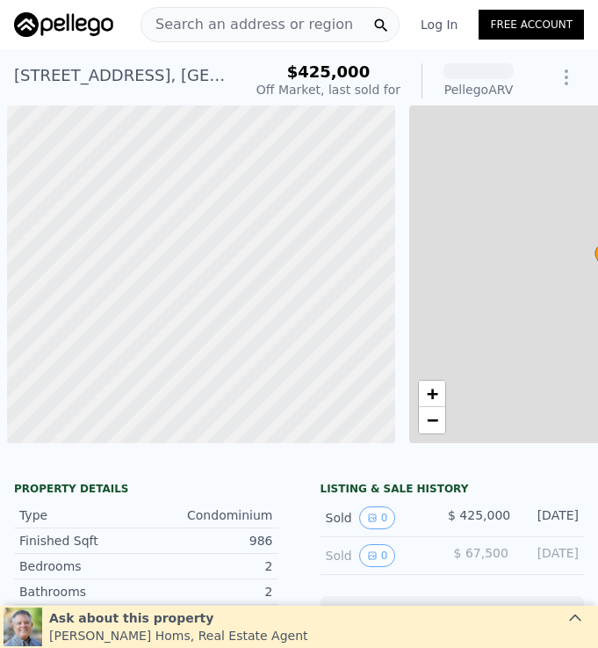
scroll to position [0, 7]
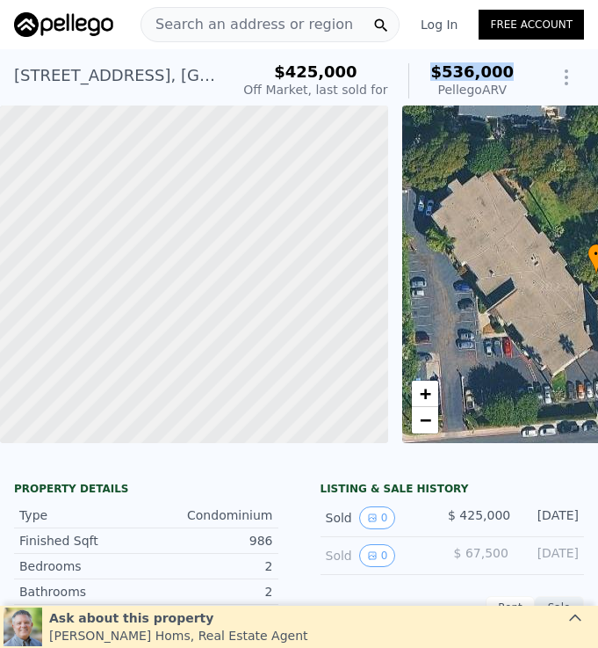
drag, startPoint x: 440, startPoint y: 69, endPoint x: 515, endPoint y: 69, distance: 74.7
click at [515, 69] on div "$425,000 Off Market, last sold for $536,000 Pellego ARV" at bounding box center [378, 80] width 285 height 49
click at [304, 30] on span "Search an address or region" at bounding box center [247, 24] width 212 height 21
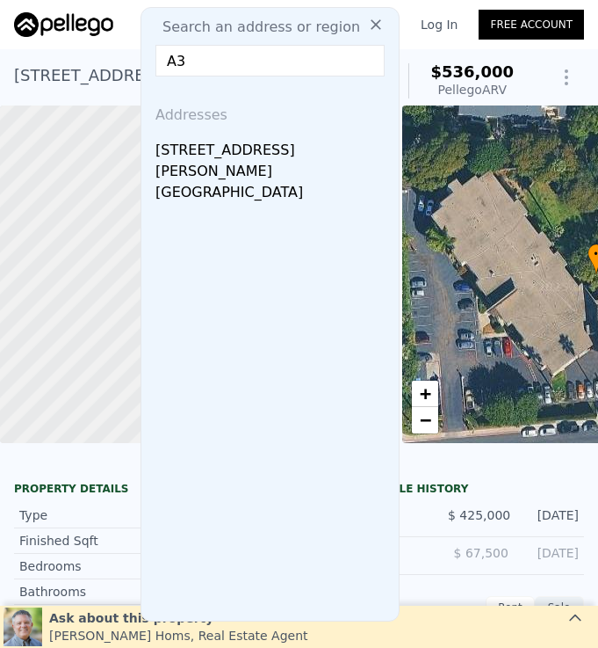
type input "A3"
click at [374, 21] on icon at bounding box center [376, 24] width 11 height 11
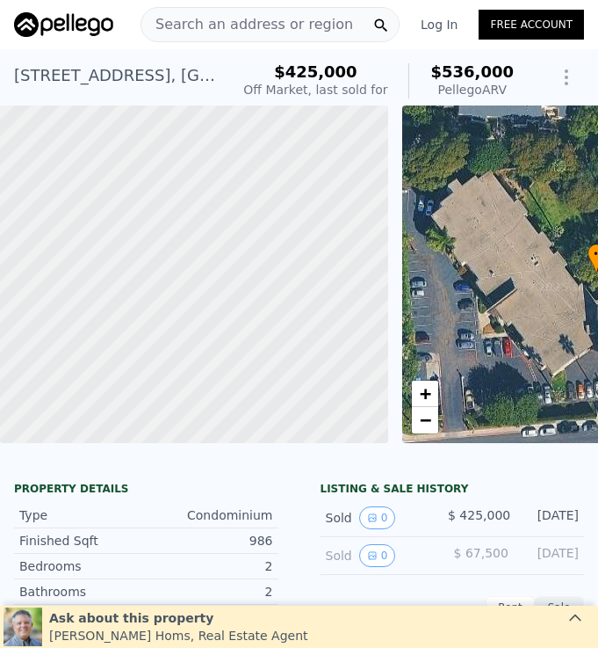
click at [289, 25] on span "Search an address or region" at bounding box center [247, 24] width 212 height 21
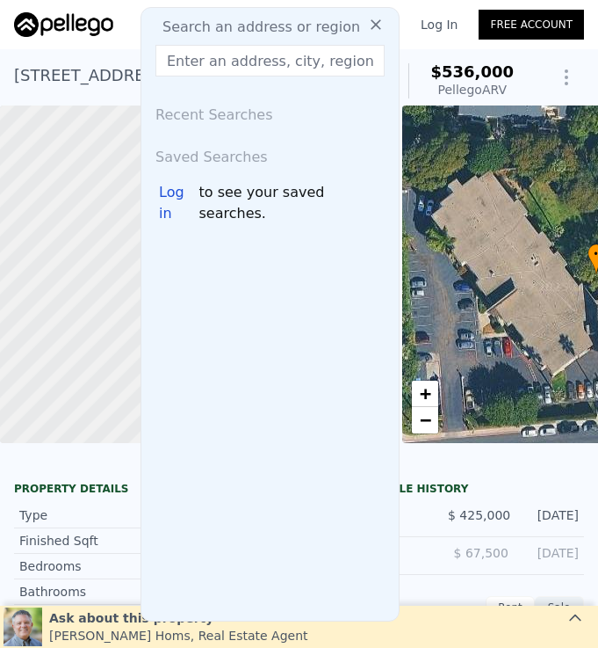
click at [289, 25] on span "Search an address or region" at bounding box center [255, 27] width 212 height 21
click at [279, 58] on input "text" at bounding box center [270, 61] width 229 height 32
paste input "3855 Carbo Ct"
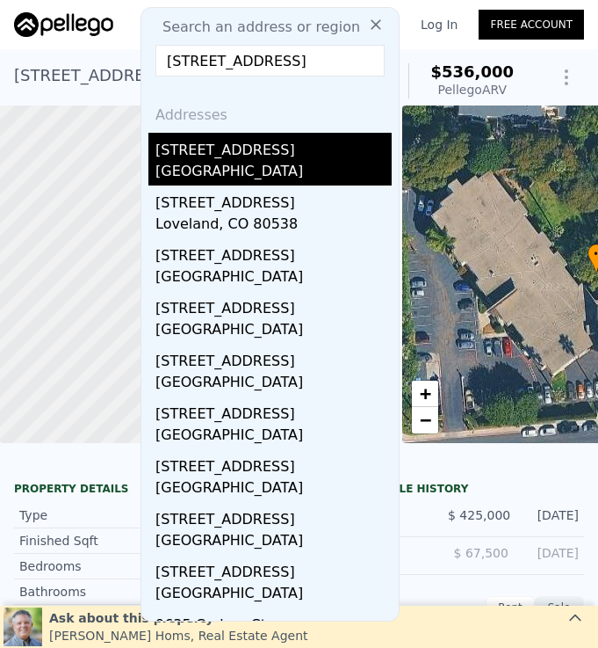
type input "3855 Carbo Ct"
click at [255, 165] on div "La Mesa, CA 91941" at bounding box center [274, 173] width 236 height 25
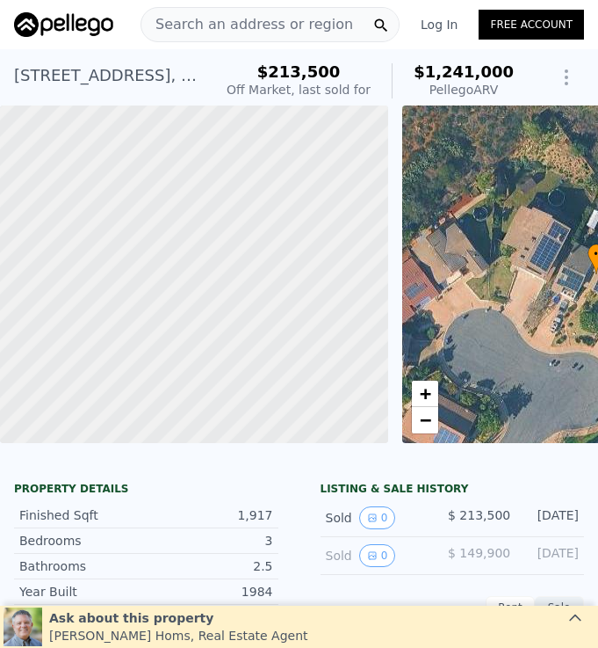
click at [264, 25] on span "Search an address or region" at bounding box center [247, 24] width 212 height 21
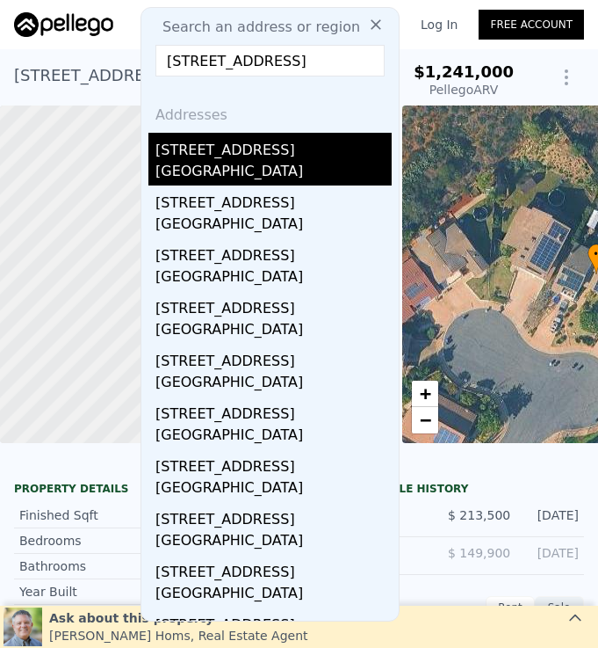
type input "2134 Flying Hills Ln"
click at [263, 158] on div "2134 Flying Hills Ln" at bounding box center [274, 147] width 236 height 28
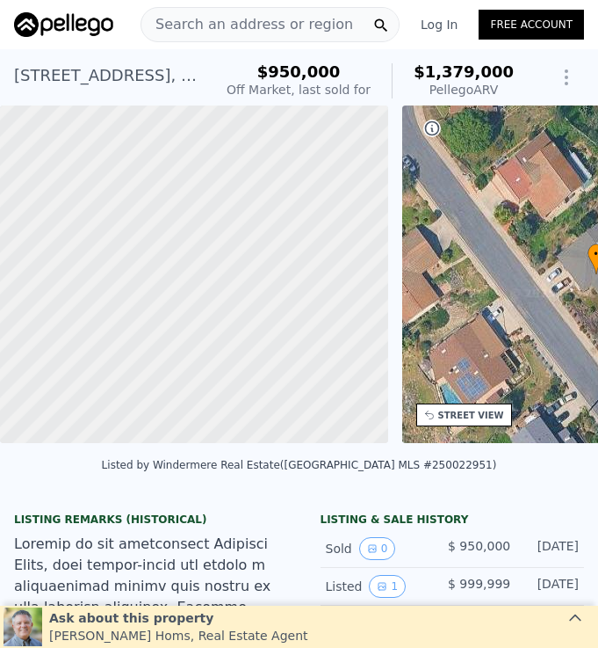
click at [273, 33] on span "Search an address or region" at bounding box center [247, 24] width 212 height 21
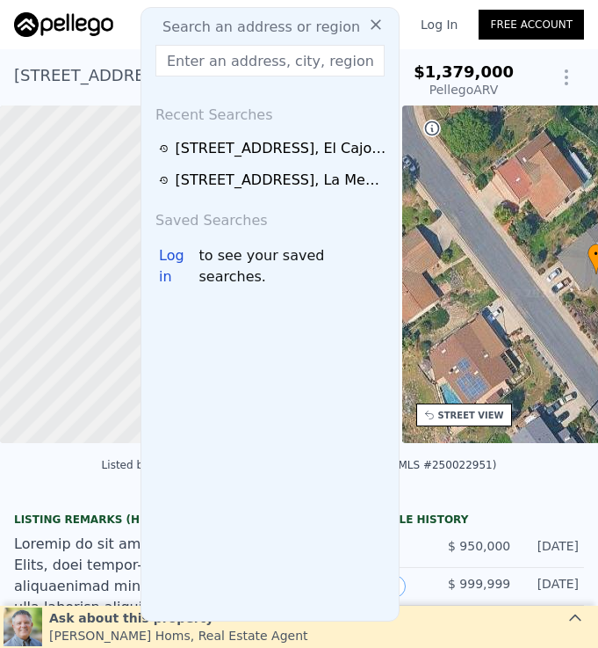
type input "2134 Flying Hills Ln"
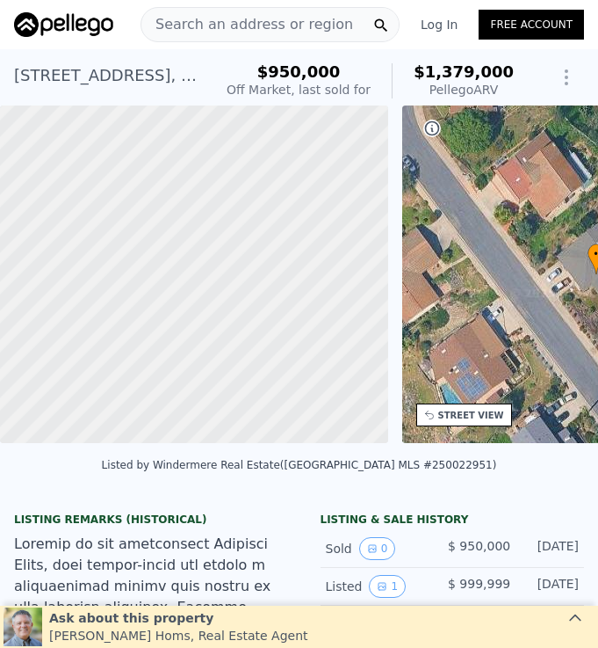
click at [250, 24] on span "Search an address or region" at bounding box center [247, 24] width 212 height 21
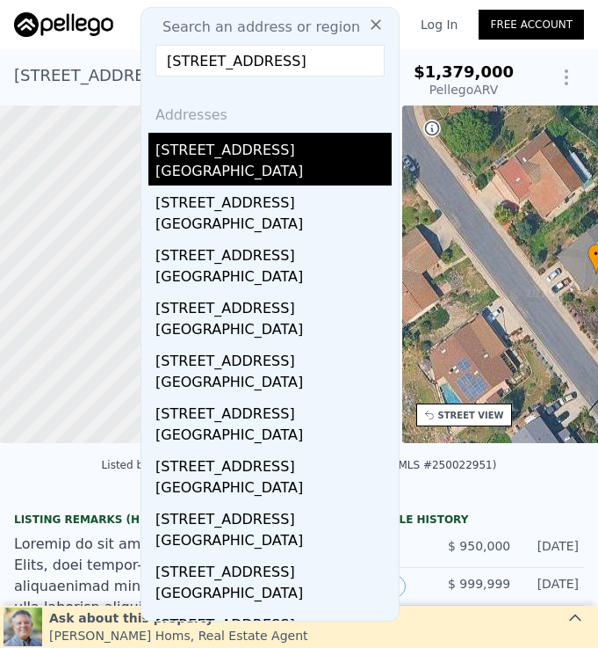
type input "10355 Lairwood Dr"
click at [317, 167] on div "Santee, CA 92071" at bounding box center [274, 173] width 236 height 25
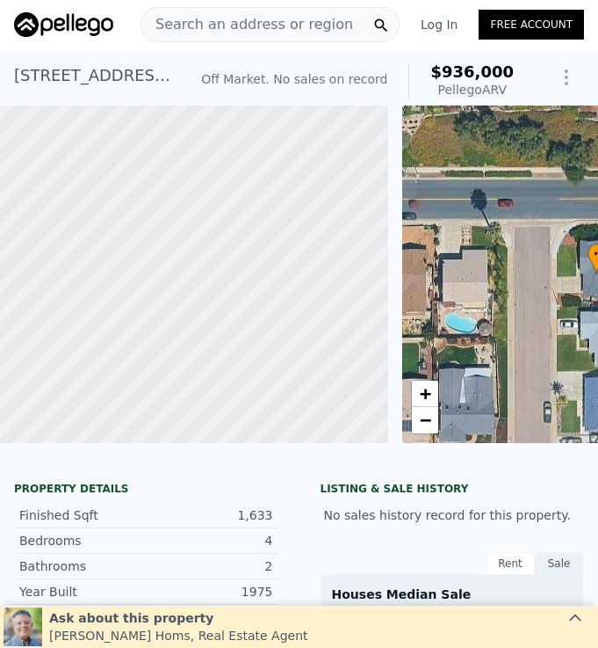
click at [212, 33] on span "Search an address or region" at bounding box center [247, 24] width 212 height 21
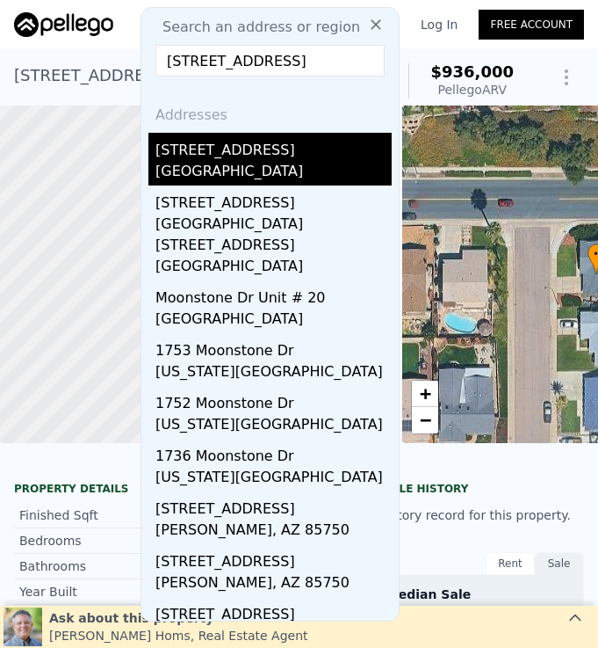
type input "2434 Moonstone Dr"
click at [311, 170] on div "San Diego, CA 92123" at bounding box center [274, 173] width 236 height 25
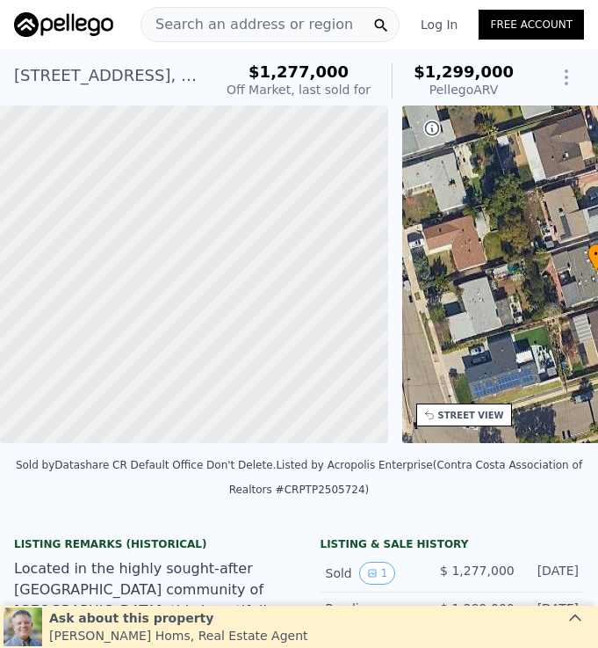
click at [237, 21] on span "Search an address or region" at bounding box center [247, 24] width 212 height 21
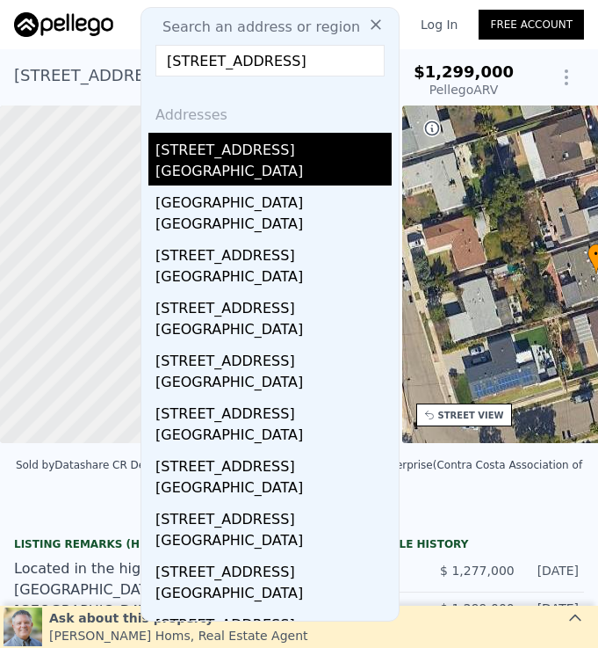
type input "2371 San Elijo Ave"
click at [286, 166] on div "Encinitas, CA 92007" at bounding box center [274, 173] width 236 height 25
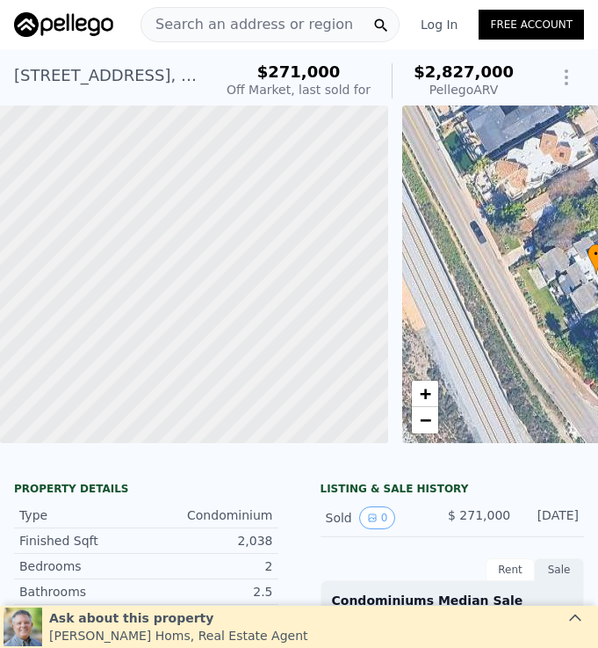
click at [275, 26] on span "Search an address or region" at bounding box center [247, 24] width 212 height 21
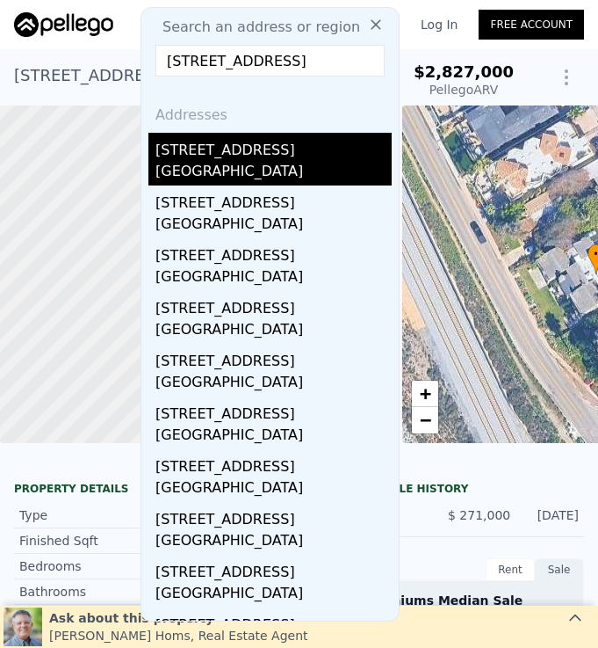
type input "4821 Viane Way"
click at [280, 166] on div "[GEOGRAPHIC_DATA]" at bounding box center [274, 173] width 236 height 25
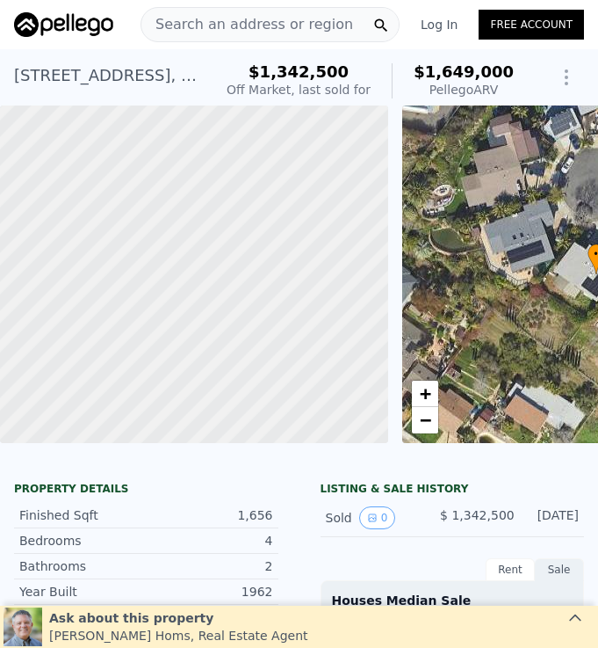
click at [279, 30] on span "Search an address or region" at bounding box center [247, 24] width 212 height 21
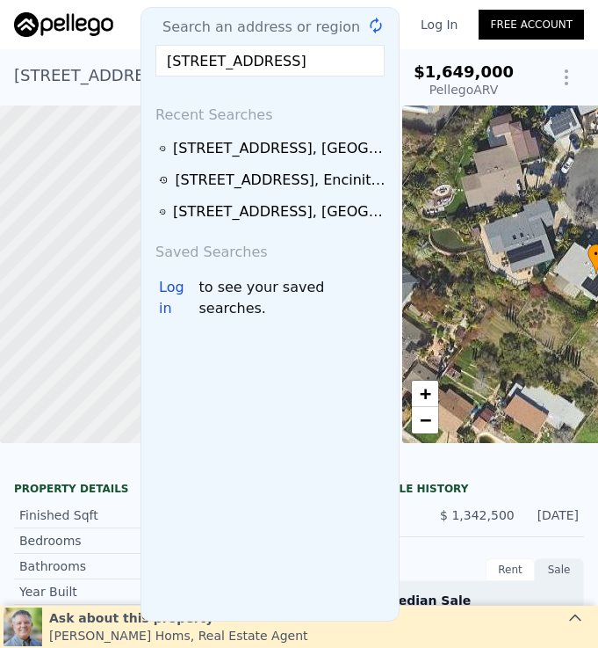
scroll to position [0, 4]
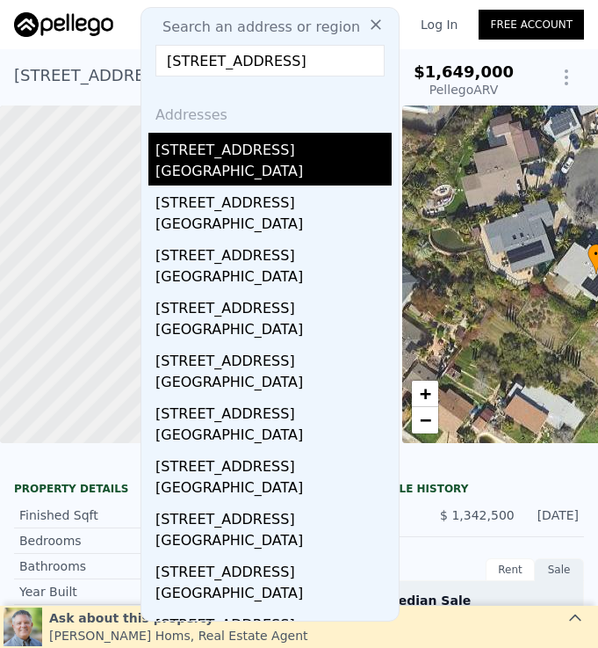
type input "4444 W Point Loma Blvd Unit 122"
click at [372, 174] on div "[GEOGRAPHIC_DATA]" at bounding box center [274, 173] width 236 height 25
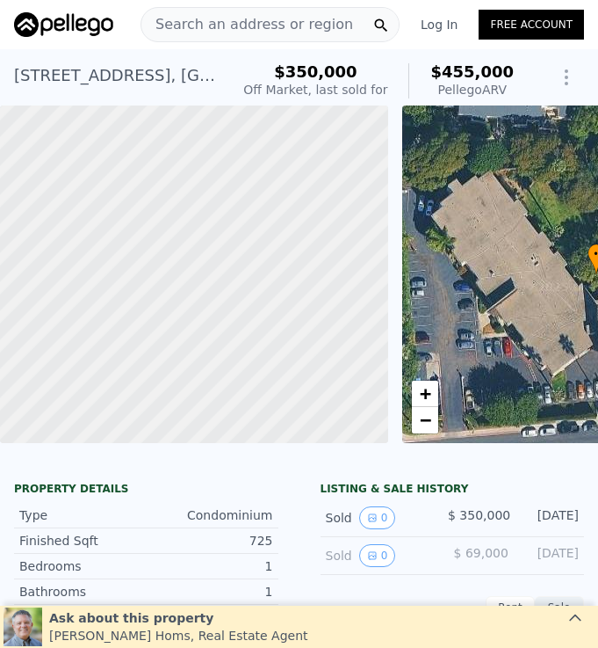
click at [280, 29] on span "Search an address or region" at bounding box center [247, 24] width 212 height 21
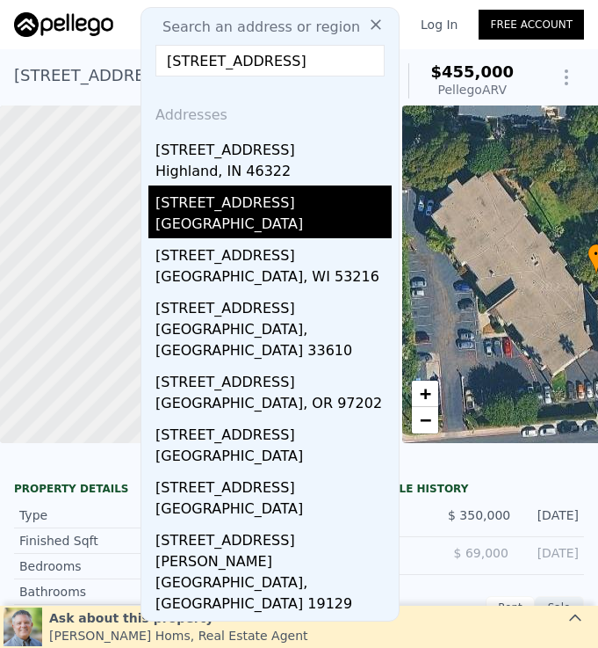
type input "3634 38th St"
click at [299, 218] on div "[GEOGRAPHIC_DATA]" at bounding box center [274, 226] width 236 height 25
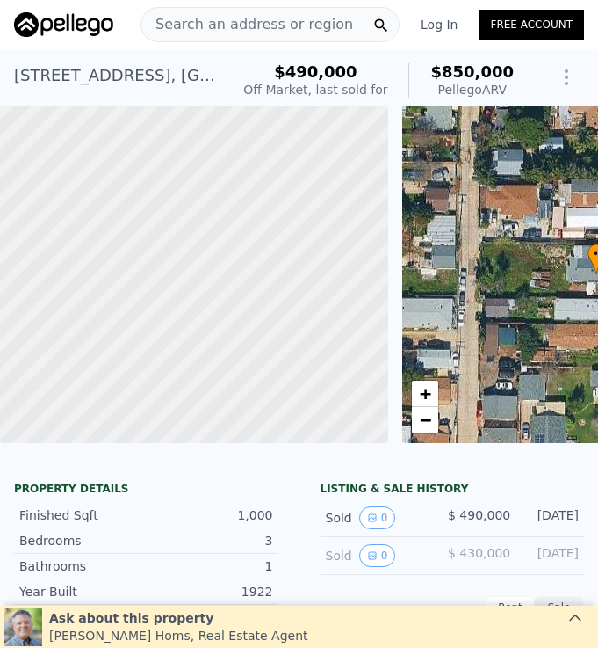
click at [295, 23] on span "Search an address or region" at bounding box center [247, 24] width 212 height 21
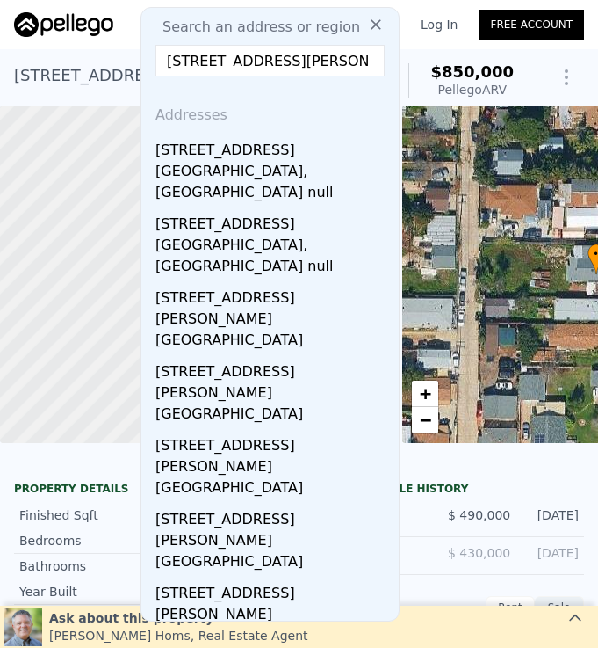
drag, startPoint x: 219, startPoint y: 58, endPoint x: 200, endPoint y: 58, distance: 18.5
click at [200, 58] on input "3521-23 Luna Ave 92117" at bounding box center [270, 61] width 229 height 32
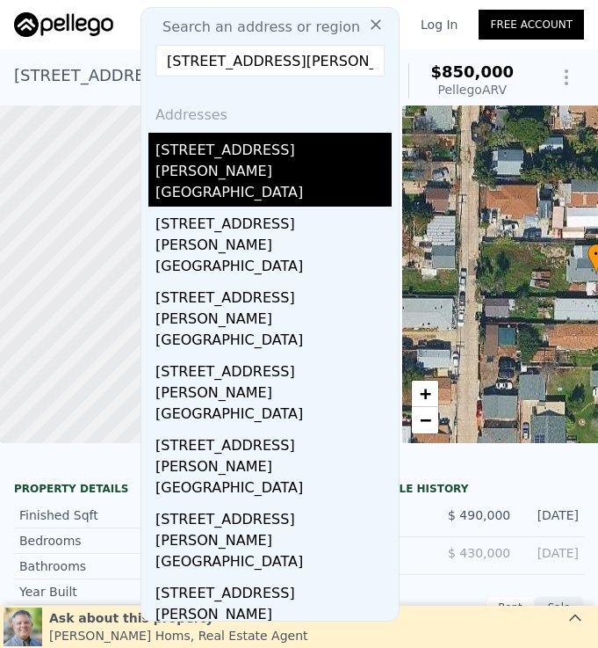
type input "3521 Luna Ave 92117"
click at [292, 182] on div "[GEOGRAPHIC_DATA]" at bounding box center [274, 194] width 236 height 25
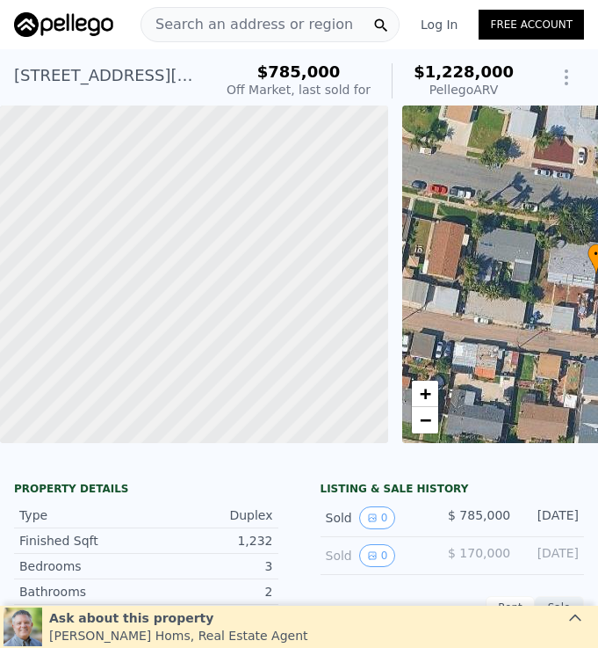
click at [265, 24] on span "Search an address or region" at bounding box center [247, 24] width 212 height 21
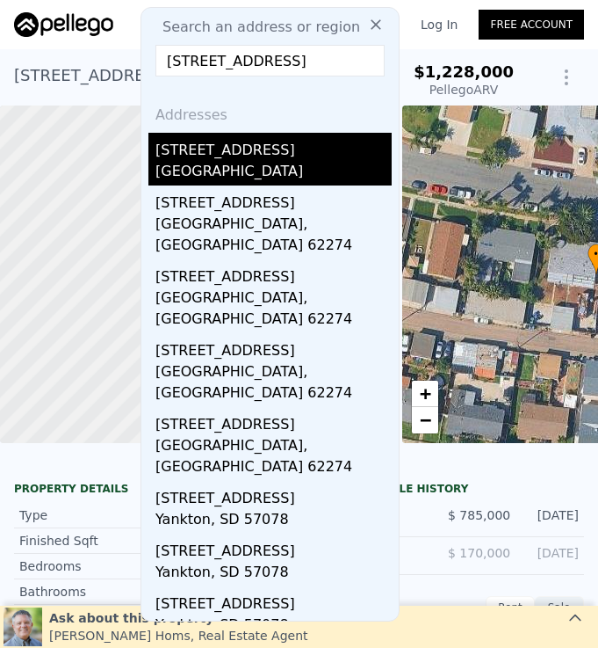
type input "13611 Penina St"
click at [293, 161] on div "Poway, CA 92064" at bounding box center [274, 173] width 236 height 25
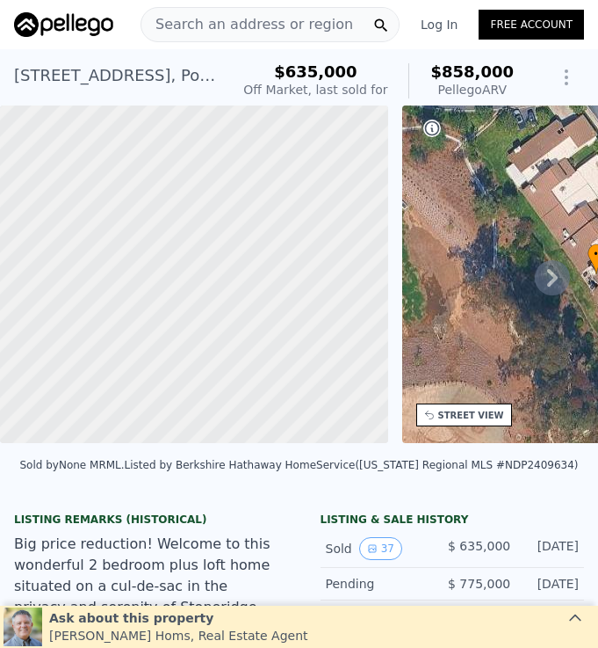
click at [250, 18] on span "Search an address or region" at bounding box center [247, 24] width 212 height 21
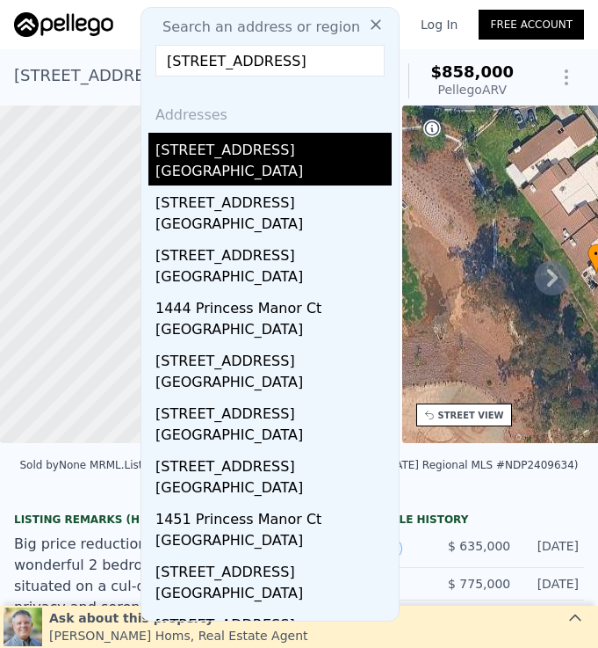
type input "1443 Princess Manor Ct"
click at [316, 163] on div "Chula Vista, CA 91911" at bounding box center [274, 173] width 236 height 25
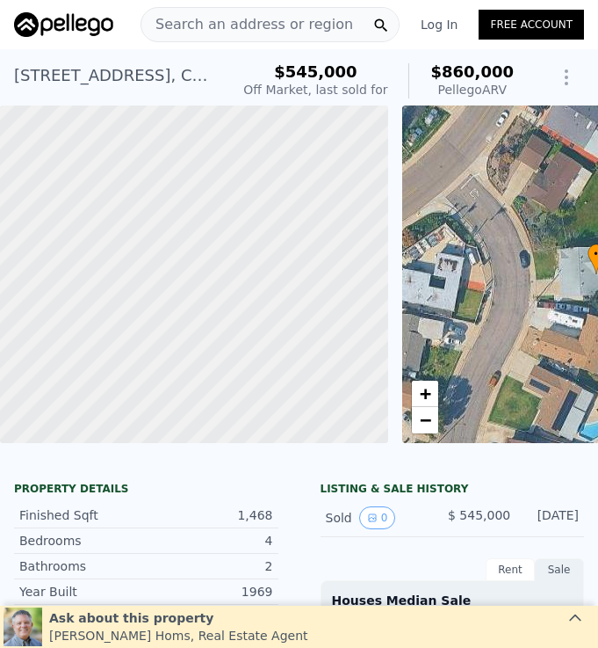
click at [272, 30] on span "Search an address or region" at bounding box center [247, 24] width 212 height 21
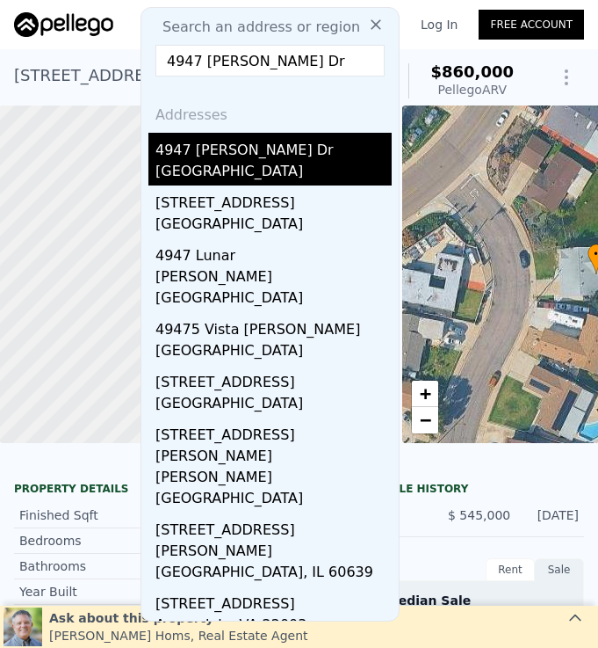
type input "4947 Luna Dr"
click at [250, 138] on div "4947 Luna Dr" at bounding box center [274, 147] width 236 height 28
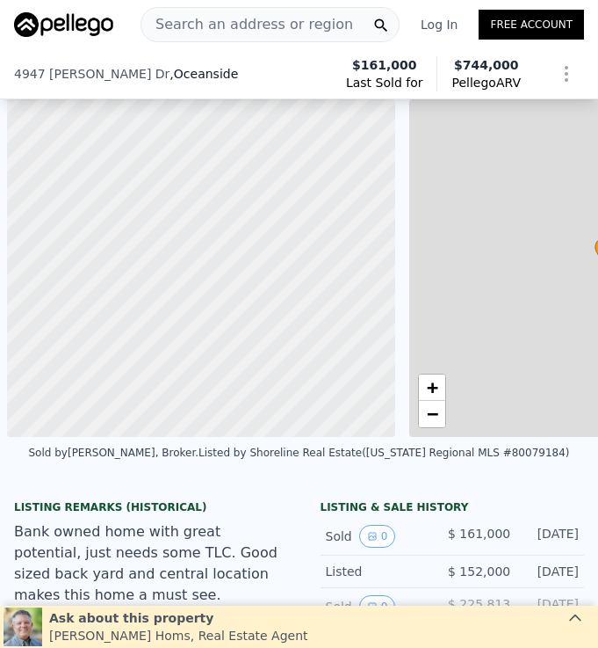
scroll to position [0, 7]
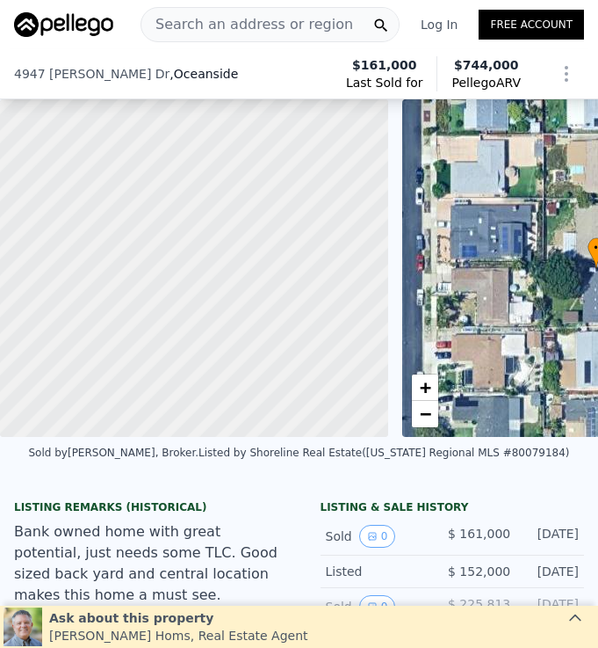
click at [242, 30] on span "Search an address or region" at bounding box center [247, 24] width 212 height 21
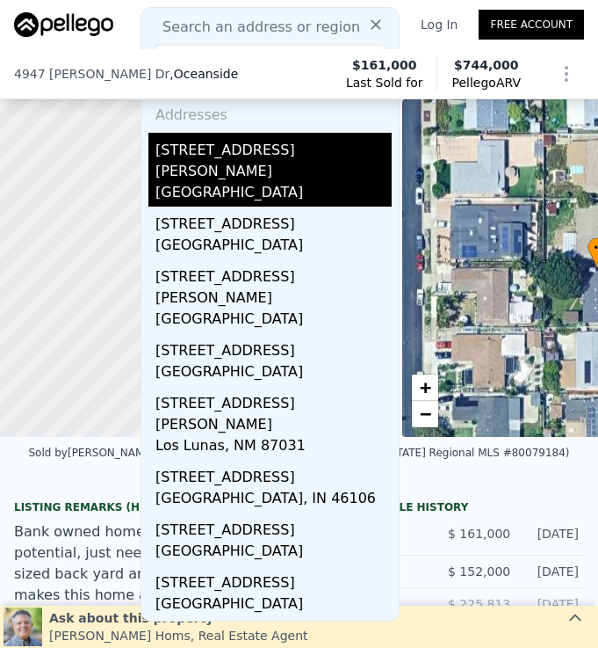
type input "4949 Luna Dr"
click at [260, 158] on div "4949 Luna Dr" at bounding box center [274, 157] width 236 height 49
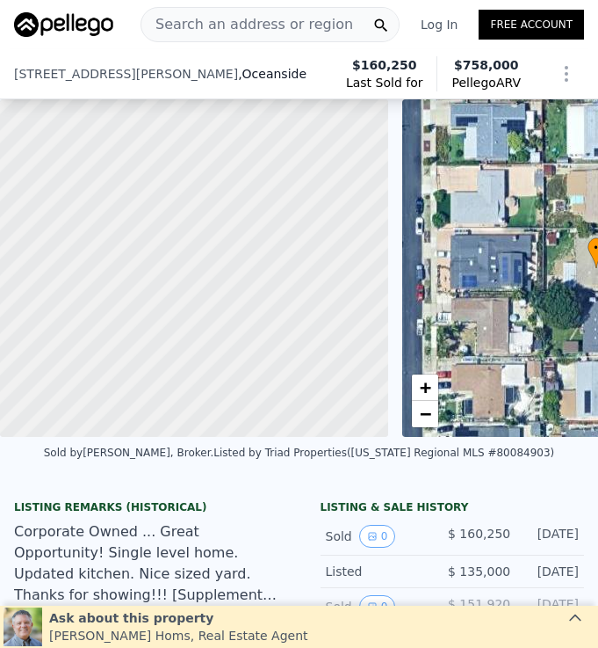
click at [236, 21] on span "Search an address or region" at bounding box center [247, 24] width 212 height 21
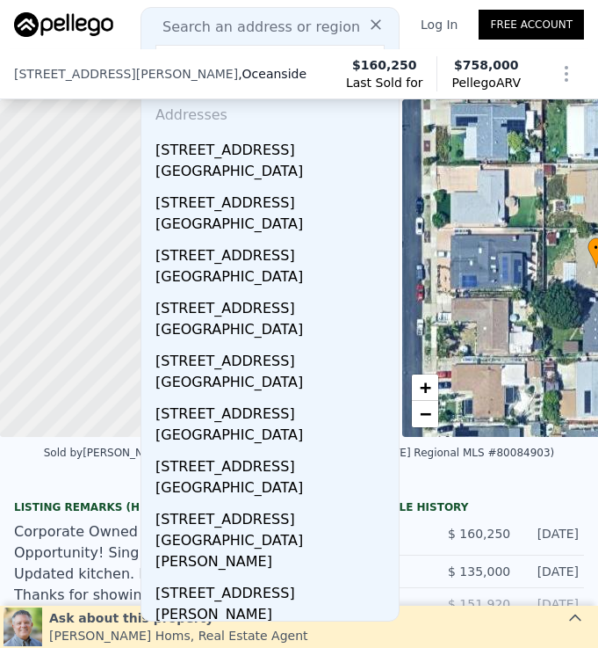
type input "5402 Old Ranch Rd"
click at [248, 28] on span "Search an address or region" at bounding box center [255, 27] width 212 height 21
click at [298, 30] on span "Search an address or region" at bounding box center [255, 27] width 212 height 21
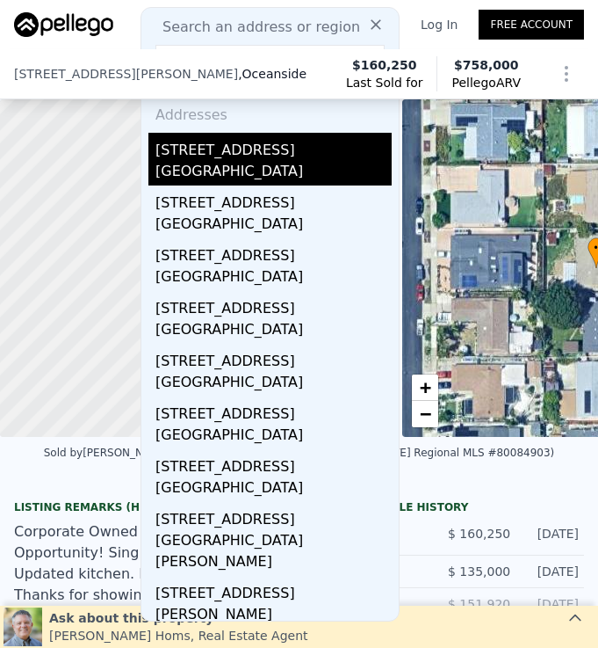
click at [339, 168] on div "Oceanside, CA 92057" at bounding box center [274, 173] width 236 height 25
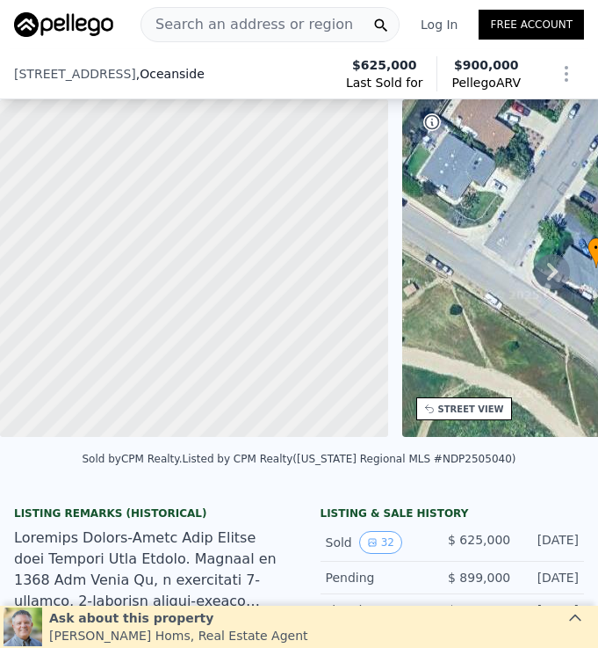
click at [237, 28] on span "Search an address or region" at bounding box center [247, 24] width 212 height 21
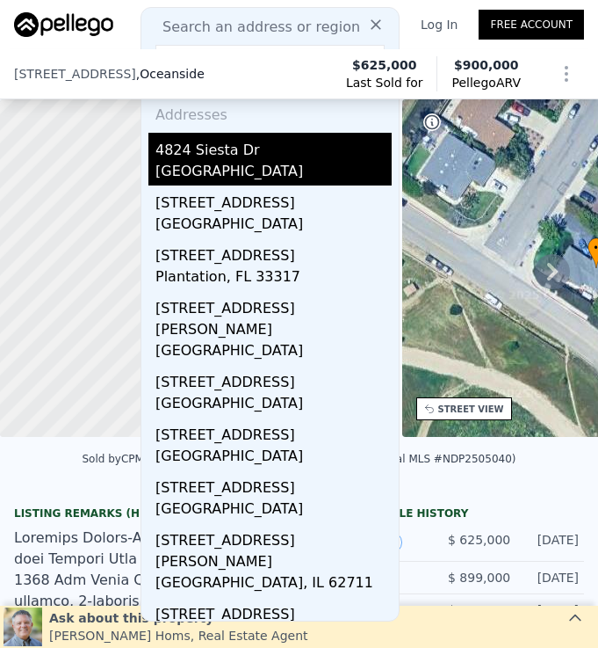
type input "4824 Siesta Dr"
click at [344, 177] on div "Oceanside, CA 92057" at bounding box center [274, 173] width 236 height 25
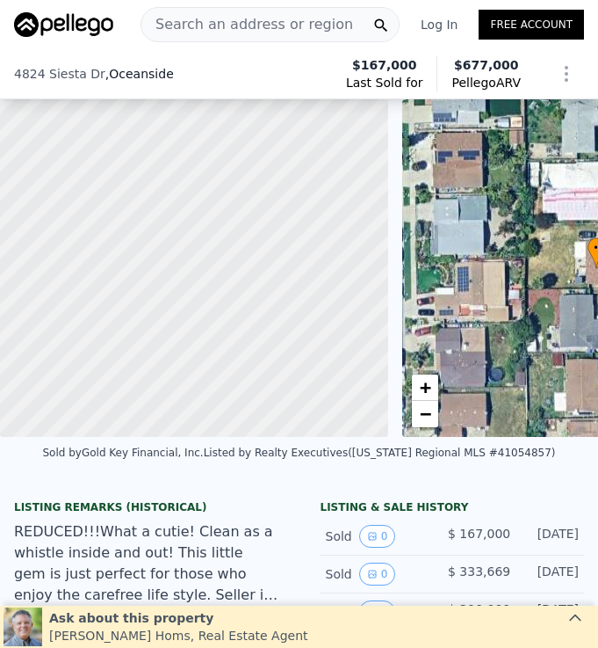
click at [286, 30] on span "Search an address or region" at bounding box center [247, 24] width 212 height 21
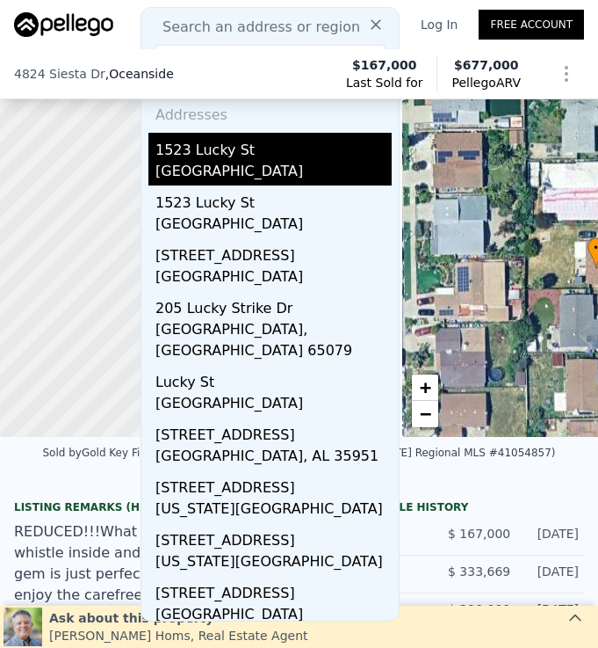
type input "1523 Lucky St"
click at [305, 152] on div "1523 Lucky St" at bounding box center [274, 147] width 236 height 28
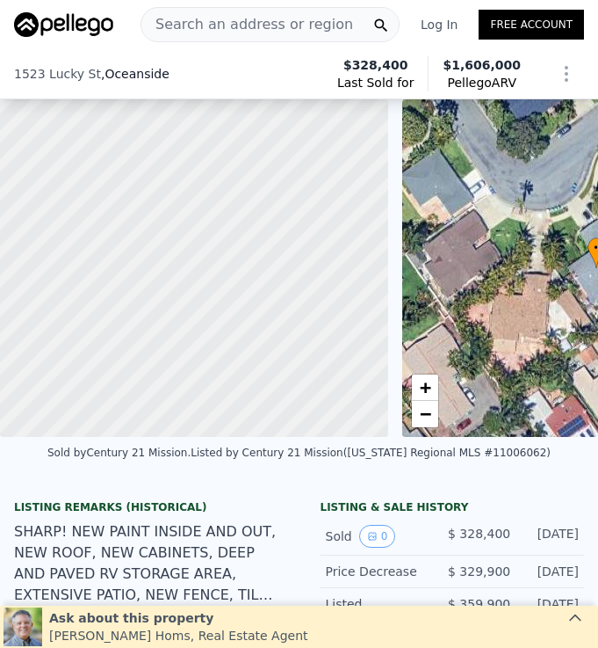
click at [289, 25] on span "Search an address or region" at bounding box center [247, 24] width 212 height 21
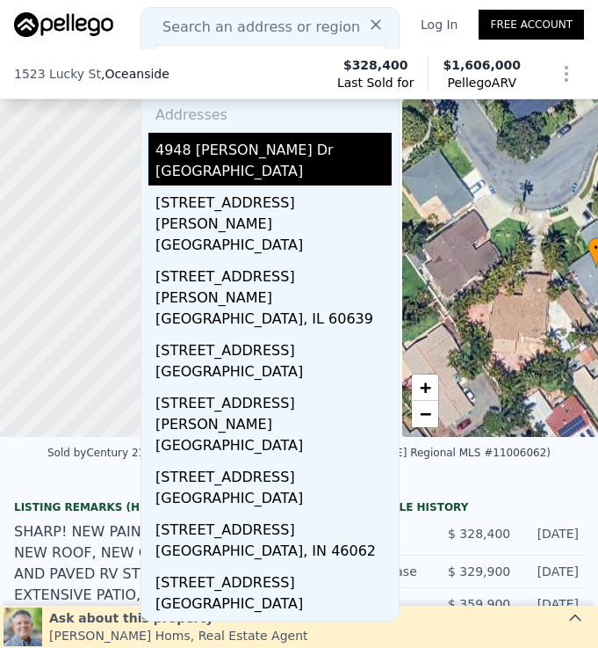
type input "4948 Luna Dr"
click at [313, 167] on div "Oceanside, CA 92057" at bounding box center [274, 173] width 236 height 25
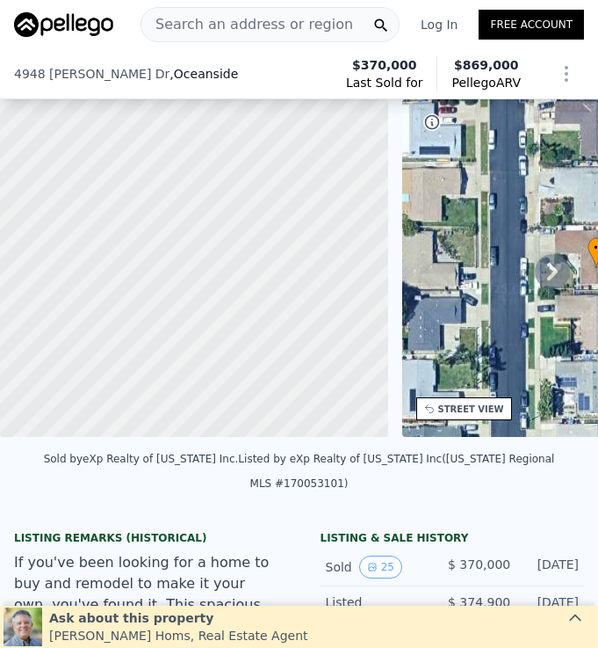
click at [292, 30] on span "Search an address or region" at bounding box center [247, 24] width 212 height 21
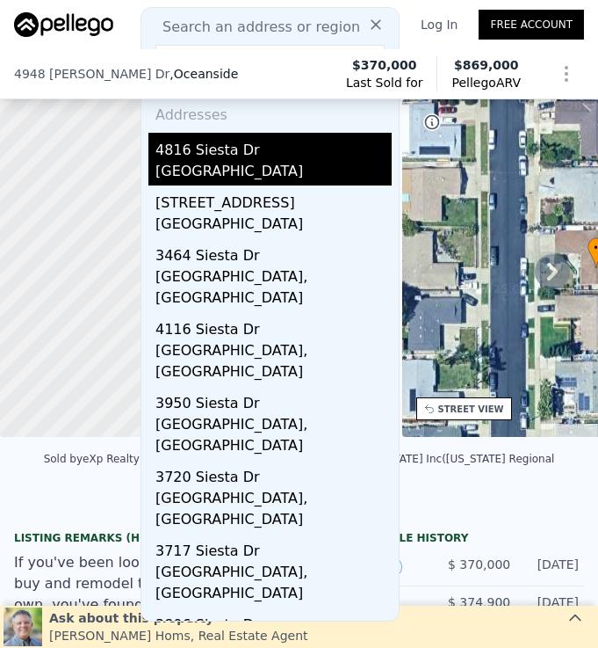
type input "4816 Siesta Dr"
click at [322, 166] on div "Oceanside, CA 92057" at bounding box center [274, 173] width 236 height 25
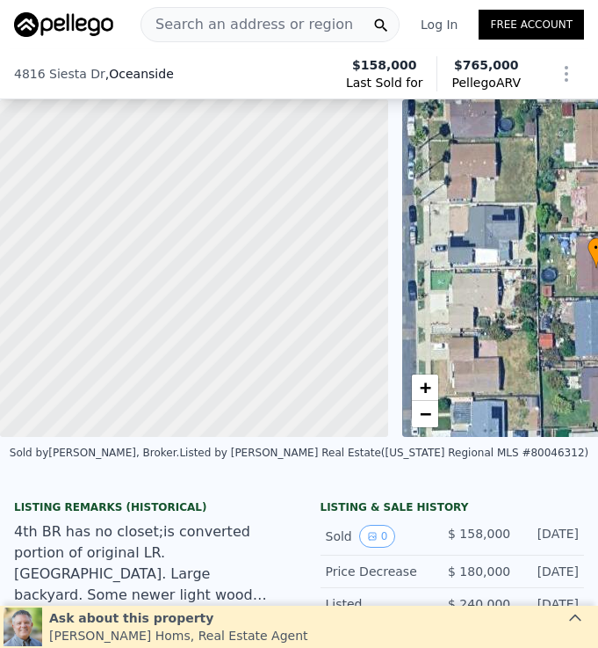
click at [285, 29] on span "Search an address or region" at bounding box center [247, 24] width 212 height 21
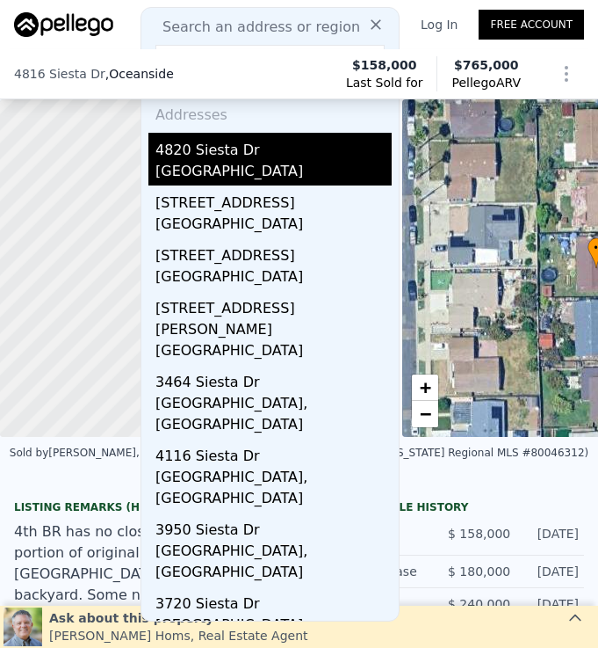
type input "4820 Siesta Dr"
click at [296, 167] on div "Oceanside, CA 92057" at bounding box center [274, 173] width 236 height 25
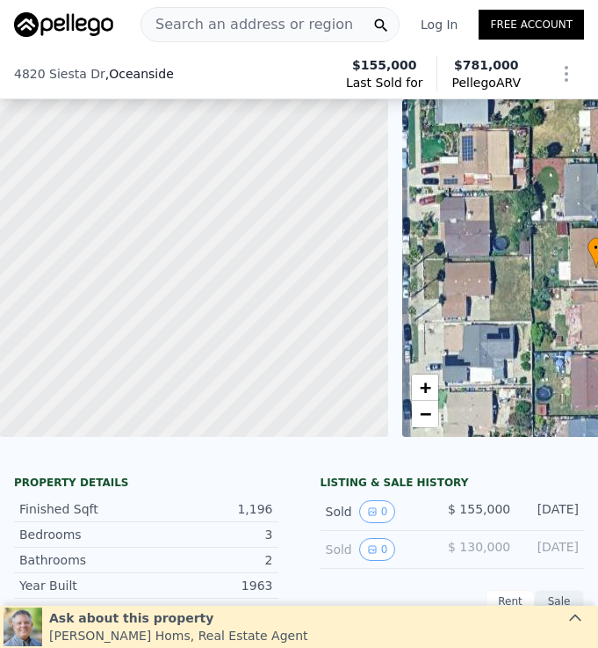
click at [307, 25] on span "Search an address or region" at bounding box center [247, 24] width 212 height 21
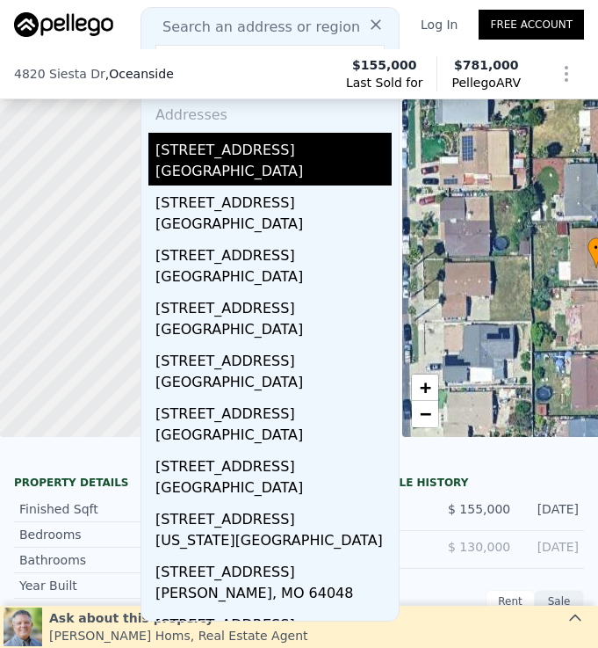
type input "495 S Cleveland St Unit 103"
click at [303, 155] on div "495 S Cleveland Street Unit 103" at bounding box center [274, 147] width 236 height 28
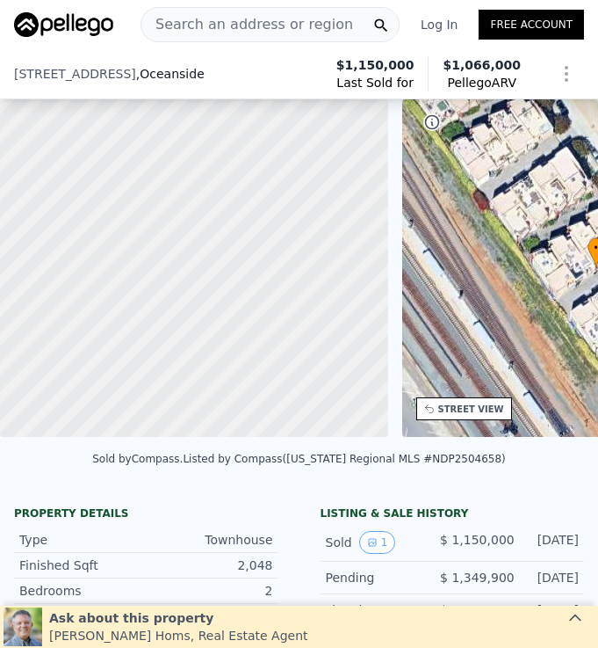
click at [306, 33] on span "Search an address or region" at bounding box center [247, 24] width 212 height 21
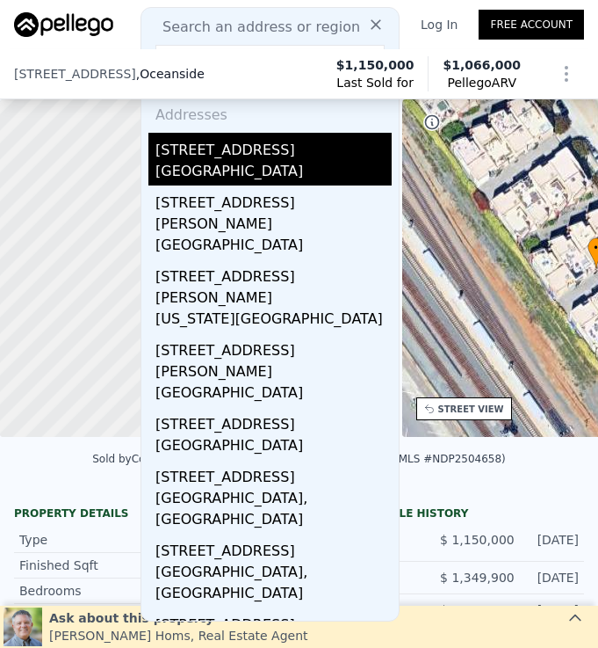
type input "316 S Ditmar St"
click at [269, 175] on div "Oceanside, CA 92054" at bounding box center [274, 173] width 236 height 25
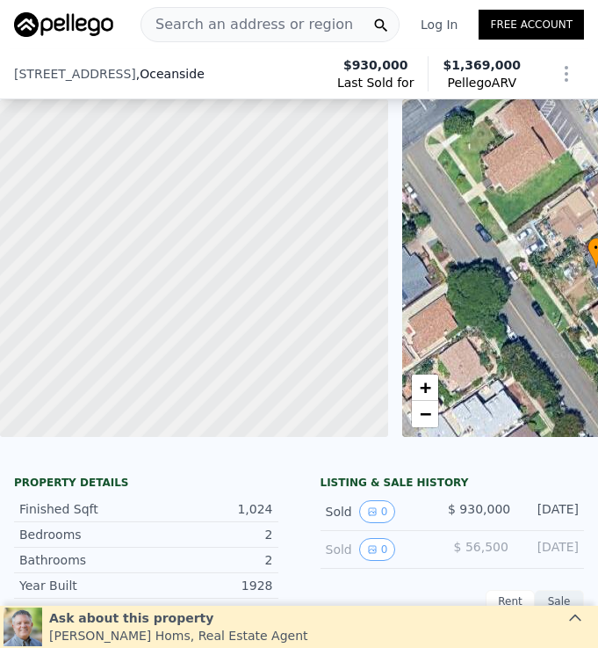
click at [254, 25] on span "Search an address or region" at bounding box center [247, 24] width 212 height 21
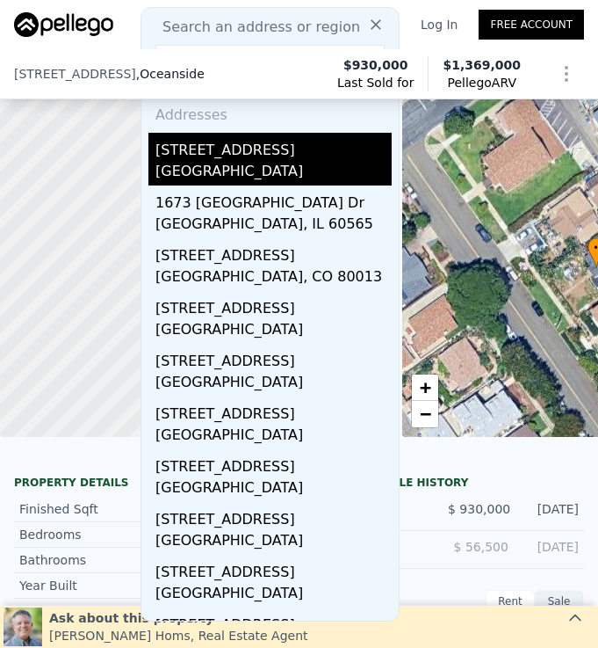
type input "1673 Ithaca St"
click at [268, 176] on div "[GEOGRAPHIC_DATA]" at bounding box center [274, 173] width 236 height 25
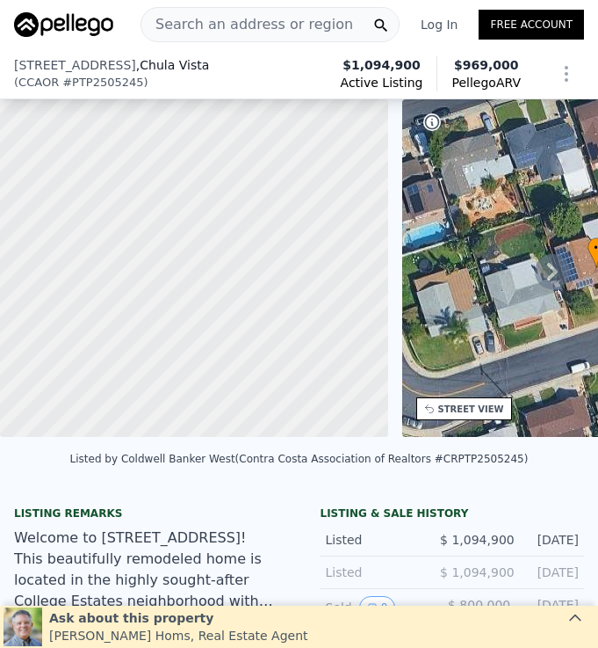
click at [286, 25] on span "Search an address or region" at bounding box center [247, 24] width 212 height 21
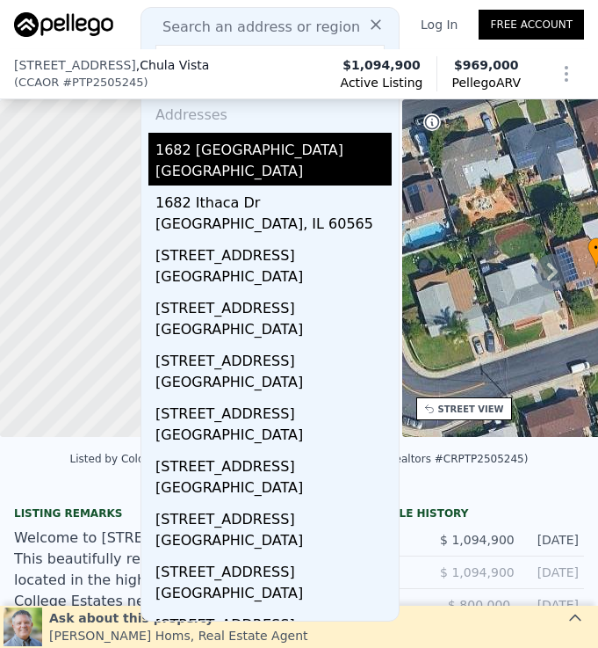
type input "1682 Ithaca St"
click at [299, 176] on div "[GEOGRAPHIC_DATA]" at bounding box center [274, 173] width 236 height 25
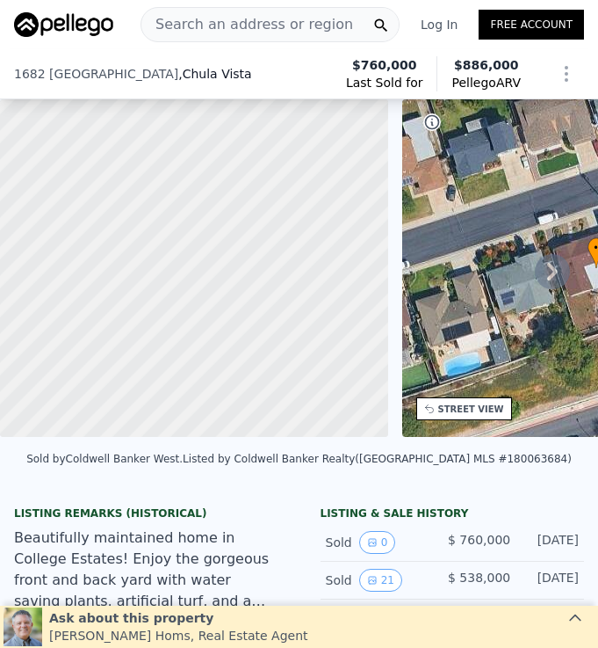
click at [287, 25] on span "Search an address or region" at bounding box center [247, 24] width 212 height 21
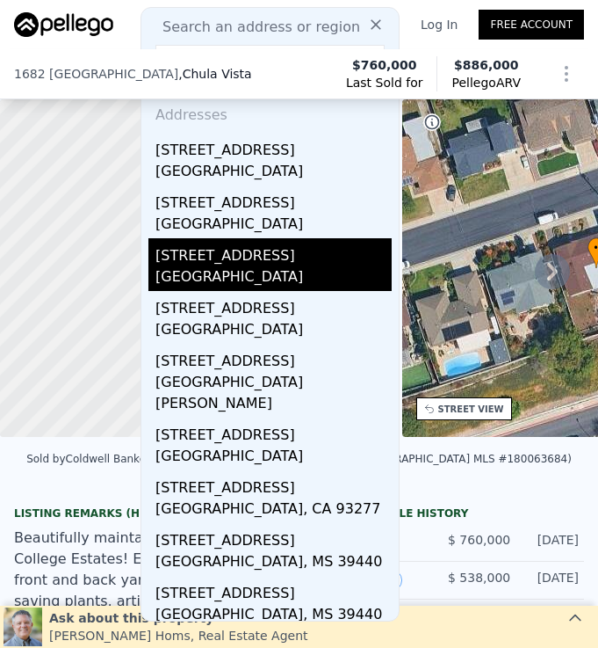
type input "1407 Laurel Ave"
click at [327, 273] on div "Chula Vista, CA 91911" at bounding box center [274, 278] width 236 height 25
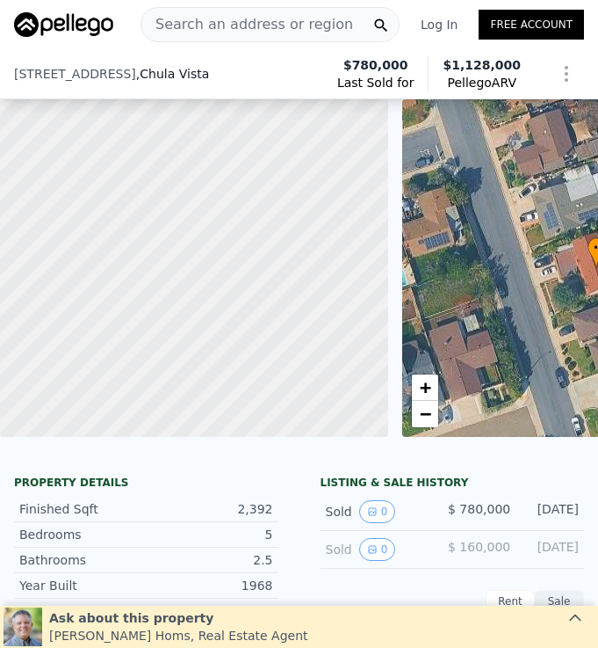
click at [248, 30] on span "Search an address or region" at bounding box center [247, 24] width 212 height 21
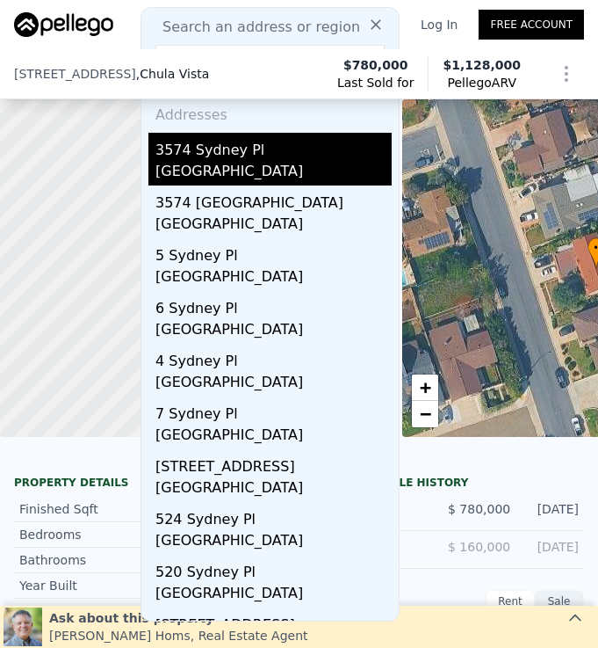
type input "3574 Sydney Pl"
click at [298, 174] on div "[GEOGRAPHIC_DATA]" at bounding box center [274, 173] width 236 height 25
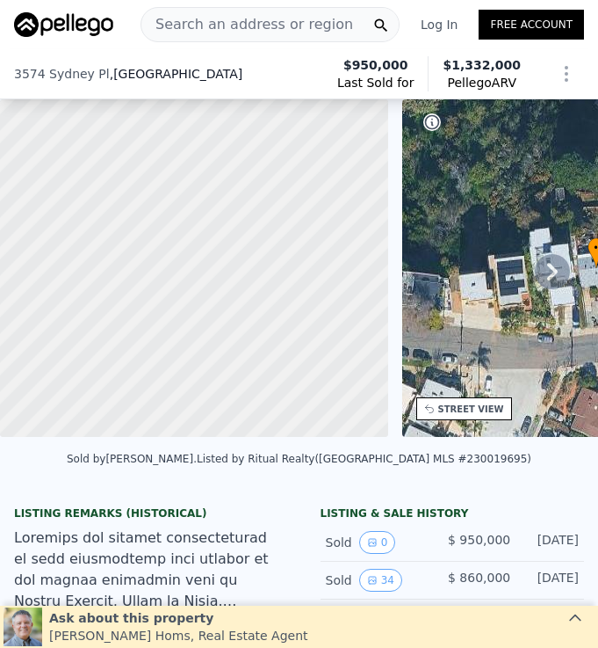
click at [243, 34] on span "Search an address or region" at bounding box center [247, 24] width 212 height 21
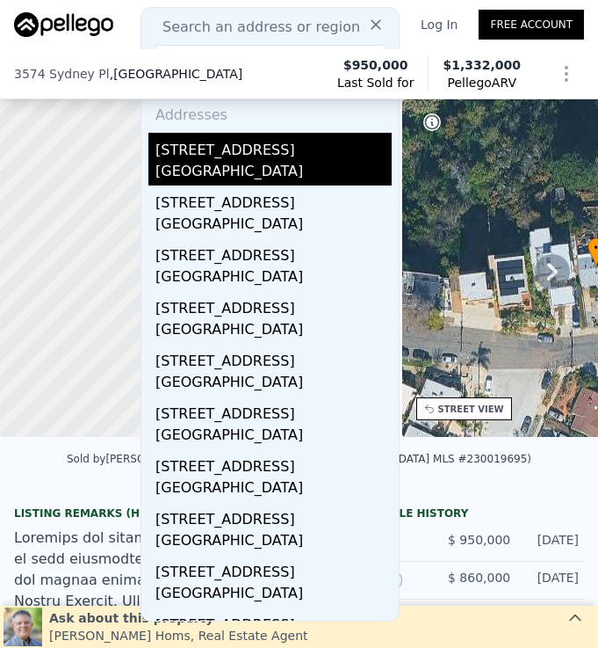
type input "4994 Alicante Way"
click at [295, 165] on div "Oceanside, CA 92056" at bounding box center [274, 173] width 236 height 25
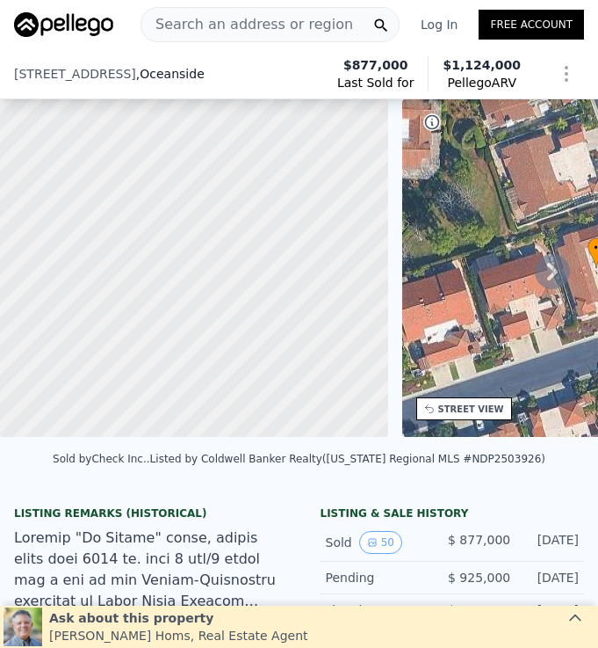
click at [302, 12] on div "Search an address or region" at bounding box center [247, 24] width 212 height 33
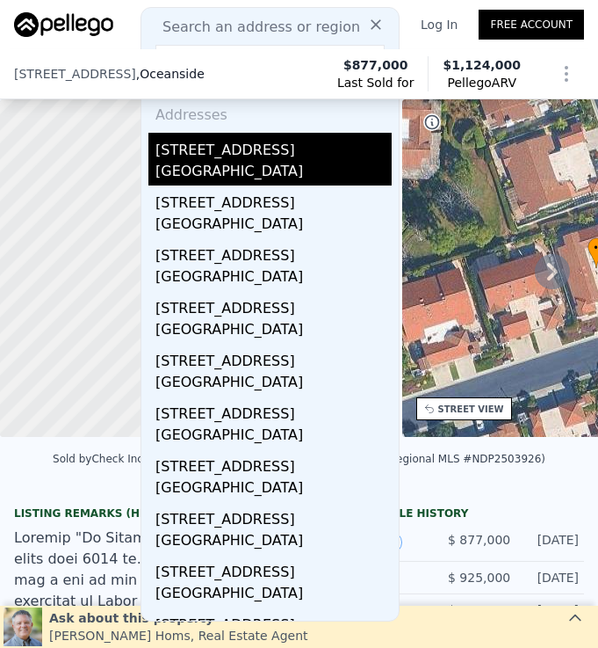
type input "4058 Lemnos Way"
click at [304, 163] on div "Oceanside, CA 92056" at bounding box center [274, 173] width 236 height 25
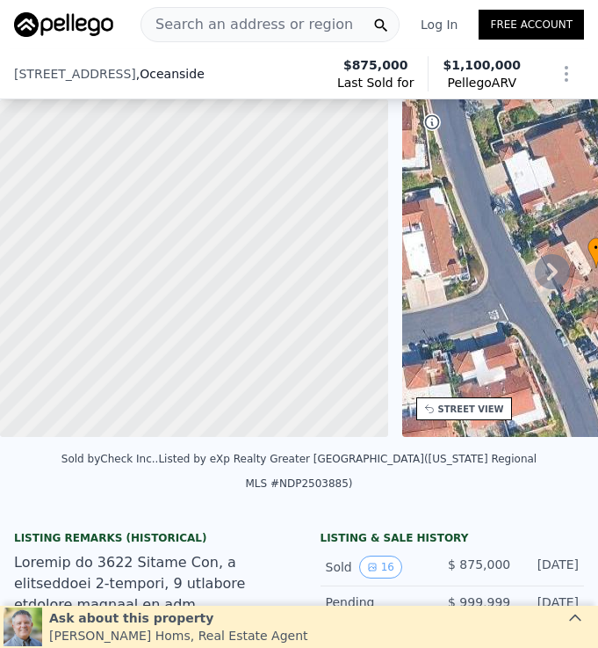
click at [286, 23] on span "Search an address or region" at bounding box center [247, 24] width 212 height 21
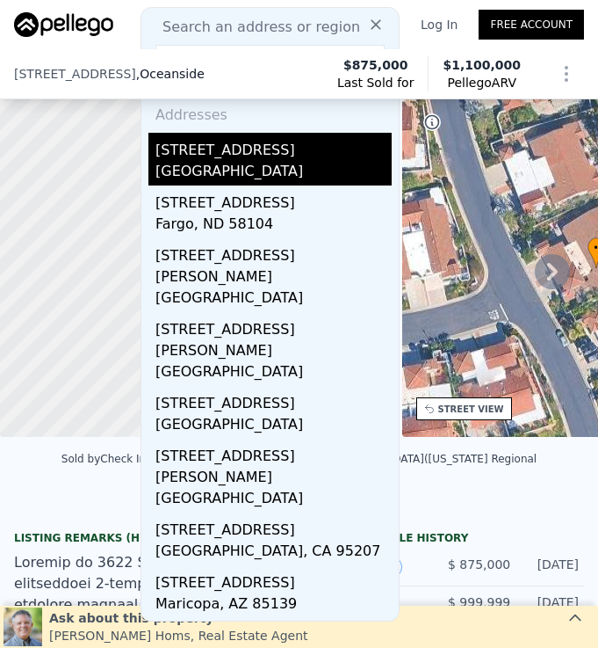
type input "[STREET_ADDRESS]"
click at [286, 149] on div "[STREET_ADDRESS]" at bounding box center [274, 147] width 236 height 28
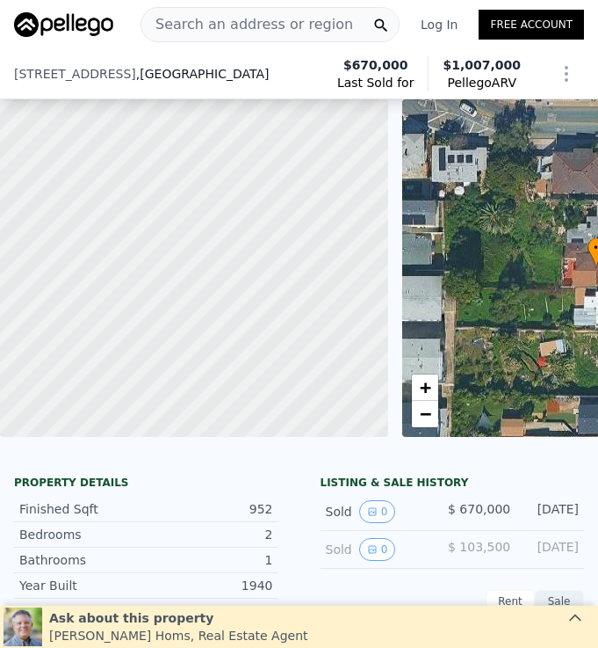
click at [293, 29] on span "Search an address or region" at bounding box center [247, 24] width 212 height 21
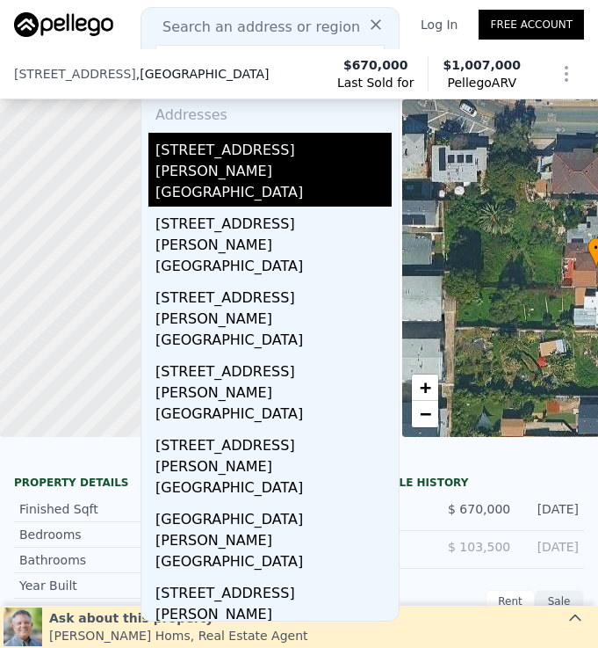
type input "9562 Benavente St"
click at [293, 182] on div "San Diego, CA 92129" at bounding box center [274, 194] width 236 height 25
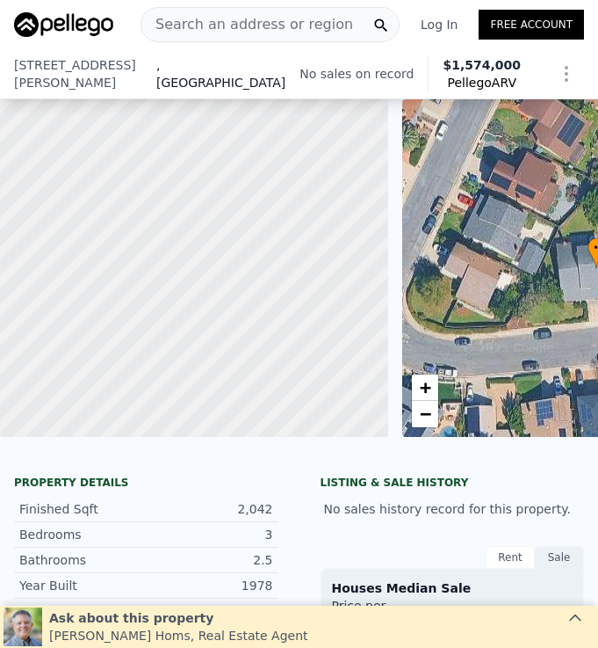
click at [286, 29] on span "Search an address or region" at bounding box center [247, 24] width 212 height 21
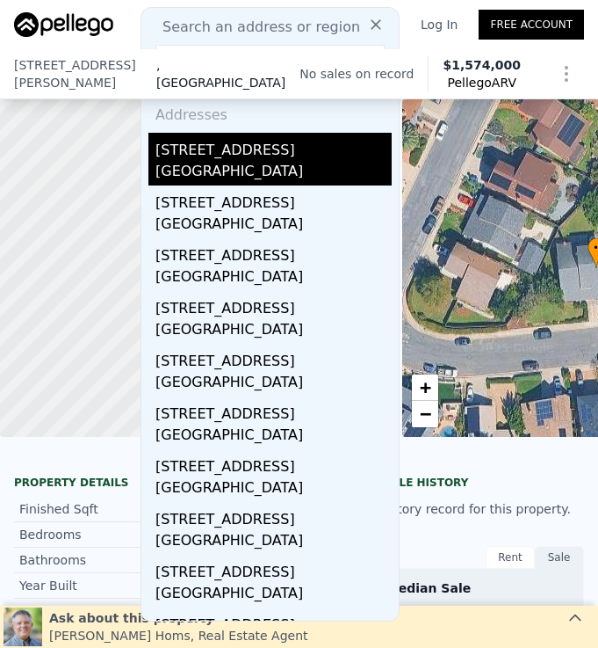
type input "5875 Friars Rd Apt 4314"
click at [292, 169] on div "[GEOGRAPHIC_DATA]" at bounding box center [274, 173] width 236 height 25
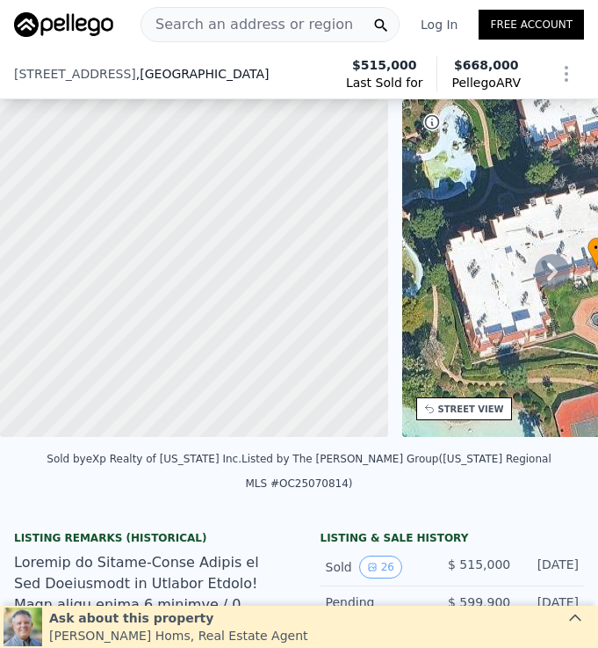
click at [279, 20] on span "Search an address or region" at bounding box center [247, 24] width 212 height 21
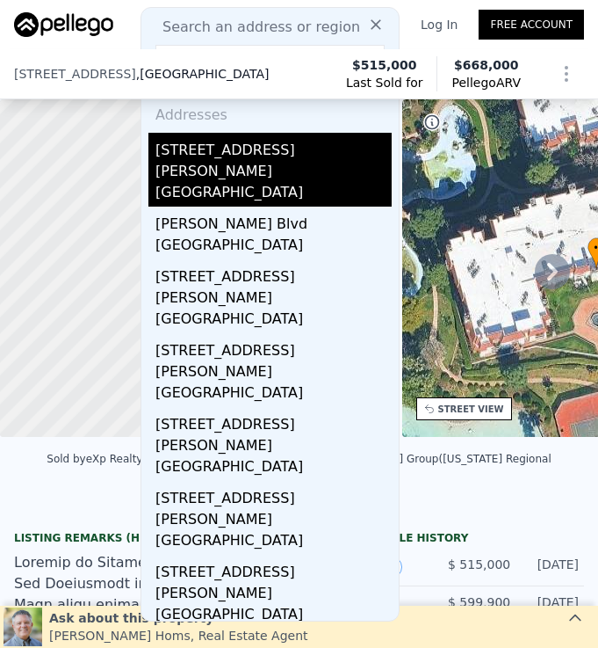
type input "4842 Hawley Blvd"
click at [315, 159] on div "4842 Hawley Blvd" at bounding box center [274, 157] width 236 height 49
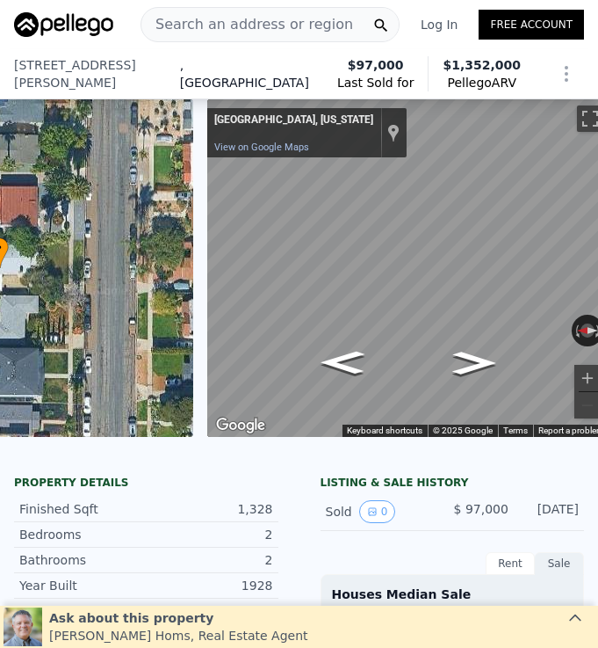
scroll to position [0, 615]
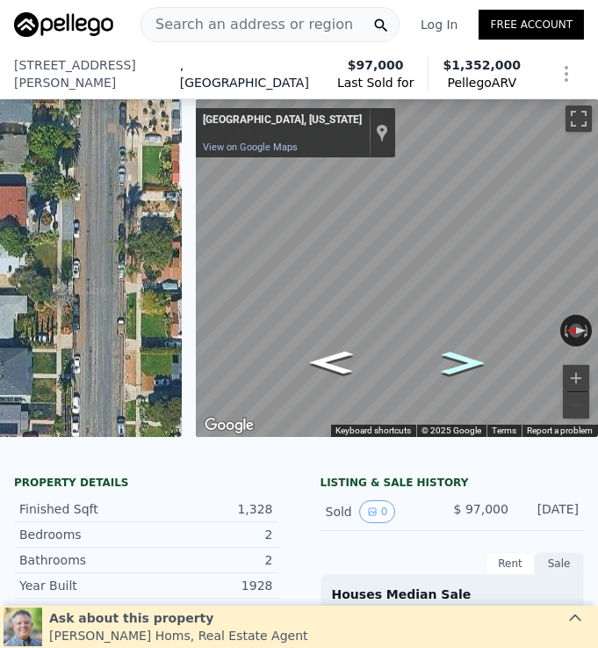
click at [468, 367] on icon "Go South" at bounding box center [464, 362] width 80 height 33
click at [329, 355] on icon "Go North" at bounding box center [332, 362] width 80 height 33
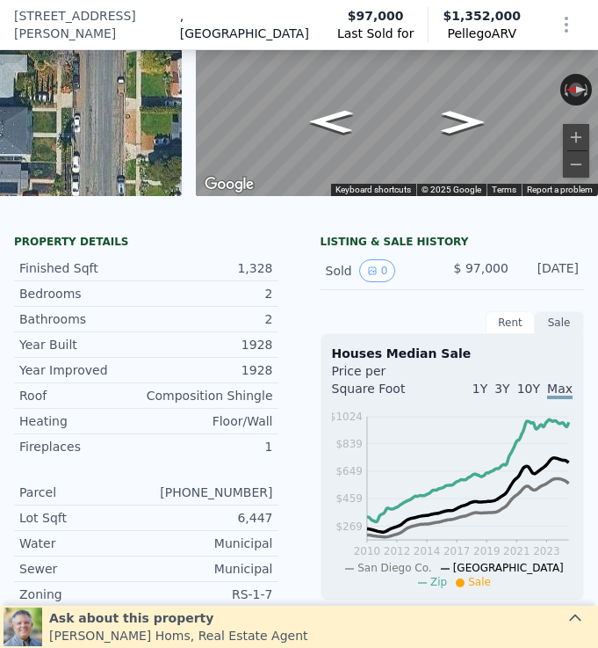
scroll to position [0, 0]
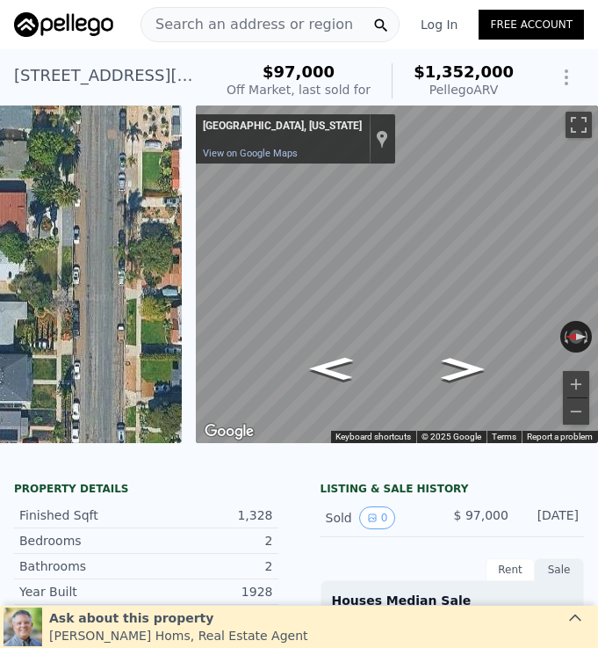
click at [290, 27] on span "Search an address or region" at bounding box center [247, 24] width 212 height 21
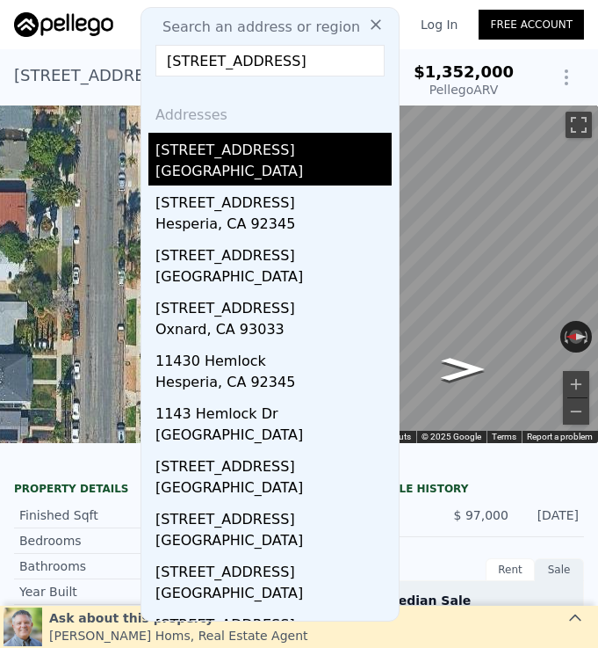
type input "[STREET_ADDRESS]"
click at [340, 174] on div "Imperial Beach, CA 91932" at bounding box center [274, 173] width 236 height 25
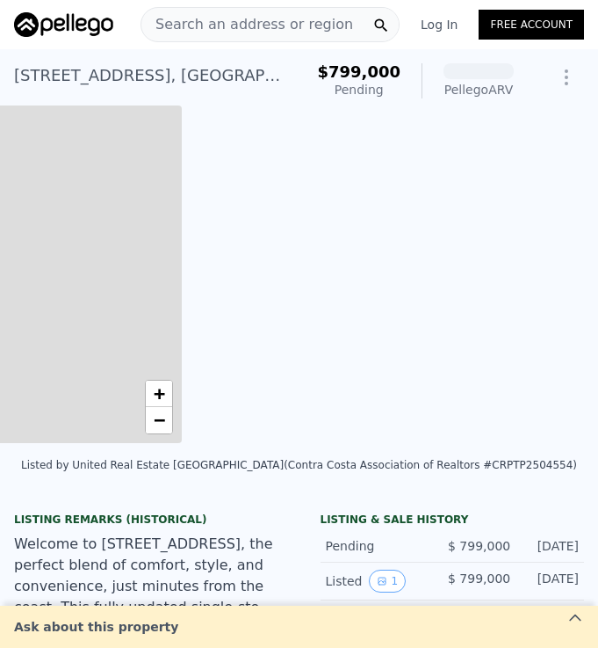
scroll to position [0, 804]
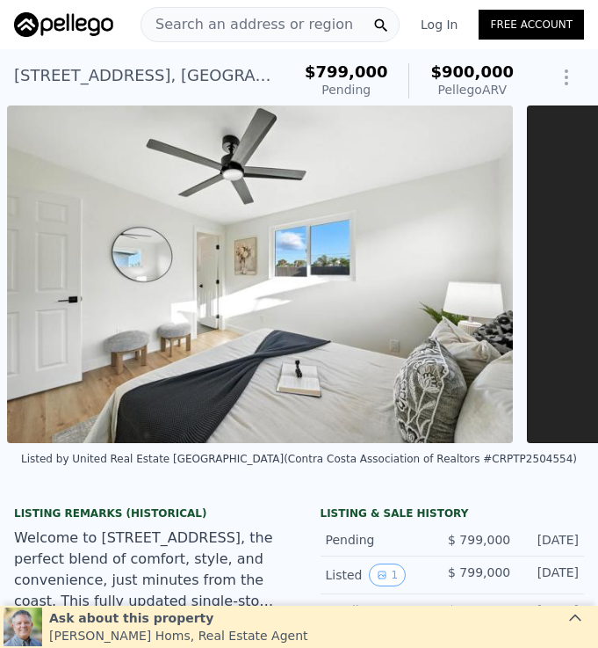
click at [293, 27] on span "Search an address or region" at bounding box center [247, 24] width 212 height 21
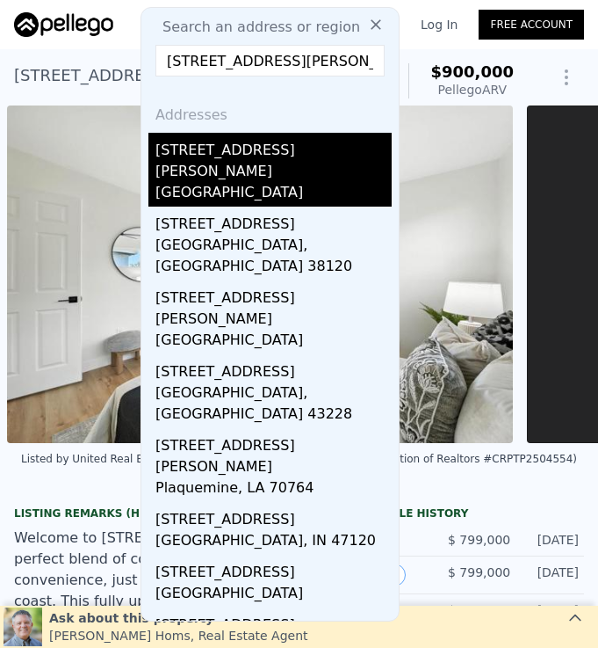
type input "[STREET_ADDRESS][PERSON_NAME]"
click at [263, 156] on div "[STREET_ADDRESS][PERSON_NAME]" at bounding box center [274, 157] width 236 height 49
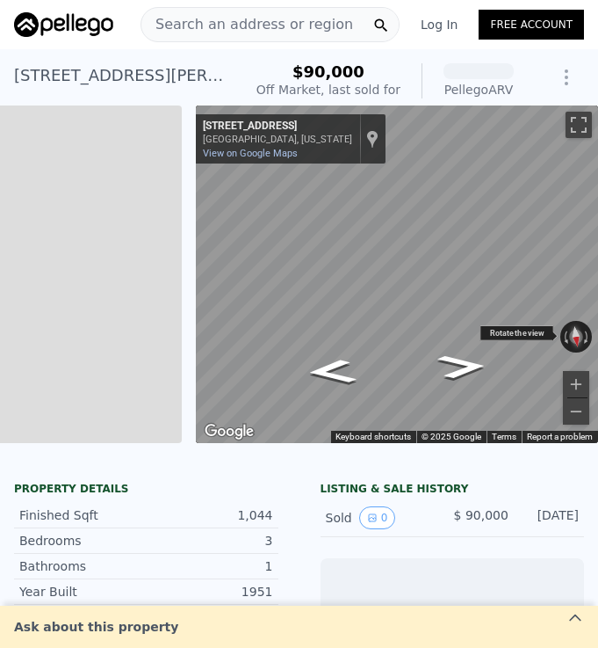
scroll to position [0, 615]
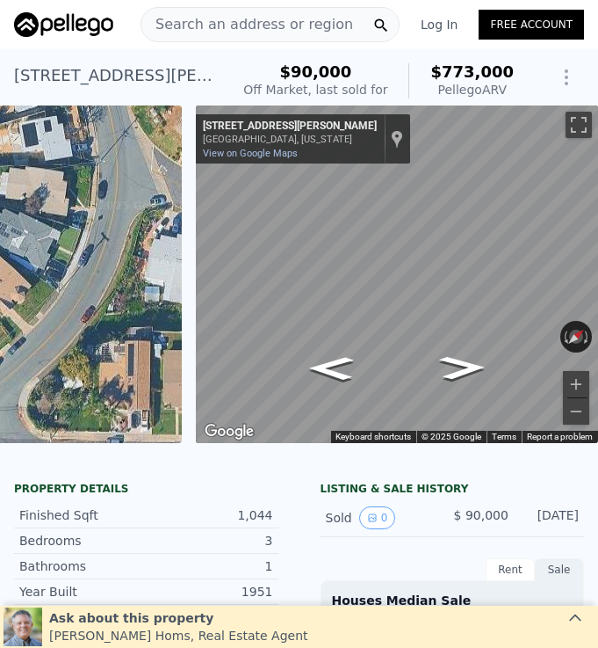
click at [299, 21] on span "Search an address or region" at bounding box center [247, 24] width 212 height 21
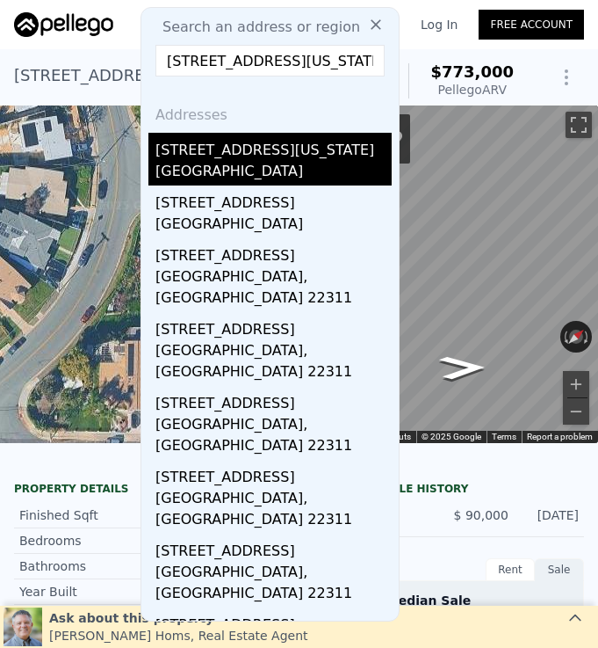
type input "4551 Maryland St"
click at [293, 162] on div "[GEOGRAPHIC_DATA]" at bounding box center [274, 173] width 236 height 25
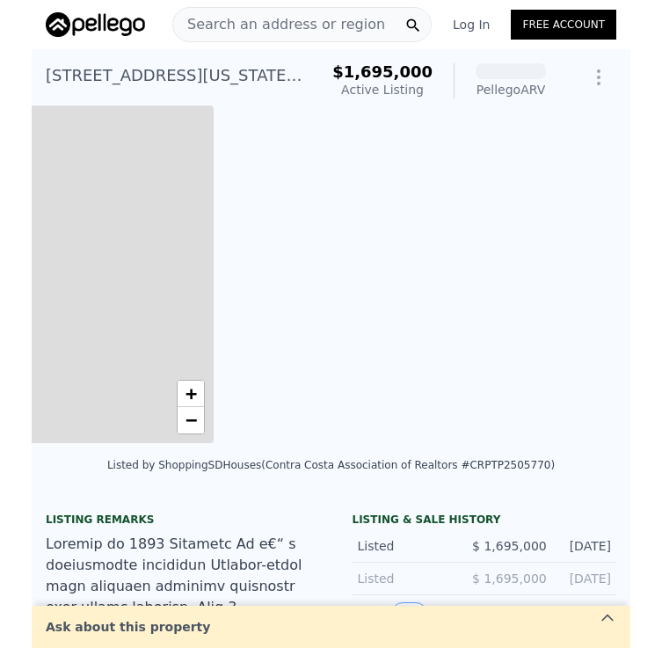
scroll to position [0, 804]
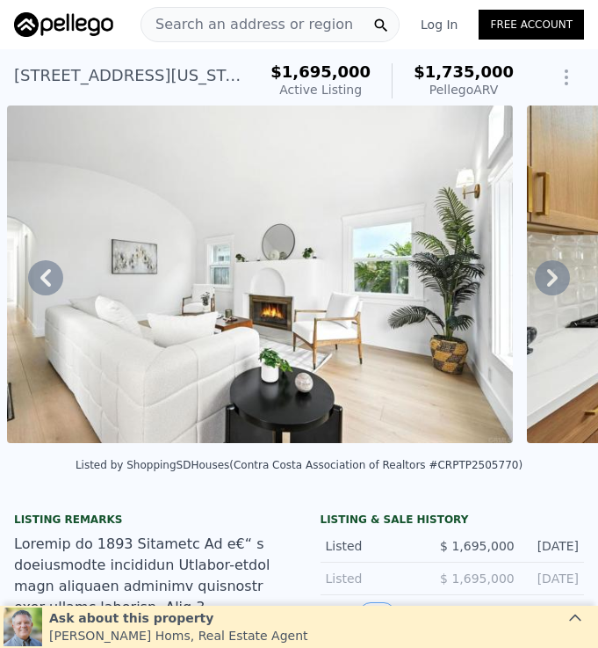
click at [299, 26] on span "Search an address or region" at bounding box center [247, 24] width 212 height 21
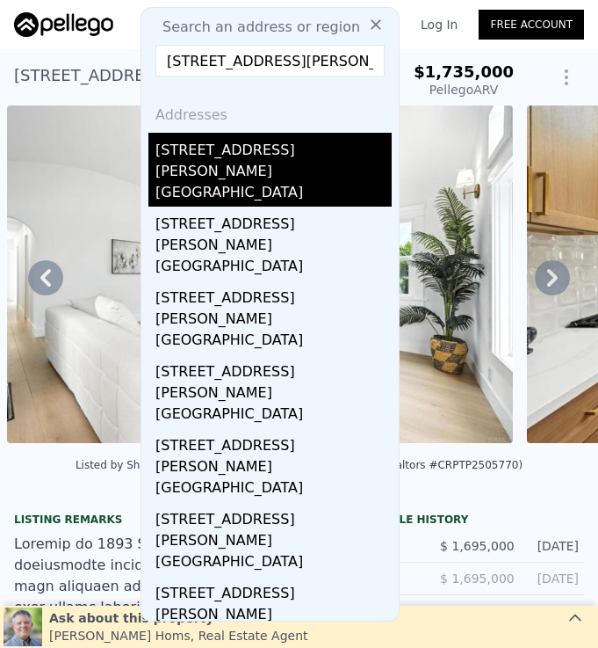
type input "[STREET_ADDRESS][PERSON_NAME]"
click at [305, 159] on div "[STREET_ADDRESS][PERSON_NAME]" at bounding box center [274, 157] width 236 height 49
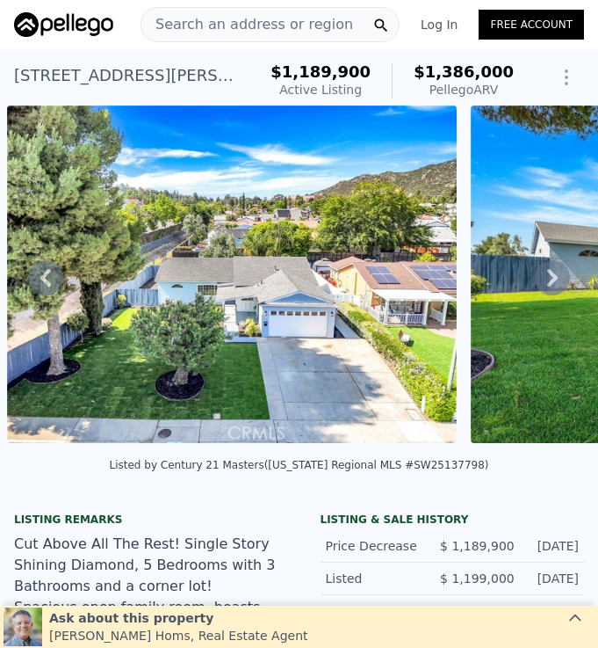
click at [280, 25] on span "Search an address or region" at bounding box center [247, 24] width 212 height 21
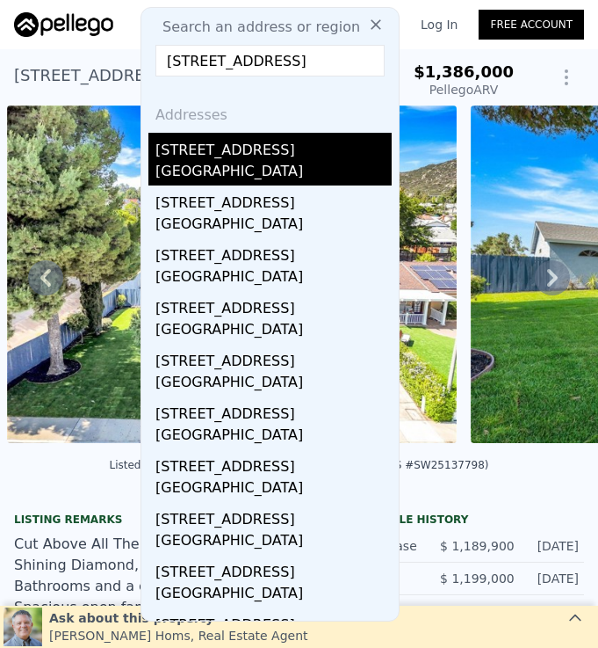
type input "4161 Winona Ave Apt 4"
click at [288, 151] on div "4161 Winona Ave Apt 4" at bounding box center [274, 147] width 236 height 28
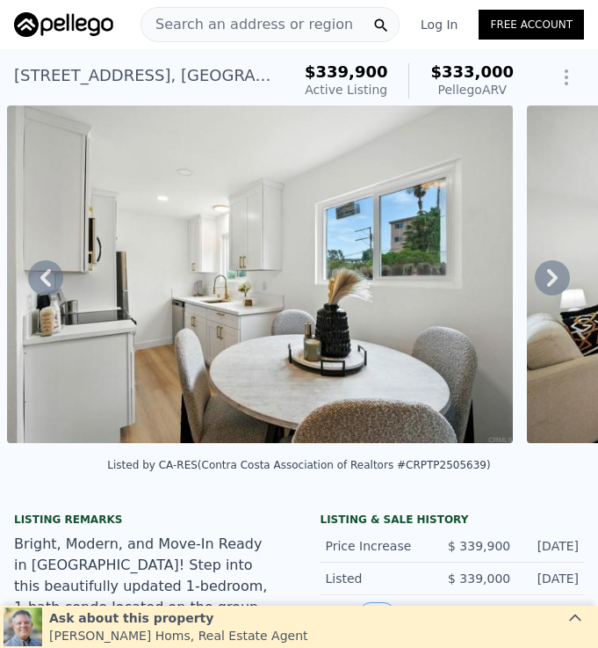
click at [365, 25] on div "Search an address or region" at bounding box center [270, 24] width 259 height 35
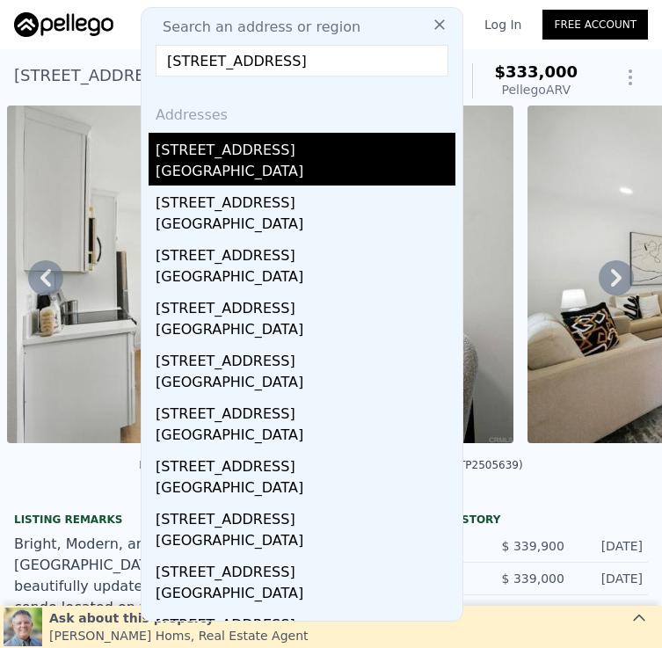
type input "[STREET_ADDRESS]"
click at [342, 149] on div "[STREET_ADDRESS]" at bounding box center [306, 147] width 300 height 28
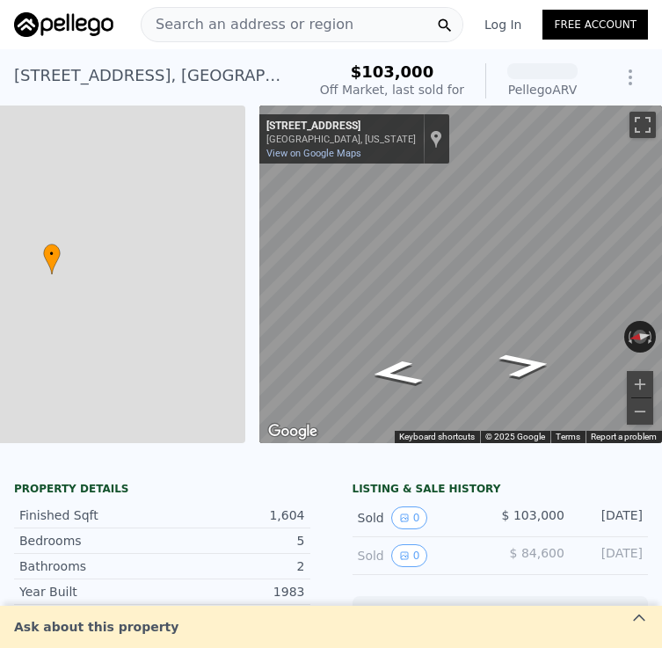
scroll to position [0, 552]
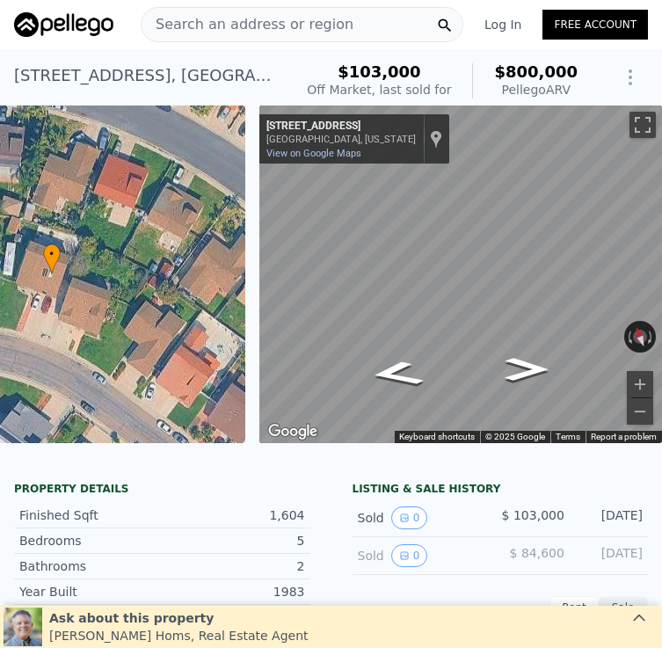
click at [330, 23] on span "Search an address or region" at bounding box center [247, 24] width 212 height 21
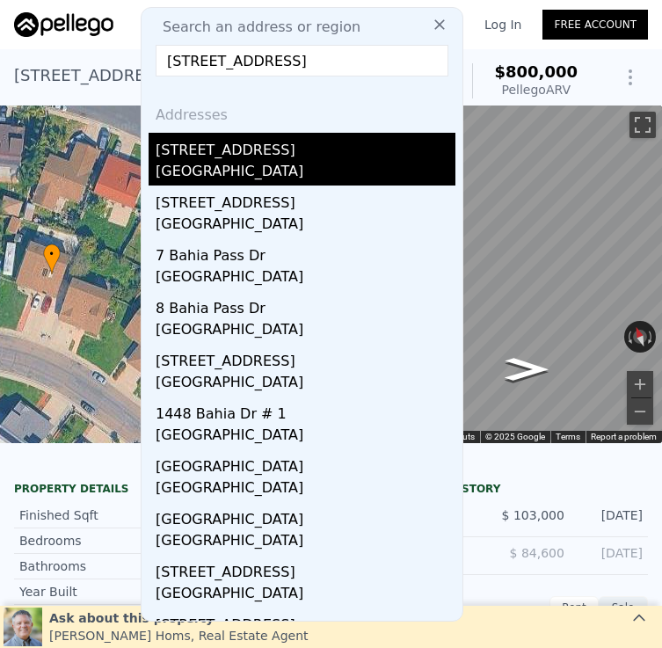
type input "[STREET_ADDRESS]"
click at [274, 151] on div "[STREET_ADDRESS]" at bounding box center [306, 147] width 300 height 28
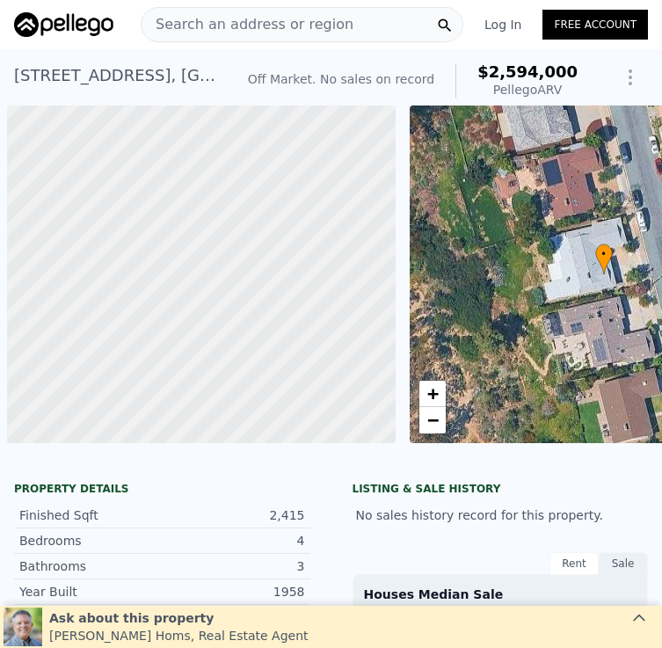
scroll to position [0, 552]
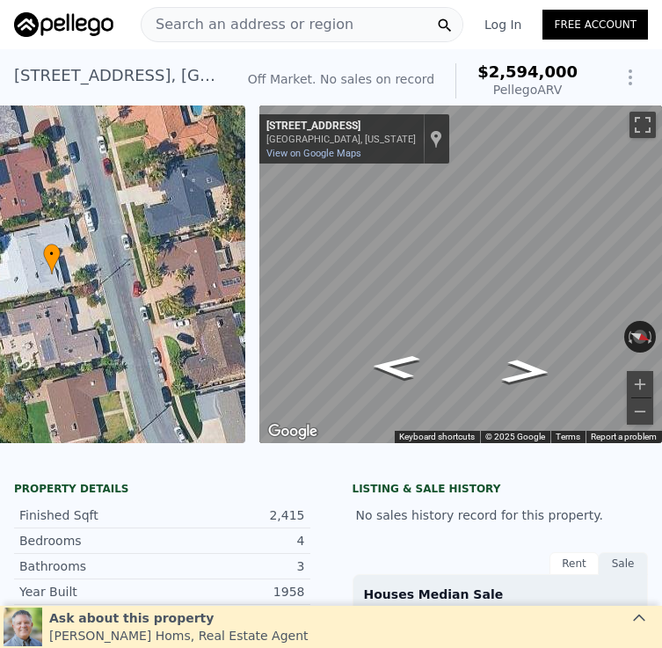
click at [297, 35] on div "Search an address or region" at bounding box center [247, 24] width 212 height 33
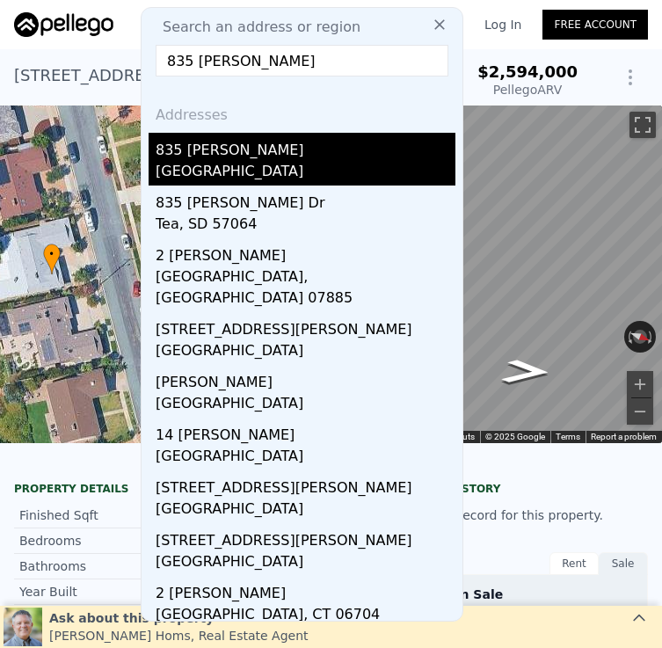
type input "835 [PERSON_NAME]"
click at [329, 155] on div "835 [PERSON_NAME]" at bounding box center [306, 147] width 300 height 28
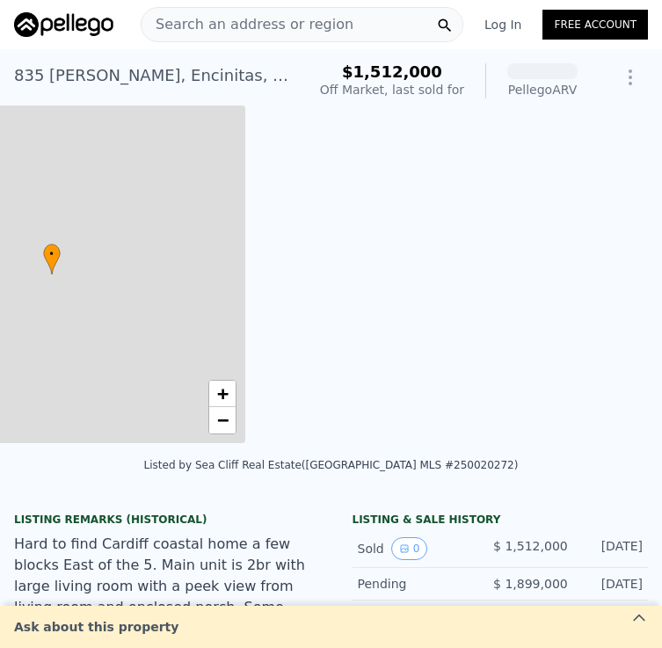
scroll to position [0, 409]
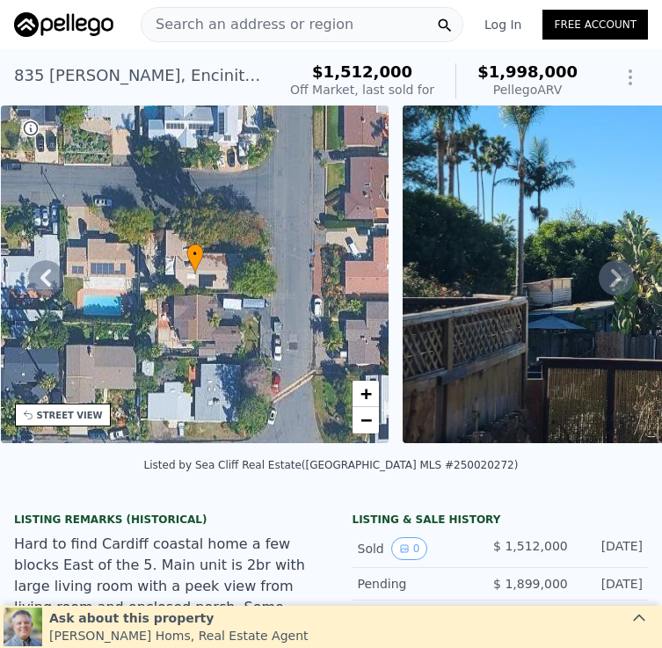
click at [330, 19] on span "Search an address or region" at bounding box center [247, 24] width 212 height 21
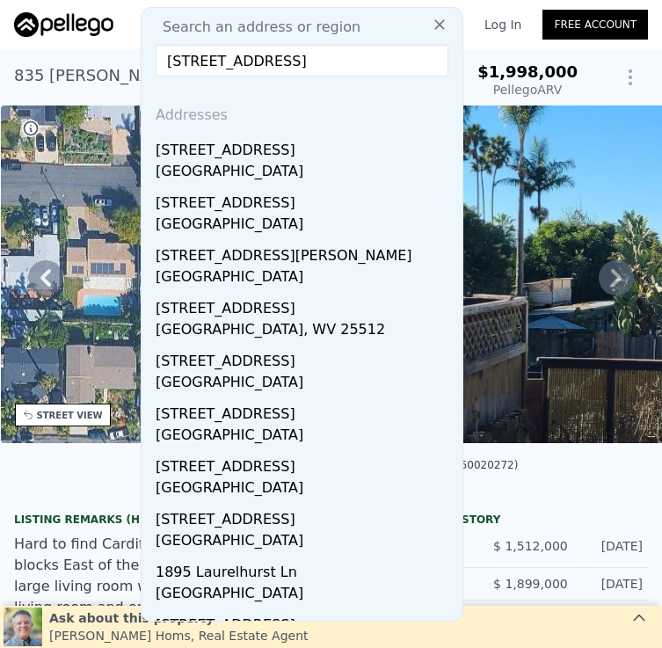
type input "[STREET_ADDRESS]"
click at [327, 165] on div "Oceanside, CA 92054" at bounding box center [306, 173] width 300 height 25
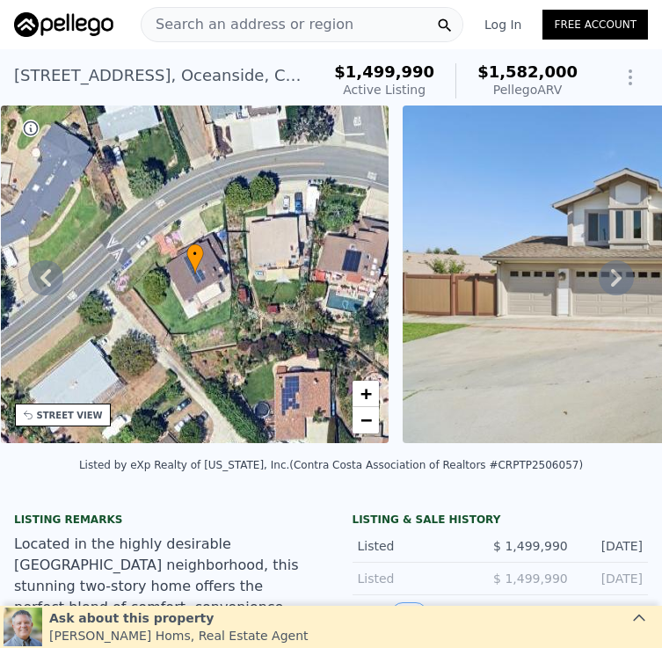
click at [275, 23] on span "Search an address or region" at bounding box center [247, 24] width 212 height 21
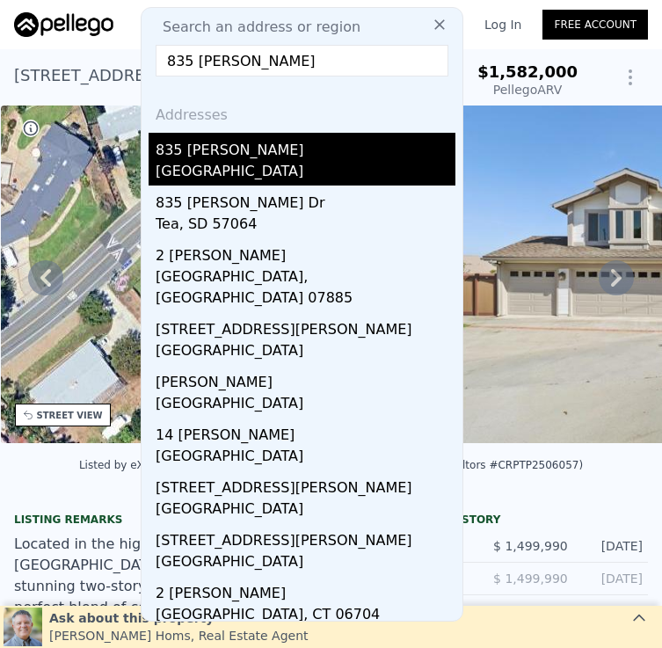
type input "835 [PERSON_NAME]"
click at [251, 159] on div "835 [PERSON_NAME]" at bounding box center [306, 147] width 300 height 28
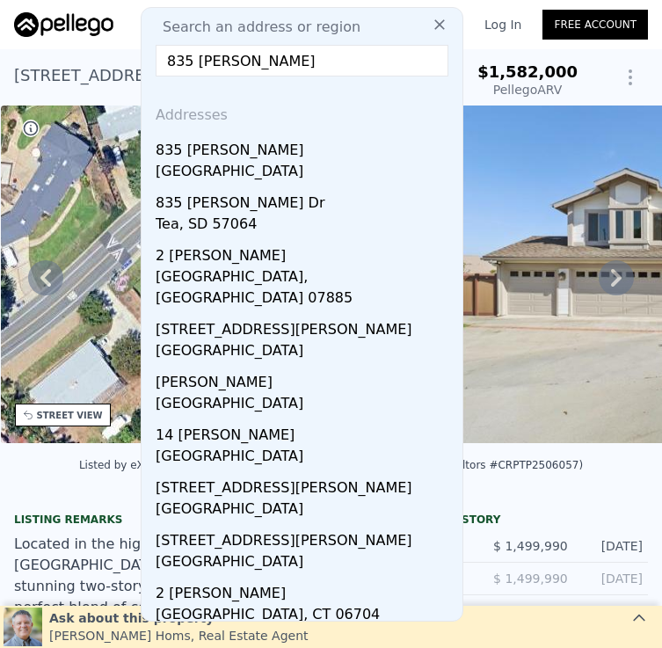
type input "$ 1,998,000"
type input "8"
type input "-$ 176,050"
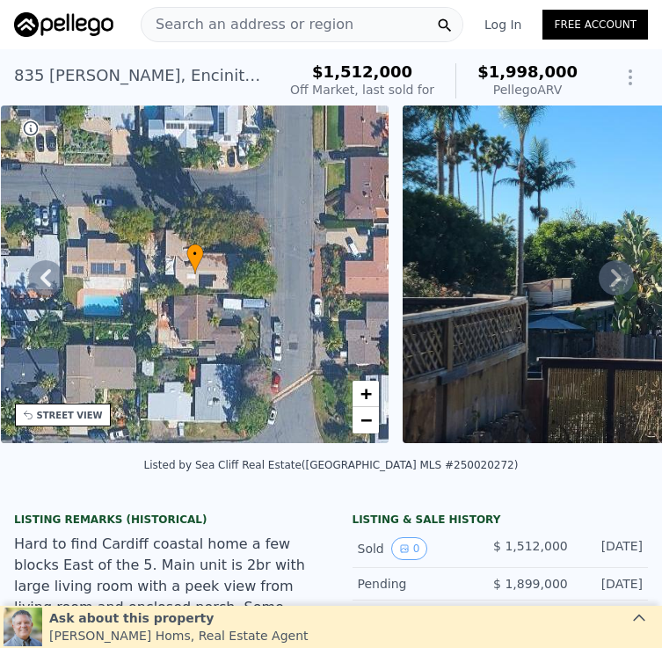
click at [370, 21] on div "Search an address or region" at bounding box center [302, 24] width 322 height 35
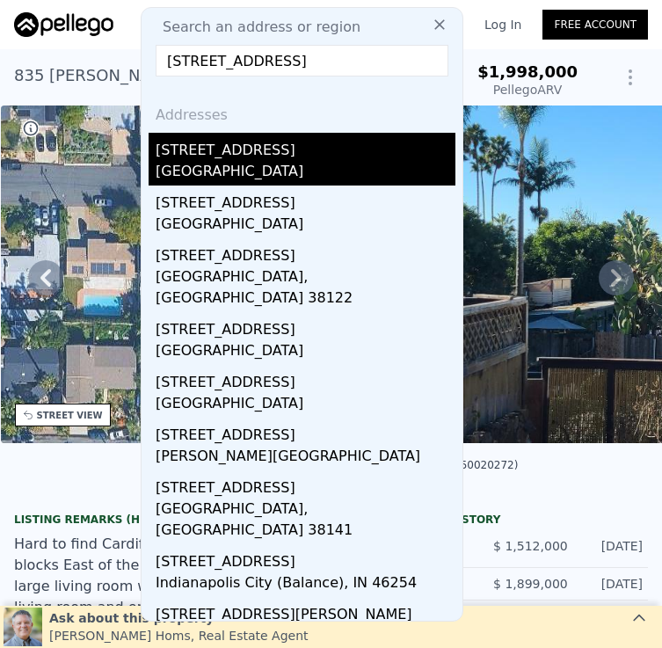
type input "4432 Mount Castle Ave"
click at [332, 173] on div "[GEOGRAPHIC_DATA]" at bounding box center [306, 173] width 300 height 25
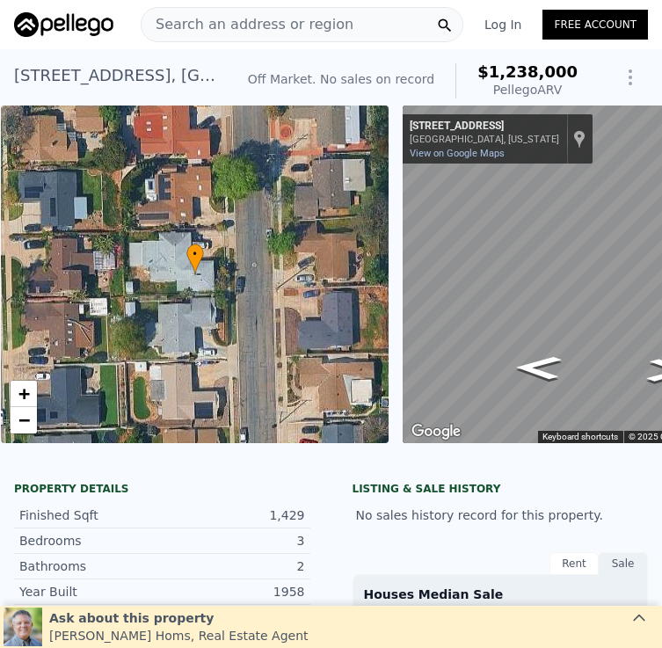
click at [292, 26] on span "Search an address or region" at bounding box center [247, 24] width 212 height 21
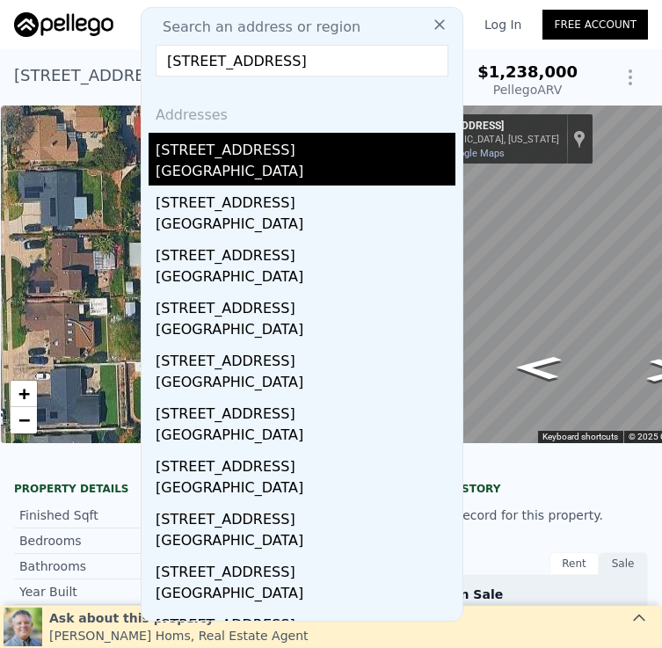
type input "4936 Mount Elbrus Dr"
click at [304, 152] on div "4936 Mount Elbrus Dr" at bounding box center [306, 147] width 300 height 28
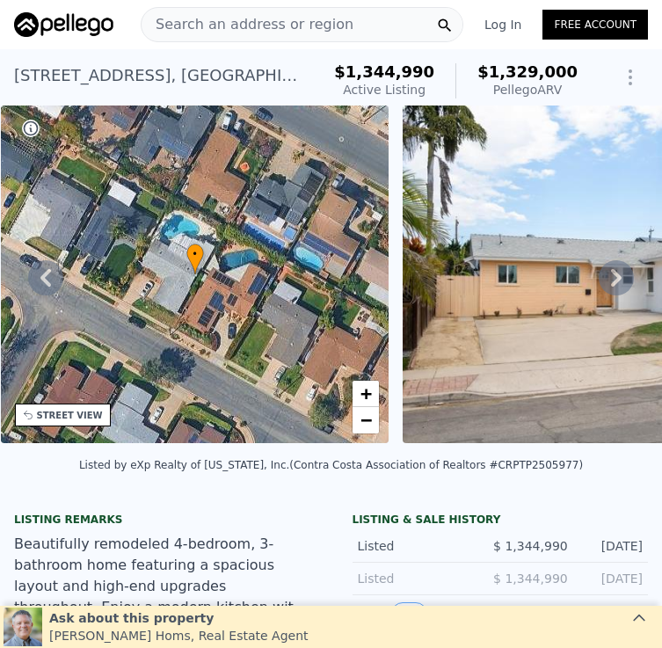
click at [338, 24] on div "Search an address or region" at bounding box center [302, 24] width 322 height 35
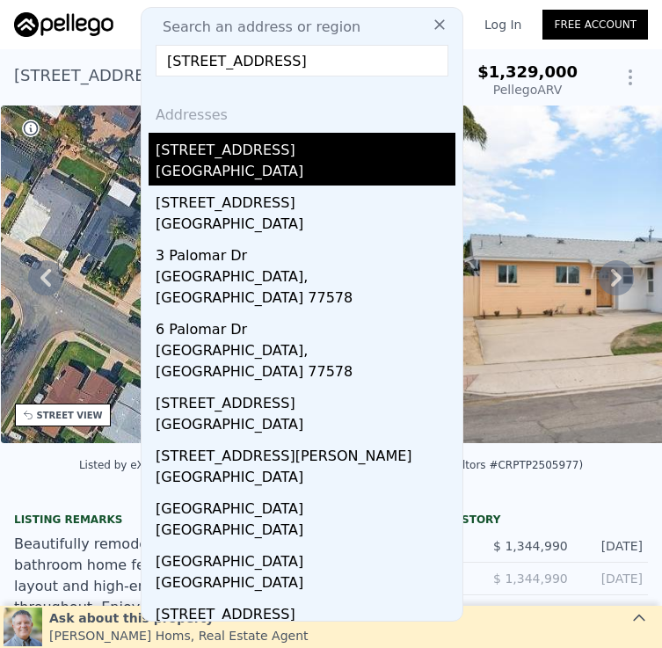
type input "[STREET_ADDRESS]"
click at [291, 177] on div "San Diego County, CA 92028" at bounding box center [306, 173] width 300 height 25
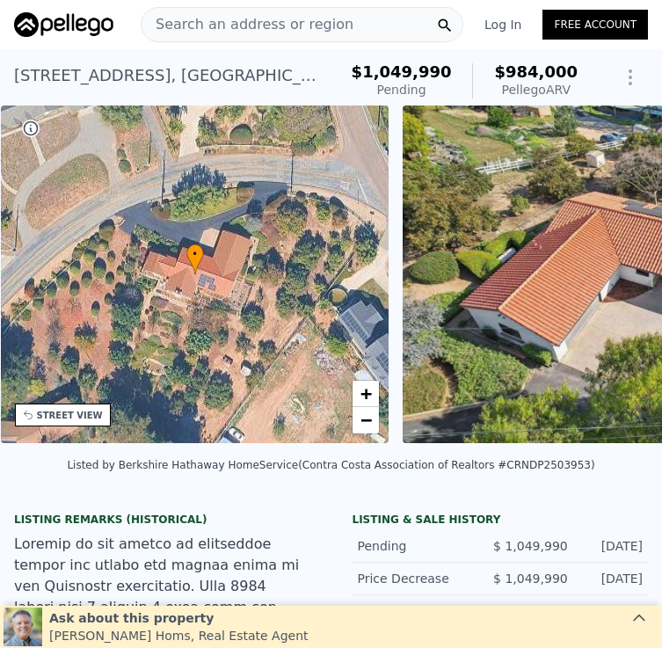
click at [357, 31] on div "Search an address or region" at bounding box center [302, 24] width 322 height 35
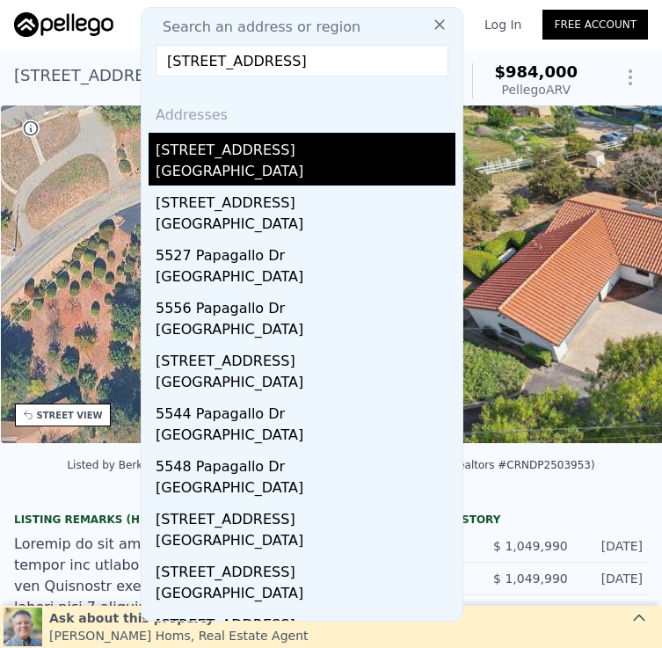
type input "[STREET_ADDRESS]"
click at [332, 179] on div "Oceanside, CA 92057" at bounding box center [306, 173] width 300 height 25
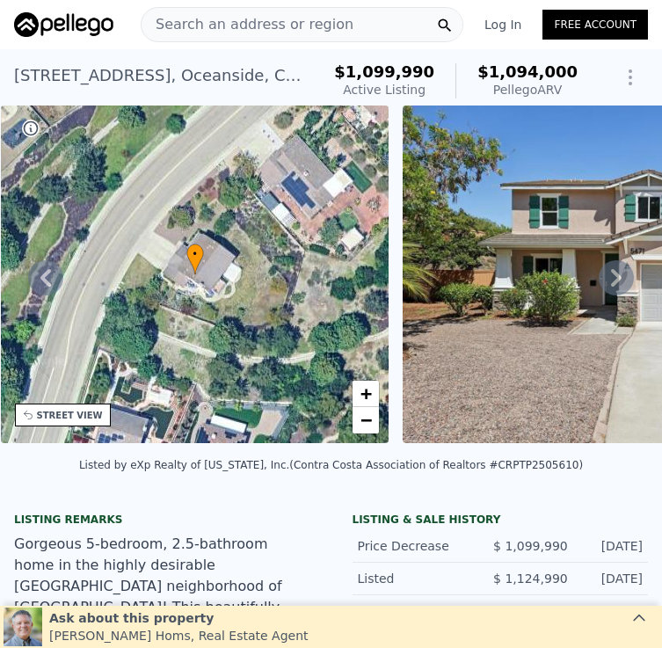
click at [344, 26] on div "Search an address or region" at bounding box center [302, 24] width 322 height 35
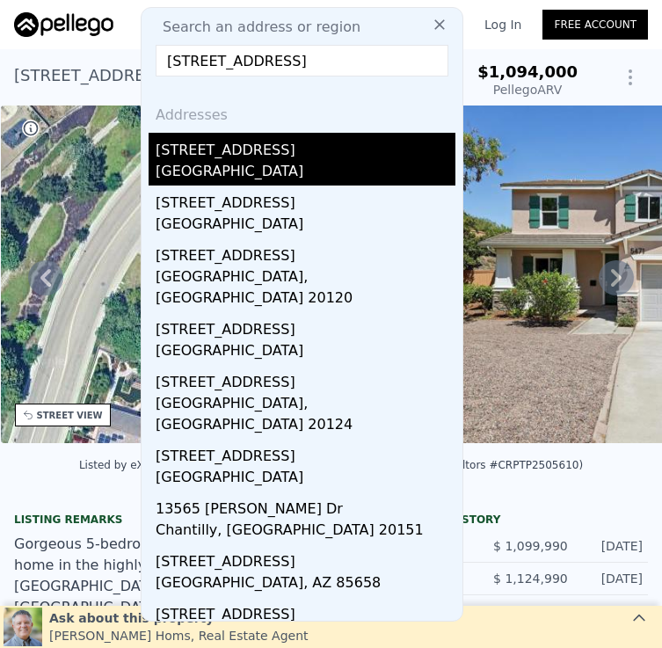
type input "[STREET_ADDRESS]"
click at [319, 156] on div "[STREET_ADDRESS]" at bounding box center [306, 147] width 300 height 28
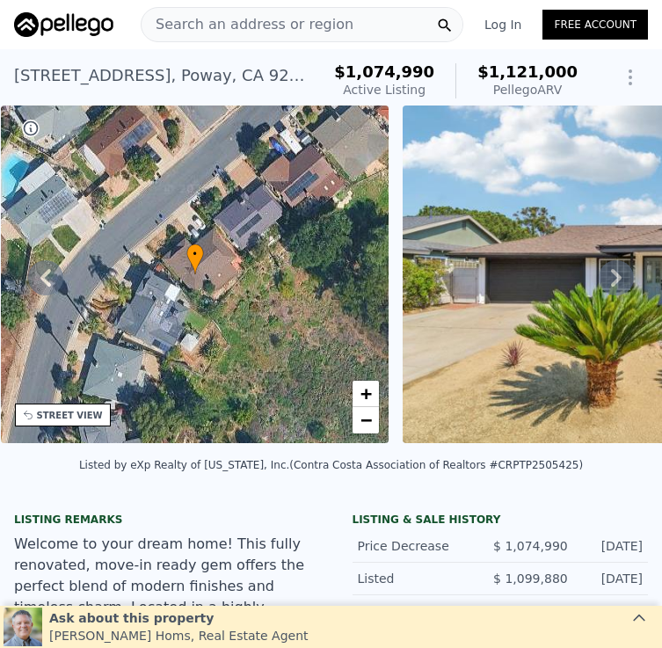
click at [351, 29] on div "Search an address or region" at bounding box center [302, 24] width 322 height 35
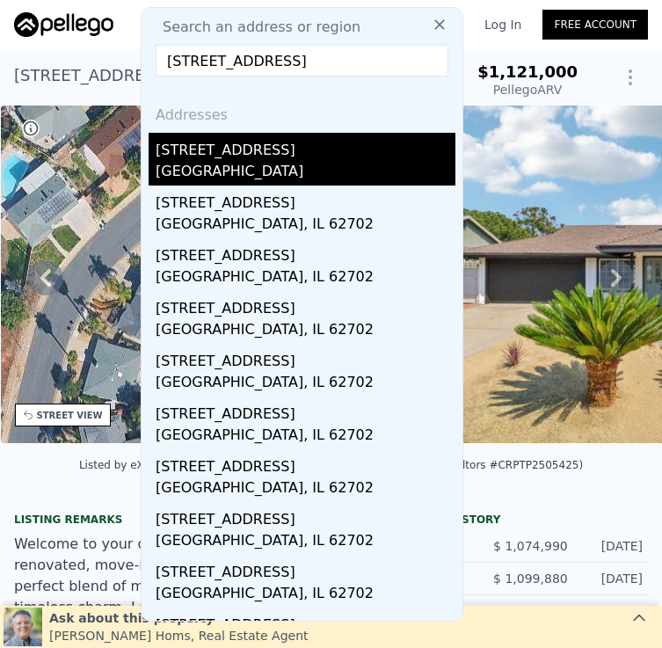
type input "1047 Sangamon Ave"
click at [316, 152] on div "1047 Sangamon Ave" at bounding box center [306, 147] width 300 height 28
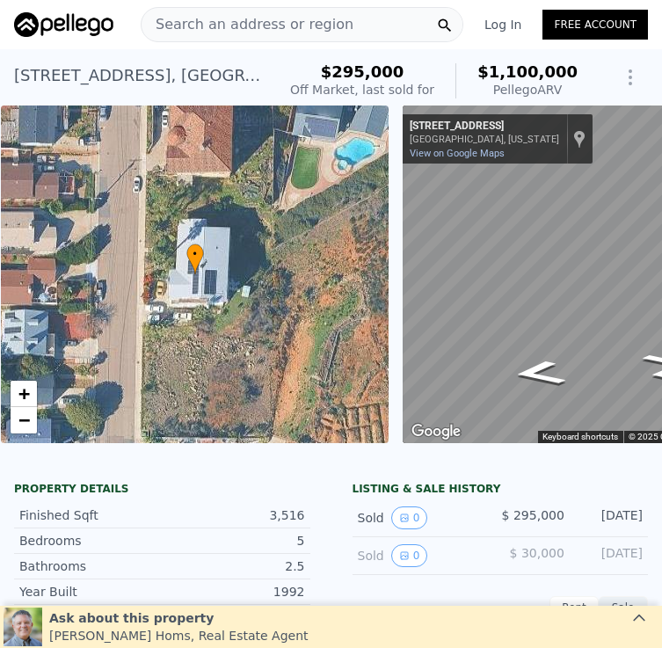
click at [293, 25] on span "Search an address or region" at bounding box center [247, 24] width 212 height 21
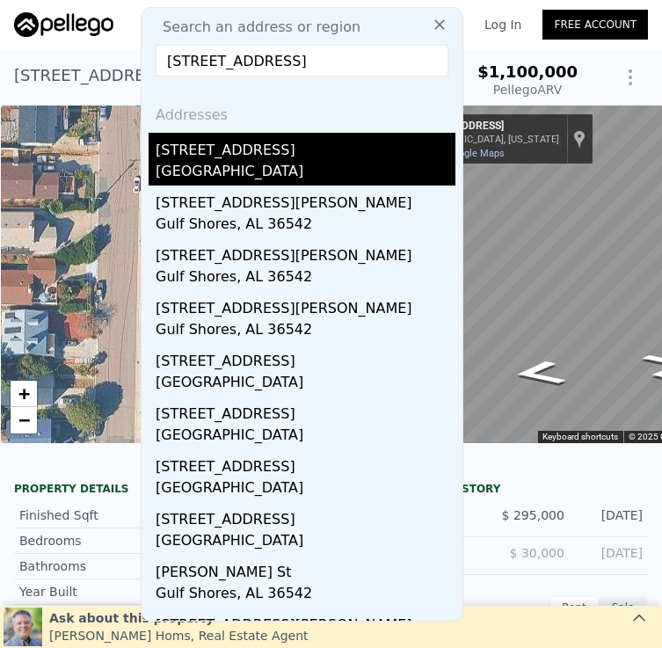
type input "[STREET_ADDRESS]"
click at [295, 156] on div "[STREET_ADDRESS]" at bounding box center [306, 147] width 300 height 28
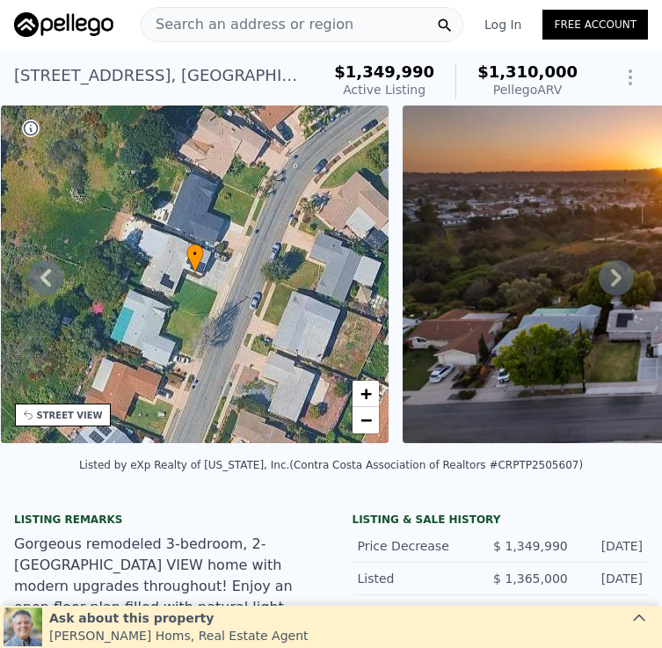
click at [360, 26] on div "Search an address or region" at bounding box center [302, 24] width 322 height 35
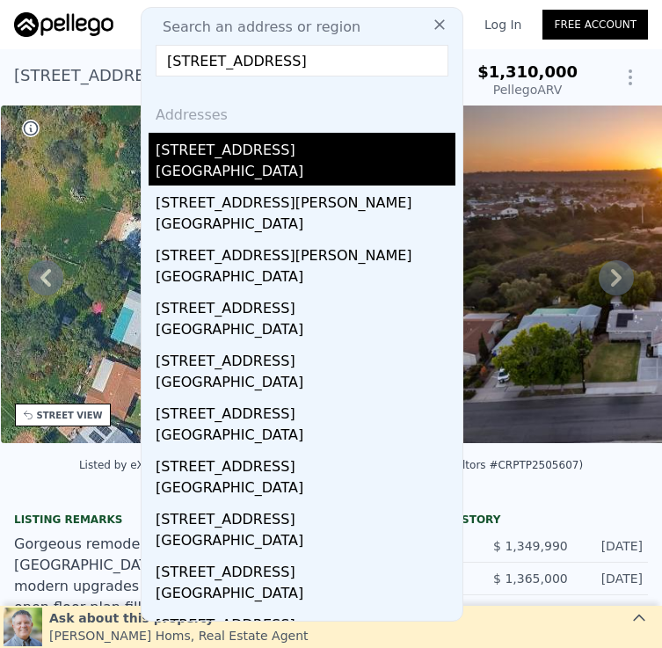
type input "[STREET_ADDRESS]"
click at [315, 167] on div "San Diego, CA 92104" at bounding box center [306, 173] width 300 height 25
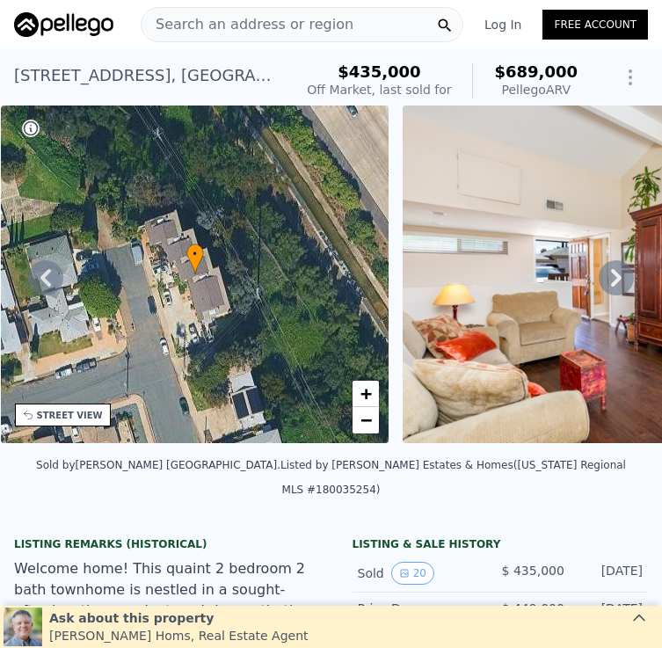
click at [360, 24] on div "Search an address or region" at bounding box center [302, 24] width 322 height 35
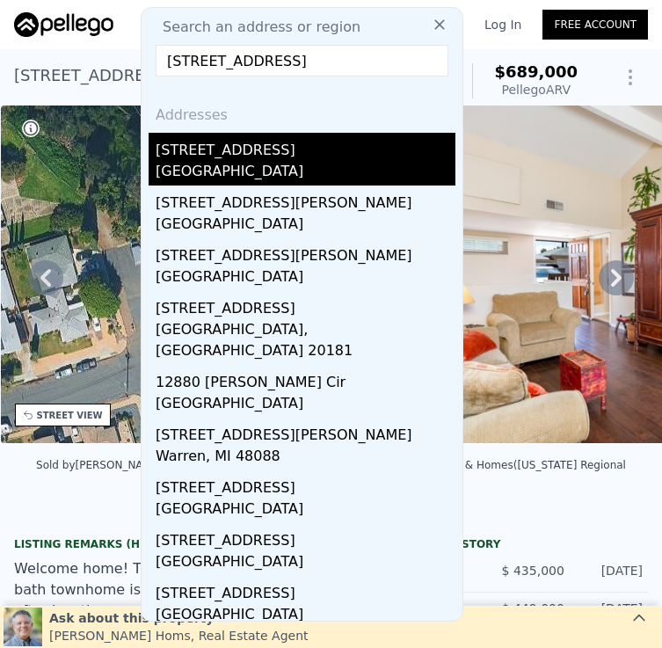
type input "[STREET_ADDRESS]"
click at [330, 141] on div "[STREET_ADDRESS]" at bounding box center [306, 147] width 300 height 28
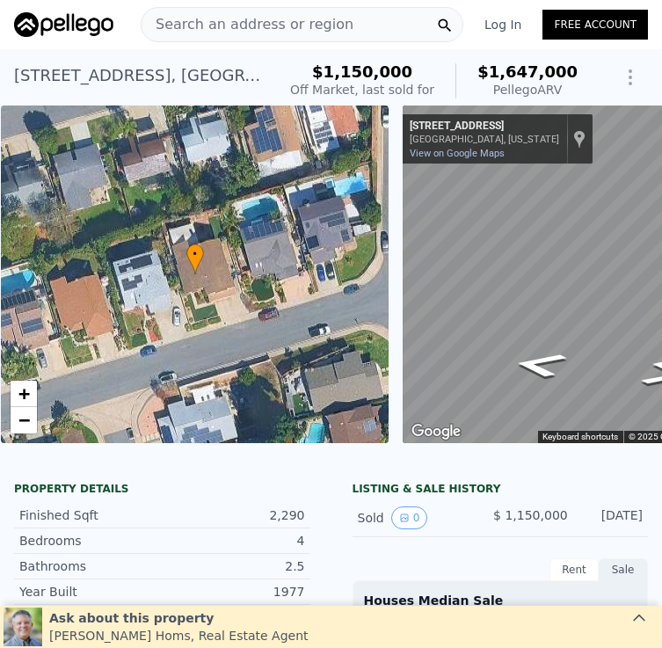
click at [269, 25] on span "Search an address or region" at bounding box center [247, 24] width 212 height 21
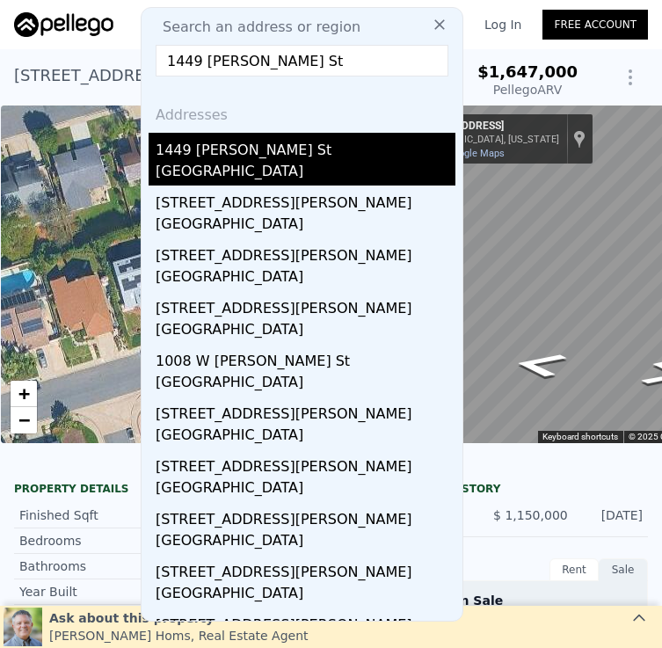
type input "1449 Acheson St"
click at [320, 159] on div "1449 Acheson St" at bounding box center [306, 147] width 300 height 28
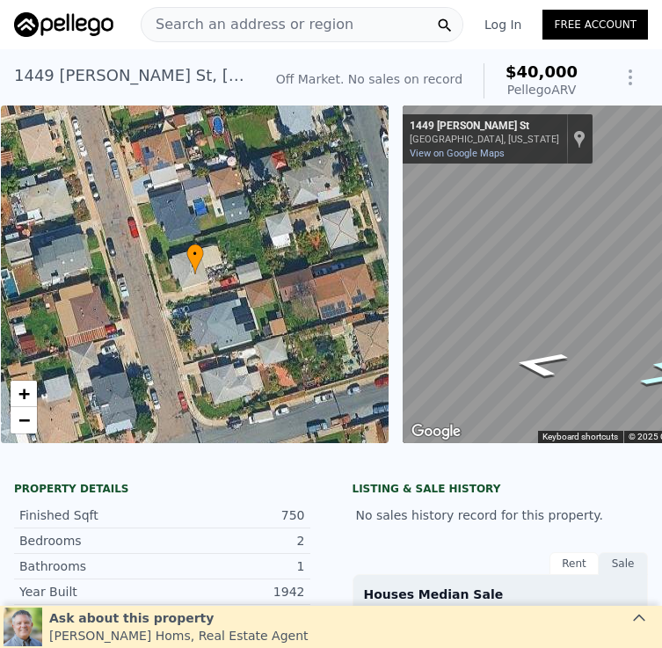
click at [649, 366] on icon "Go South, Acheson St" at bounding box center [668, 374] width 103 height 39
click at [348, 16] on div "Search an address or region" at bounding box center [302, 24] width 322 height 35
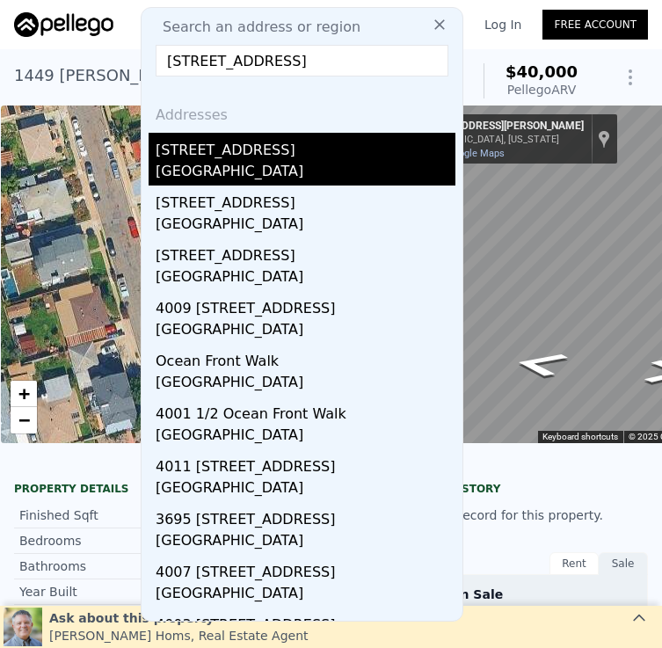
type input "2623 Ocean Front Walk"
click at [308, 160] on div "2623 Ocean Front Walk" at bounding box center [306, 147] width 300 height 28
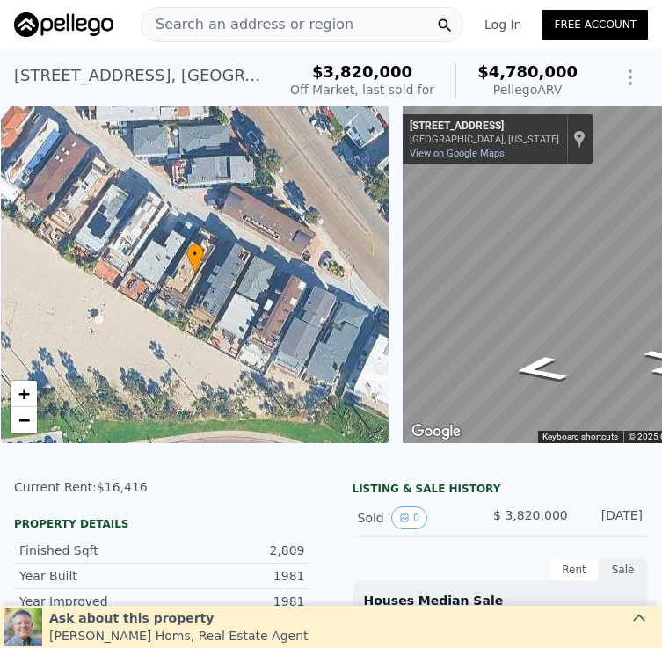
click at [315, 21] on span "Search an address or region" at bounding box center [247, 24] width 212 height 21
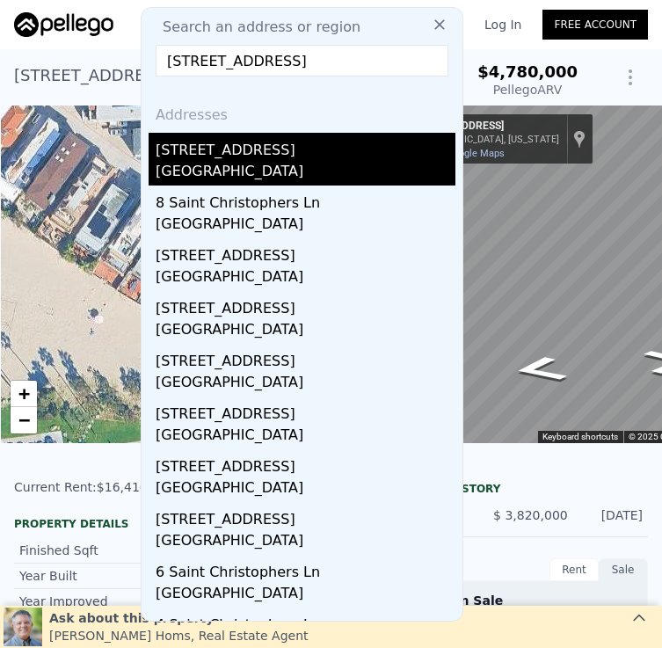
type input "45 Saint Christophers Ln"
click at [313, 170] on div "[GEOGRAPHIC_DATA]" at bounding box center [306, 173] width 300 height 25
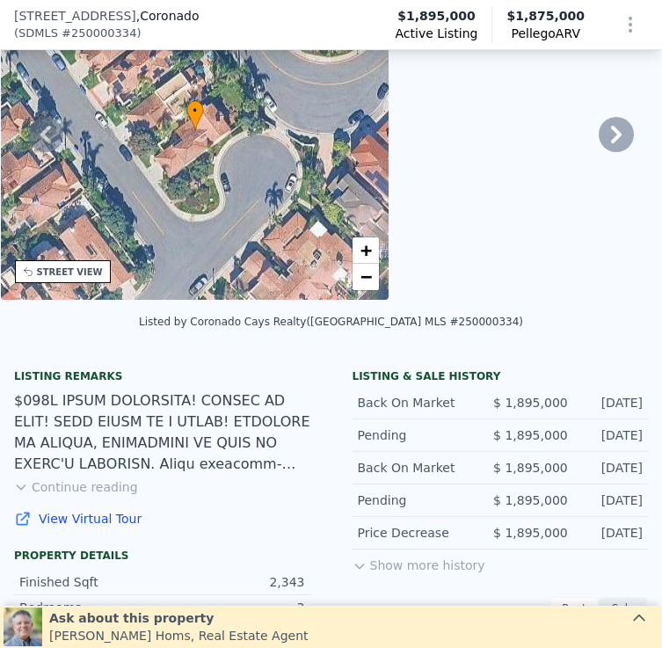
scroll to position [141, 0]
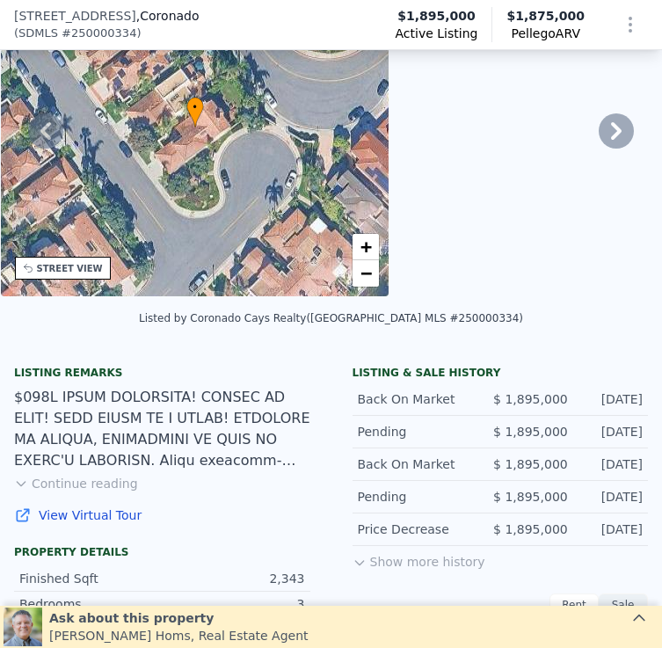
drag, startPoint x: 362, startPoint y: 396, endPoint x: 641, endPoint y: 396, distance: 278.6
click at [641, 396] on div "Back On Market $ 1,895,000 Mar 24, 2025" at bounding box center [500, 399] width 296 height 33
click at [551, 441] on div "Pending $ 1,895,000 Mar 4, 2025" at bounding box center [500, 432] width 296 height 33
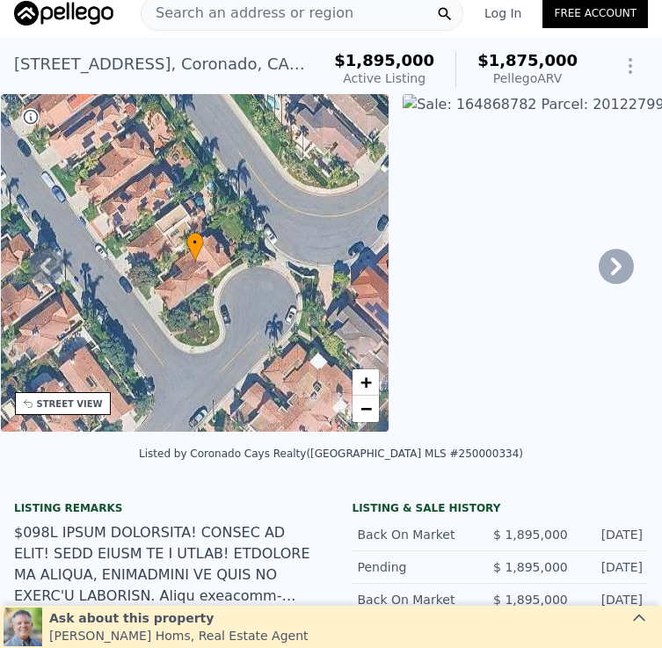
scroll to position [0, 0]
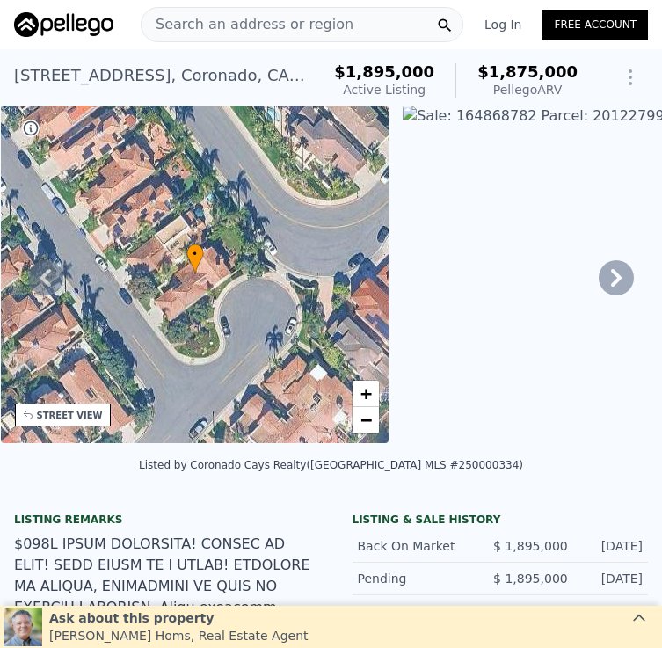
click at [327, 36] on div "Search an address or region" at bounding box center [247, 24] width 212 height 33
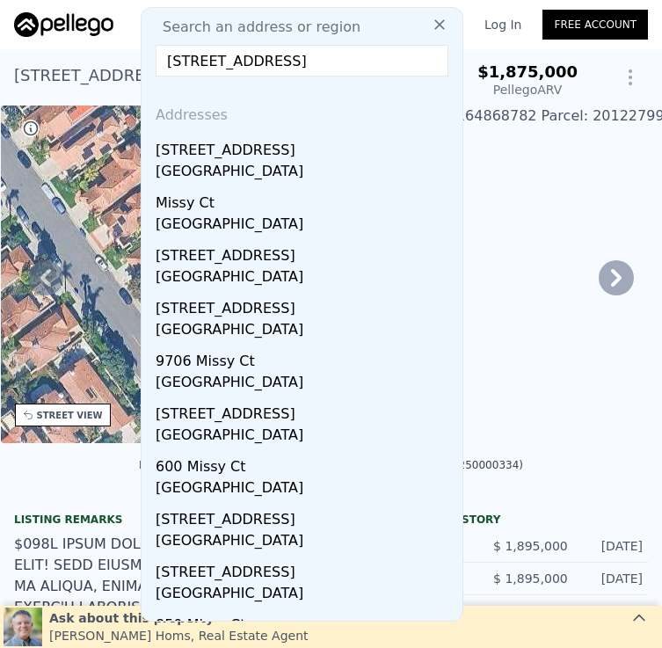
type input "6826 Missy Ct"
click at [301, 158] on div "6826 Missy Ct" at bounding box center [306, 147] width 300 height 28
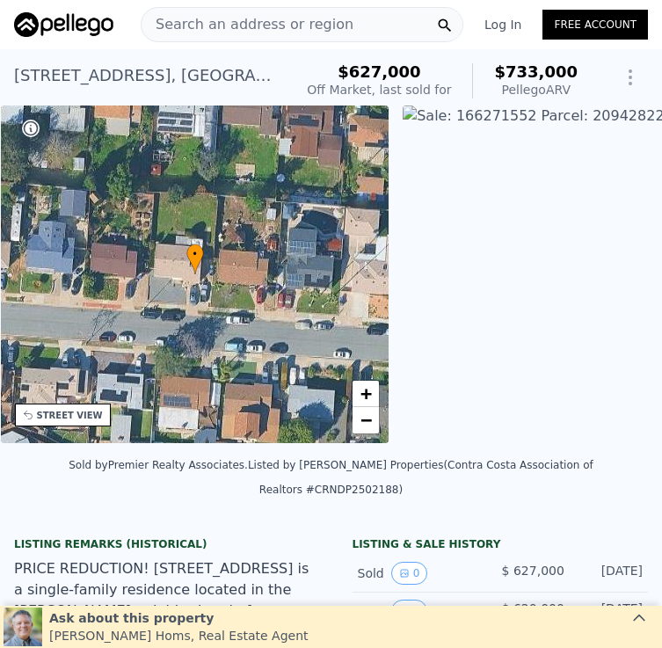
click at [274, 24] on span "Search an address or region" at bounding box center [247, 24] width 212 height 21
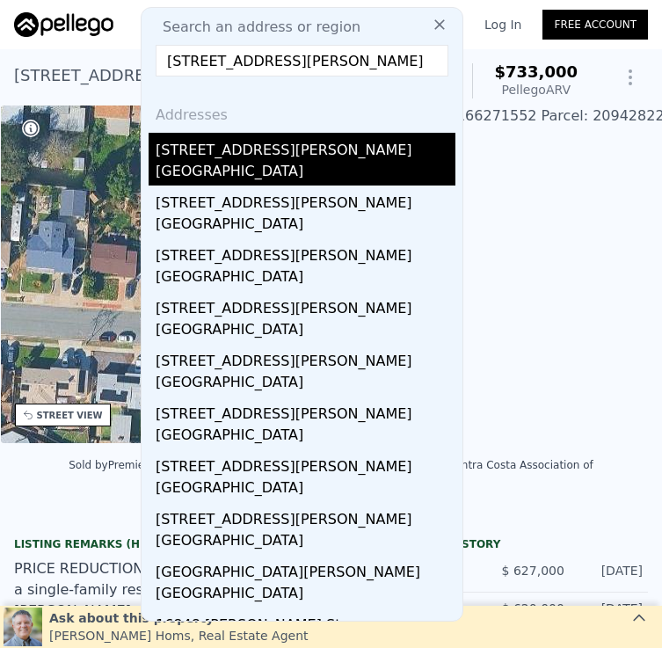
type input "491 Nanette St"
click at [313, 142] on div "491 Nanette St" at bounding box center [306, 147] width 300 height 28
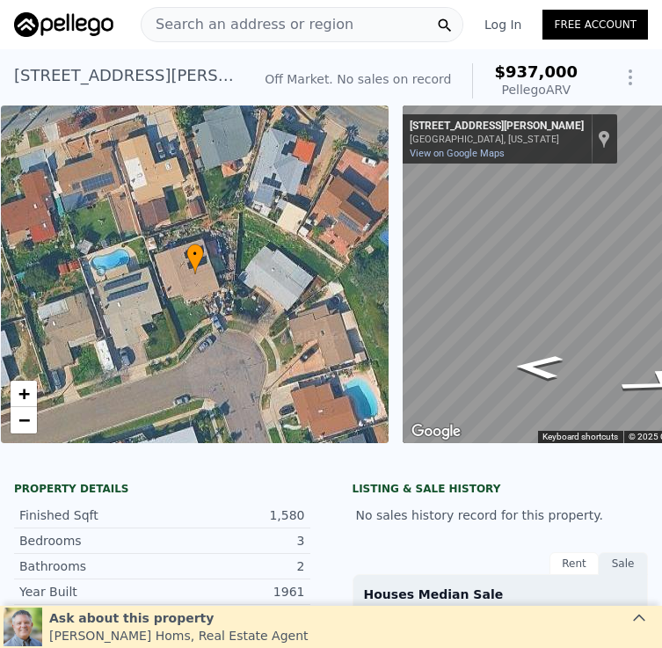
click at [348, 17] on div "Search an address or region" at bounding box center [302, 24] width 322 height 35
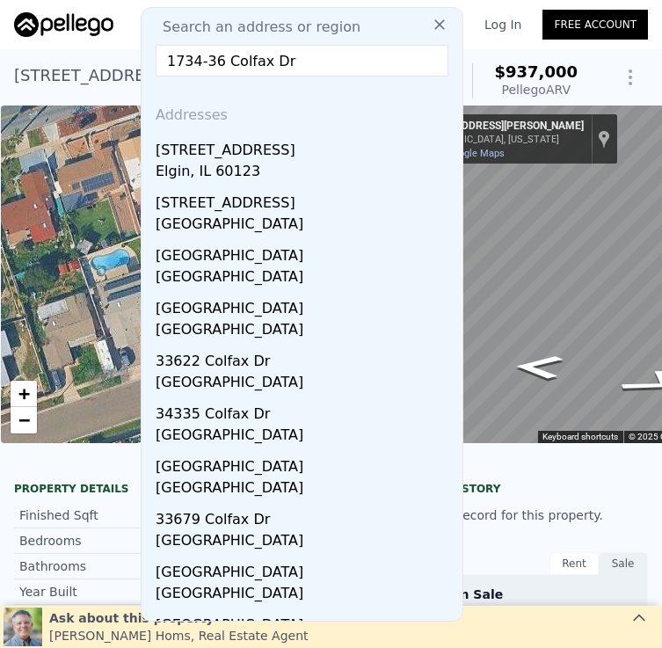
click at [207, 56] on input "1734-36 Colfax Dr" at bounding box center [302, 61] width 293 height 32
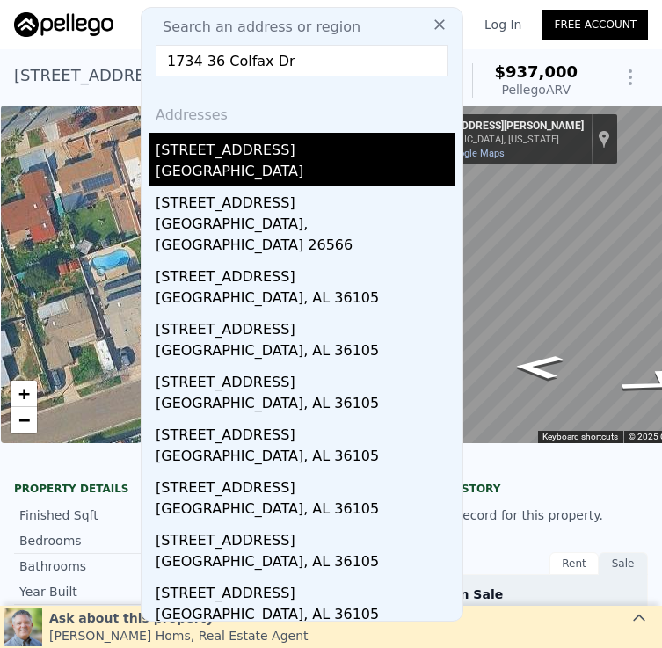
type input "1734 36 Colfax Dr"
click at [301, 149] on div "1734 Colfax Dr # 36" at bounding box center [306, 147] width 300 height 28
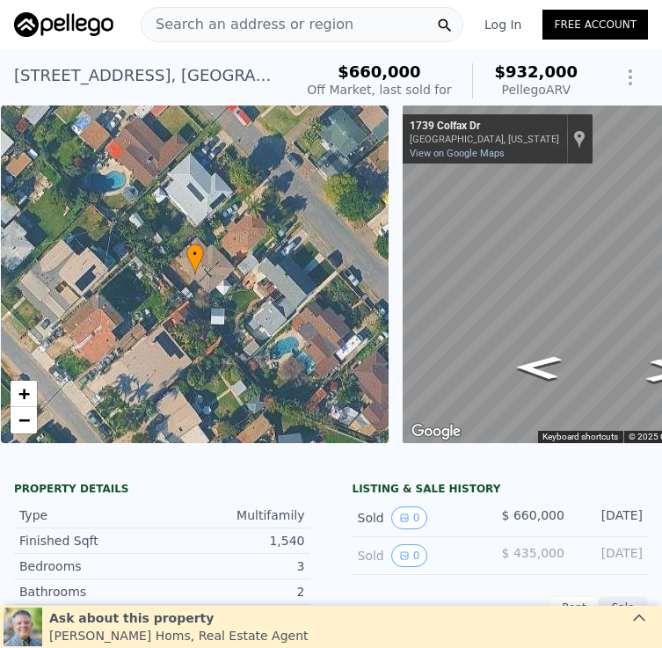
click at [312, 23] on span "Search an address or region" at bounding box center [247, 24] width 212 height 21
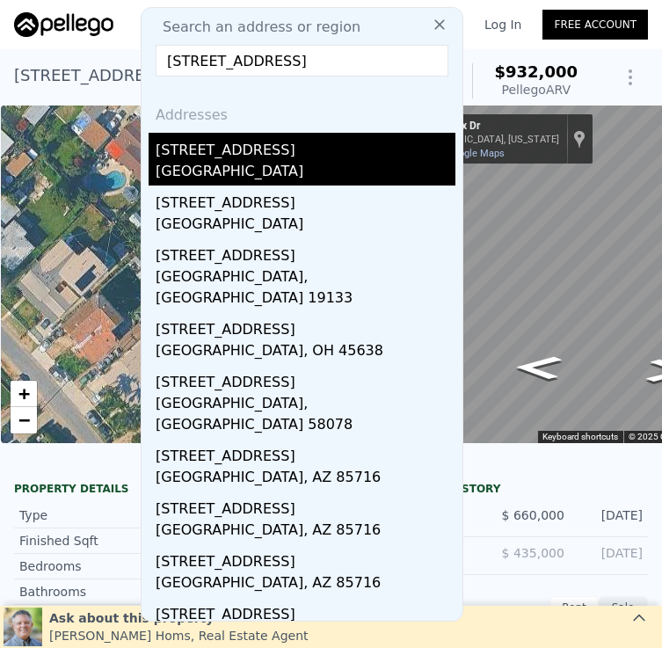
type input "3034 E 6th St"
click at [315, 170] on div "National City, CA 91950" at bounding box center [306, 173] width 300 height 25
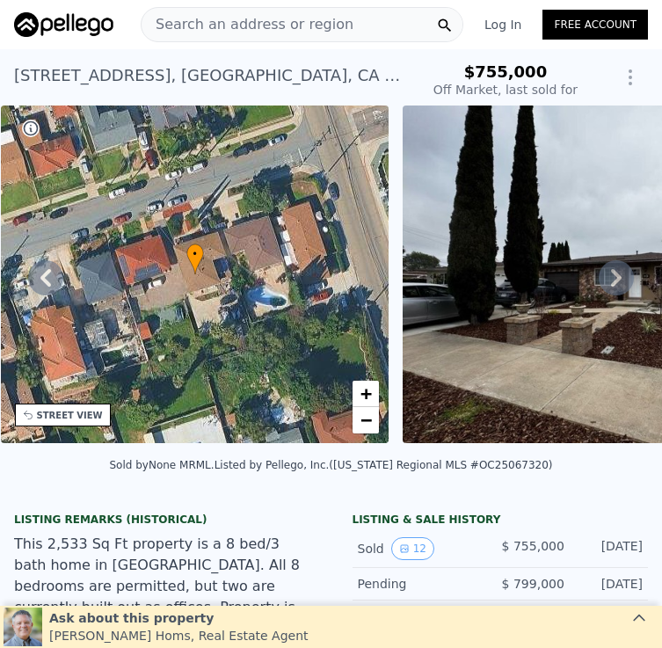
type input "$ 817,000"
type input "-$ 39,148"
click at [299, 28] on span "Search an address or region" at bounding box center [247, 24] width 212 height 21
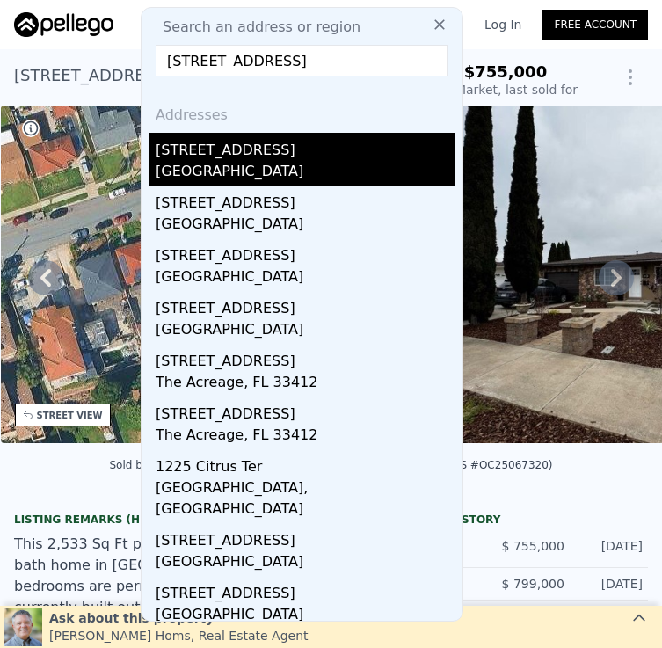
type input "1225 S Citrus Ave"
click at [293, 150] on div "1225 S Citrus Ave" at bounding box center [306, 147] width 300 height 28
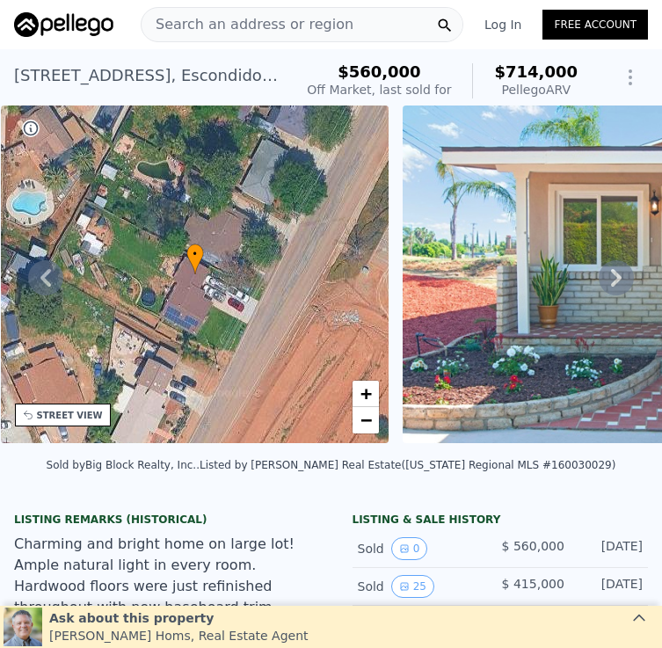
click at [347, 10] on div "Search an address or region" at bounding box center [302, 24] width 322 height 35
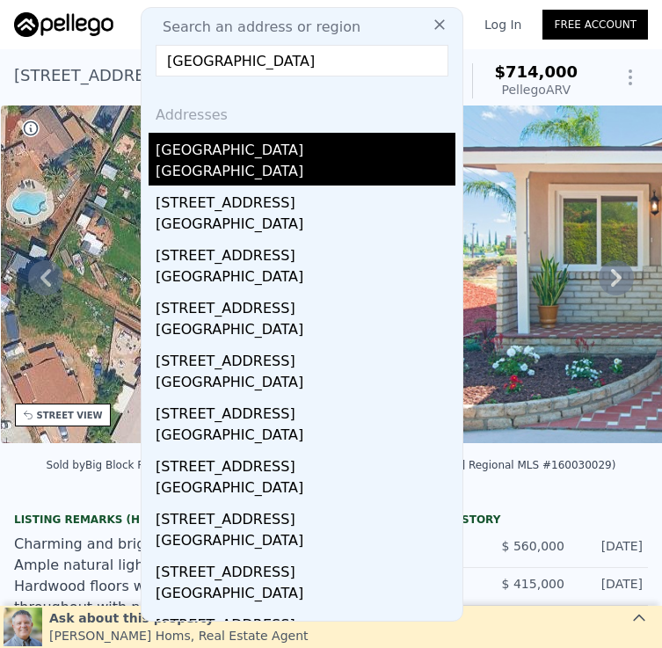
type input "348 Plaza Los Osos"
click at [293, 165] on div "Chula Vista, CA 91914" at bounding box center [306, 173] width 300 height 25
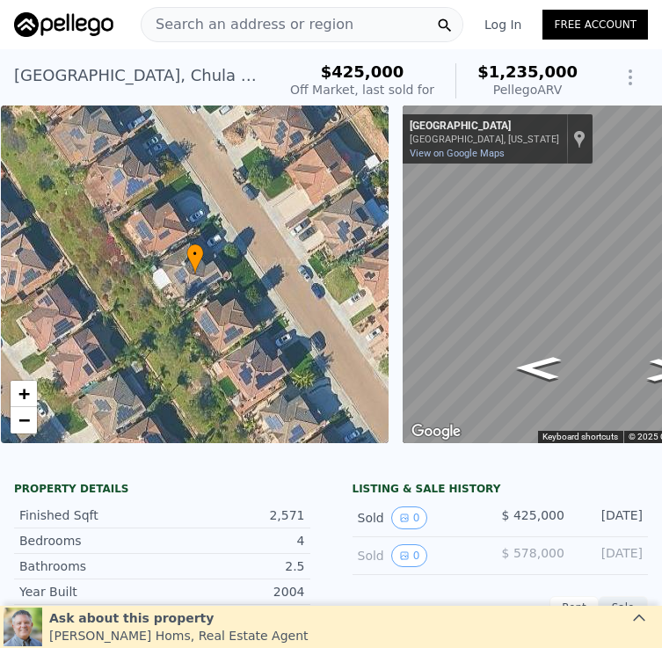
click at [344, 27] on div "Search an address or region" at bounding box center [302, 24] width 322 height 35
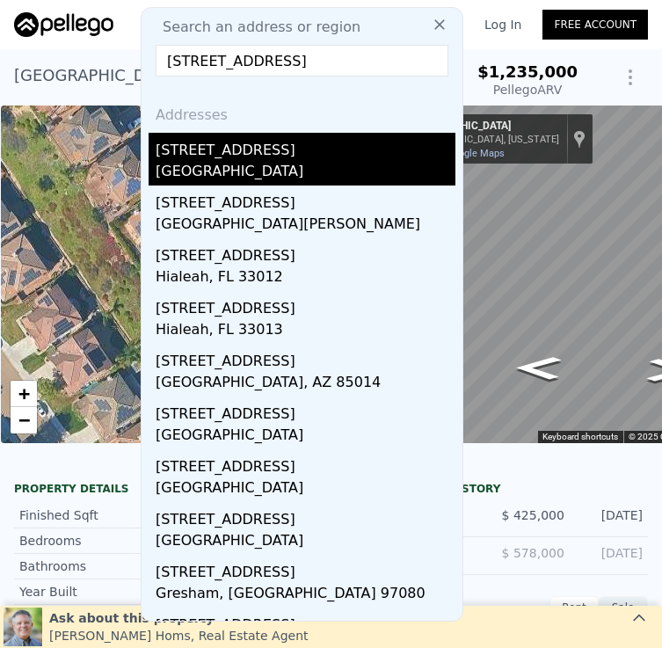
type input "4130 10th Ave"
click at [275, 163] on div "San Diego, CA 92103" at bounding box center [306, 173] width 300 height 25
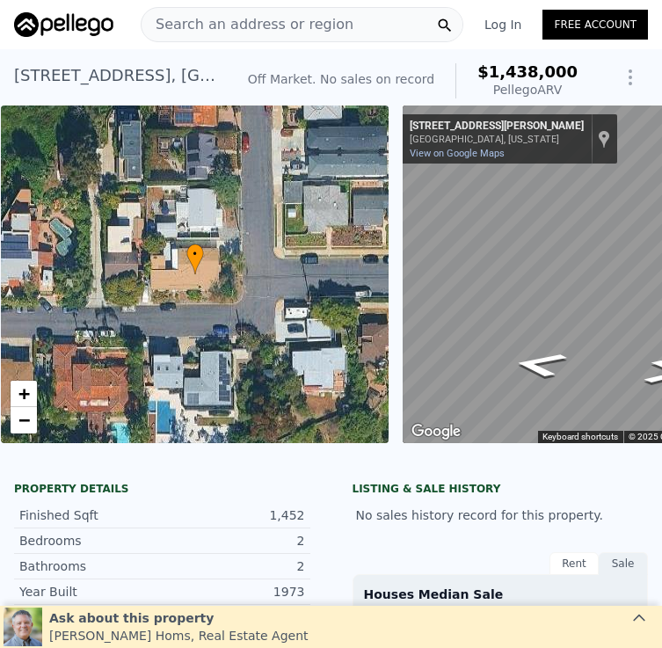
click at [347, 30] on div "Search an address or region" at bounding box center [302, 24] width 322 height 35
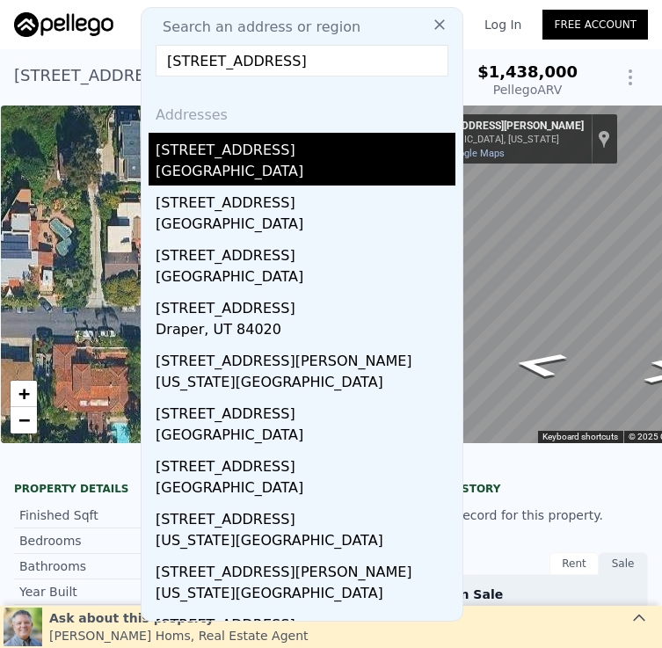
type input "13417 Silver Lake Dr"
click at [279, 177] on div "[GEOGRAPHIC_DATA]" at bounding box center [306, 173] width 300 height 25
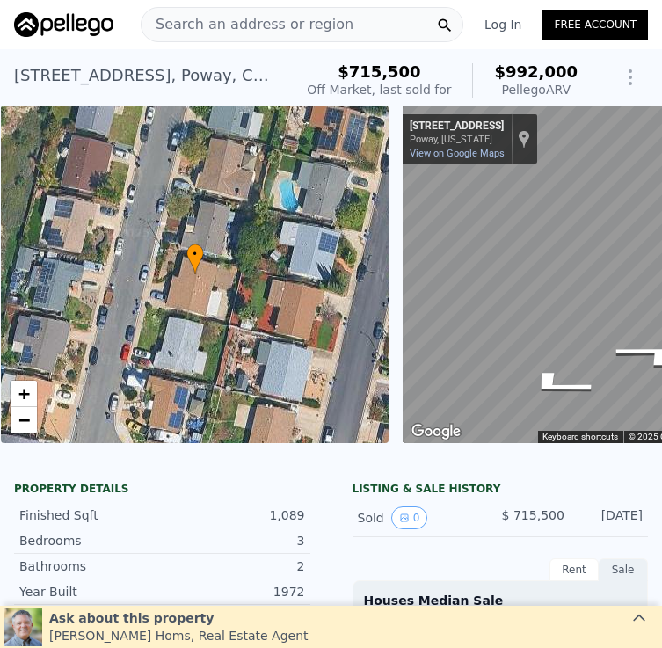
click at [386, 10] on div "Search an address or region" at bounding box center [302, 24] width 322 height 35
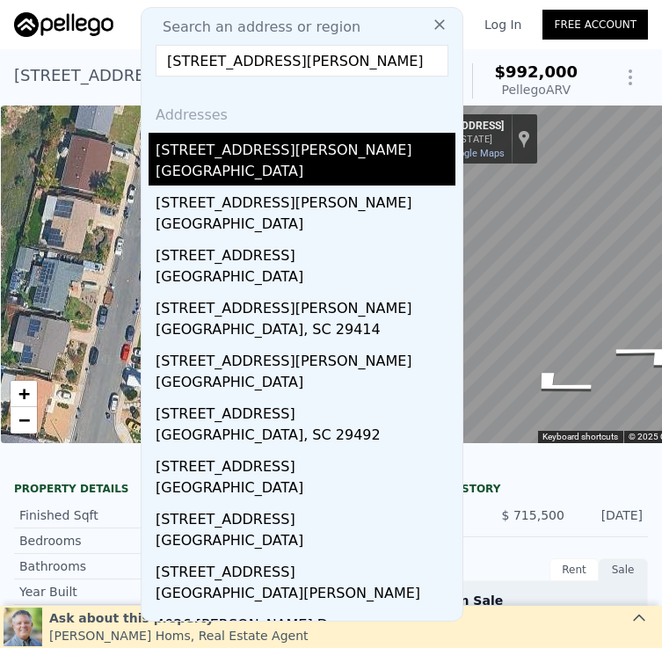
type input "4026 Charles St"
click at [302, 177] on div "La Mesa, CA 91941" at bounding box center [306, 173] width 300 height 25
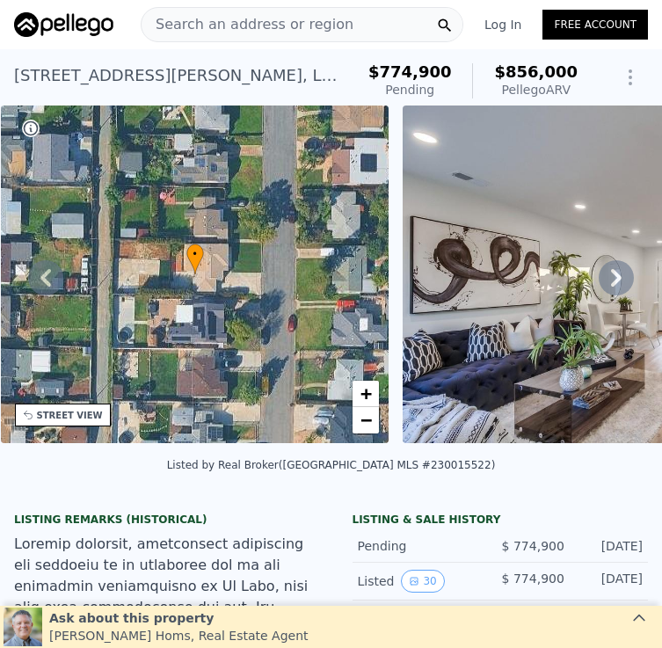
click at [373, 32] on div "Search an address or region" at bounding box center [302, 24] width 322 height 35
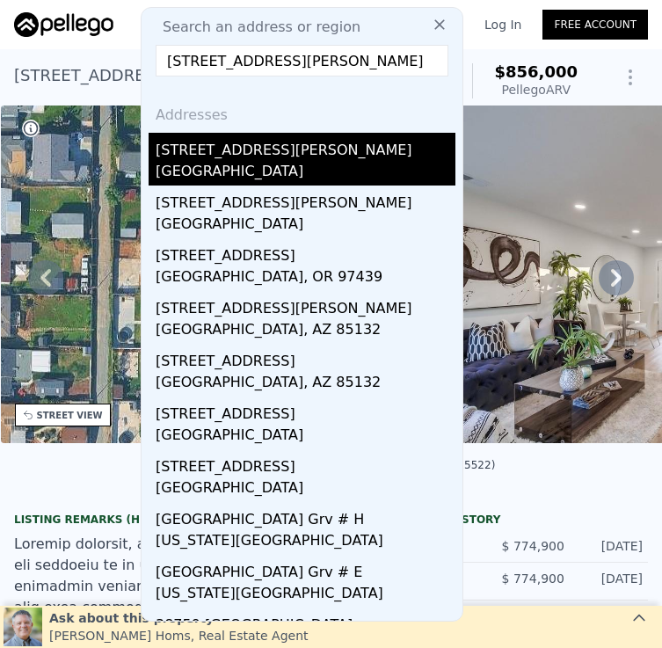
type input "3875 Florence St"
click at [286, 168] on div "[GEOGRAPHIC_DATA]" at bounding box center [306, 173] width 300 height 25
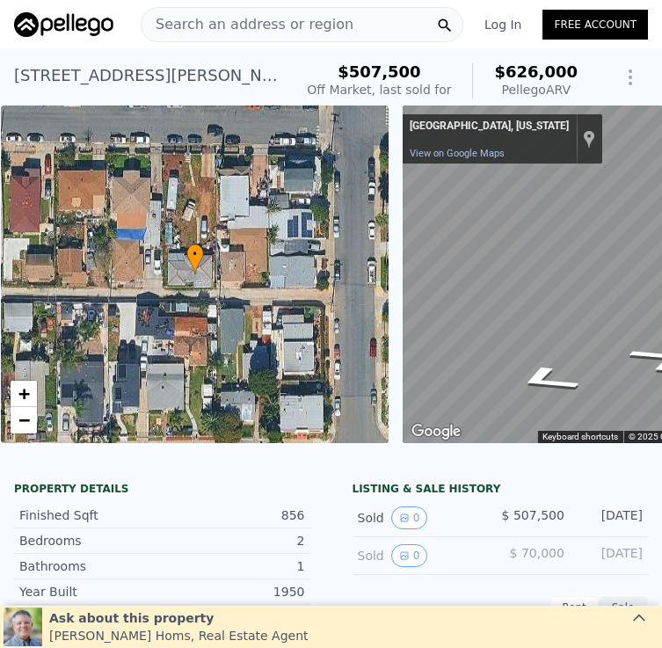
click at [286, 29] on span "Search an address or region" at bounding box center [247, 24] width 212 height 21
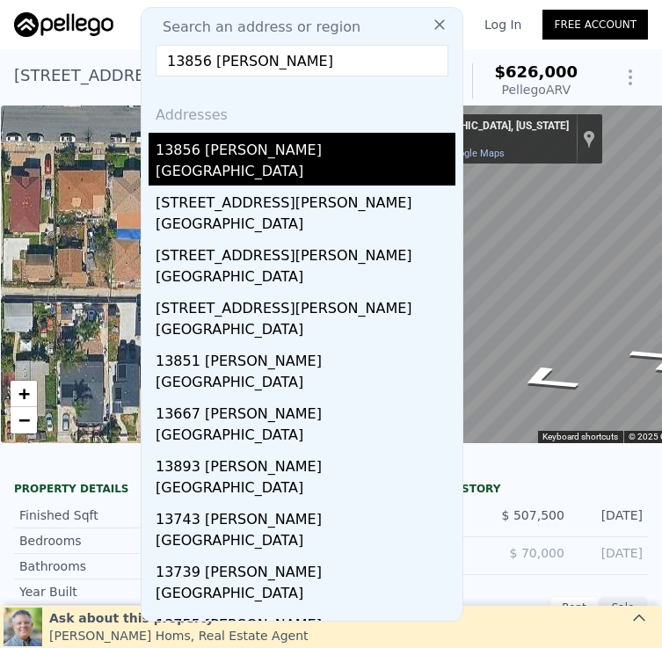
type input "13856 Paseo Cardiel"
click at [362, 167] on div "San Diego, CA 92129" at bounding box center [306, 173] width 300 height 25
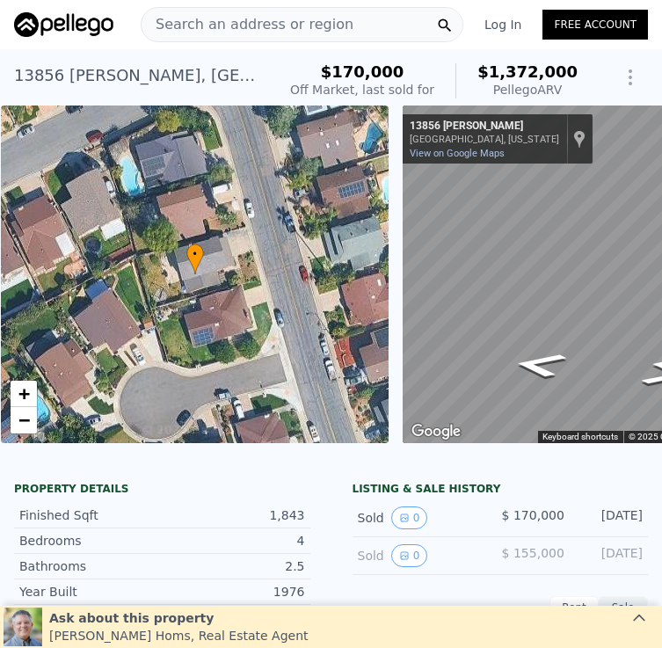
click at [253, 21] on span "Search an address or region" at bounding box center [247, 24] width 212 height 21
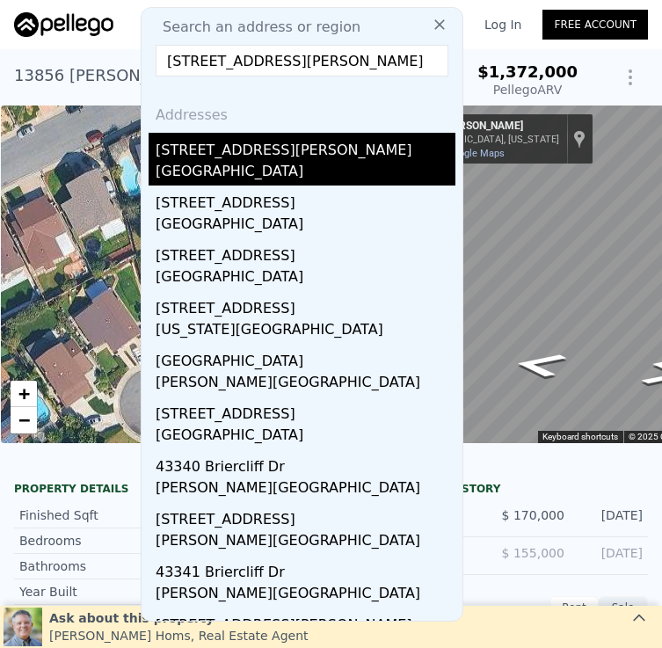
type input "4334 Valle Dr"
click at [285, 157] on div "4334 Valle Dr" at bounding box center [306, 147] width 300 height 28
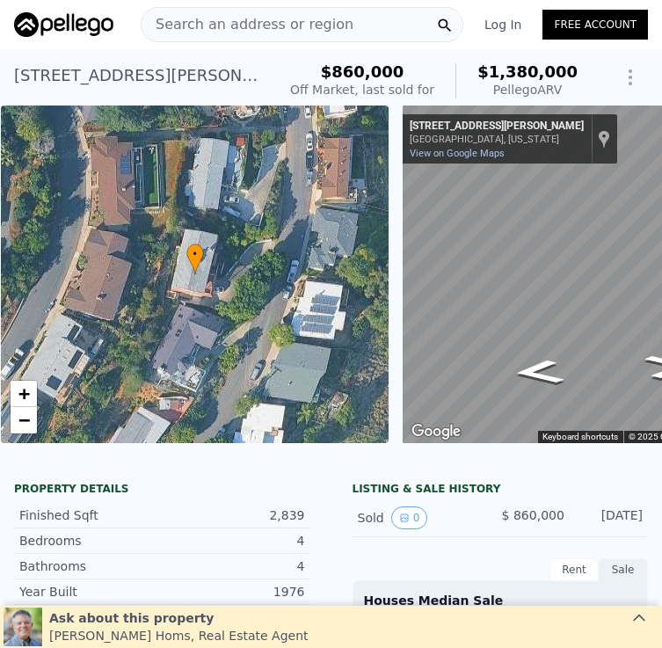
click at [256, 28] on span "Search an address or region" at bounding box center [247, 24] width 212 height 21
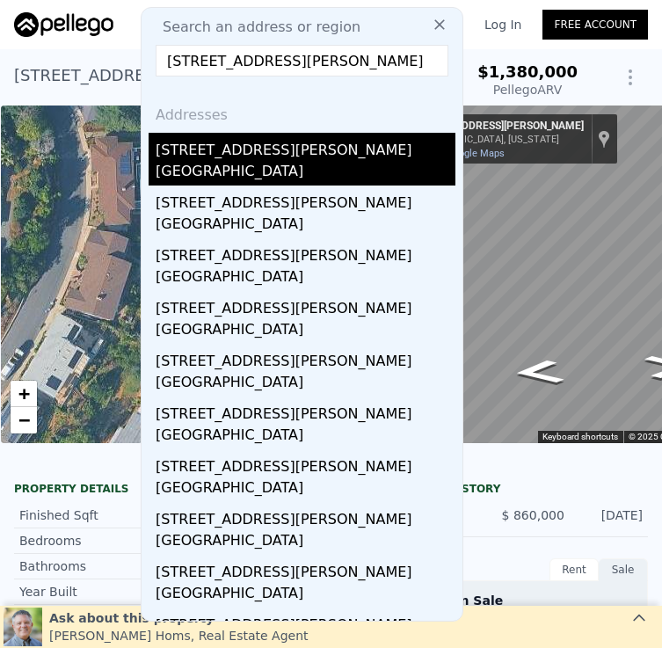
type input "6660 Bisby Lake Ave"
click at [330, 157] on div "6660 Bisby Lake Ave" at bounding box center [306, 147] width 300 height 28
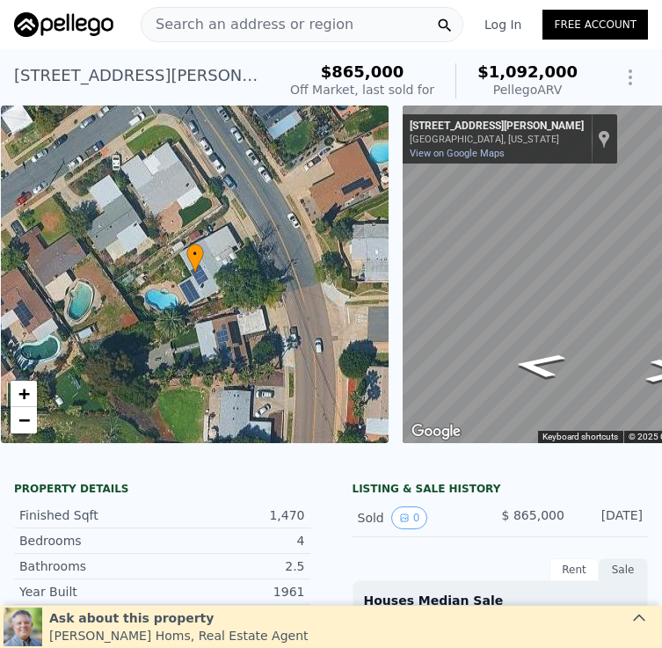
click at [304, 22] on span "Search an address or region" at bounding box center [247, 24] width 212 height 21
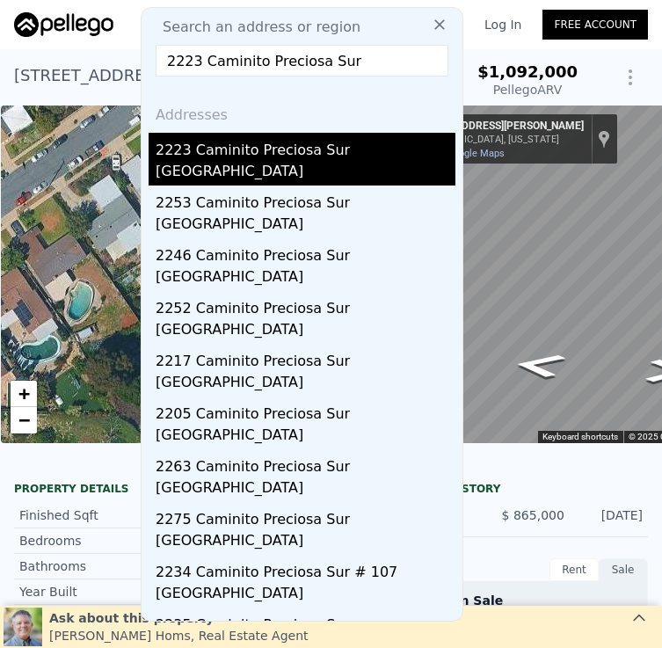
type input "2223 Caminito Preciosa Sur"
click at [375, 160] on div "2223 Caminito Preciosa Sur" at bounding box center [306, 147] width 300 height 28
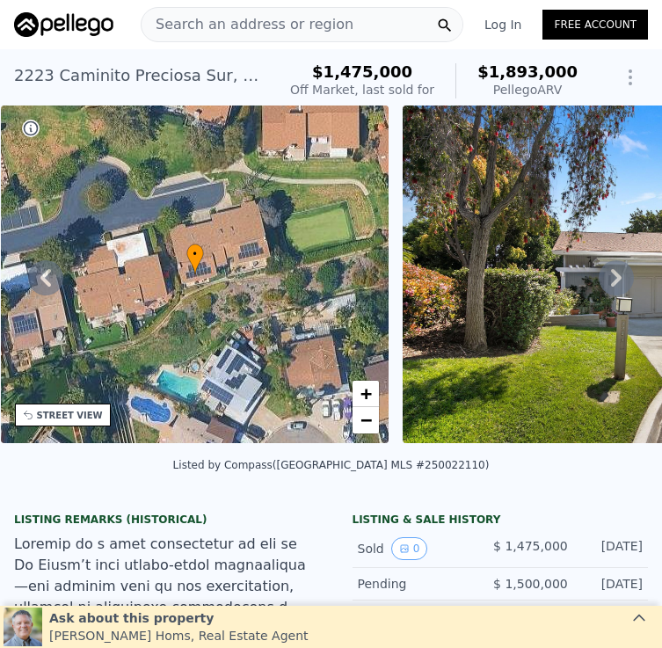
click at [337, 25] on div "Search an address or region" at bounding box center [302, 24] width 322 height 35
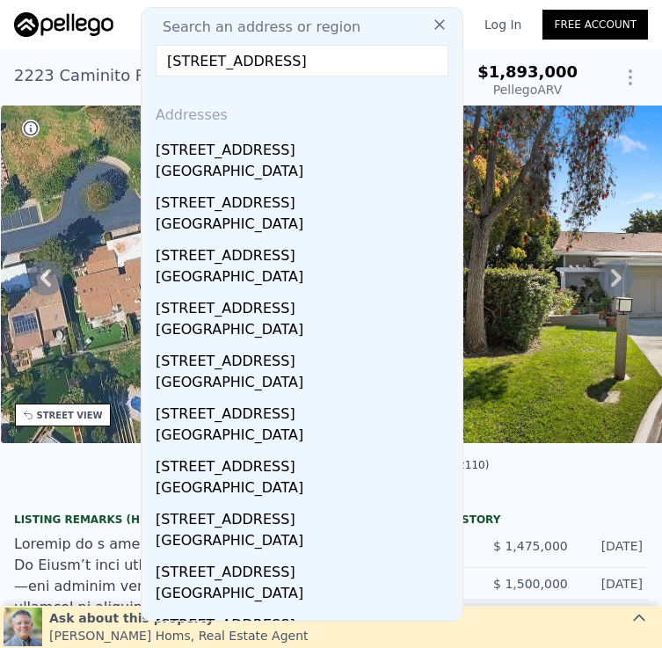
click at [204, 57] on input "4401-3 Clairemont Mesa Blvd" at bounding box center [302, 61] width 293 height 32
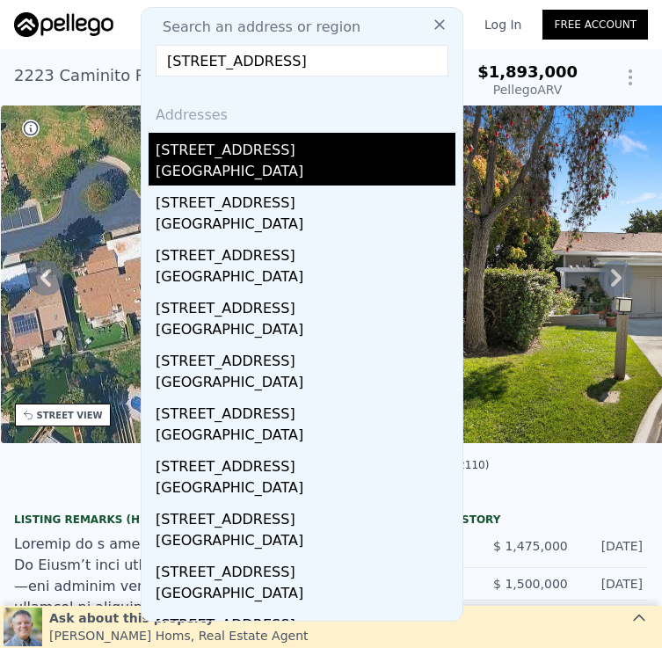
type input "4401 3 Clairemont Mesa Blvd"
click at [282, 157] on div "4401 Clairemont Mesa Blvd # 3" at bounding box center [306, 147] width 300 height 28
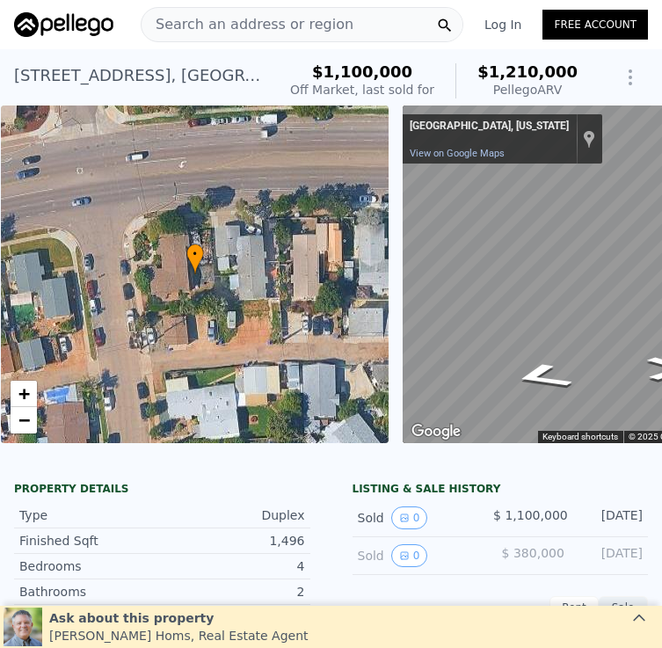
click at [370, 21] on div "Search an address or region" at bounding box center [302, 24] width 322 height 35
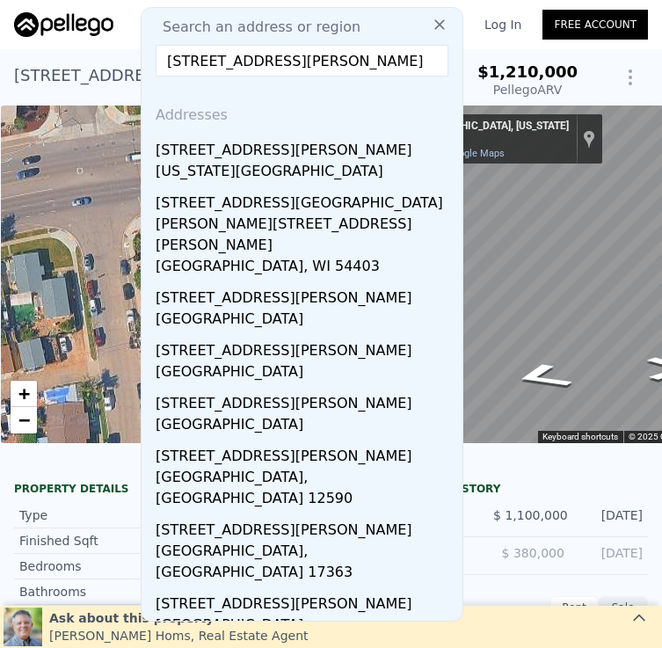
click at [207, 64] on input "7453-55 Fulton St" at bounding box center [302, 61] width 293 height 32
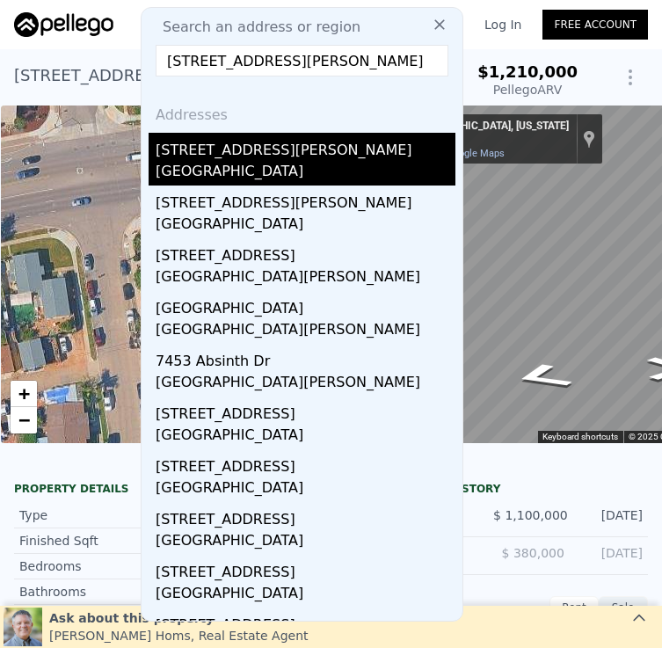
type input "7453 55 Fulton St"
click at [318, 171] on div "San Diego, CA 92111" at bounding box center [306, 173] width 300 height 25
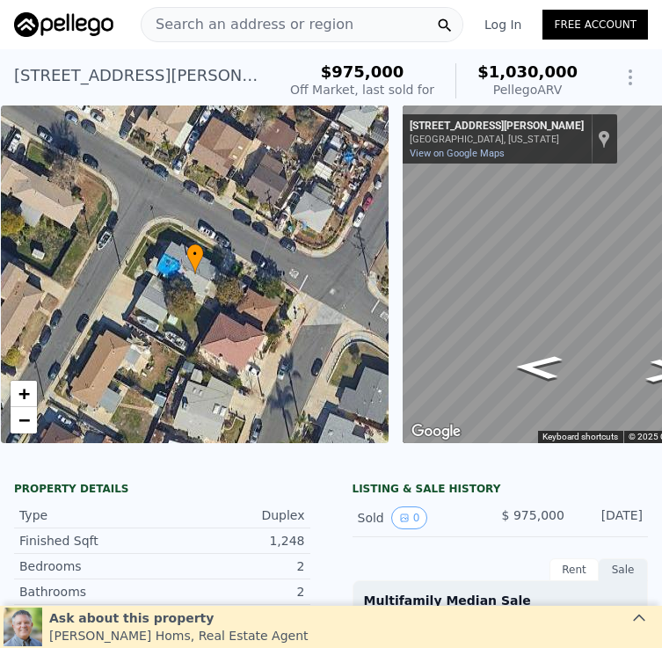
click at [362, 33] on div "Search an address or region" at bounding box center [302, 24] width 322 height 35
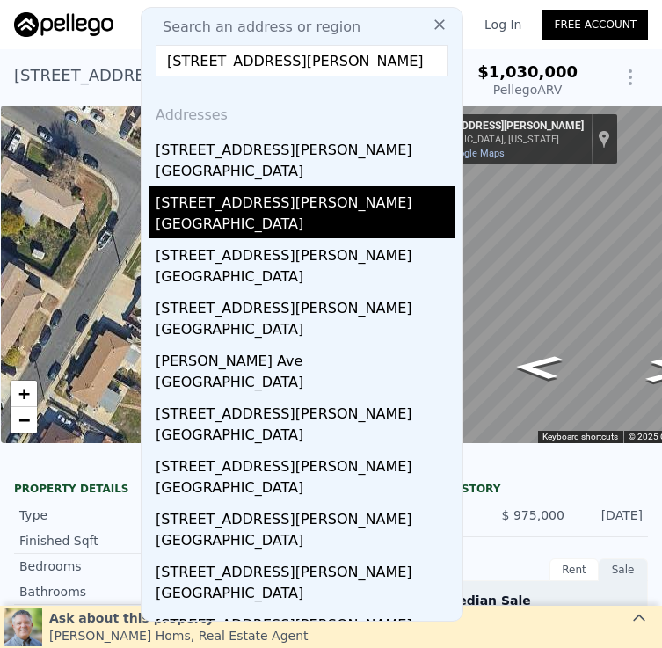
type input "2120 Howard Ave"
click at [361, 217] on div "San Diego, CA 92104" at bounding box center [306, 226] width 300 height 25
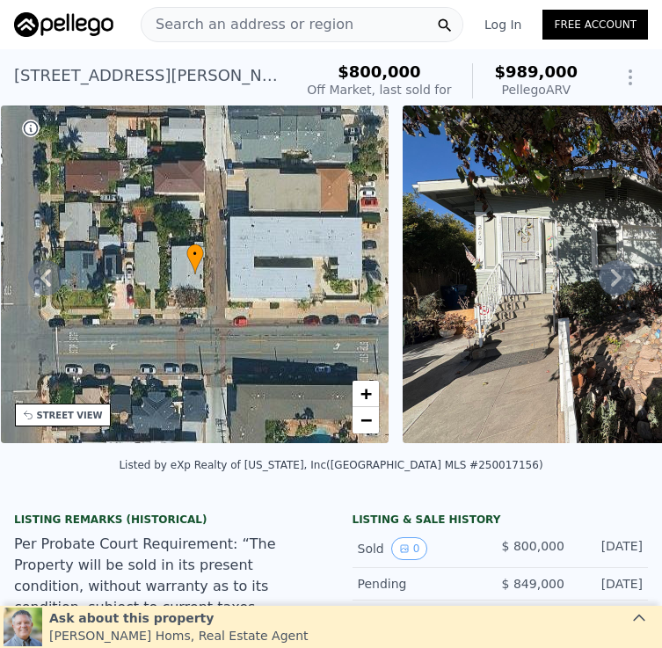
click at [310, 27] on span "Search an address or region" at bounding box center [247, 24] width 212 height 21
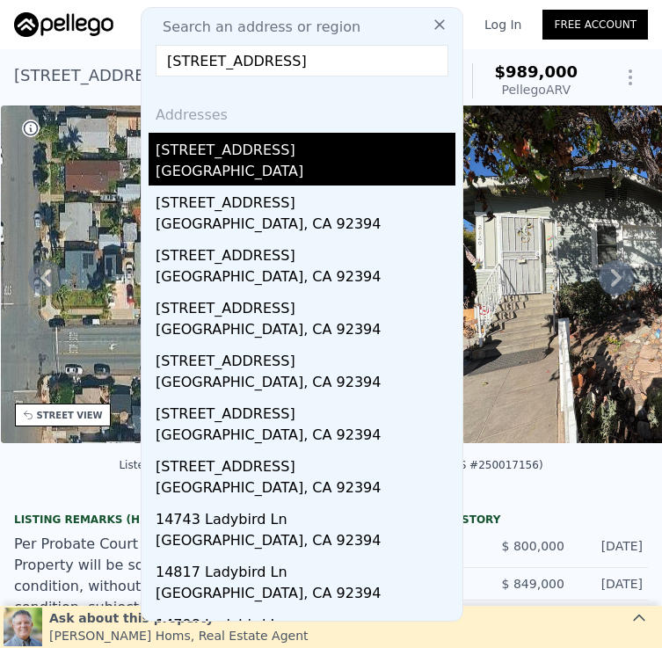
type input "5632 Ladybird Ln"
click at [314, 169] on div "San Diego, CA 92037" at bounding box center [306, 173] width 300 height 25
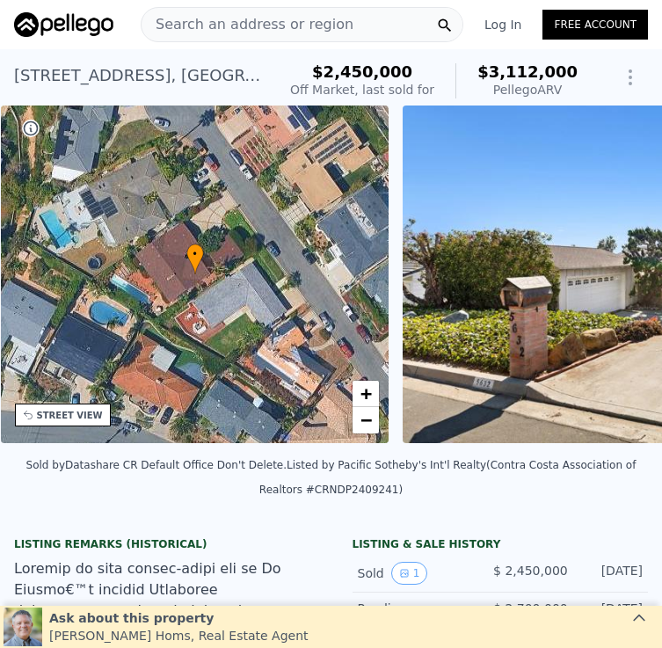
click at [305, 25] on span "Search an address or region" at bounding box center [247, 24] width 212 height 21
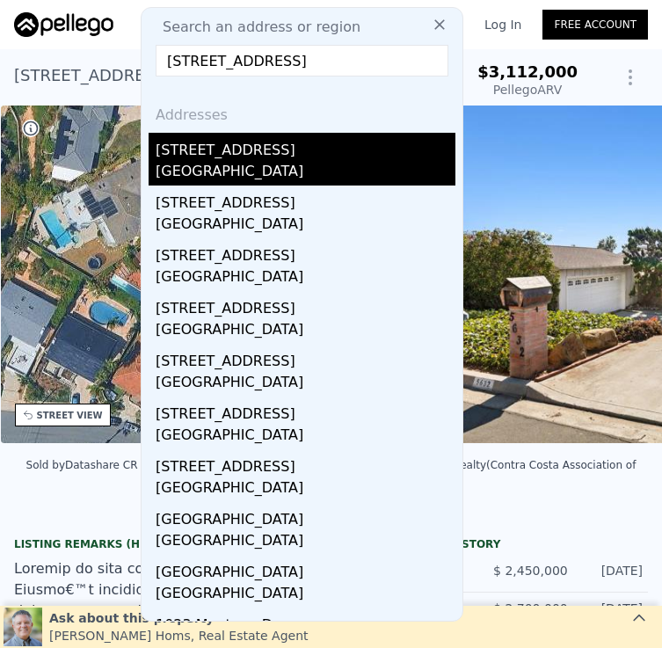
type input "90 Montego Ct"
click at [328, 141] on div "90 Montego Ct" at bounding box center [306, 147] width 300 height 28
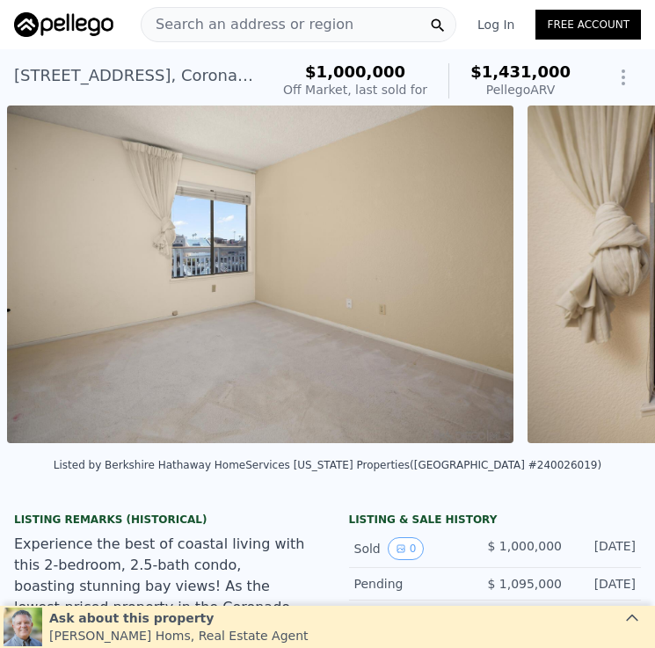
scroll to position [0, 10112]
click at [329, 25] on span "Search an address or region" at bounding box center [247, 24] width 212 height 21
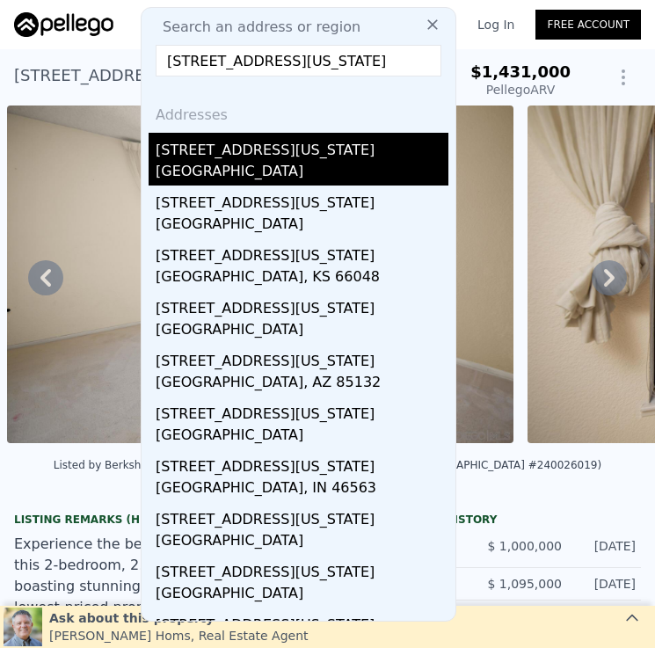
type input "811 W Pennsylvania Ave"
click at [298, 139] on div "811 W Pennsylvania Ave" at bounding box center [302, 147] width 293 height 28
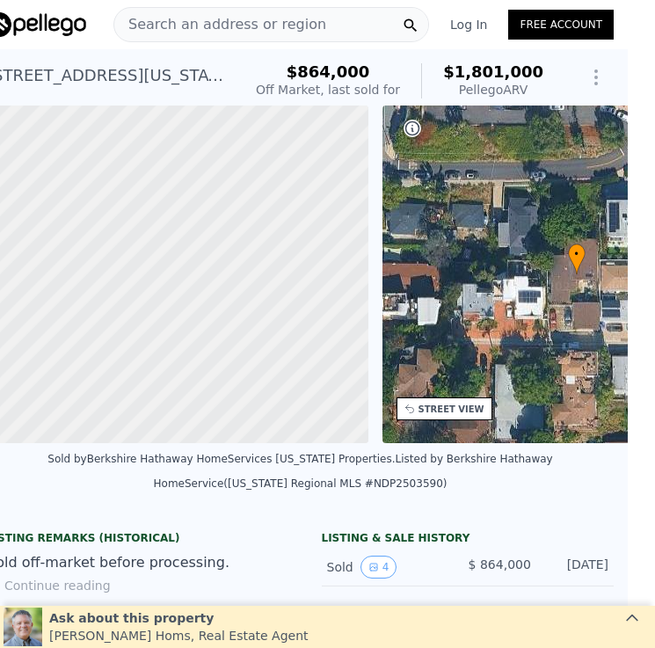
scroll to position [0, 7]
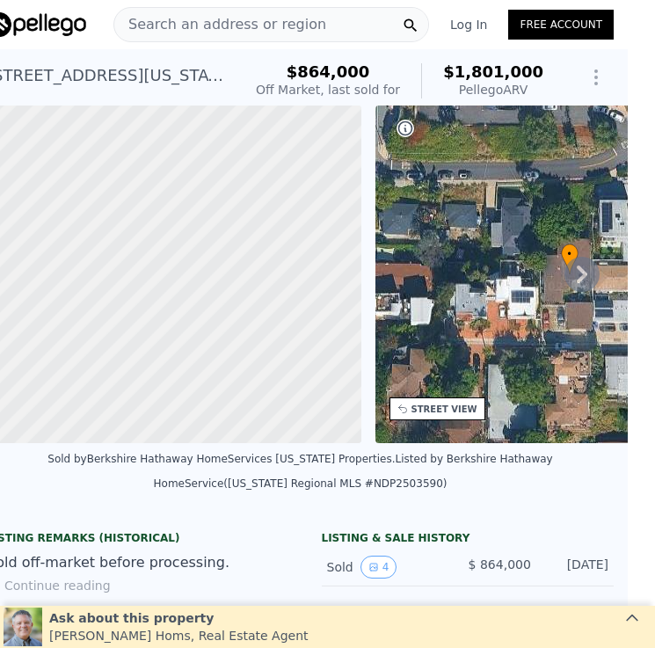
click at [83, 74] on div "811 W Pennsylvania Ave , San Diego , CA 92103" at bounding box center [107, 75] width 241 height 25
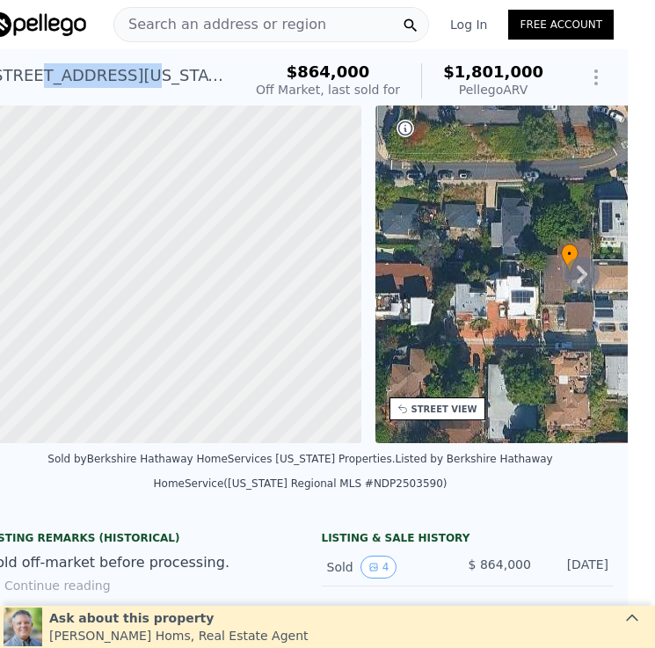
click at [83, 74] on div "811 W Pennsylvania Ave , San Diego , CA 92103" at bounding box center [107, 75] width 241 height 25
copy div "811 W Pennsylvania Ave , San Diego , CA 92103 Sold Apr 2025 for $864k (~ARV $1.…"
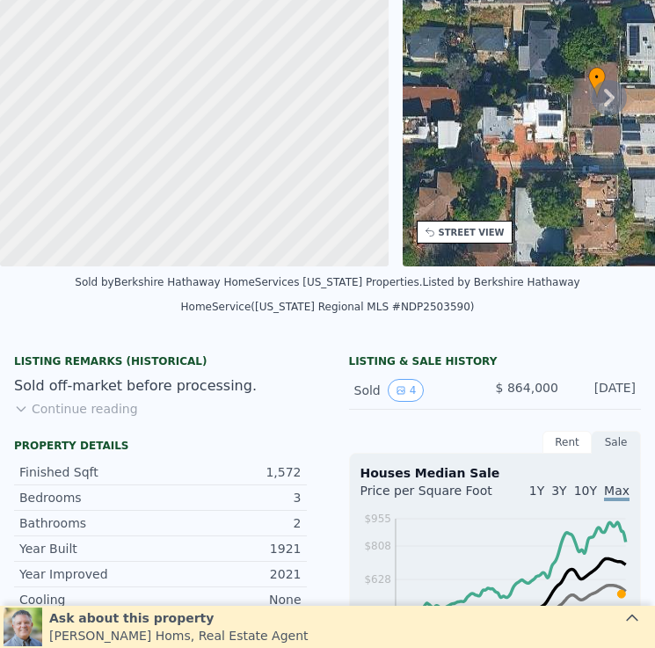
scroll to position [0, 0]
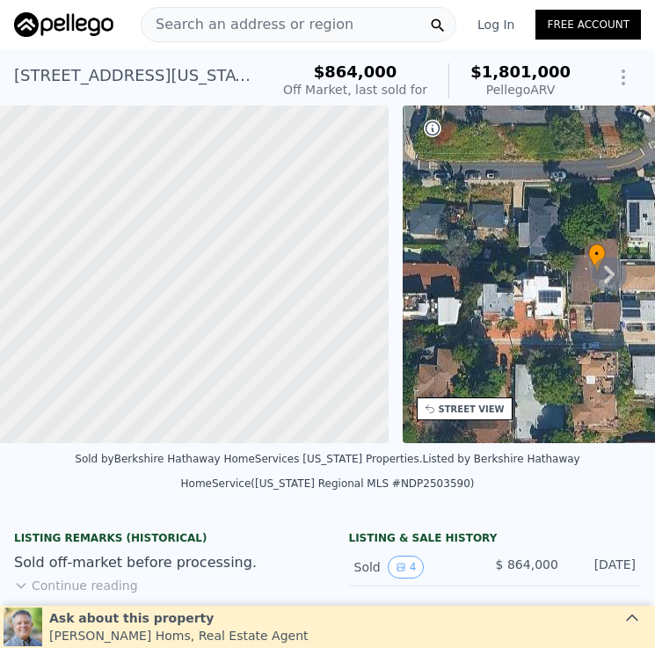
click at [369, 19] on div "Search an address or region" at bounding box center [298, 24] width 315 height 35
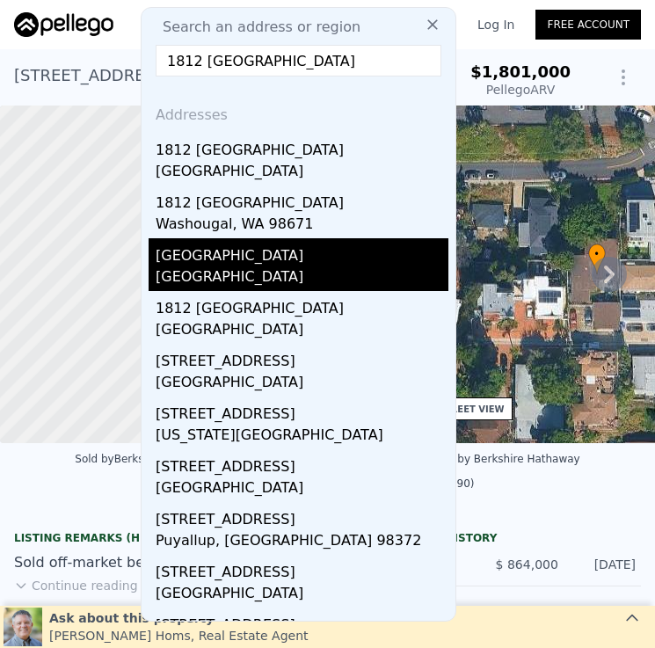
type input "1812 39th St"
click at [317, 273] on div "San Diego, CA 92015" at bounding box center [302, 278] width 293 height 25
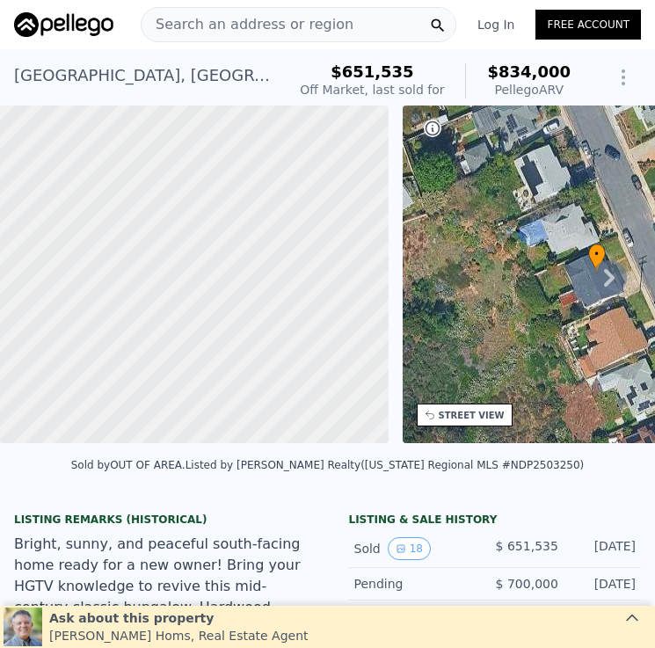
click at [359, 28] on div "Search an address or region" at bounding box center [298, 24] width 315 height 35
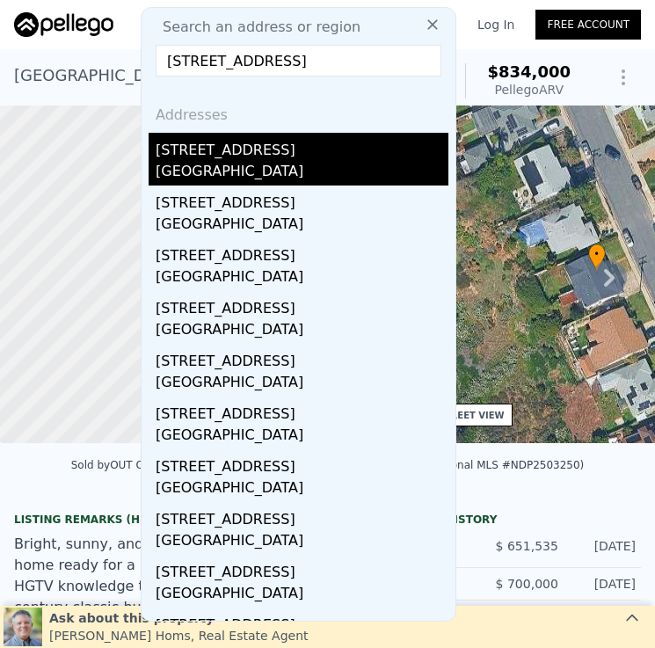
type input "6460 Bougainville Rd"
click at [330, 158] on div "6460 Bougainville Rd" at bounding box center [302, 147] width 293 height 28
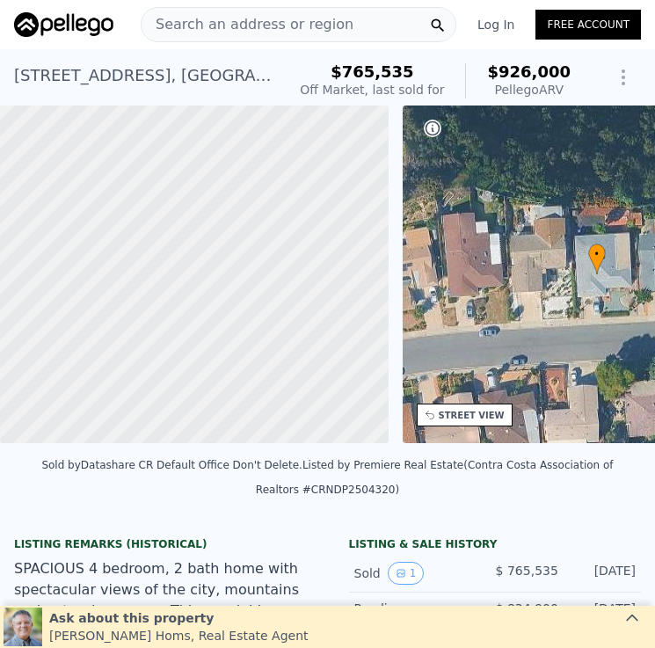
click at [320, 16] on span "Search an address or region" at bounding box center [247, 24] width 212 height 21
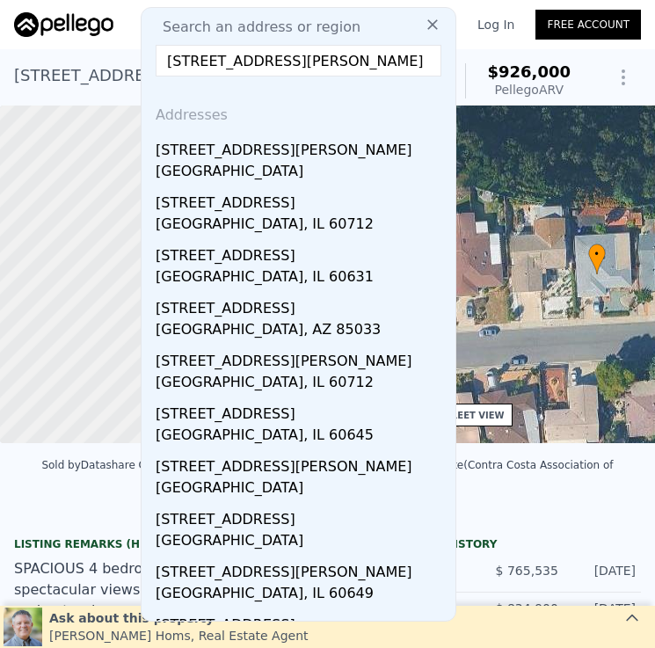
type input "6857 Estrella Ave"
click at [324, 174] on div "[GEOGRAPHIC_DATA]" at bounding box center [302, 173] width 293 height 25
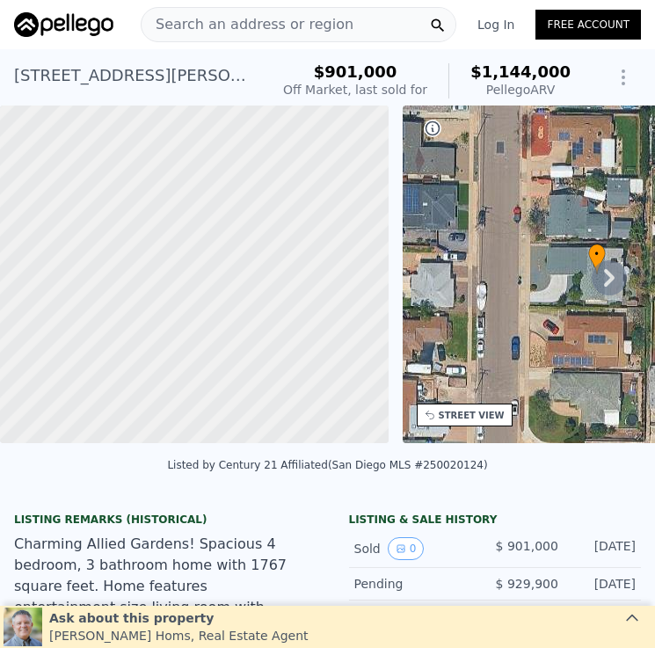
click at [262, 75] on div "6857 Estrella Ave , San Diego , CA 92120 Sold May 2025 for $901k (~ARV $1.144m )" at bounding box center [138, 80] width 248 height 49
click at [291, 29] on span "Search an address or region" at bounding box center [247, 24] width 212 height 21
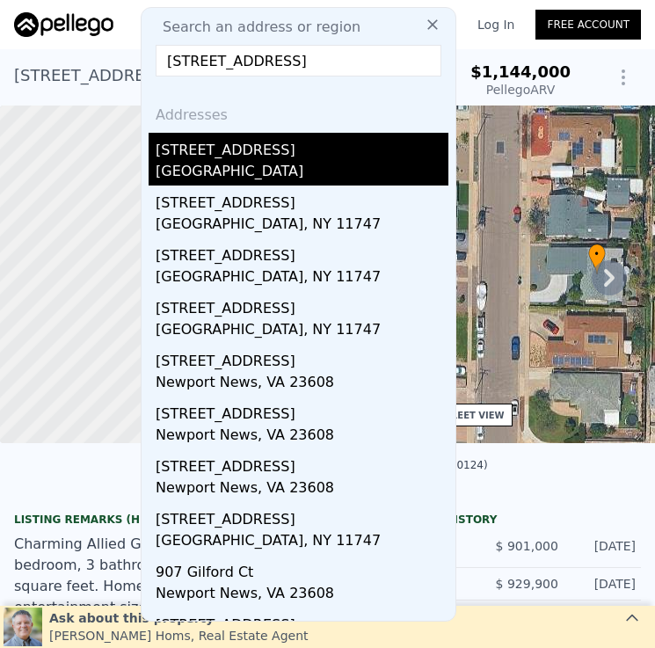
type input "1225 Gilford Ct"
click at [286, 151] on div "1225 Gilford Ct" at bounding box center [302, 147] width 293 height 28
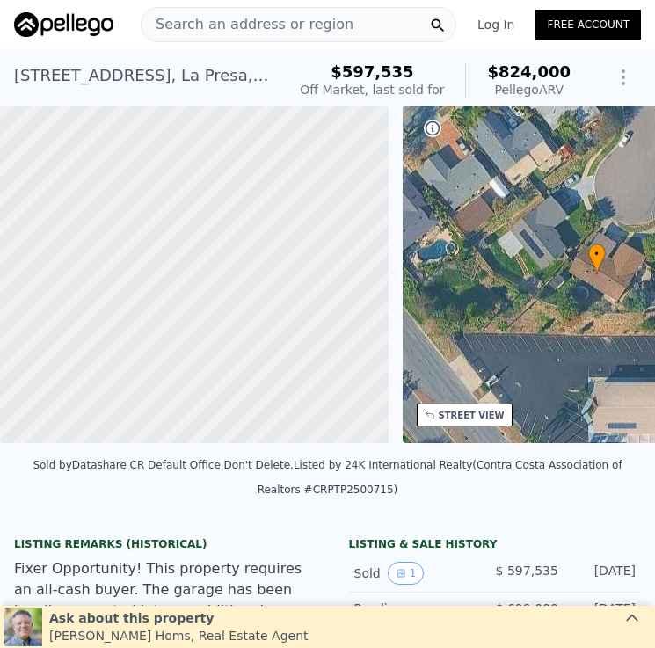
click at [309, 20] on span "Search an address or region" at bounding box center [247, 24] width 212 height 21
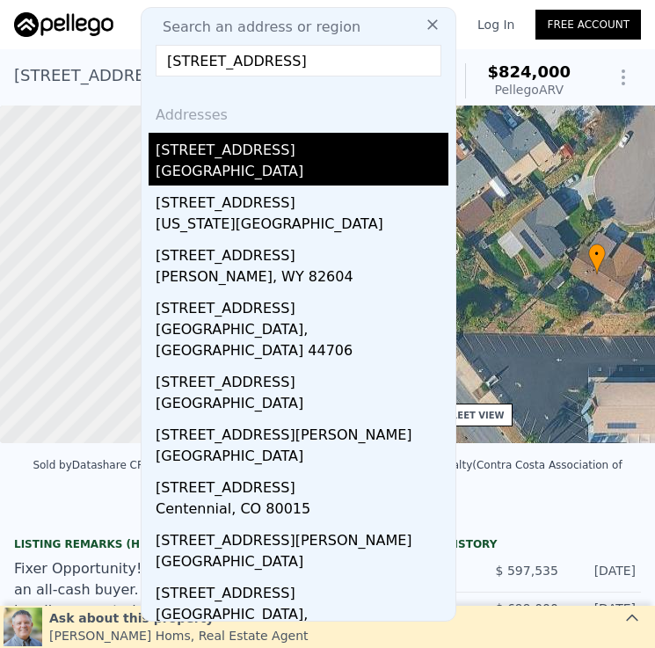
type input "[STREET_ADDRESS]"
click at [293, 161] on div "[GEOGRAPHIC_DATA]" at bounding box center [302, 173] width 293 height 25
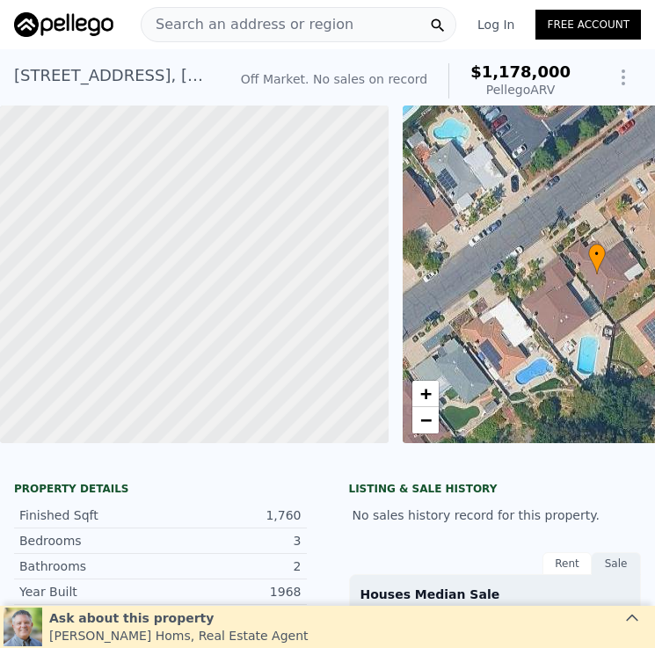
click at [329, 40] on div "Search an address or region" at bounding box center [247, 24] width 212 height 33
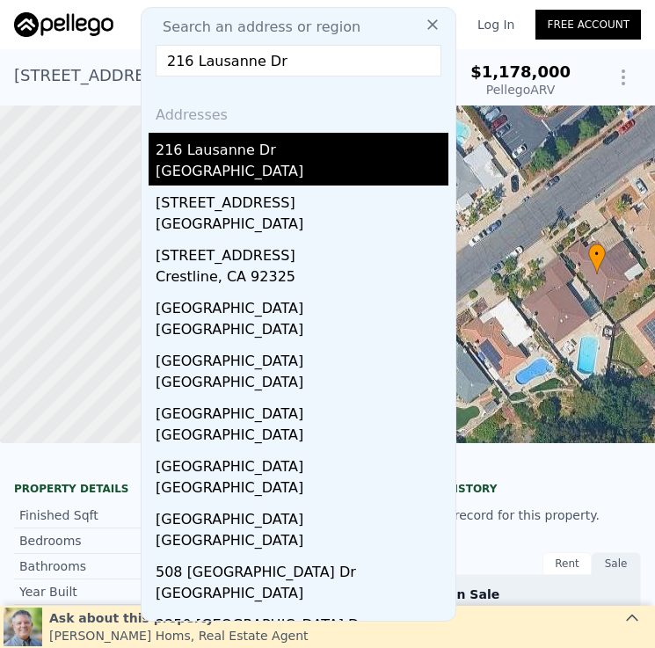
type input "216 Lausanne Dr"
click at [330, 162] on div "San Diego, CA 92114" at bounding box center [302, 173] width 293 height 25
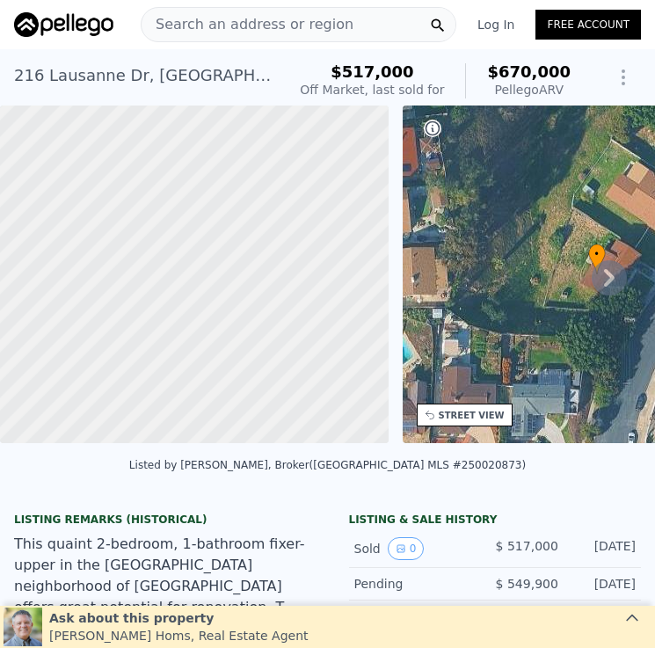
click at [354, 35] on div "Search an address or region" at bounding box center [298, 24] width 315 height 35
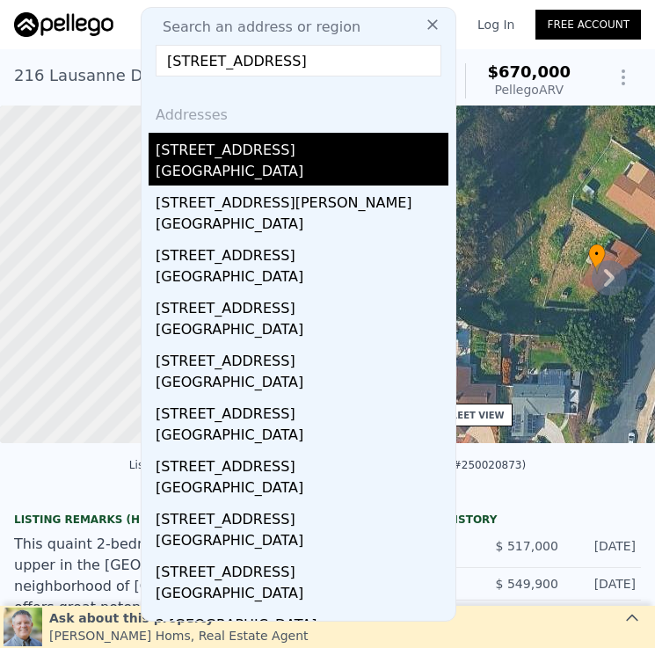
type input "4137 Loma Alta Dr"
click at [301, 170] on div "[GEOGRAPHIC_DATA]" at bounding box center [302, 173] width 293 height 25
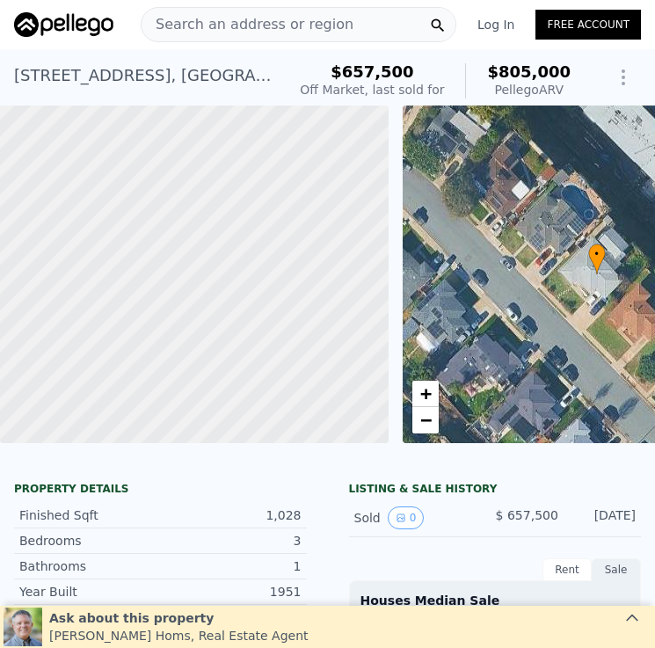
click at [315, 21] on span "Search an address or region" at bounding box center [247, 24] width 212 height 21
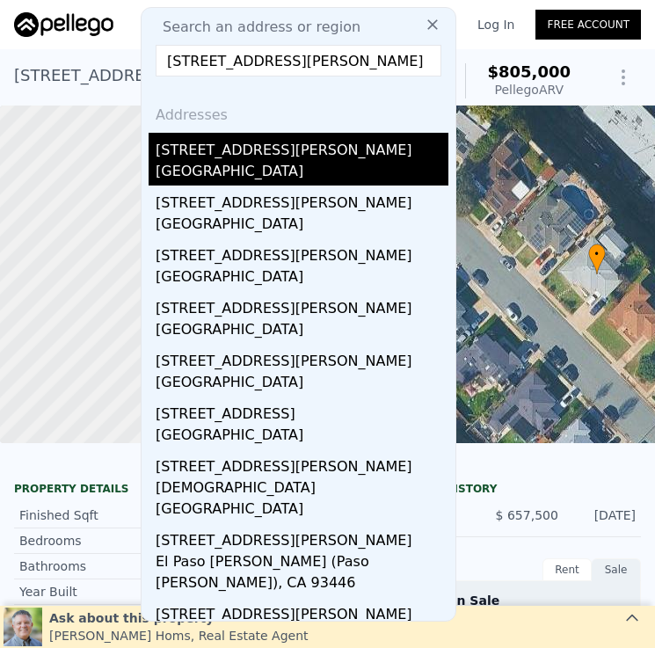
type input "[STREET_ADDRESS][PERSON_NAME]"
click at [297, 151] on div "[STREET_ADDRESS][PERSON_NAME]" at bounding box center [302, 147] width 293 height 28
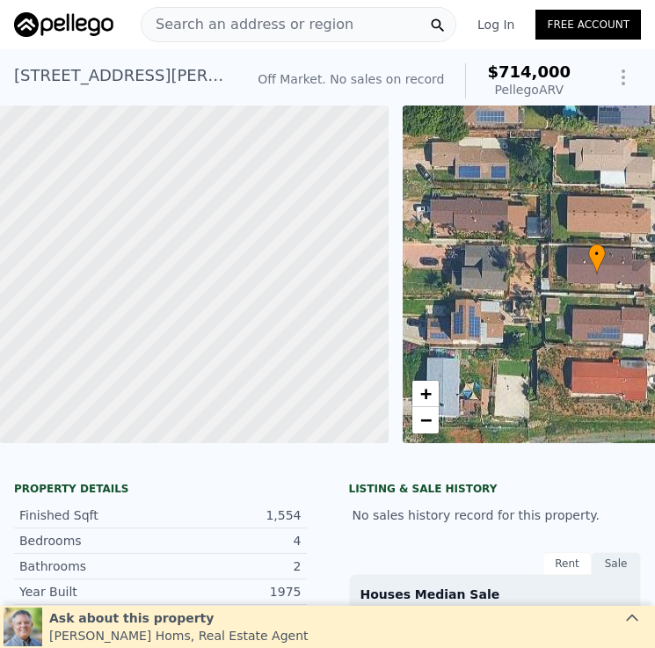
click at [322, 24] on span "Search an address or region" at bounding box center [247, 24] width 212 height 21
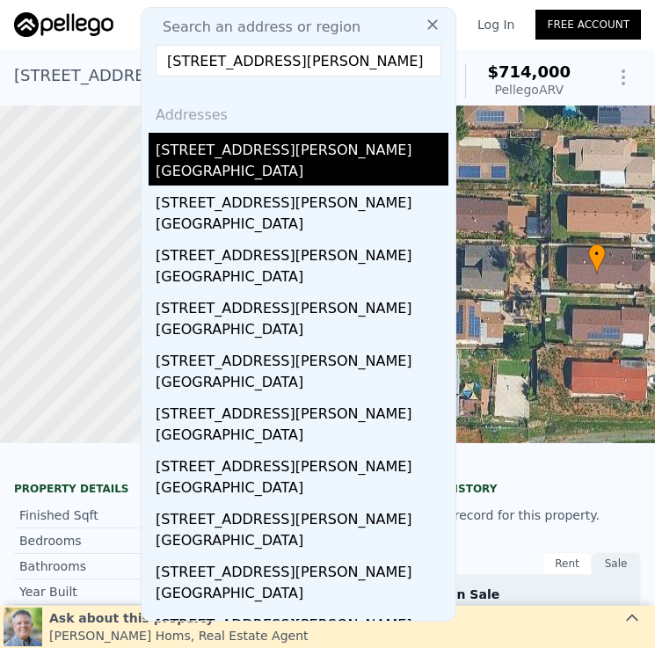
type input "4472 Mount Lindsey Ave"
click at [295, 160] on div "4472 Mount Lindsey Ave" at bounding box center [302, 147] width 293 height 28
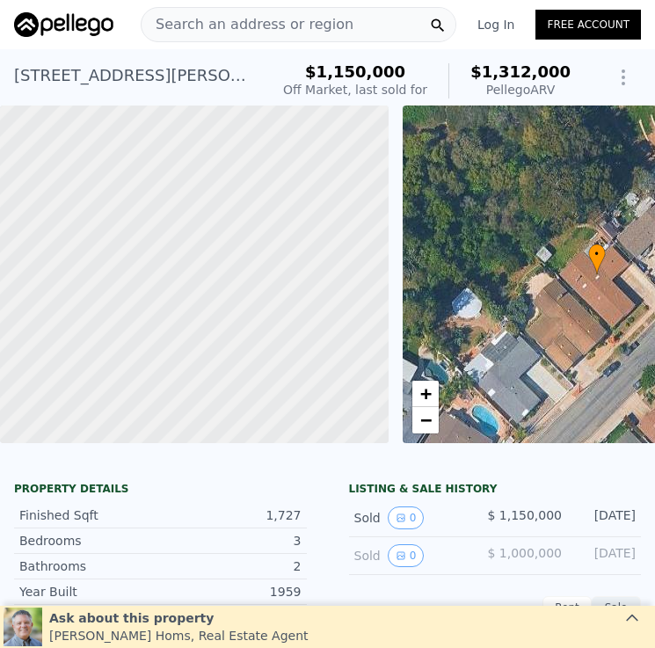
click at [318, 21] on span "Search an address or region" at bounding box center [247, 24] width 212 height 21
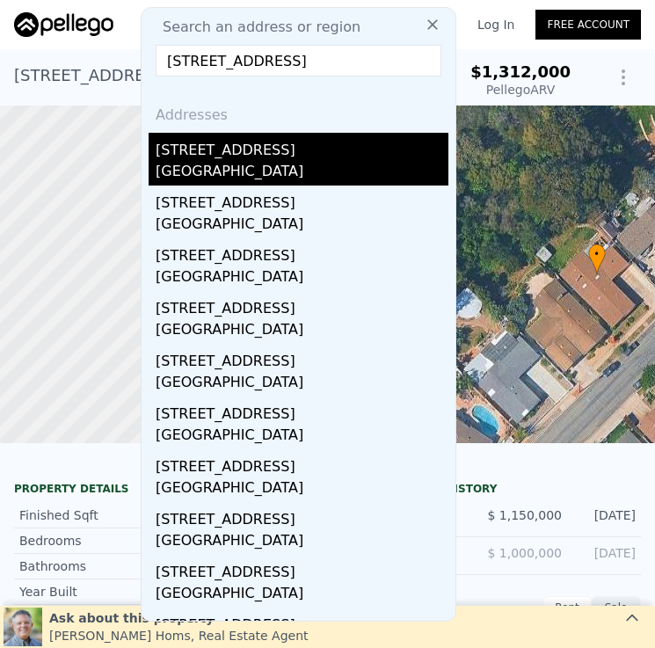
type input "12 Palomar St"
click at [335, 175] on div "[GEOGRAPHIC_DATA]" at bounding box center [302, 173] width 293 height 25
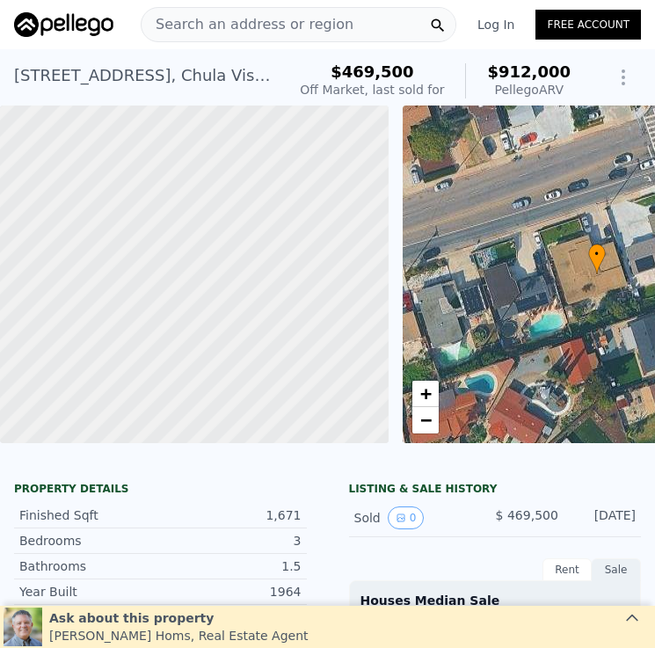
click at [233, 25] on span "Search an address or region" at bounding box center [247, 24] width 212 height 21
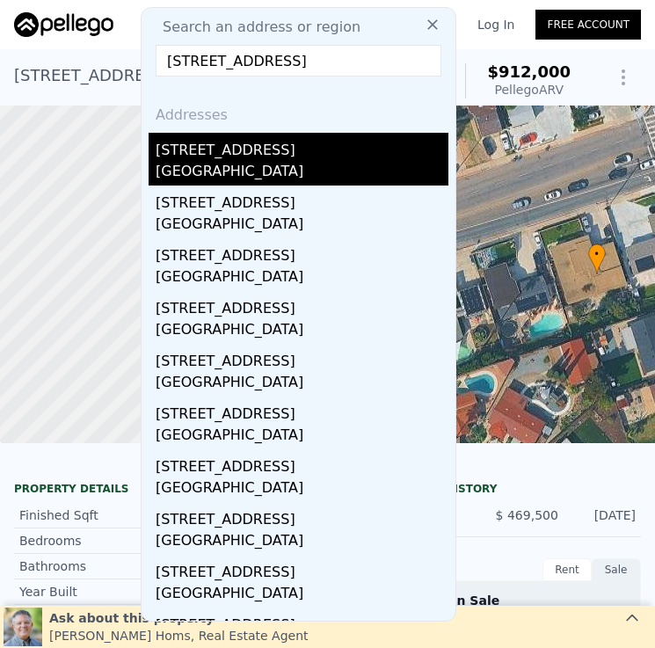
type input "1312 Portola Ave"
click at [321, 149] on div "1312 Portola Ave" at bounding box center [302, 147] width 293 height 28
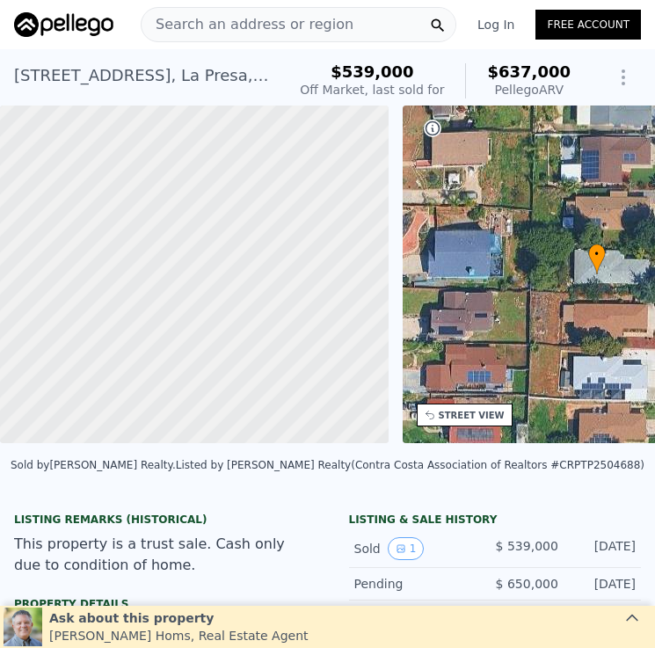
click at [326, 24] on span "Search an address or region" at bounding box center [247, 24] width 212 height 21
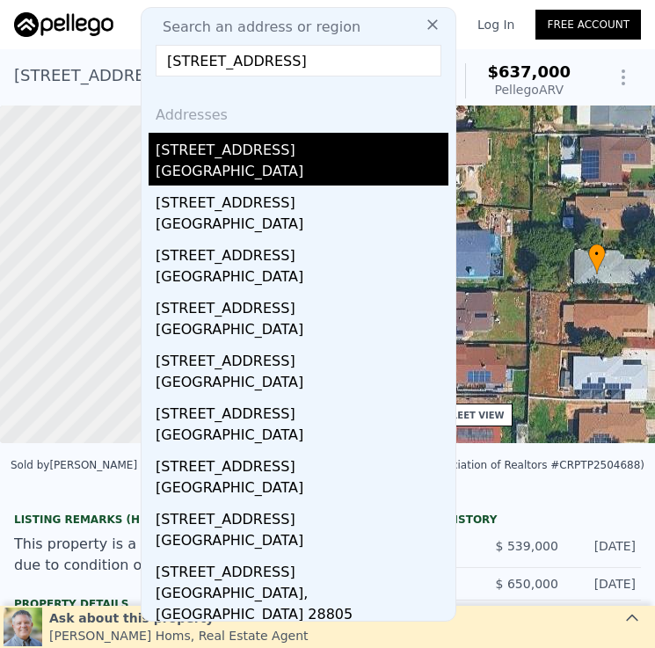
type input "6850 Rosefield Dr"
click at [298, 175] on div "La Mesa, CA 91942" at bounding box center [302, 173] width 293 height 25
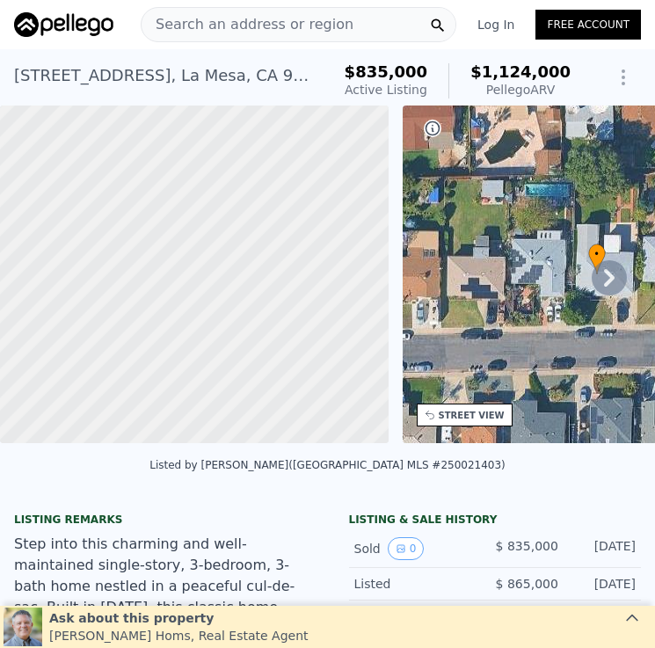
click at [281, 20] on span "Search an address or region" at bounding box center [247, 24] width 212 height 21
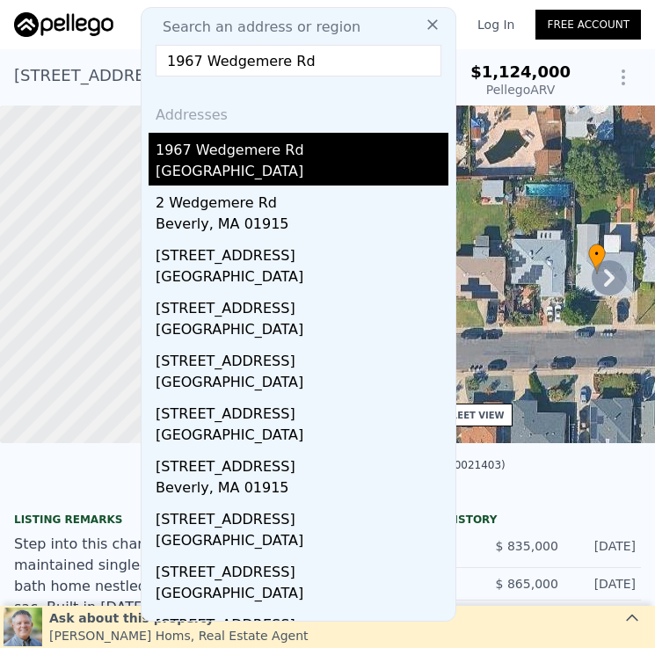
type input "1967 Wedgemere Rd"
click at [287, 149] on div "1967 Wedgemere Rd" at bounding box center [302, 147] width 293 height 28
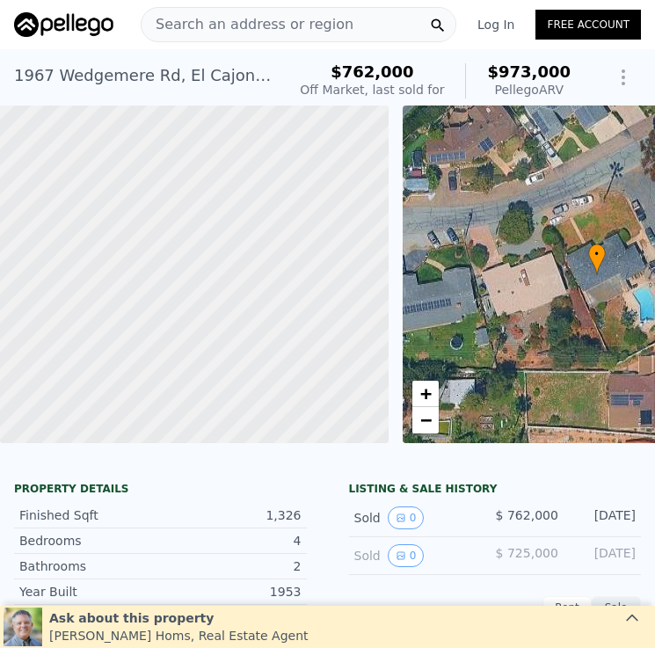
click at [267, 20] on span "Search an address or region" at bounding box center [247, 24] width 212 height 21
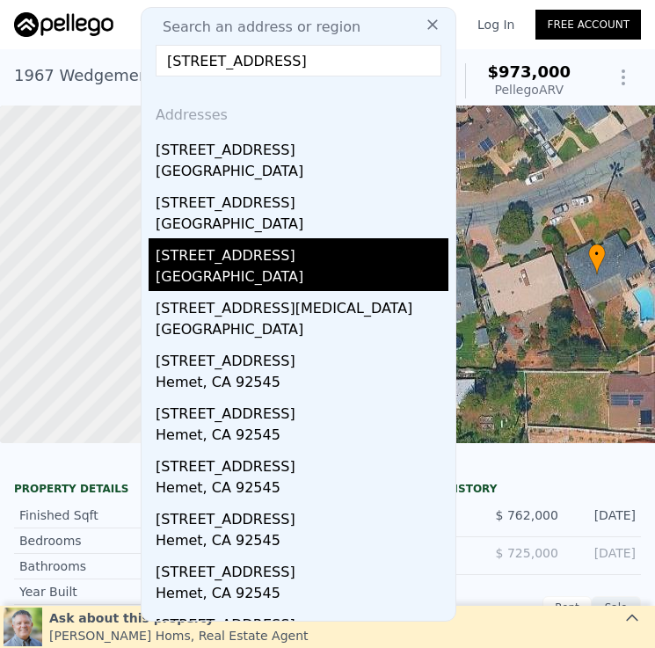
type input "7977 Wetherly St 9194"
click at [327, 284] on div "La Mesa, CA 91941" at bounding box center [302, 278] width 293 height 25
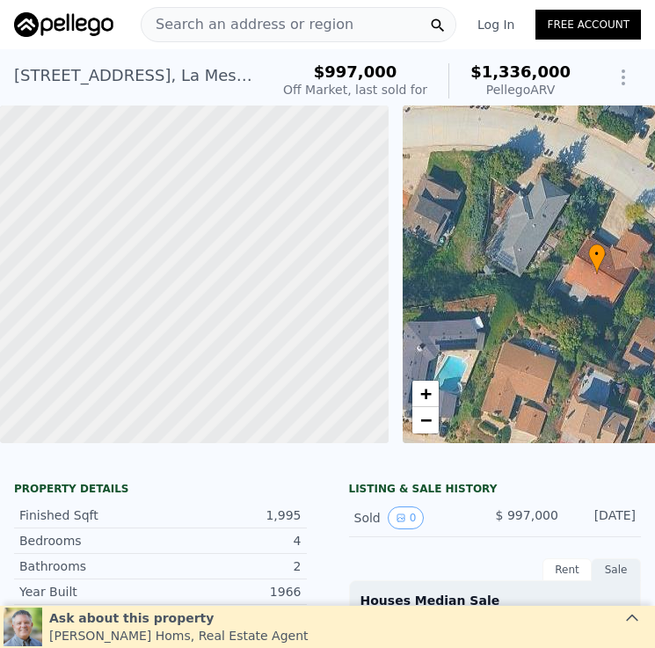
click at [199, 25] on span "Search an address or region" at bounding box center [247, 24] width 212 height 21
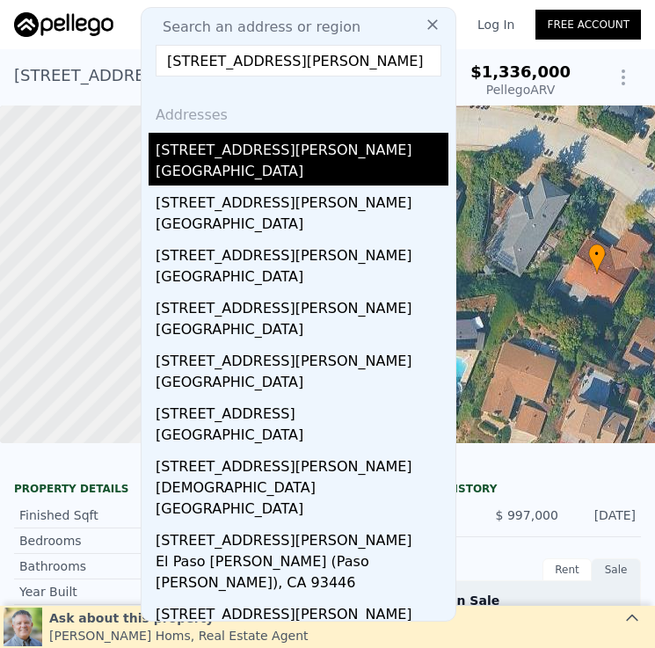
type input "1214 Maria Ave"
click at [297, 162] on div "[GEOGRAPHIC_DATA]" at bounding box center [302, 173] width 293 height 25
type input "$ 714,000"
type input "5"
type input "$ 29,999"
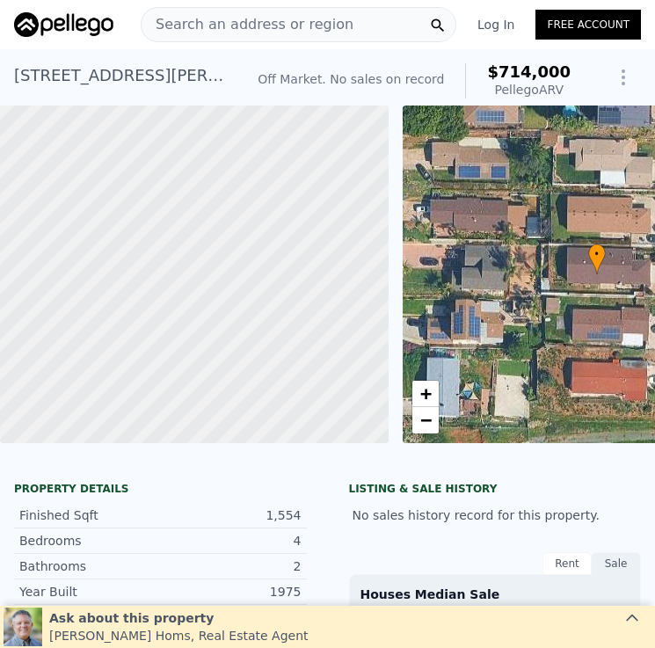
click at [278, 27] on span "Search an address or region" at bounding box center [247, 24] width 212 height 21
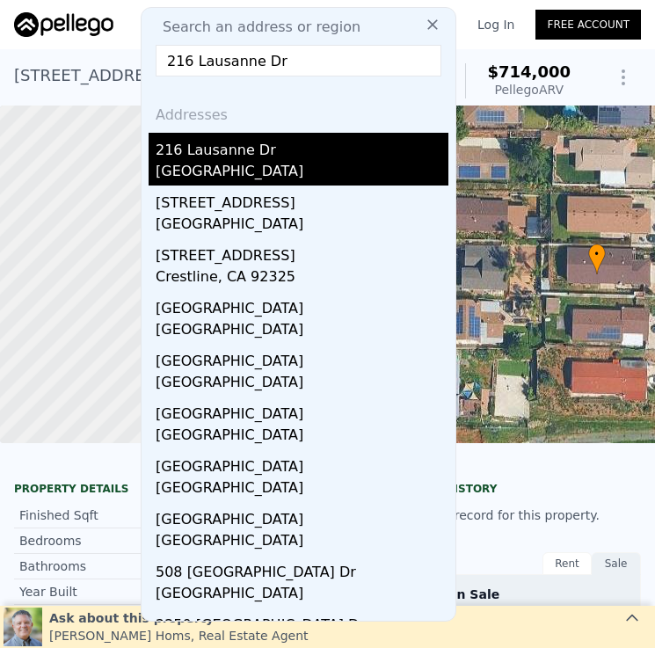
type input "216 Lausanne Dr"
click at [322, 165] on div "[GEOGRAPHIC_DATA]" at bounding box center [302, 173] width 293 height 25
type input "$ 670,000"
type input "$ 47,756"
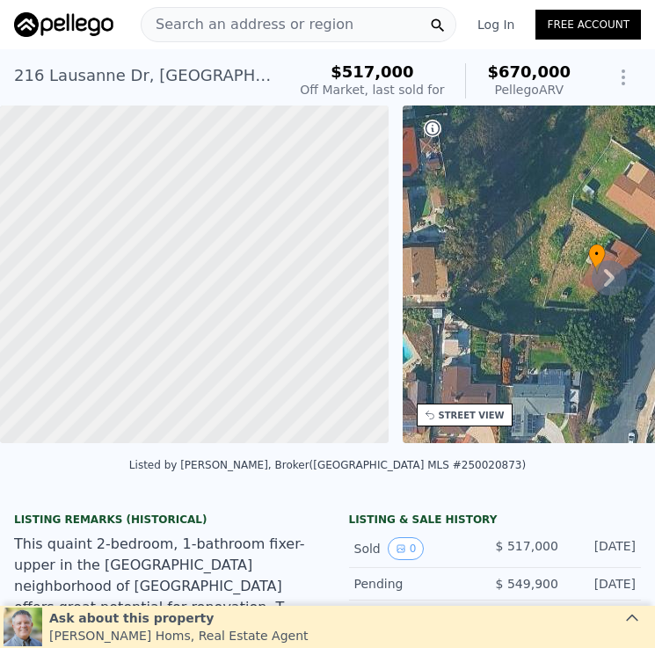
click at [333, 27] on span "Search an address or region" at bounding box center [247, 24] width 212 height 21
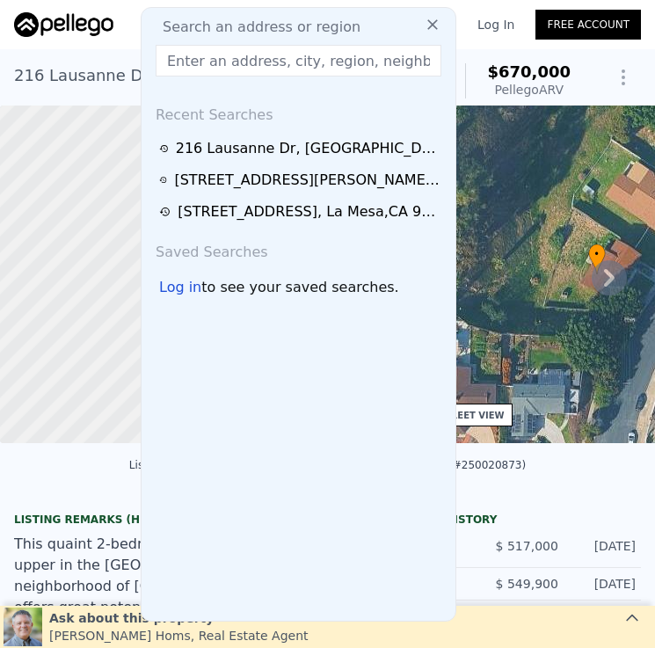
type input "220 S 58th St"
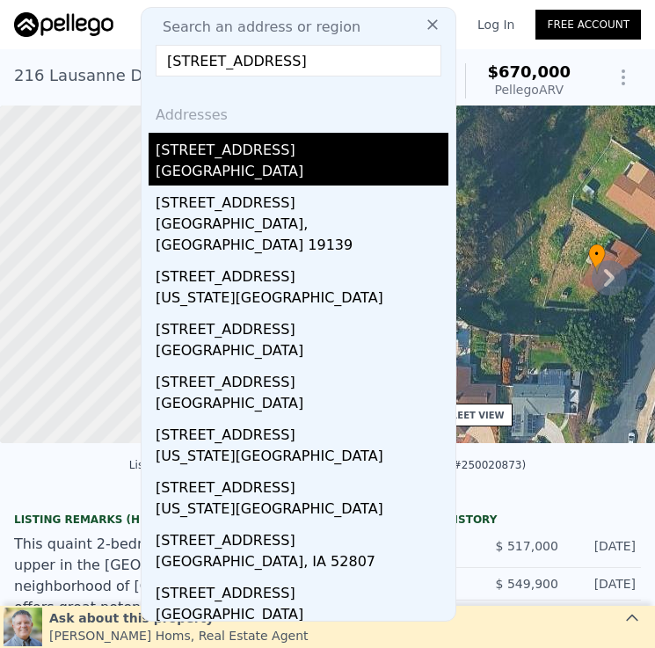
click at [318, 149] on div "220 S 58th St" at bounding box center [302, 147] width 293 height 28
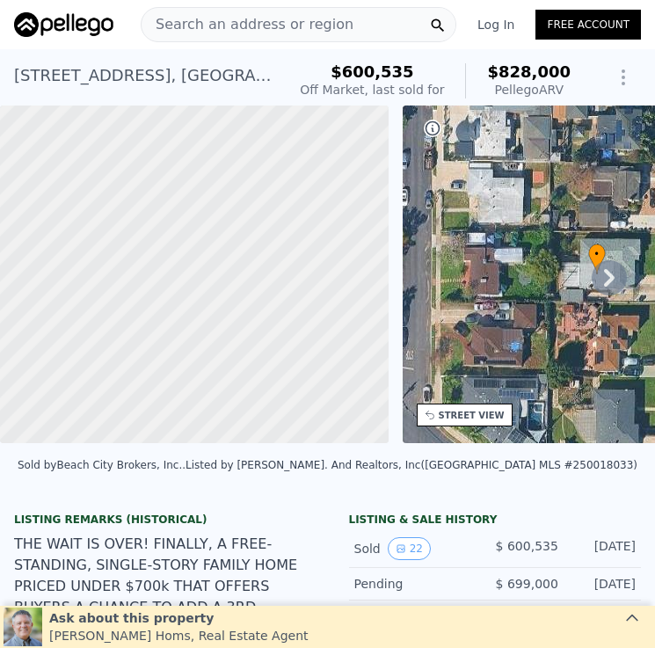
click at [215, 33] on span "Search an address or region" at bounding box center [247, 24] width 212 height 21
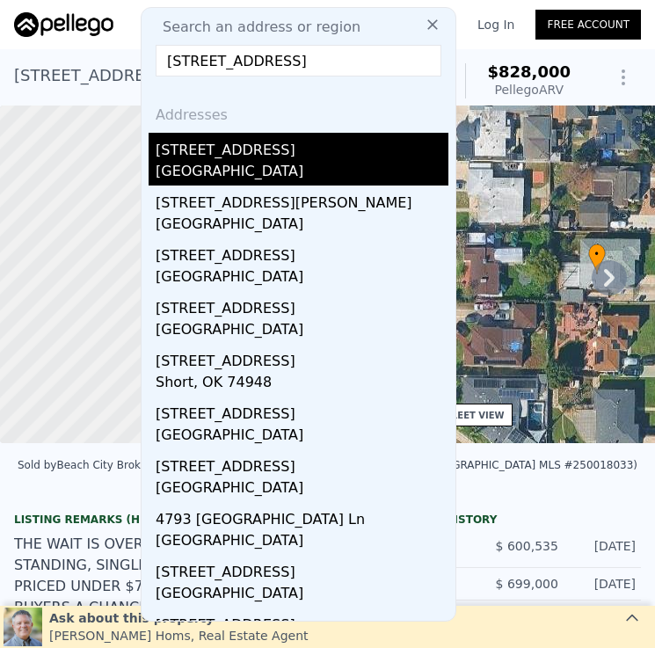
type input "4793 54th St"
click at [283, 158] on div "4793 54th St" at bounding box center [302, 147] width 293 height 28
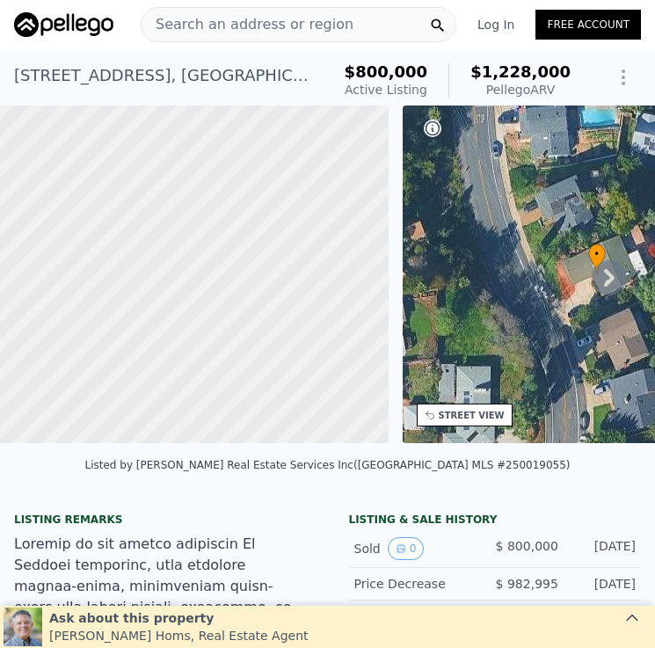
click at [314, 22] on span "Search an address or region" at bounding box center [247, 24] width 212 height 21
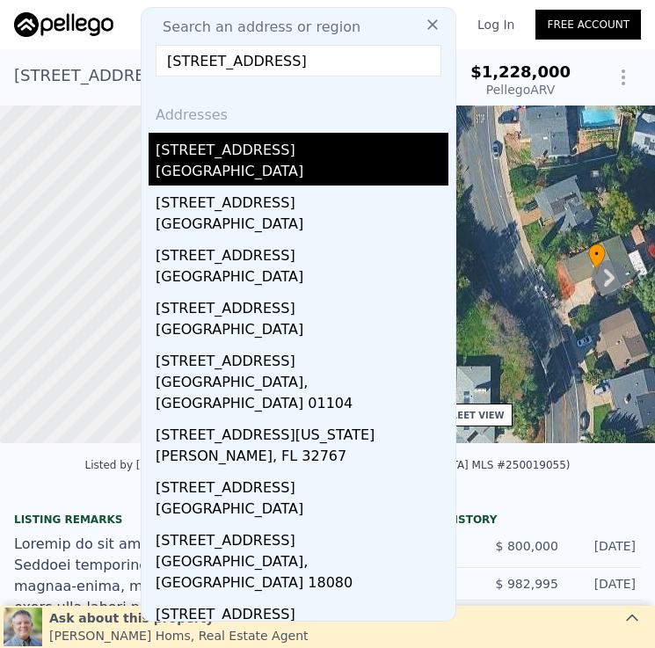
type input "4574 58th St"
click at [293, 169] on div "[GEOGRAPHIC_DATA]" at bounding box center [302, 173] width 293 height 25
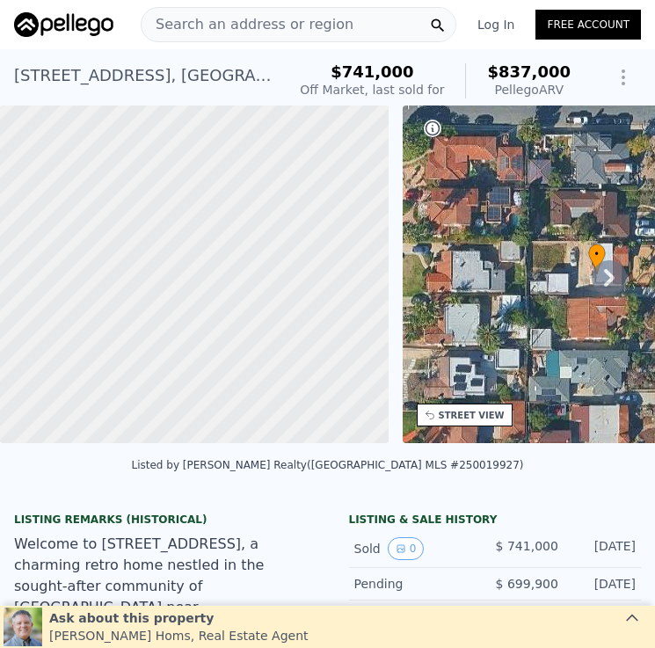
click at [313, 23] on span "Search an address or region" at bounding box center [247, 24] width 212 height 21
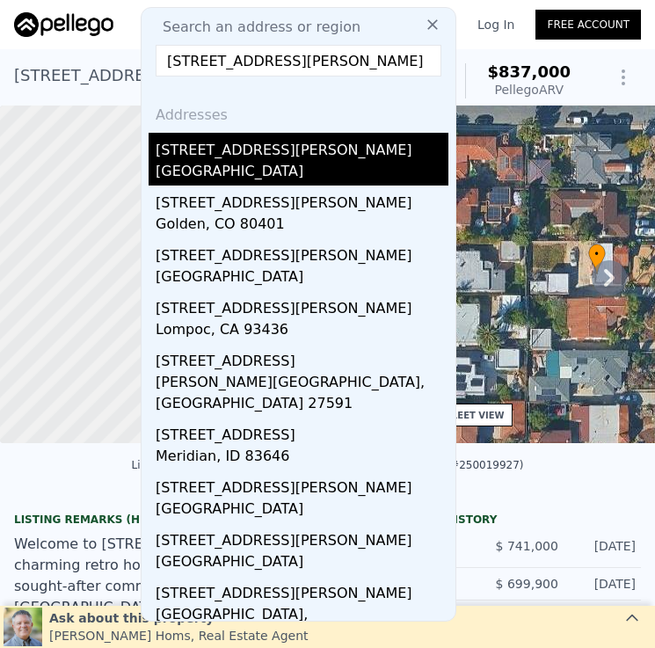
type input "1020 Archer St"
click at [305, 151] on div "1020 Archer St" at bounding box center [302, 147] width 293 height 28
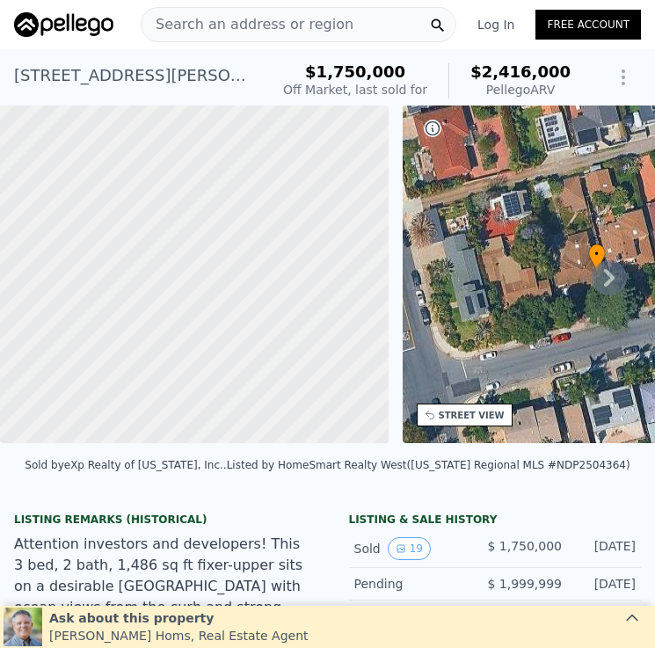
click at [290, 34] on span "Search an address or region" at bounding box center [247, 24] width 212 height 21
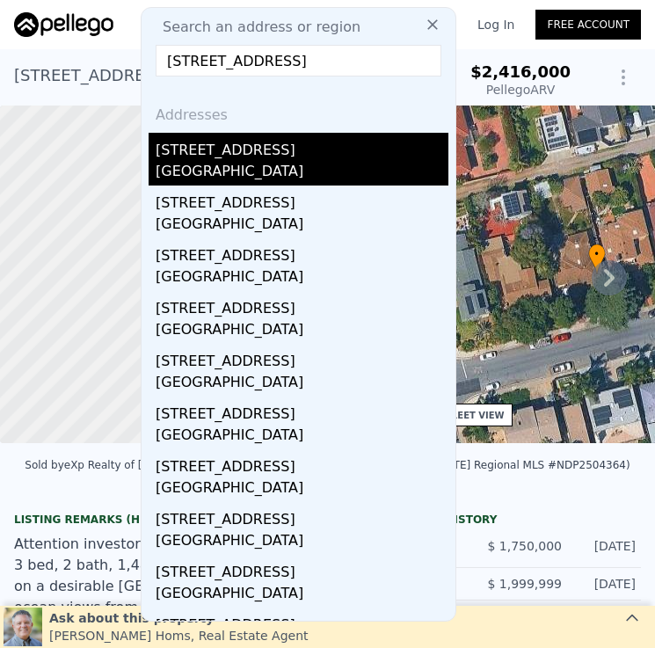
type input "5015 Cape May Ave Unit 307"
click at [373, 155] on div "5015 Cape May Ave Unit 307" at bounding box center [302, 147] width 293 height 28
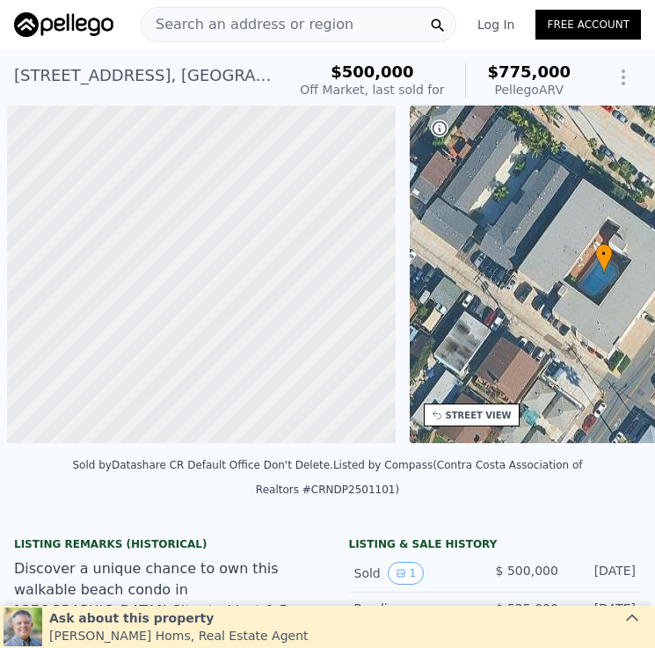
scroll to position [0, 7]
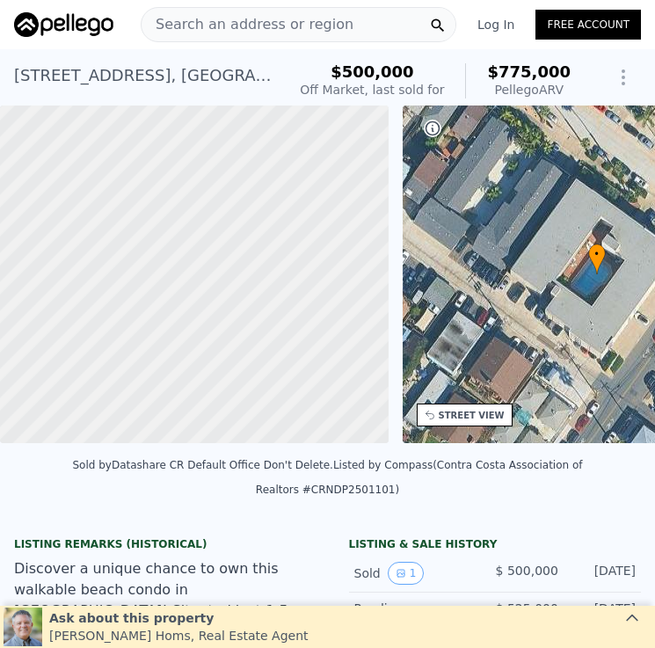
click at [265, 25] on span "Search an address or region" at bounding box center [247, 24] width 212 height 21
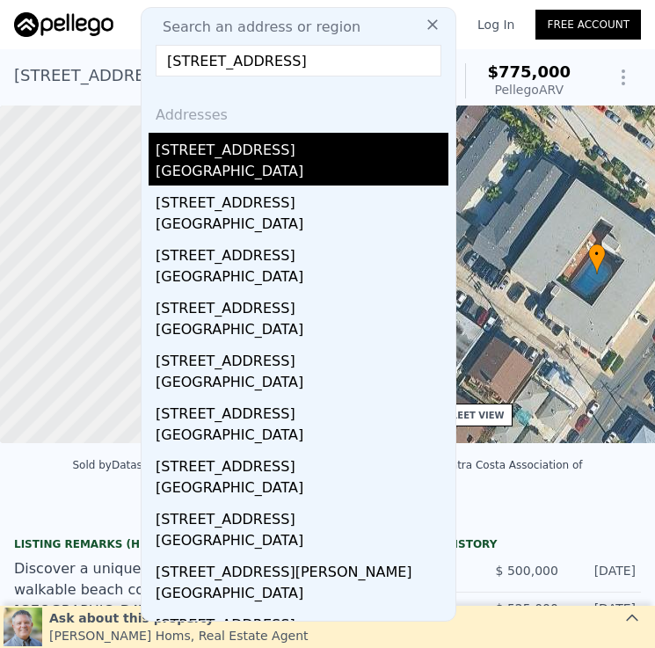
type input "[STREET_ADDRESS]"
click at [294, 155] on div "[STREET_ADDRESS]" at bounding box center [302, 147] width 293 height 28
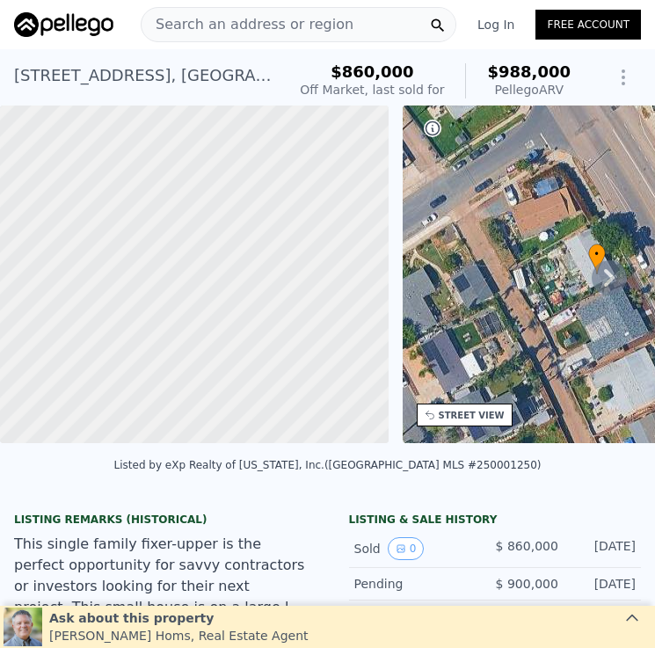
click at [323, 25] on span "Search an address or region" at bounding box center [247, 24] width 212 height 21
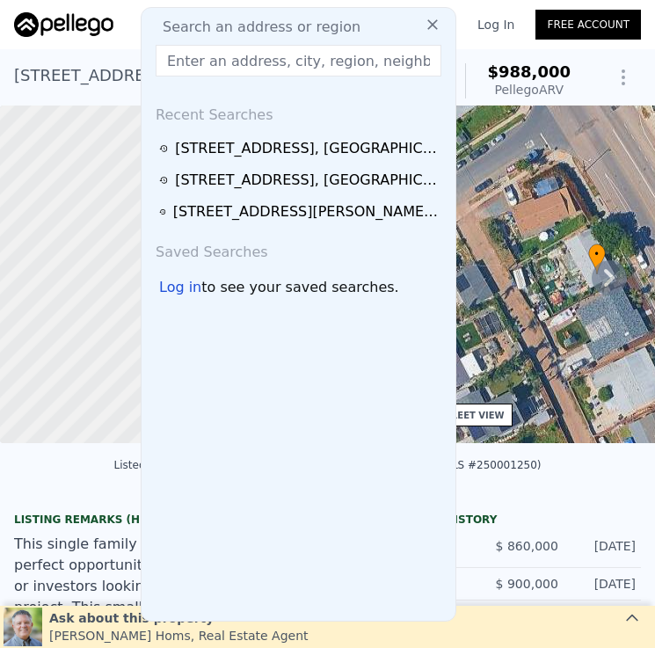
type input "[STREET_ADDRESS][PERSON_NAME]"
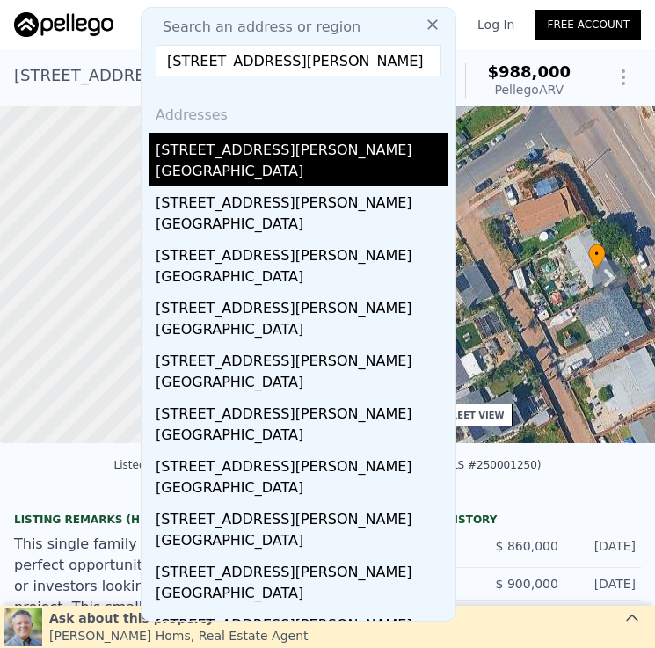
click at [310, 172] on div "[GEOGRAPHIC_DATA]" at bounding box center [302, 173] width 293 height 25
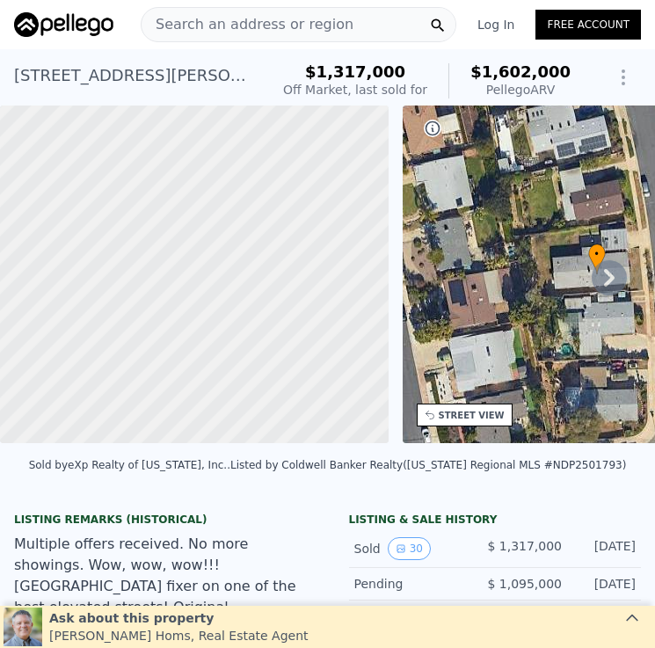
click at [300, 30] on span "Search an address or region" at bounding box center [247, 24] width 212 height 21
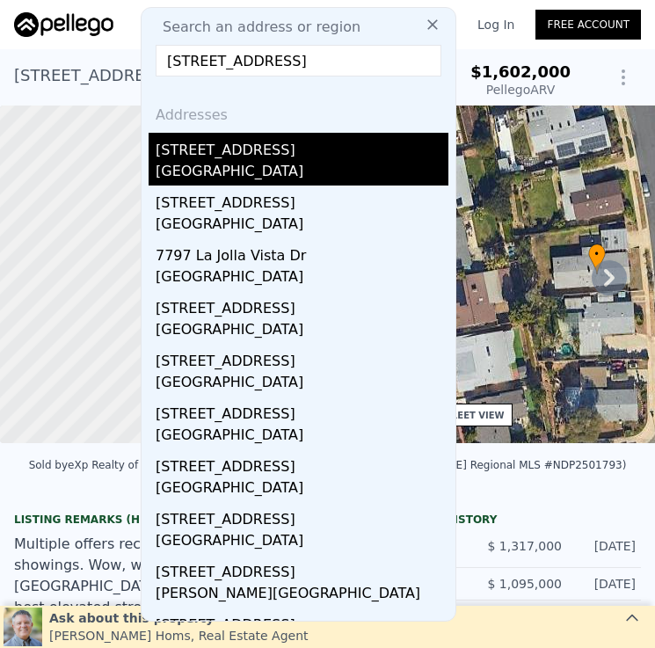
type input "[STREET_ADDRESS]"
click at [340, 164] on div "[GEOGRAPHIC_DATA]" at bounding box center [302, 173] width 293 height 25
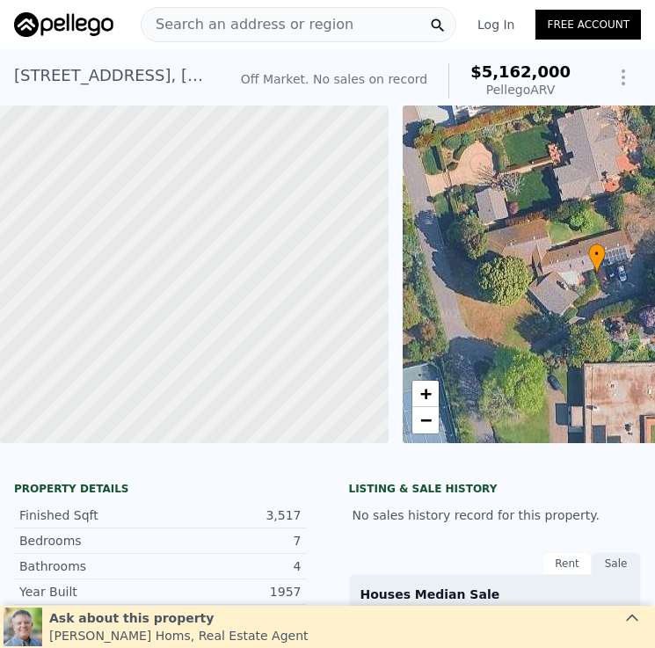
click at [127, 79] on div "[STREET_ADDRESS]" at bounding box center [113, 75] width 199 height 25
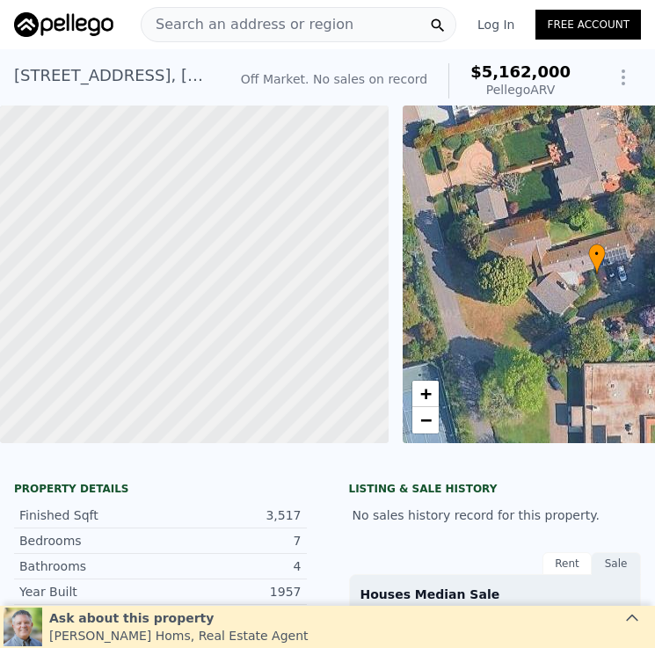
click at [127, 79] on div "[STREET_ADDRESS]" at bounding box center [113, 75] width 199 height 25
click at [127, 79] on div "7835 La Jolla Vista Dr , San Diego , CA 92037" at bounding box center [113, 75] width 199 height 25
copy div "7835 La Jolla Vista Dr , San Diego , CA 92037 No sales on record (~ARV $5.162m )"
click at [291, 26] on span "Search an address or region" at bounding box center [247, 24] width 212 height 21
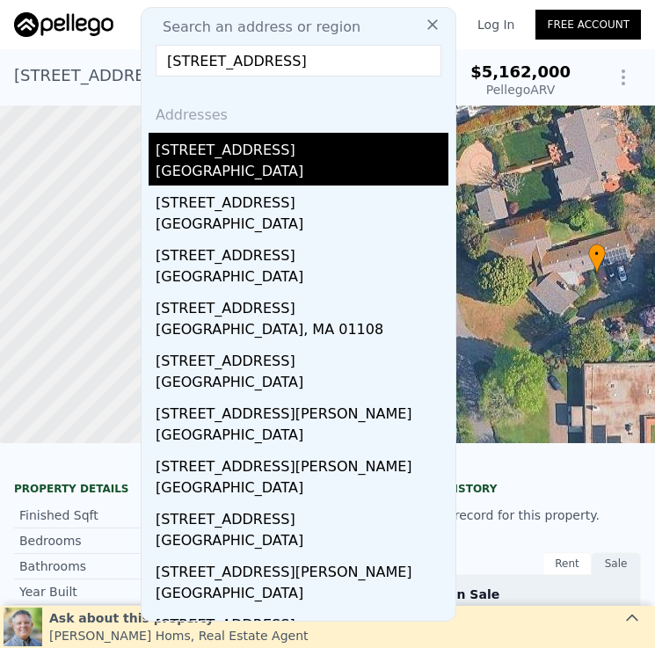
type input "3737 Orange Ave"
click at [293, 156] on div "3737 Orange Ave" at bounding box center [302, 147] width 293 height 28
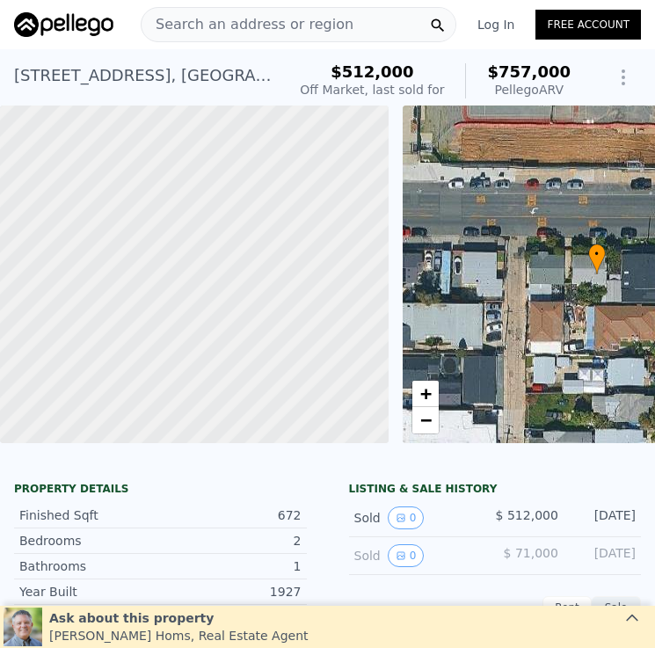
click at [328, 22] on span "Search an address or region" at bounding box center [247, 24] width 212 height 21
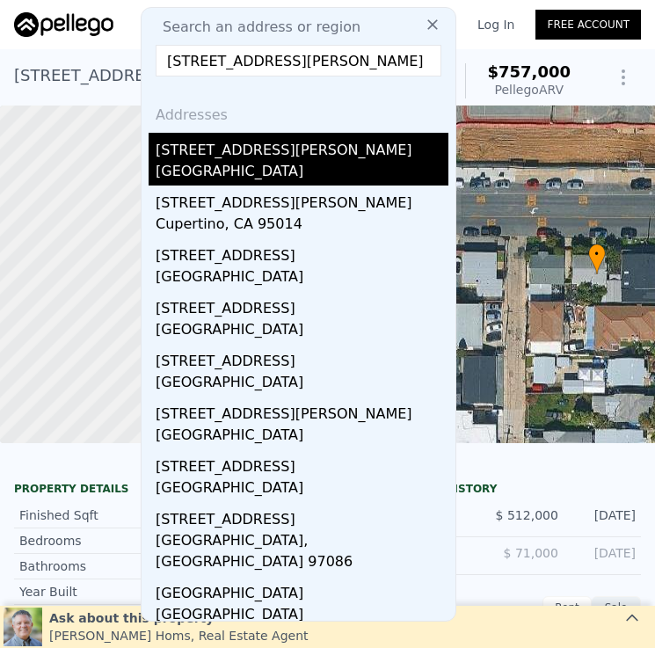
type input "10726 Vista Valle Dr"
click at [322, 155] on div "10726 Vista Valle Dr" at bounding box center [302, 147] width 293 height 28
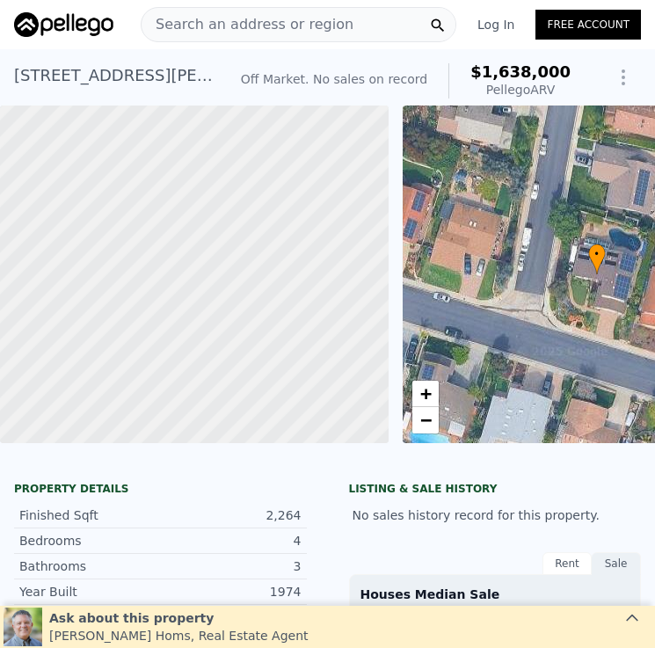
click at [340, 21] on div "Search an address or region" at bounding box center [298, 24] width 315 height 35
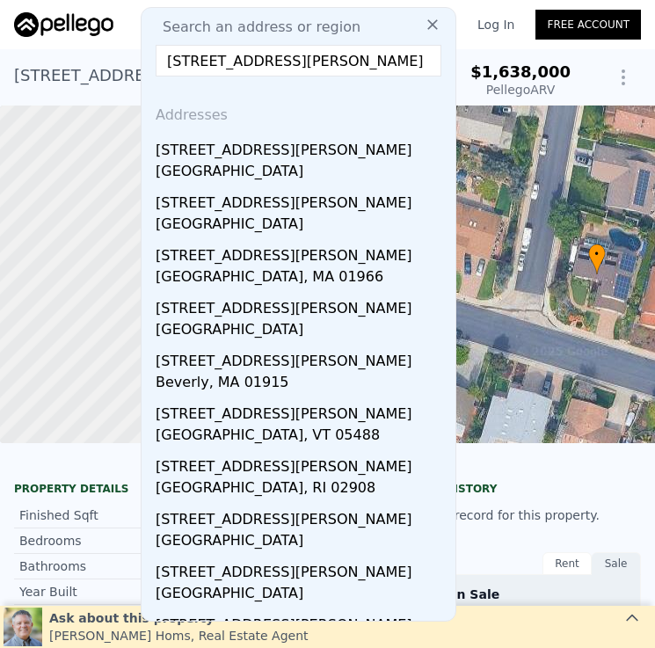
click at [208, 61] on input "2353-59 E Jewett St" at bounding box center [299, 61] width 286 height 32
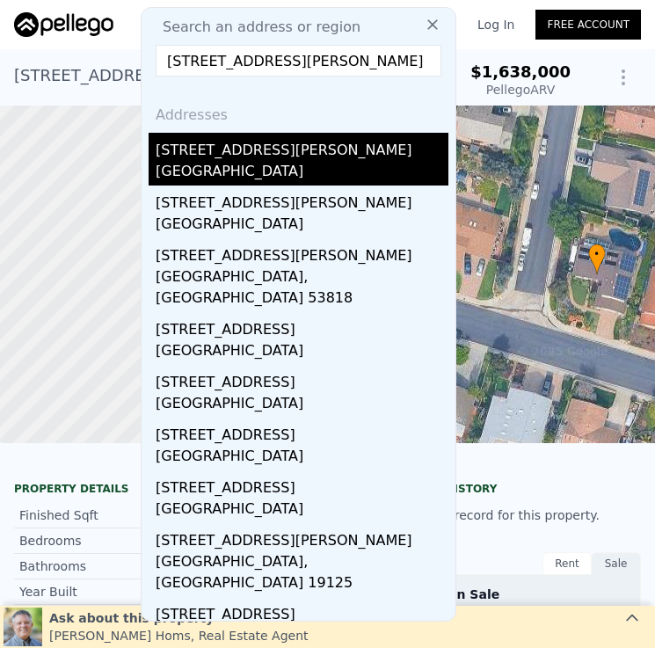
type input "2353 59 E Jewett St"
click at [288, 179] on div "[GEOGRAPHIC_DATA]" at bounding box center [302, 173] width 293 height 25
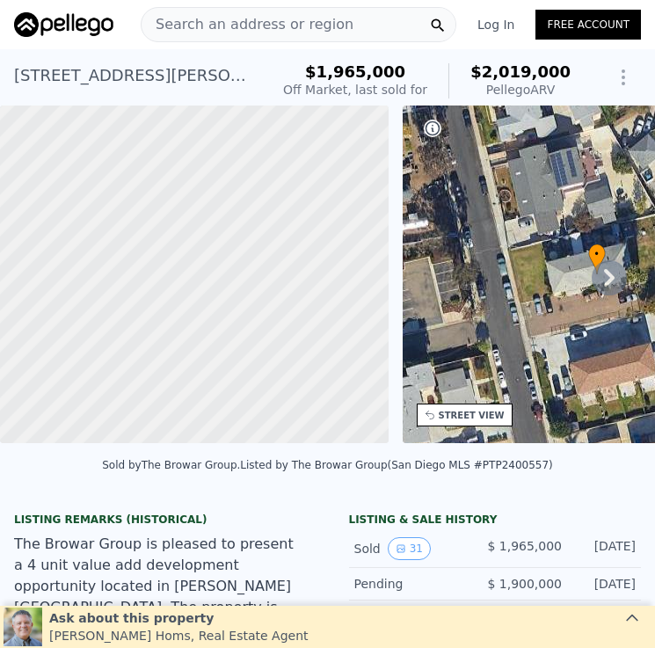
click at [346, 23] on div "Search an address or region" at bounding box center [298, 24] width 315 height 35
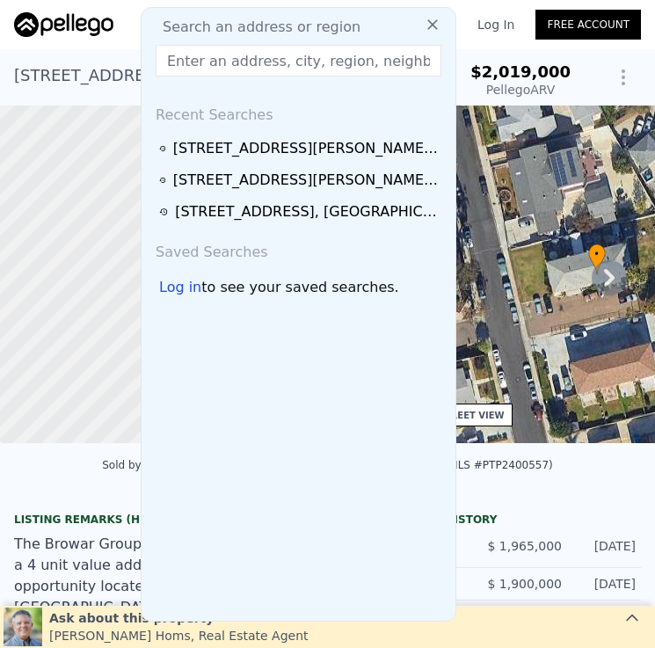
click at [346, 23] on div "Search an address or region" at bounding box center [299, 27] width 300 height 21
click at [324, 62] on input "text" at bounding box center [299, 61] width 286 height 32
paste input "2368 2nd Ave"
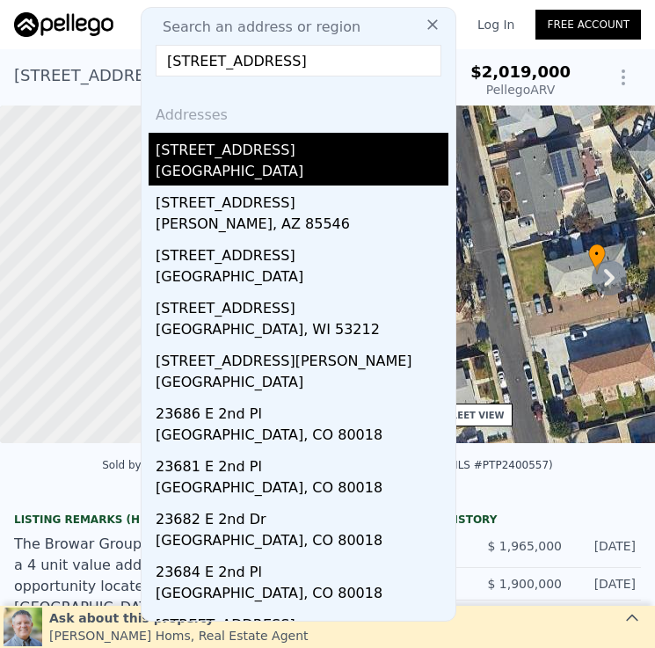
type input "2368 2nd Ave"
click at [300, 164] on div "San Diego, CA 92101" at bounding box center [302, 173] width 293 height 25
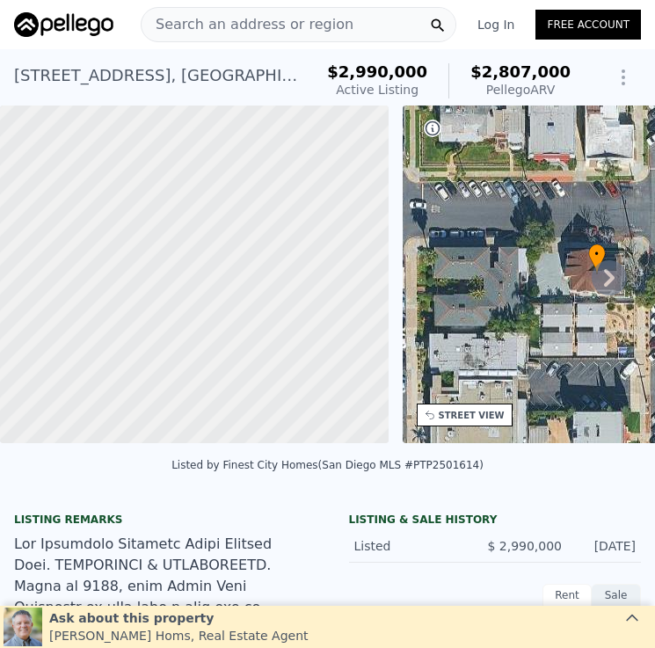
click at [363, 36] on div "Search an address or region" at bounding box center [298, 24] width 315 height 35
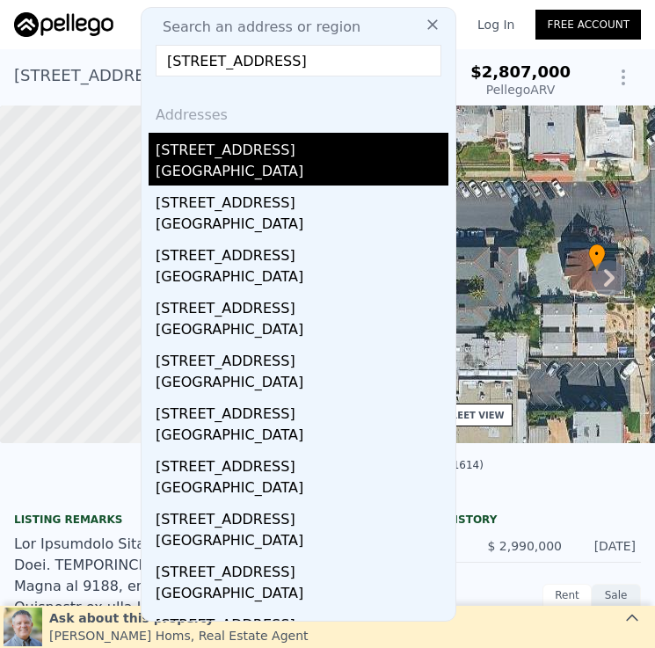
type input "1820 Avenida Del Mundo Unit 209"
click at [377, 162] on div "Coronado, CA 92118" at bounding box center [302, 173] width 293 height 25
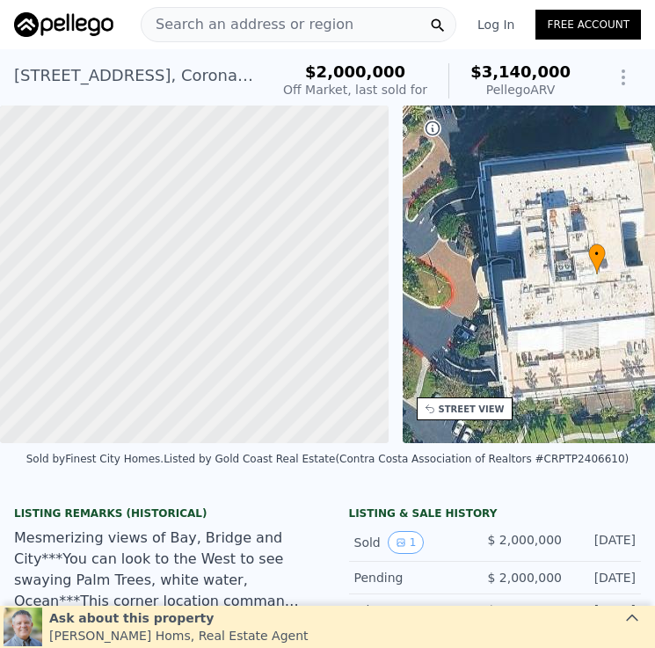
click at [324, 25] on span "Search an address or region" at bounding box center [247, 24] width 212 height 21
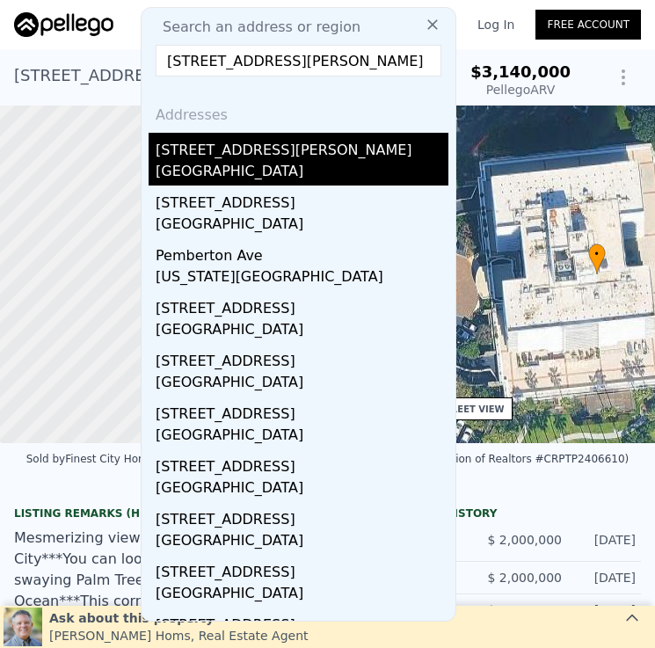
type input "1686 Pember Ave"
click at [271, 160] on div "1686 Pember Ave" at bounding box center [302, 147] width 293 height 28
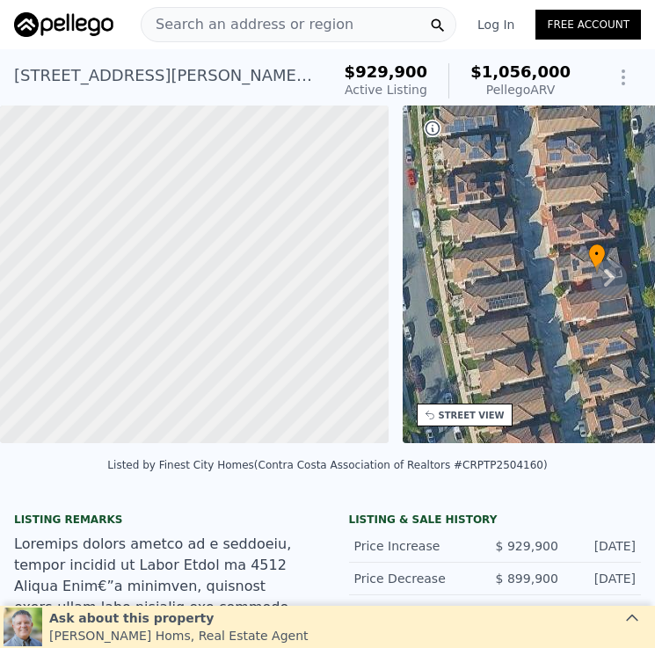
click at [352, 32] on div "Search an address or region" at bounding box center [298, 24] width 315 height 35
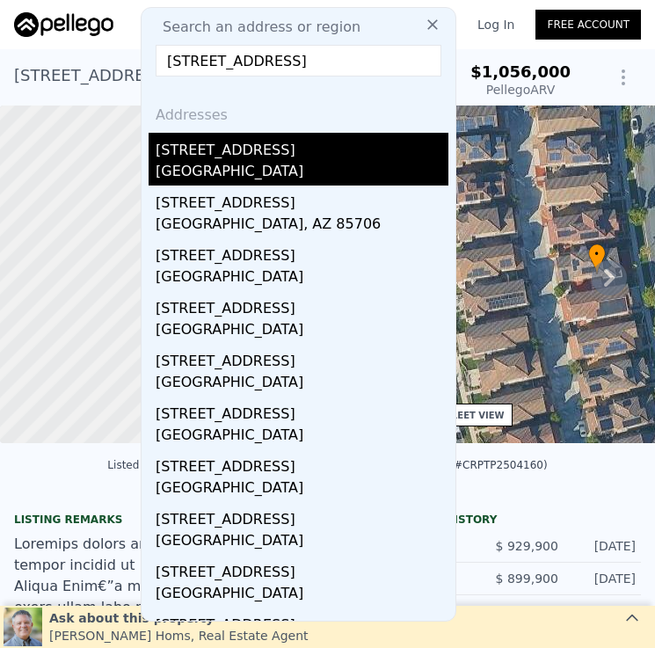
type input "5858 Del Cerro Blvd"
click at [302, 160] on div "5858 Del Cerro Blvd" at bounding box center [302, 147] width 293 height 28
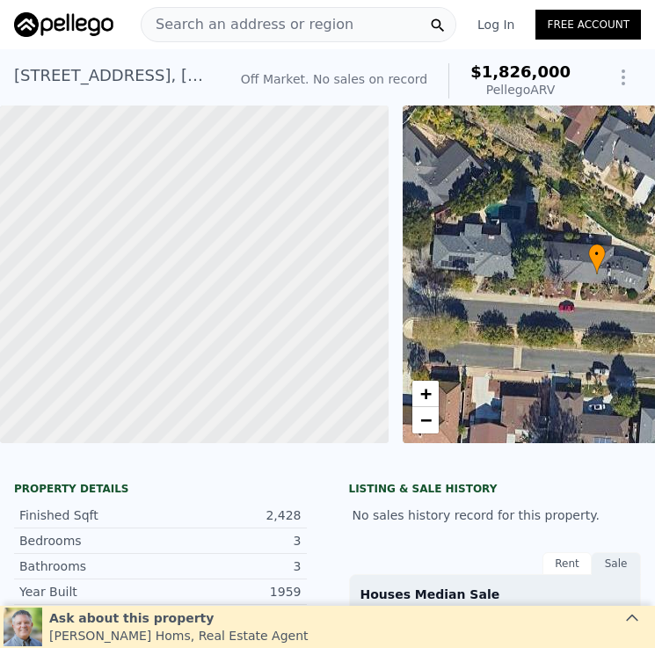
click at [365, 18] on div "Search an address or region" at bounding box center [298, 24] width 315 height 35
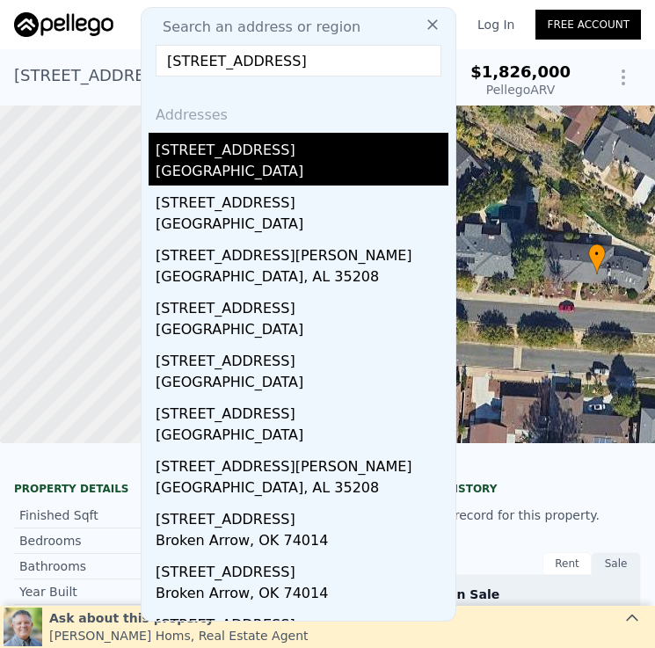
click at [341, 150] on div "211 S 47th St Unit 6" at bounding box center [302, 147] width 293 height 28
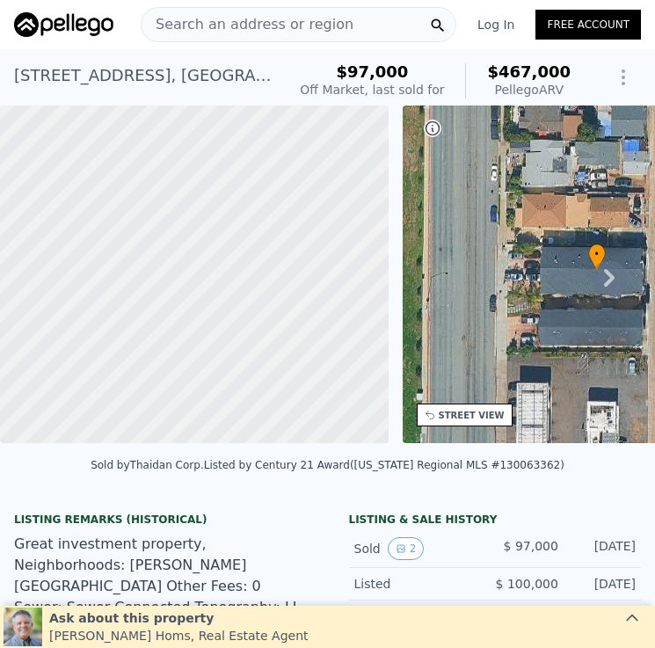
click at [332, 24] on span "Search an address or region" at bounding box center [247, 24] width 212 height 21
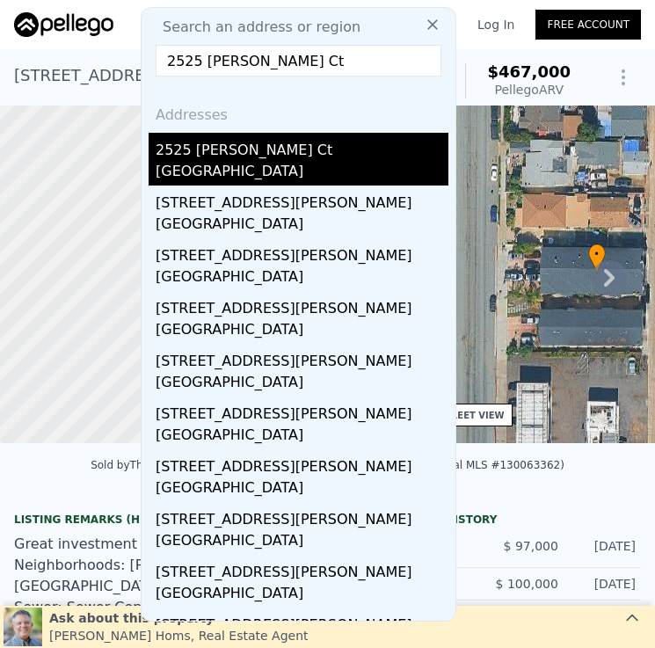
type input "2525 Inman Ct"
click at [308, 155] on div "2525 Inman Ct" at bounding box center [302, 147] width 293 height 28
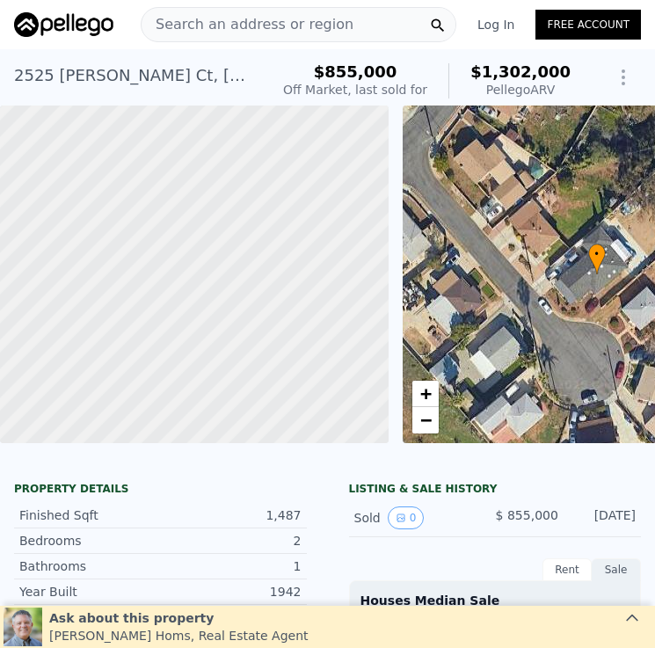
click at [314, 33] on span "Search an address or region" at bounding box center [247, 24] width 212 height 21
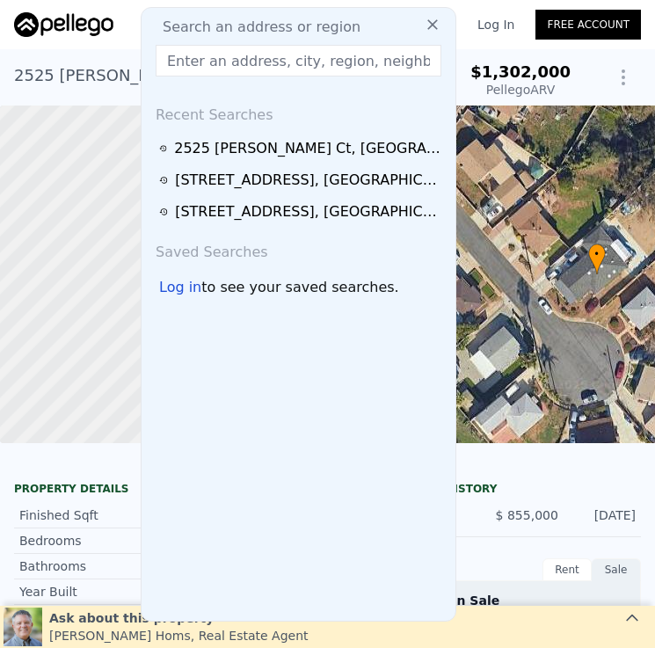
type input "8975 Lawrence Welk Dr Spc 39"
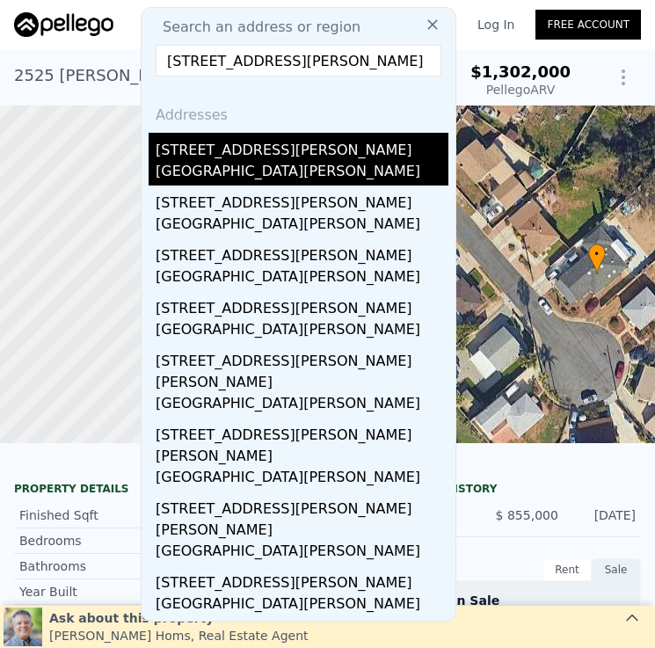
click at [374, 172] on div "Hidden Meadows, CA 92026" at bounding box center [302, 173] width 293 height 25
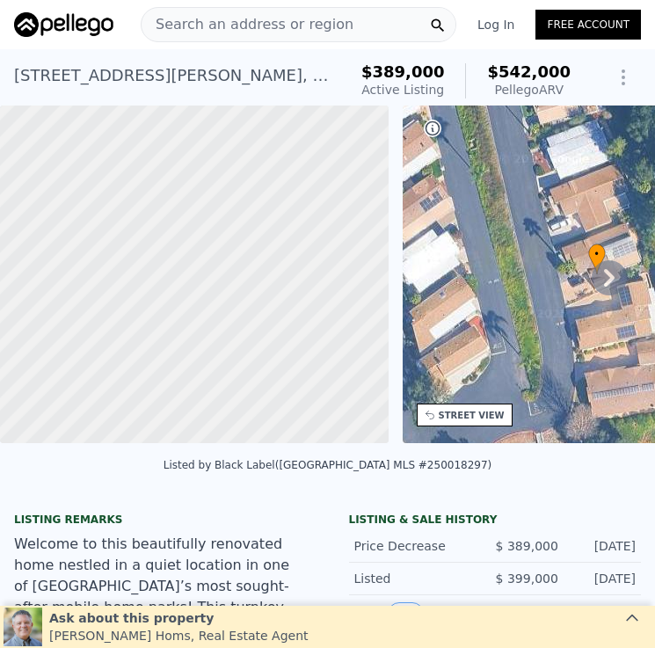
click at [329, 22] on span "Search an address or region" at bounding box center [247, 24] width 212 height 21
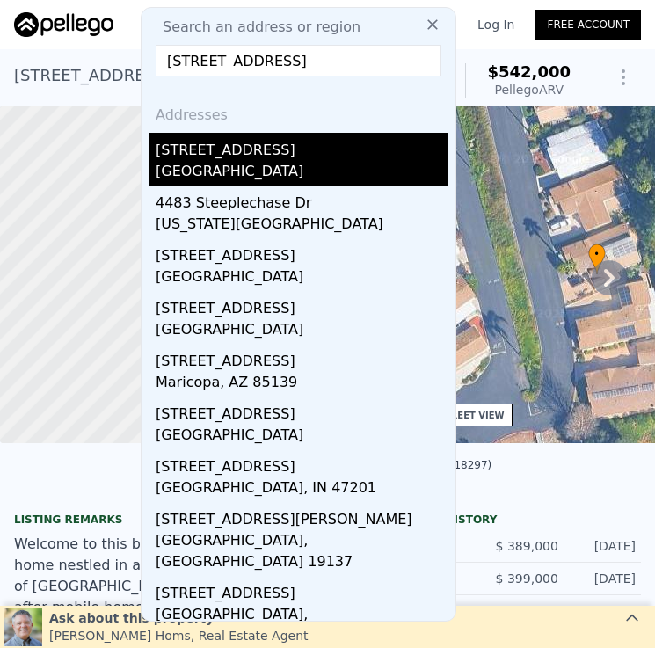
type input "4483 38th St"
click at [303, 149] on div "4483 38th St" at bounding box center [302, 147] width 293 height 28
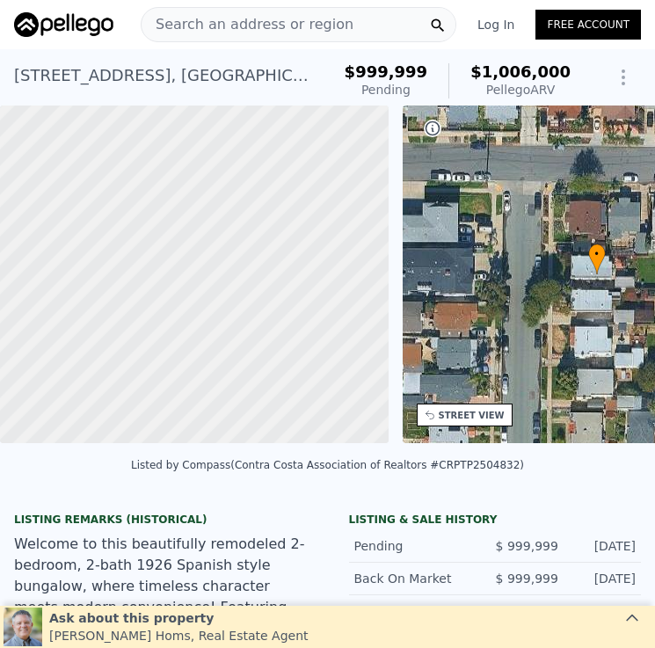
click at [328, 34] on span "Search an address or region" at bounding box center [247, 24] width 212 height 21
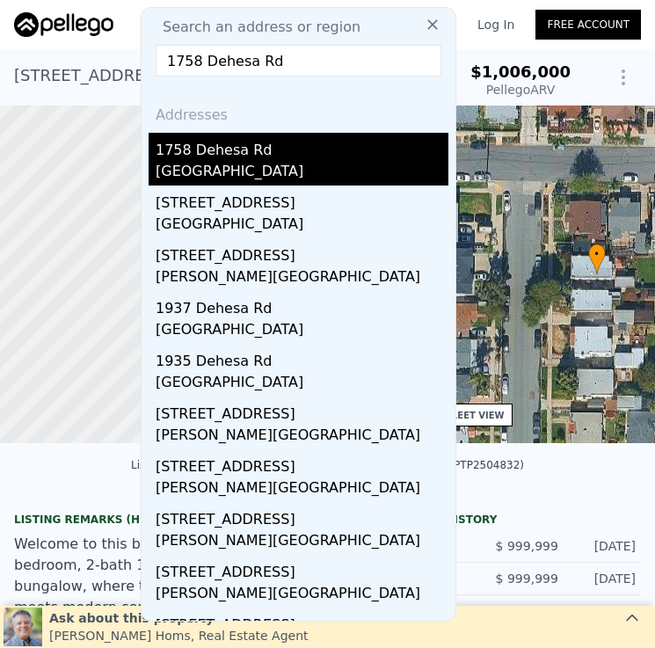
type input "1758 Dehesa Rd"
click at [356, 170] on div "[GEOGRAPHIC_DATA]" at bounding box center [302, 173] width 293 height 25
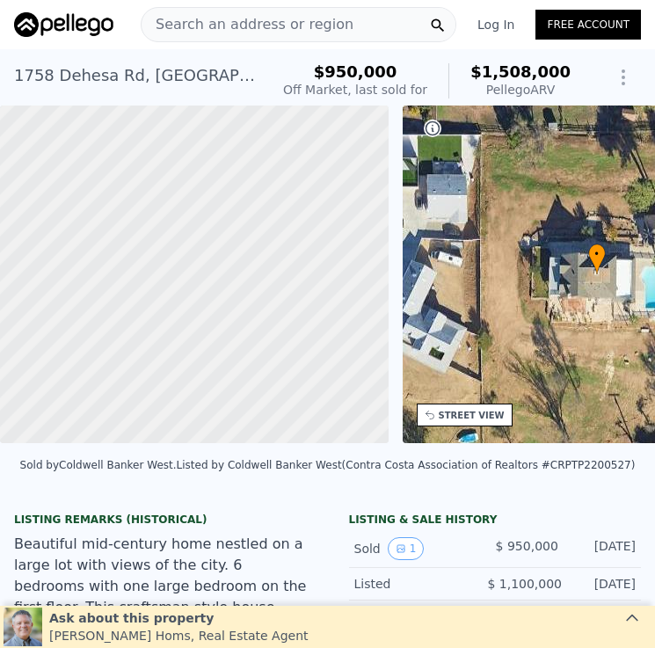
click at [317, 27] on span "Search an address or region" at bounding box center [247, 24] width 212 height 21
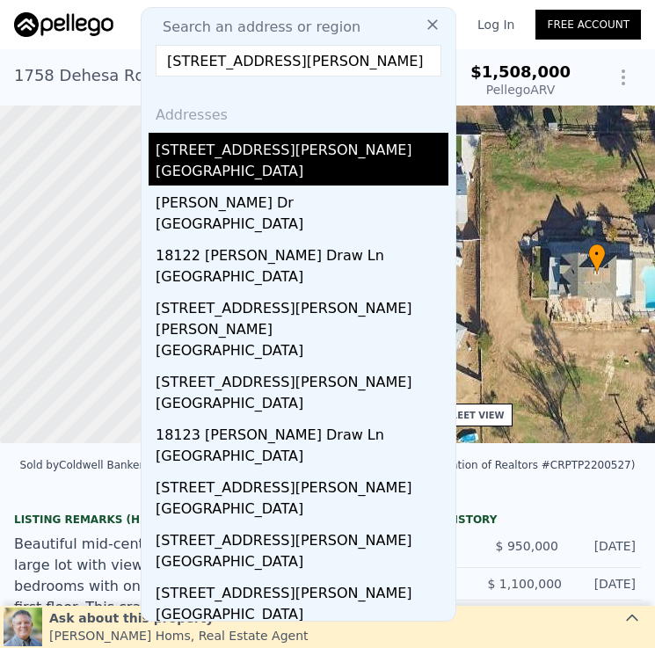
type input "[STREET_ADDRESS][PERSON_NAME]"
click at [333, 161] on div "San Diego, CA 92115" at bounding box center [302, 173] width 293 height 25
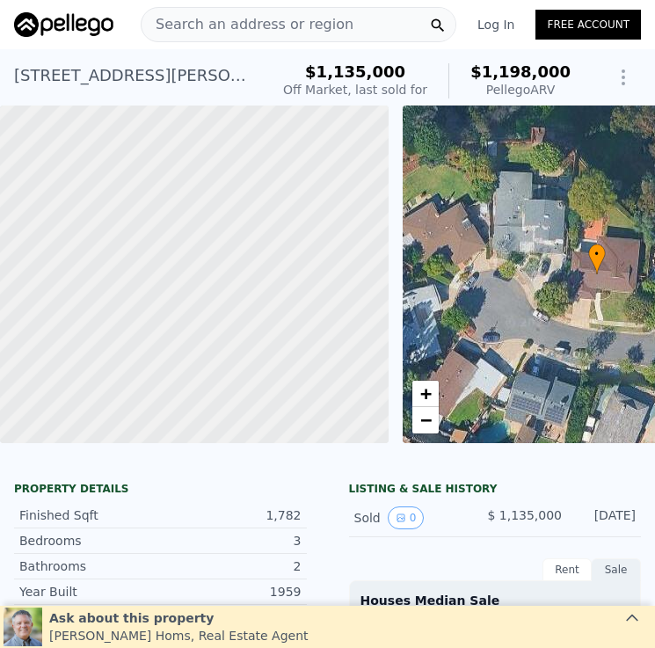
click at [347, 32] on div "Search an address or region" at bounding box center [298, 24] width 315 height 35
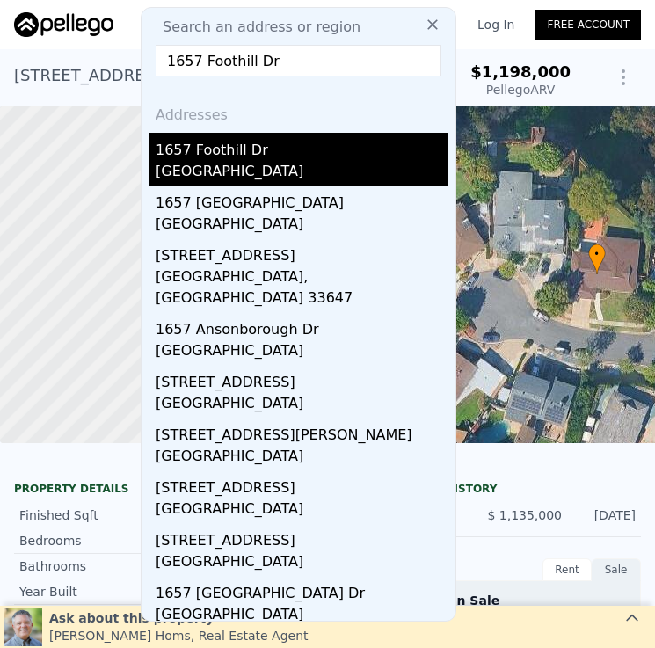
type input "1657 Foothill Dr"
click at [324, 165] on div "Vista, CA 92084" at bounding box center [302, 173] width 293 height 25
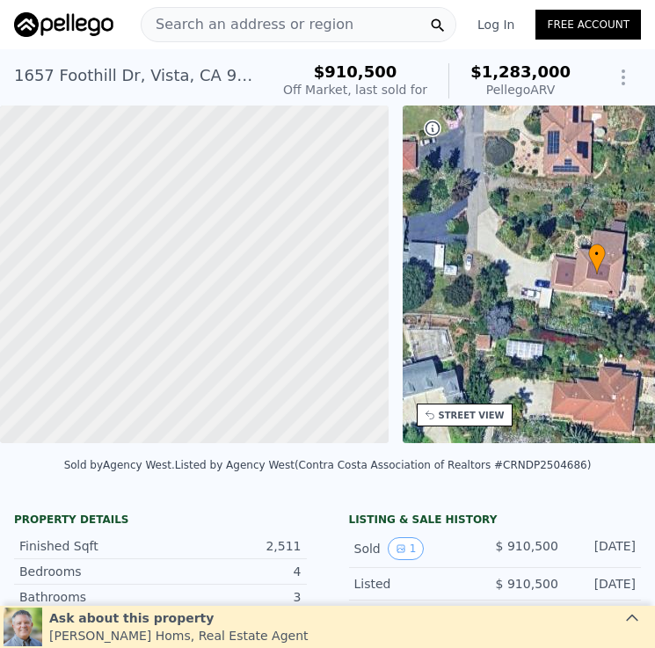
click at [310, 30] on span "Search an address or region" at bounding box center [247, 24] width 212 height 21
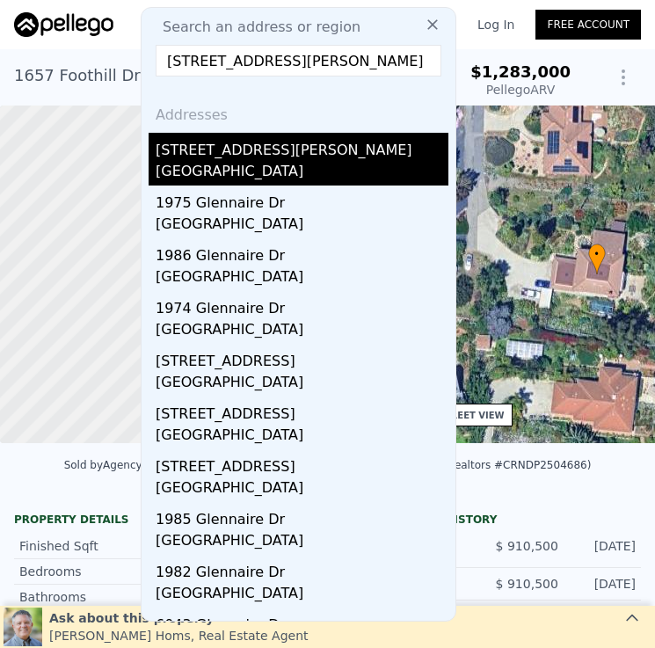
type input "[STREET_ADDRESS][PERSON_NAME]"
click at [343, 148] on div "[STREET_ADDRESS][PERSON_NAME]" at bounding box center [302, 147] width 293 height 28
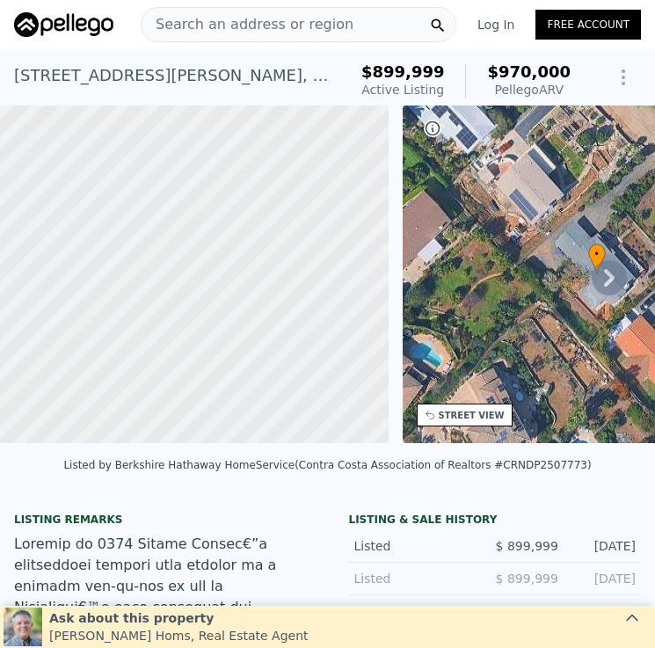
click at [372, 26] on div "Search an address or region" at bounding box center [298, 24] width 315 height 35
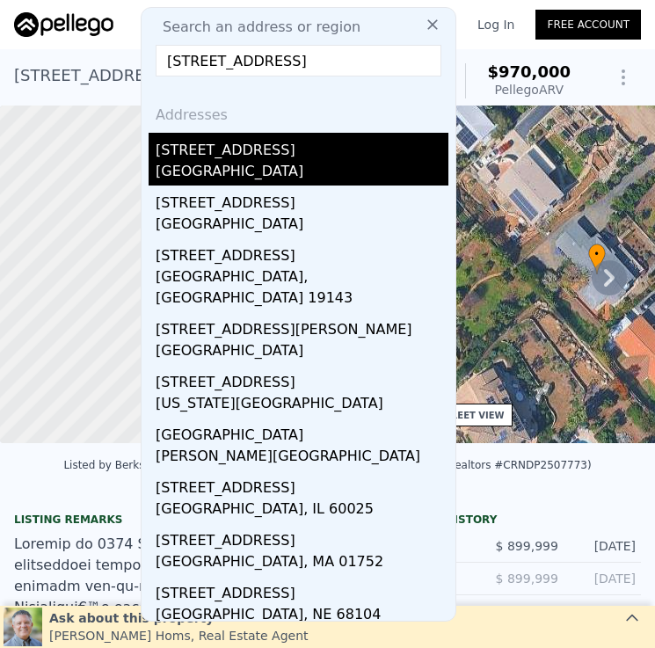
type input "4539 La Crosse Ave"
click at [290, 167] on div "San Diego, CA 92117" at bounding box center [302, 173] width 293 height 25
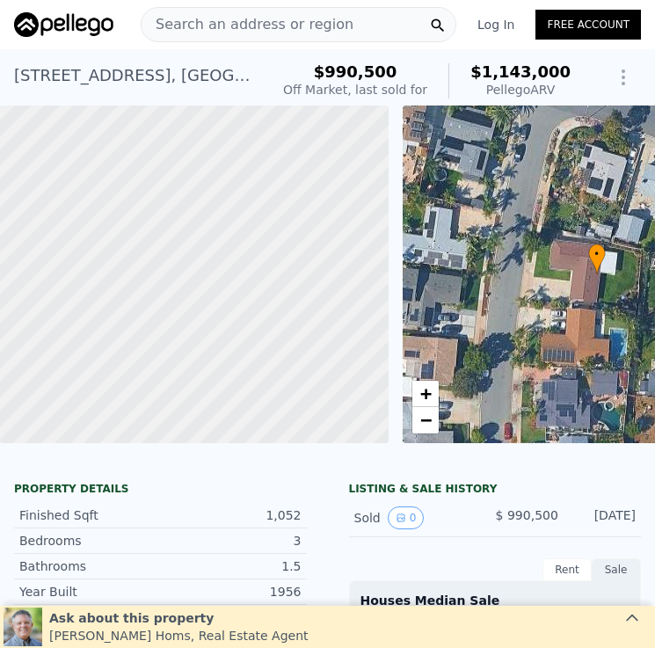
click at [333, 24] on span "Search an address or region" at bounding box center [247, 24] width 212 height 21
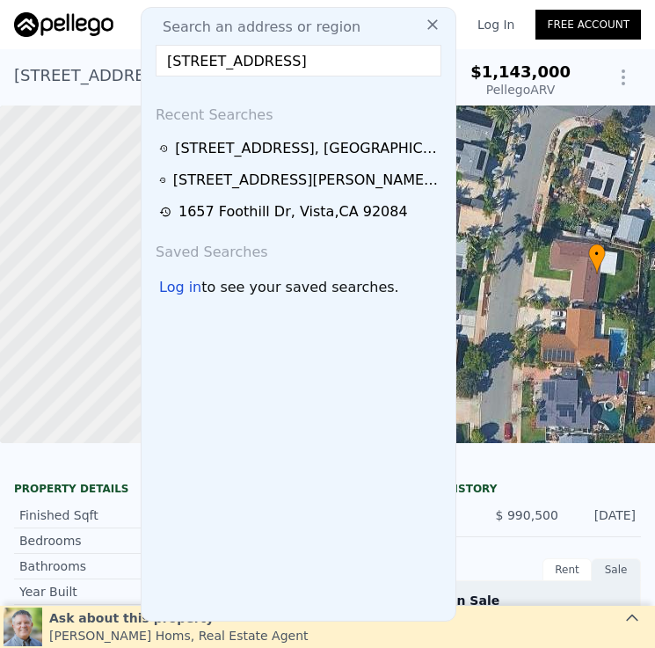
click at [204, 54] on input "4937-39 Long Branch Ave" at bounding box center [299, 61] width 286 height 32
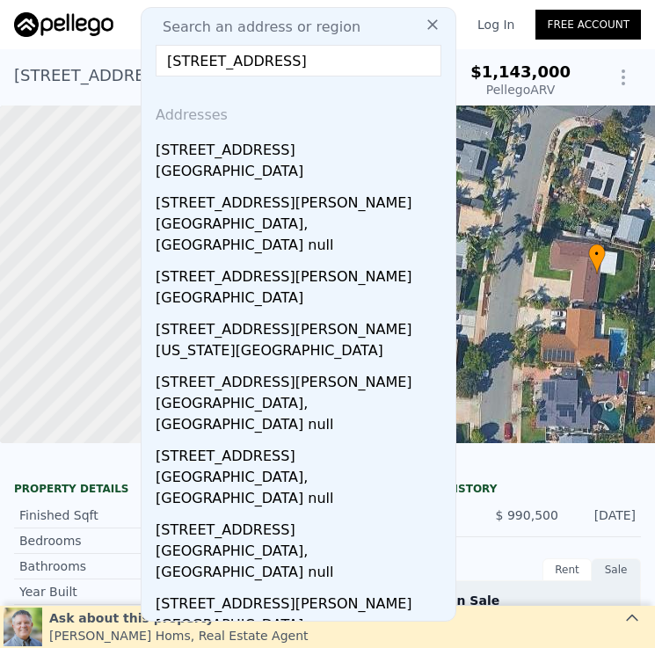
click at [206, 53] on input "4937-39 Long Branch Ave" at bounding box center [299, 61] width 286 height 32
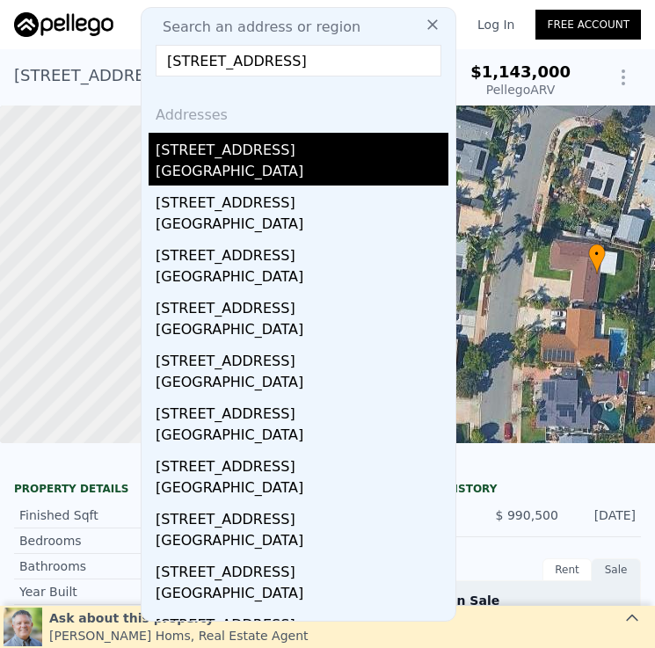
type input "4937 39 Long Branch Ave"
click at [359, 159] on div "4937 Long Branch Ave # 39" at bounding box center [302, 147] width 293 height 28
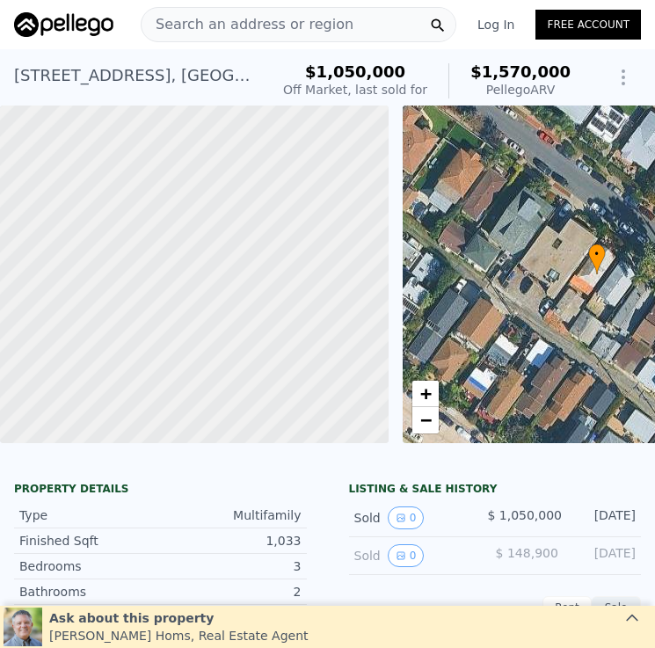
click at [346, 25] on div "Search an address or region" at bounding box center [298, 24] width 315 height 35
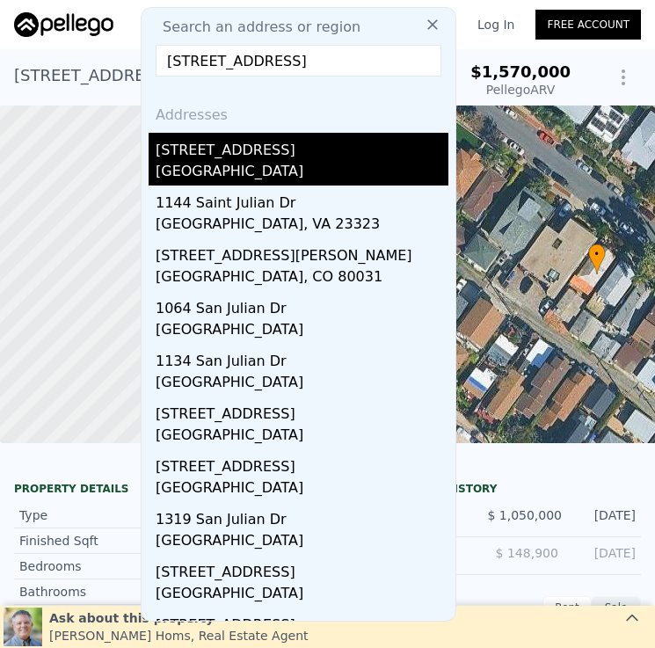
type input "[STREET_ADDRESS]"
click at [338, 163] on div "Lake San Marcos, CA 92078" at bounding box center [302, 173] width 293 height 25
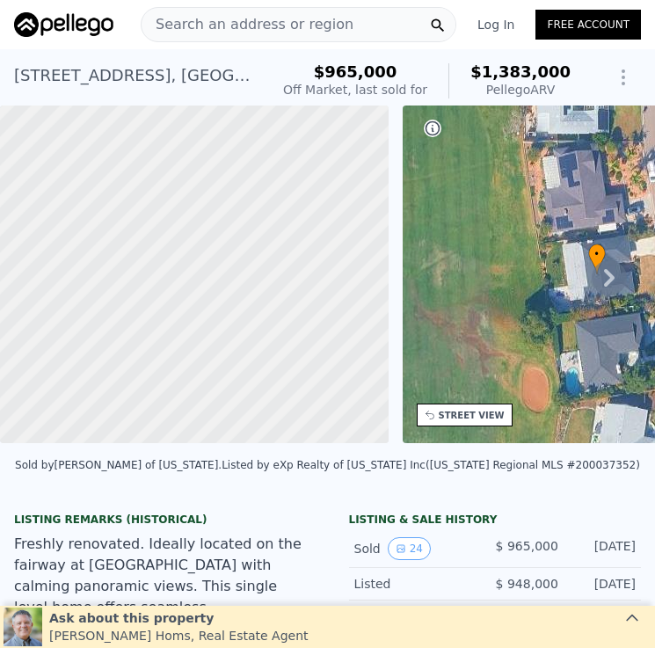
click at [289, 21] on span "Search an address or region" at bounding box center [247, 24] width 212 height 21
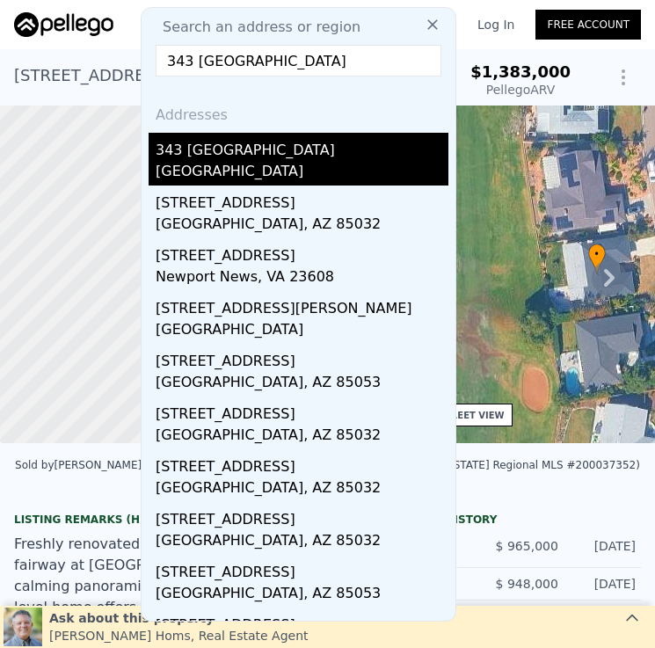
type input "343 [GEOGRAPHIC_DATA]"
click at [341, 157] on div "343 [GEOGRAPHIC_DATA]" at bounding box center [302, 147] width 293 height 28
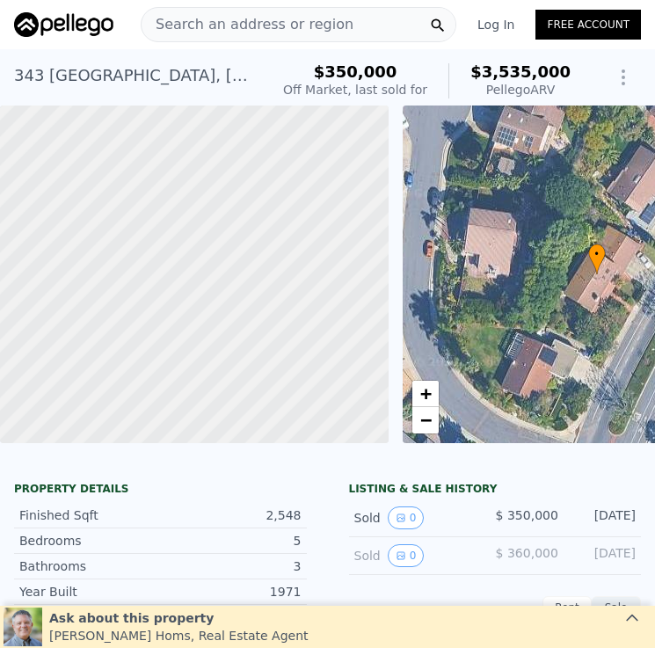
click at [116, 86] on div "343 Santa Helena , Solana Beach , CA 92075" at bounding box center [134, 75] width 241 height 25
copy div "343 Santa Helena , Solana Beach , CA 92075 Sold Jan 1996 for $350k (~ARV $3.535…"
click at [270, 26] on span "Search an address or region" at bounding box center [247, 24] width 212 height 21
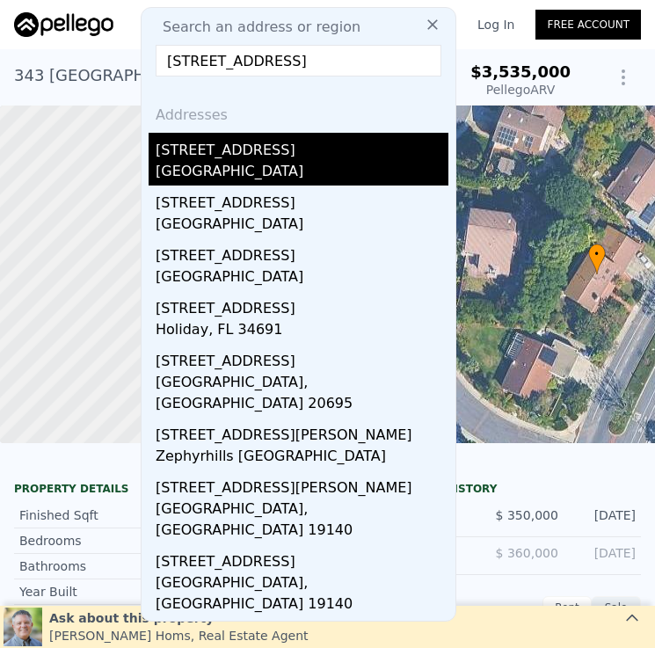
type input "3842 46th St"
click at [367, 161] on div "San Diego, CA 92105" at bounding box center [302, 173] width 293 height 25
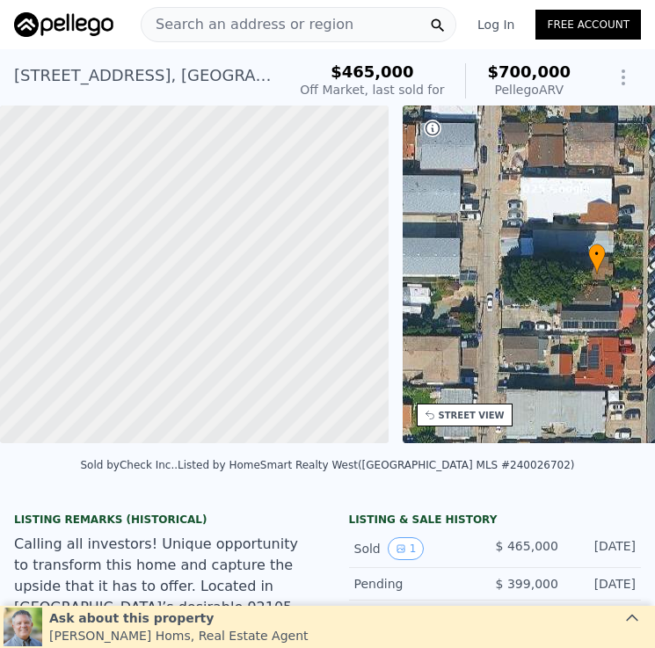
click at [227, 21] on span "Search an address or region" at bounding box center [247, 24] width 212 height 21
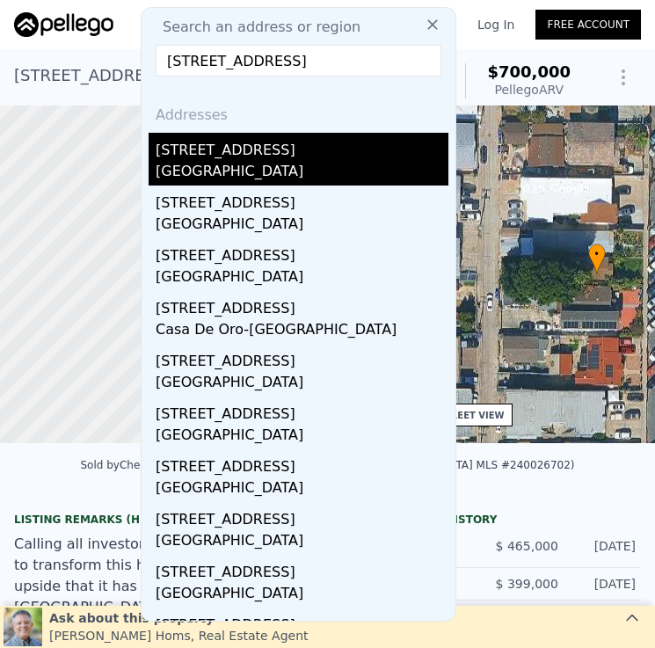
type input "1333 Helix St"
click at [295, 176] on div "La Presa, CA 91977" at bounding box center [302, 173] width 293 height 25
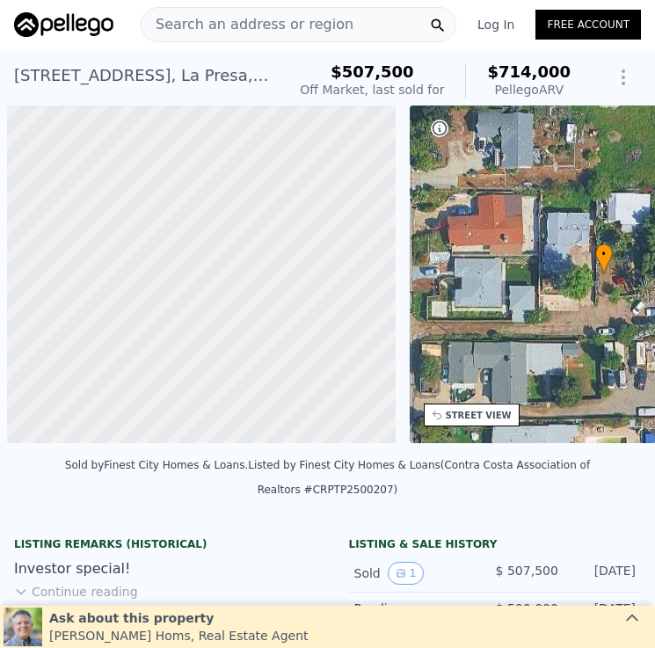
scroll to position [0, 7]
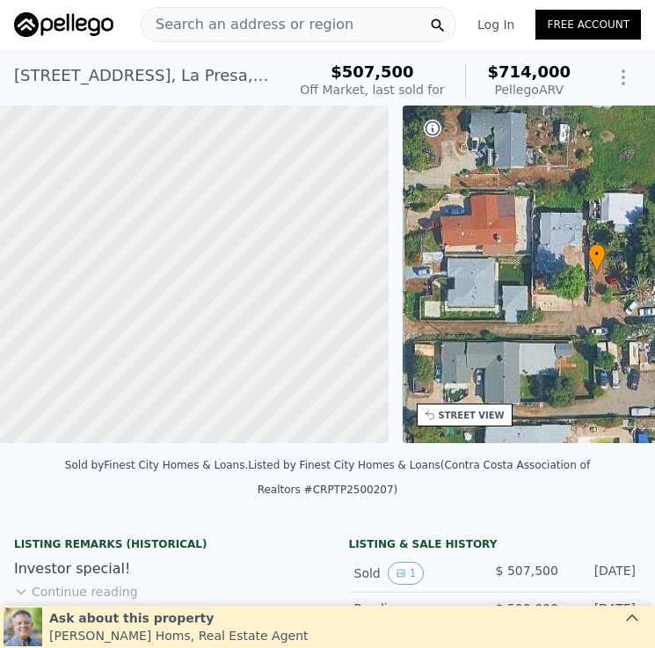
click at [287, 24] on span "Search an address or region" at bounding box center [247, 24] width 212 height 21
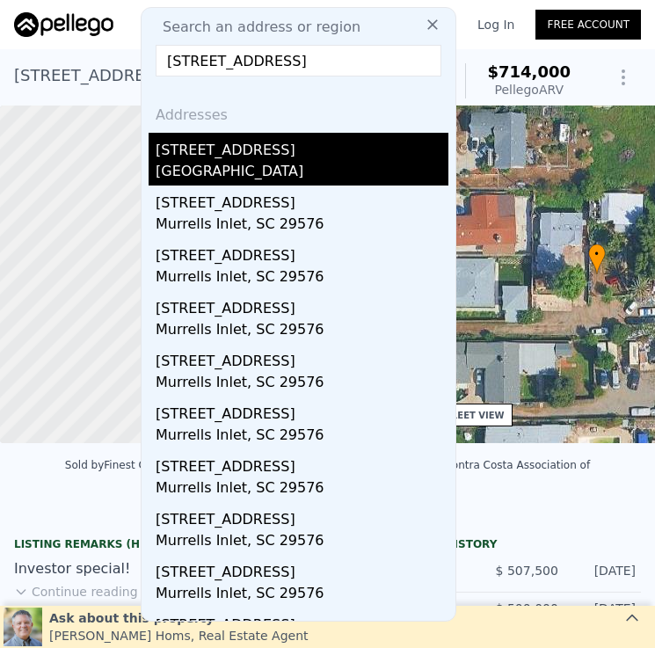
type input "[STREET_ADDRESS]"
click at [301, 164] on div "[GEOGRAPHIC_DATA]" at bounding box center [302, 173] width 293 height 25
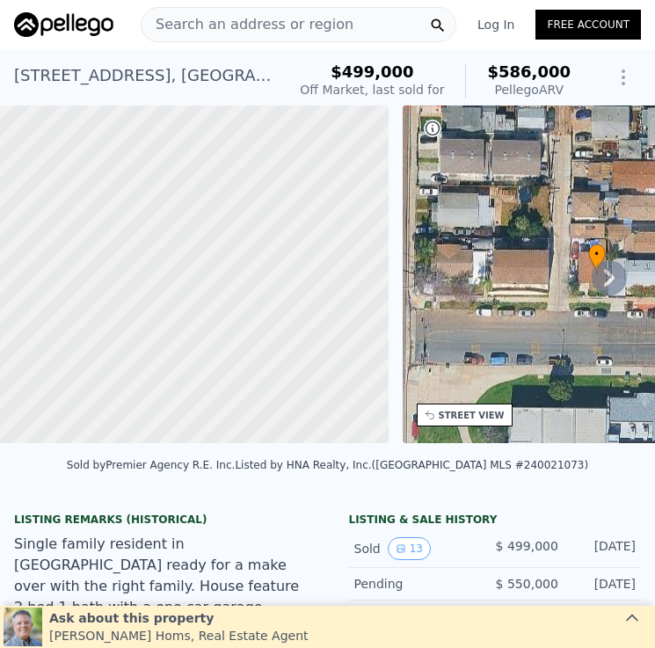
click at [297, 22] on span "Search an address or region" at bounding box center [247, 24] width 212 height 21
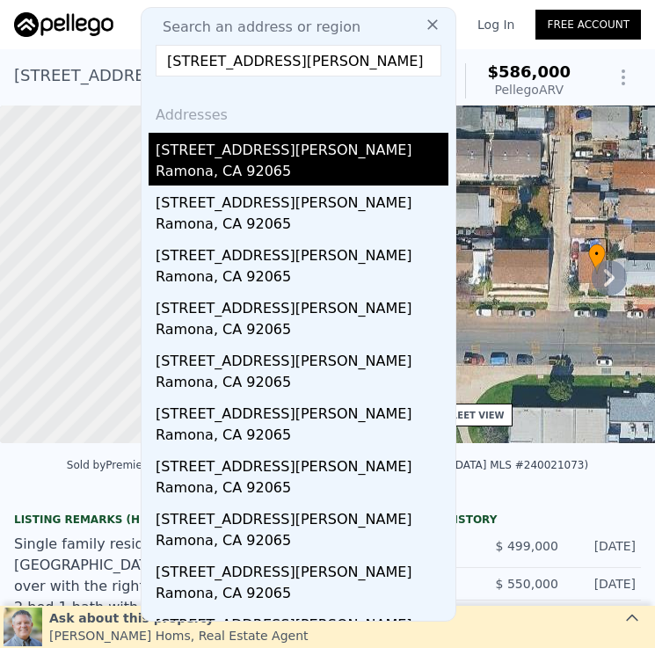
type input "[STREET_ADDRESS][PERSON_NAME]"
click at [333, 161] on div "Ramona, CA 92065" at bounding box center [302, 173] width 293 height 25
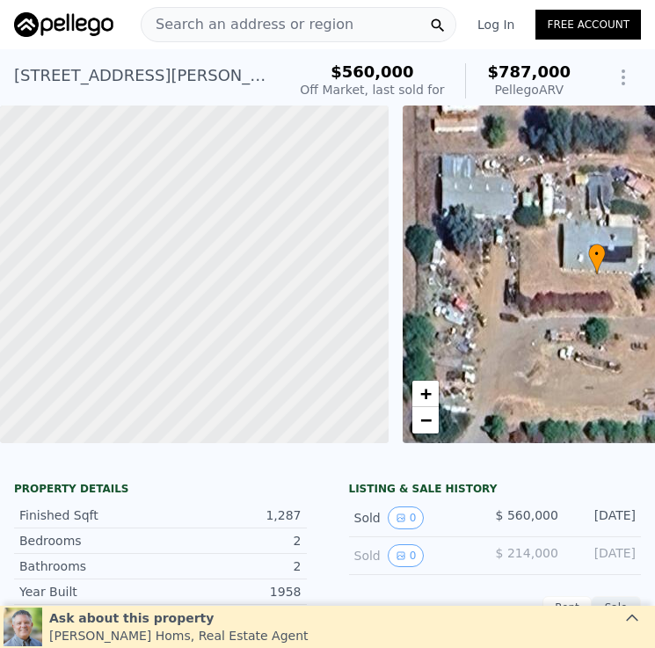
click at [288, 25] on span "Search an address or region" at bounding box center [247, 24] width 212 height 21
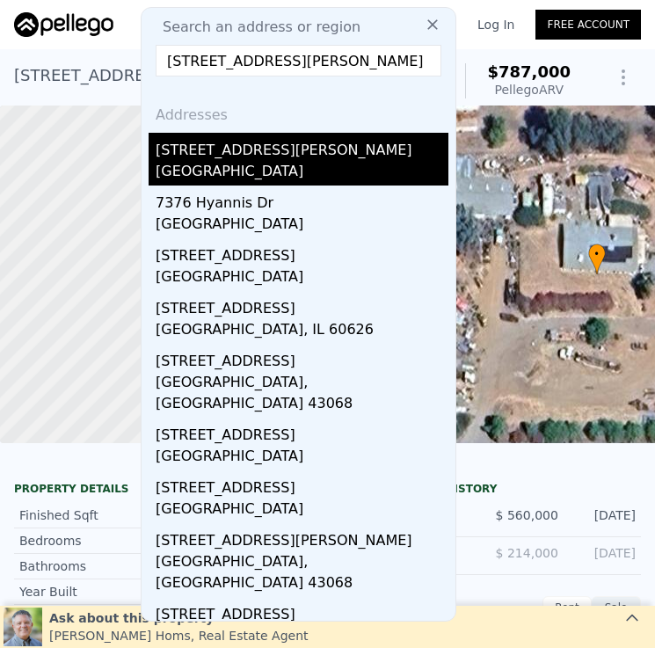
type input "[STREET_ADDRESS][PERSON_NAME]"
click at [295, 156] on div "[STREET_ADDRESS][PERSON_NAME]" at bounding box center [302, 147] width 293 height 28
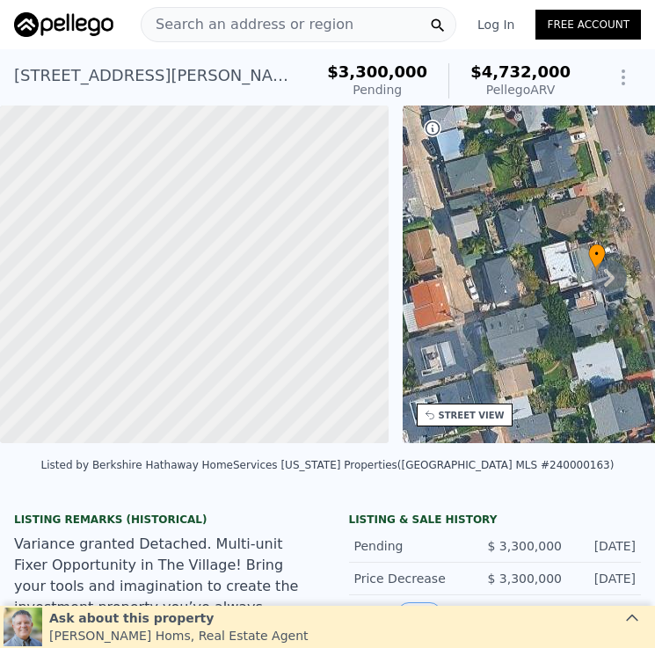
click at [228, 25] on span "Search an address or region" at bounding box center [247, 24] width 212 height 21
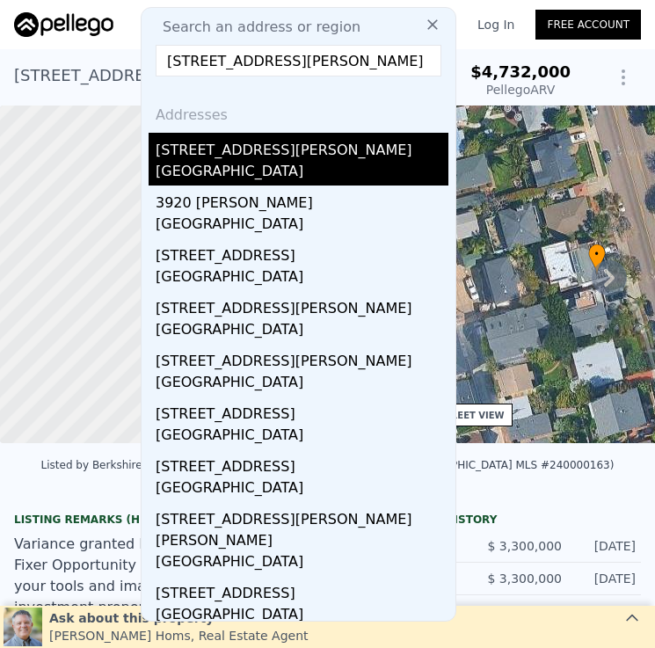
type input "[STREET_ADDRESS][PERSON_NAME]"
click at [322, 153] on div "[STREET_ADDRESS][PERSON_NAME]" at bounding box center [302, 147] width 293 height 28
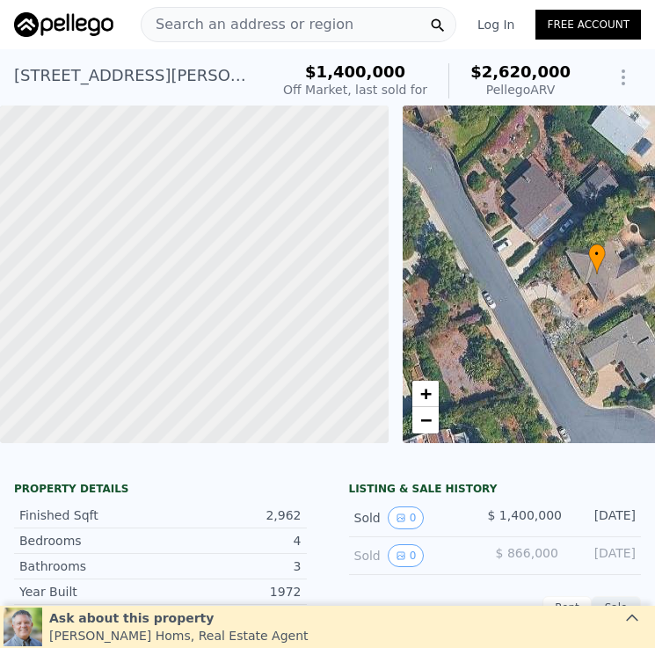
click at [212, 28] on span "Search an address or region" at bounding box center [247, 24] width 212 height 21
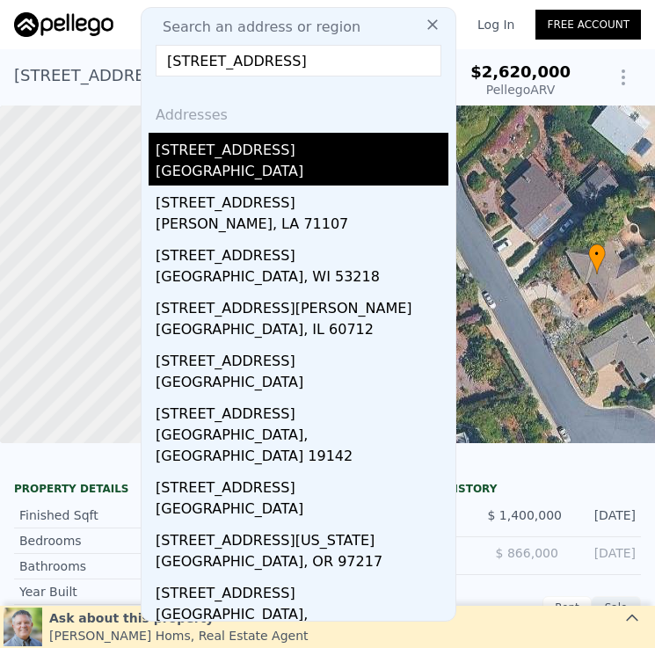
type input "[STREET_ADDRESS]"
click at [226, 174] on div "[GEOGRAPHIC_DATA]" at bounding box center [302, 173] width 293 height 25
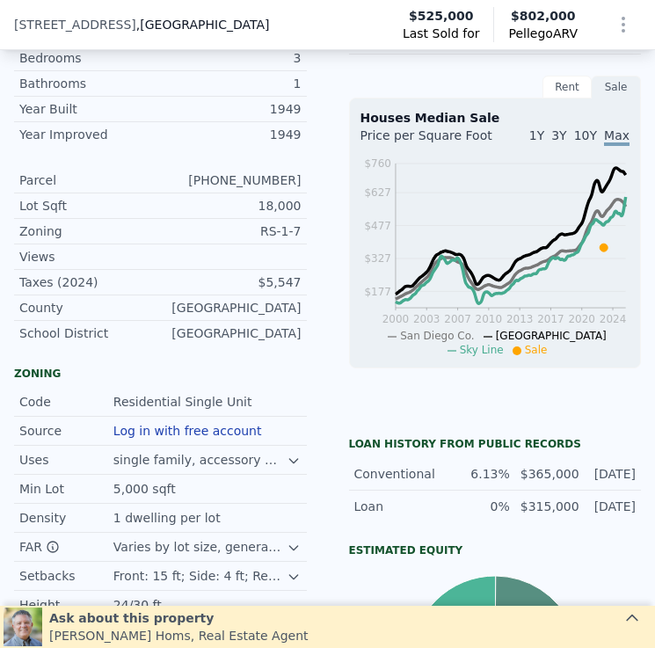
scroll to position [417, 0]
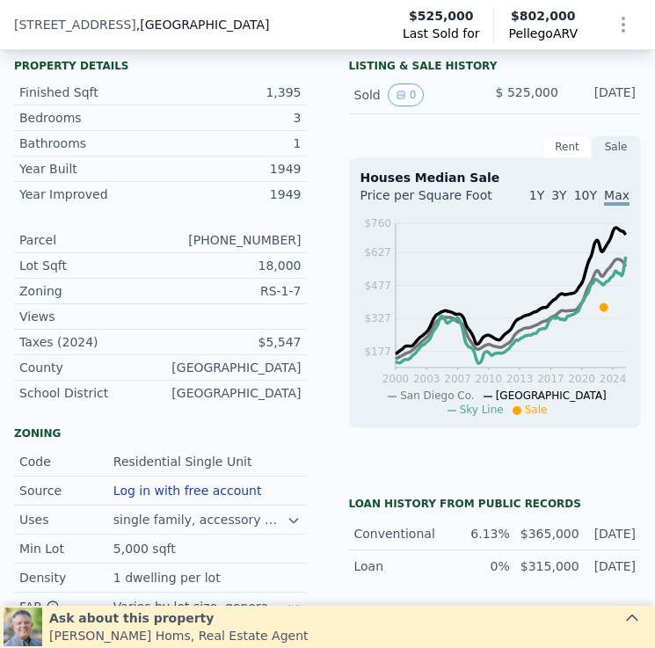
click at [233, 239] on div "[PHONE_NUMBER]" at bounding box center [230, 240] width 141 height 18
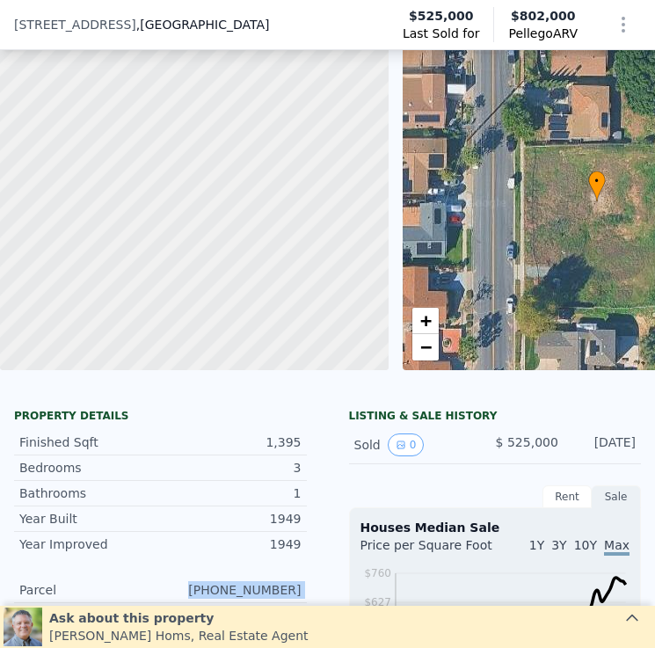
scroll to position [336, 0]
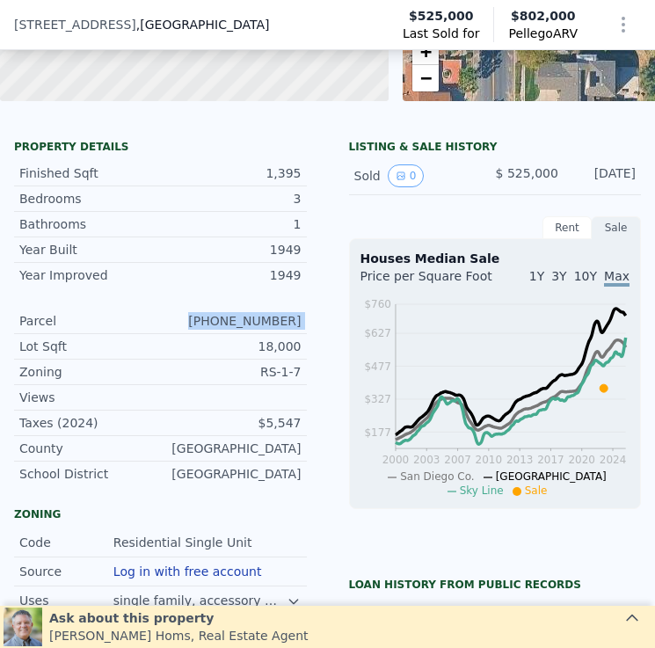
copy div "581-190-26-00"
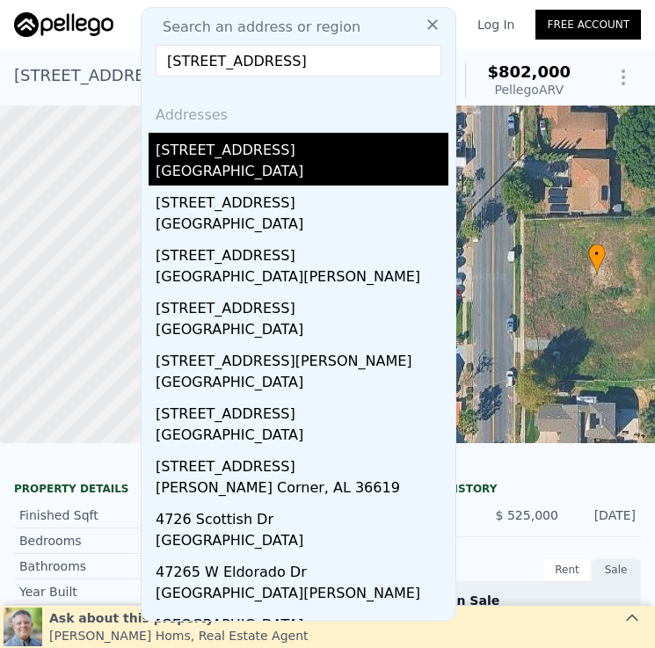
type input "4726 Kensington Dr"
click at [315, 169] on div "San Diego, CA 92116" at bounding box center [302, 173] width 293 height 25
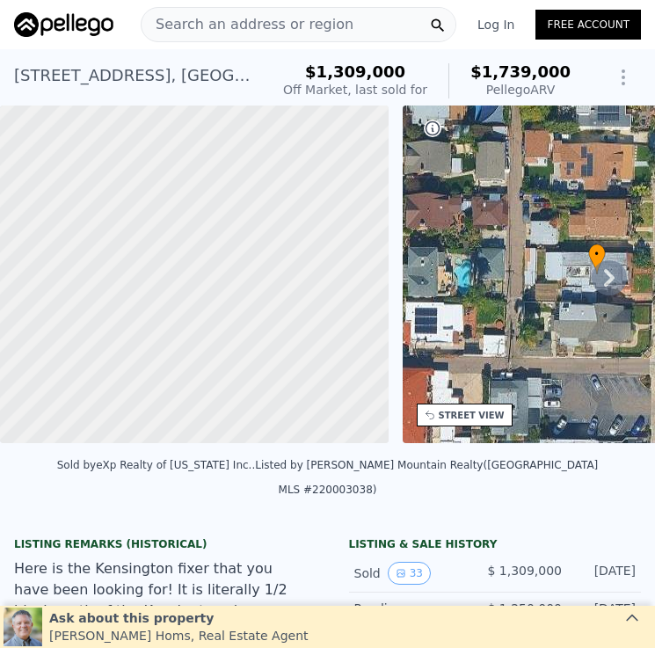
click at [307, 27] on span "Search an address or region" at bounding box center [247, 24] width 212 height 21
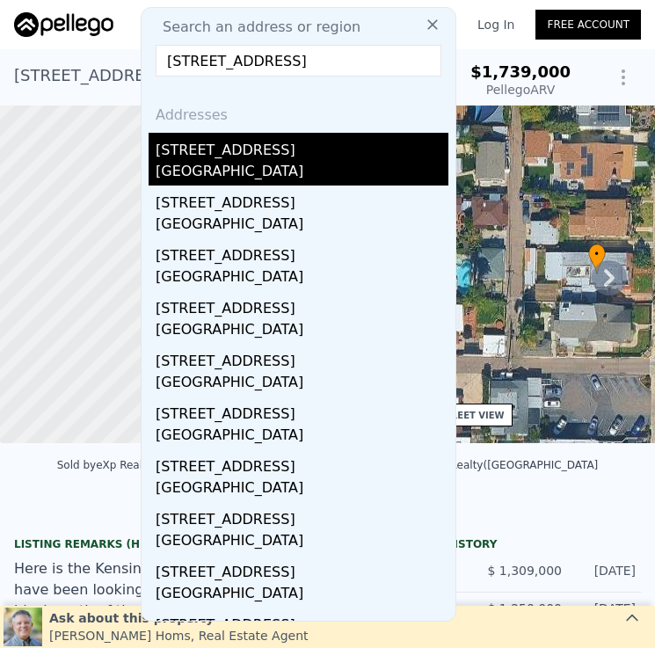
type input "3230 Ashford St Unit A"
click at [315, 163] on div "San Diego, CA 92111" at bounding box center [302, 173] width 293 height 25
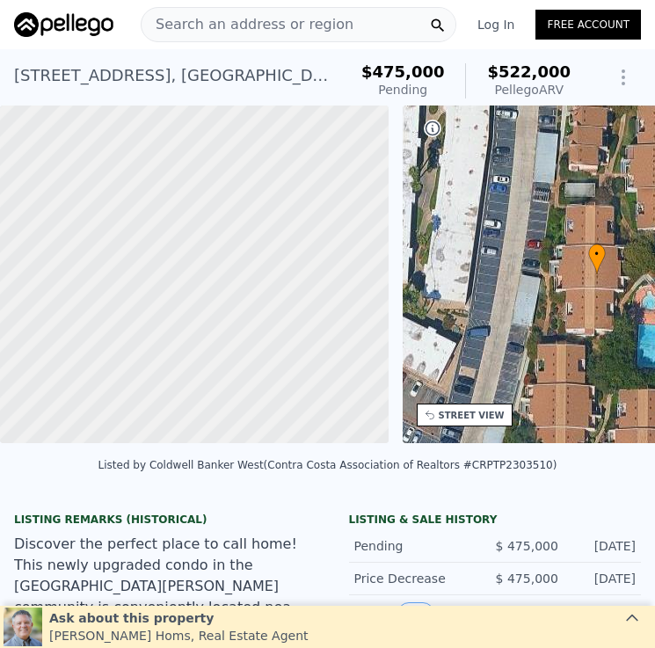
click at [361, 24] on div "Search an address or region" at bounding box center [298, 24] width 315 height 35
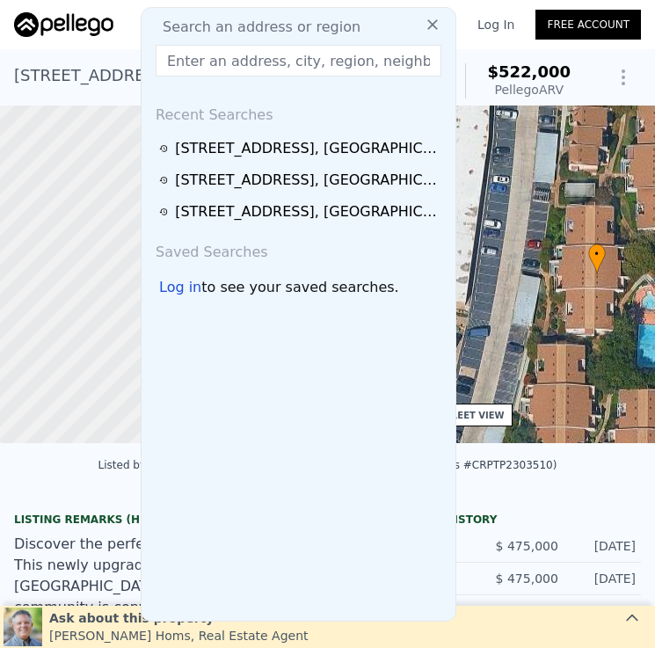
click at [311, 25] on span "Search an address or region" at bounding box center [255, 27] width 212 height 21
click at [352, 58] on input "text" at bounding box center [299, 61] width 286 height 32
paste input "18023 Avenida Alozdra"
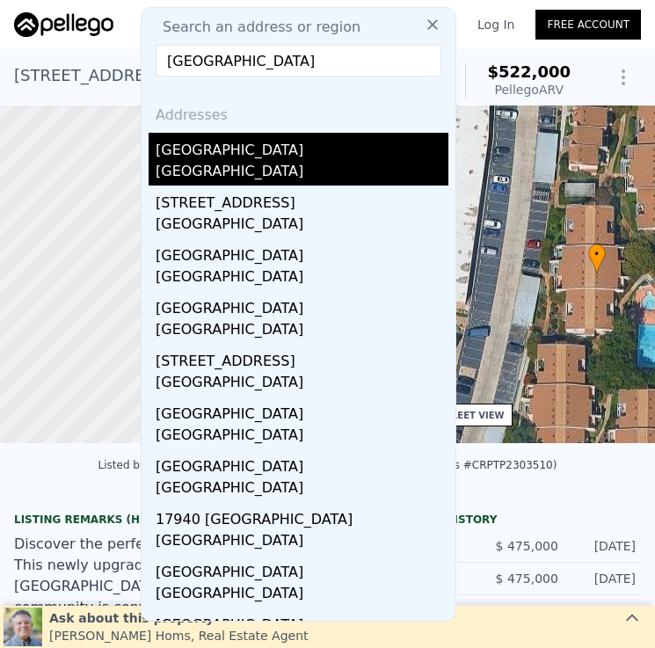
type input "18023 Avenida Alozdra"
click at [326, 149] on div "18023 Avenida Alozdra" at bounding box center [302, 147] width 293 height 28
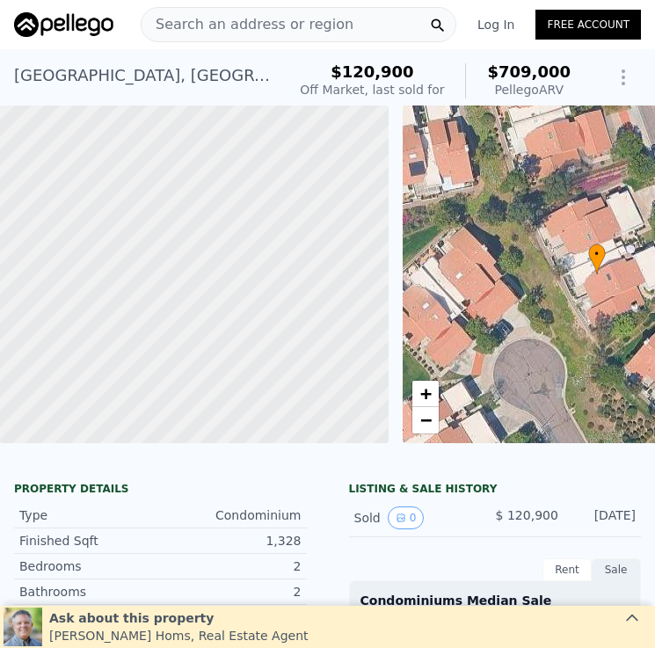
click at [326, 23] on span "Search an address or region" at bounding box center [247, 24] width 212 height 21
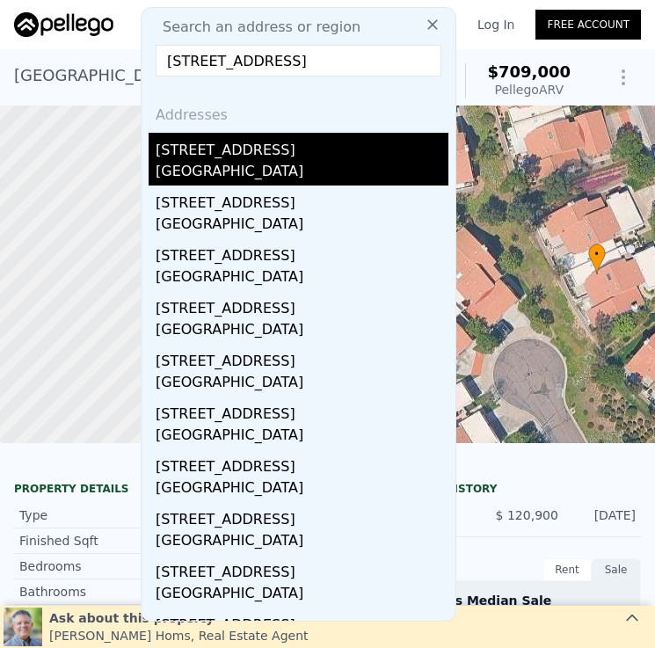
type input "[STREET_ADDRESS]"
click at [335, 176] on div "San Diego, CA 92130" at bounding box center [302, 173] width 293 height 25
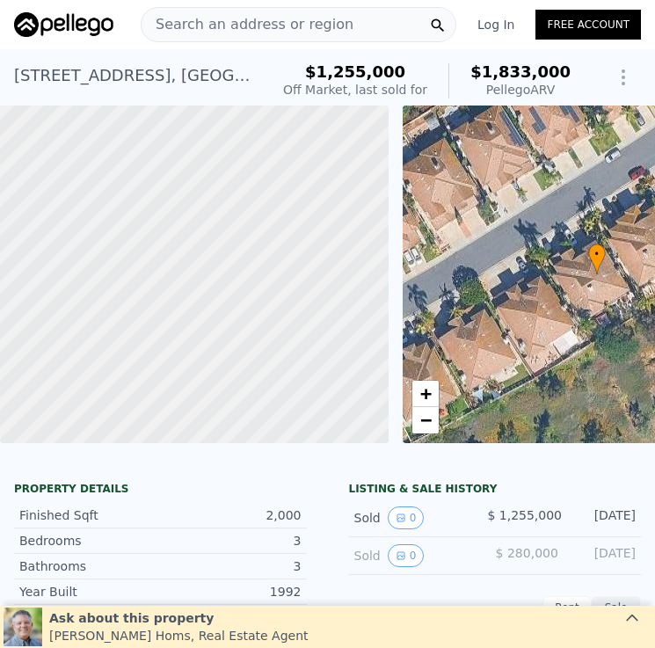
click at [348, 21] on div "Search an address or region" at bounding box center [298, 24] width 315 height 35
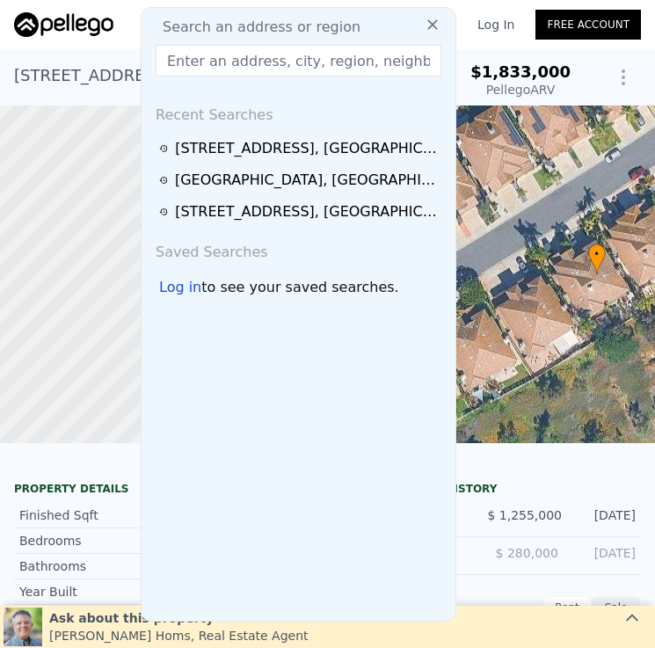
type input "[STREET_ADDRESS][PERSON_NAME]"
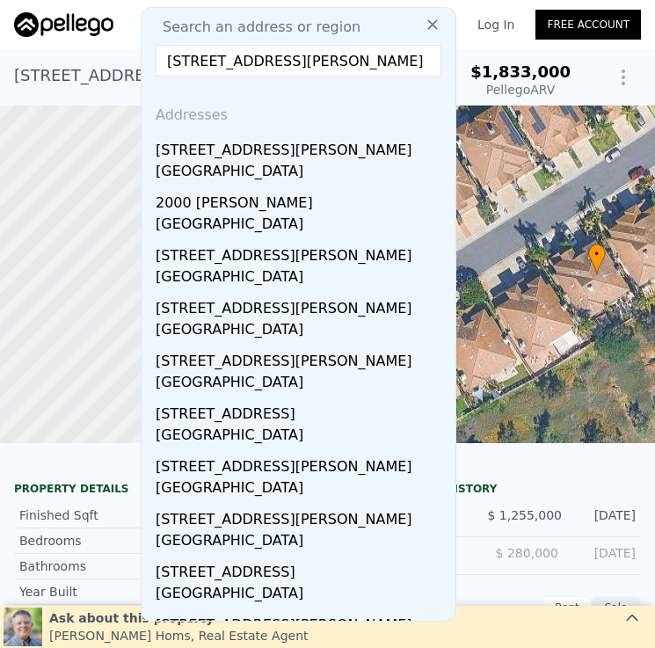
click at [346, 169] on div "San Diego, CA 92128" at bounding box center [302, 173] width 293 height 25
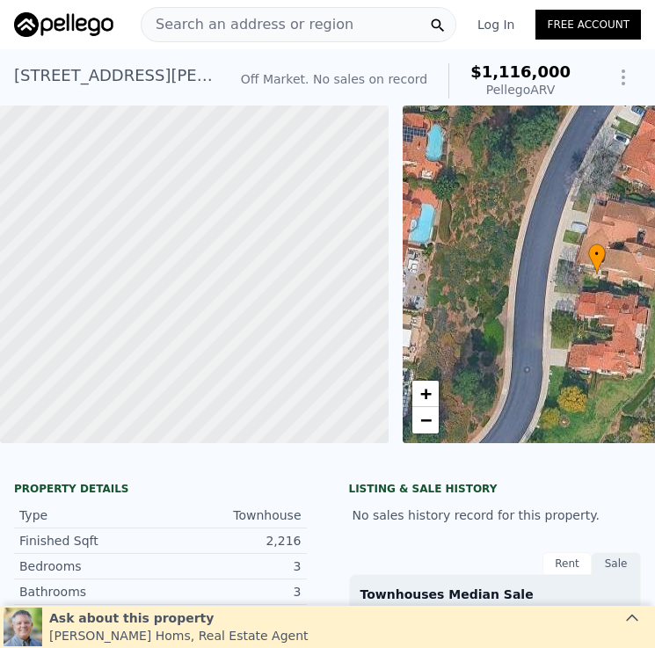
click at [314, 25] on span "Search an address or region" at bounding box center [247, 24] width 212 height 21
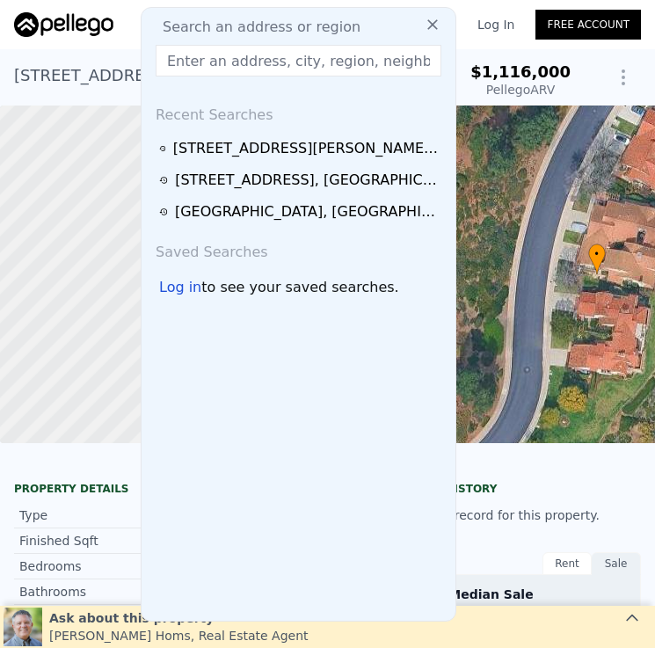
type input "[STREET_ADDRESS][PERSON_NAME]"
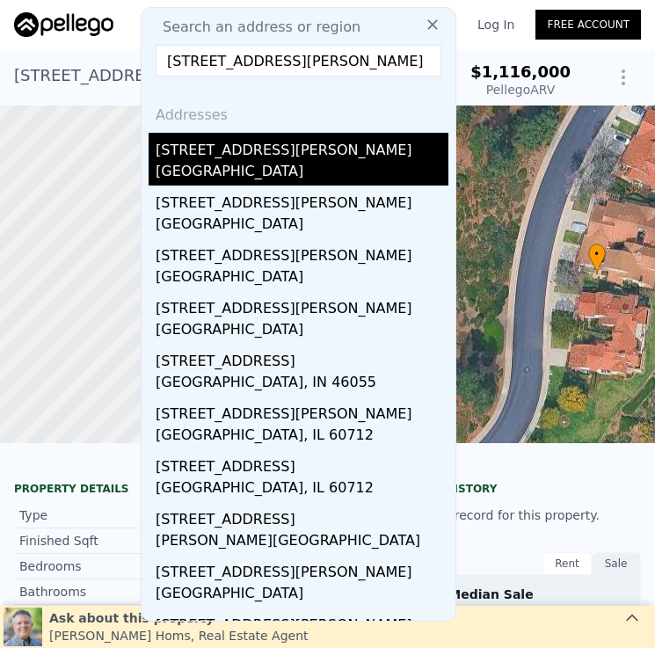
click at [291, 165] on div "Los Angeles, CA 90044" at bounding box center [302, 173] width 293 height 25
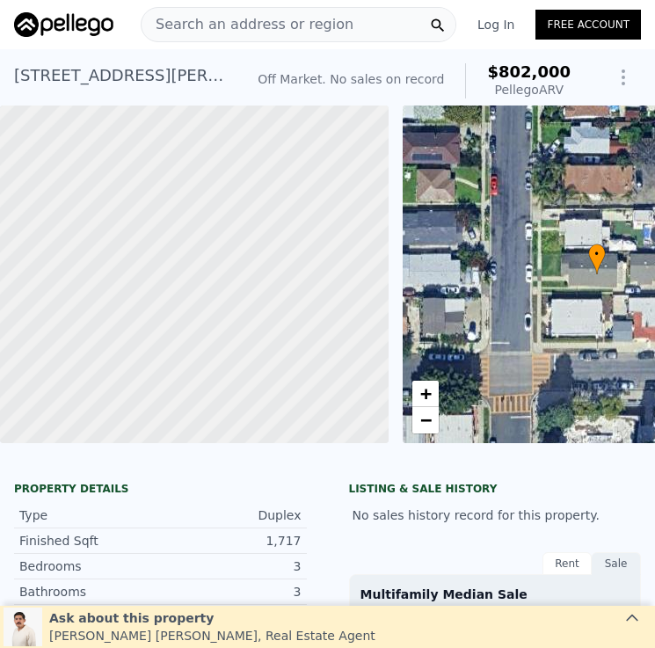
click at [301, 28] on span "Search an address or region" at bounding box center [247, 24] width 212 height 21
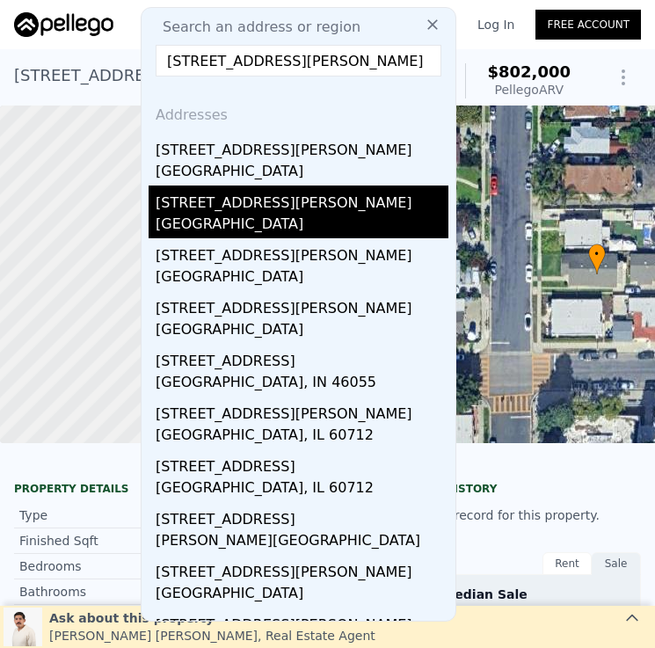
click at [327, 205] on div "[STREET_ADDRESS][PERSON_NAME]" at bounding box center [302, 199] width 293 height 28
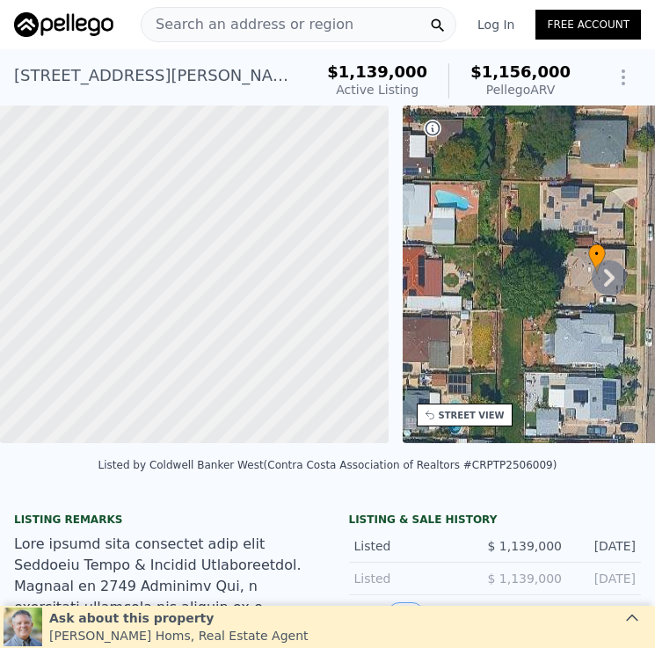
click at [308, 27] on span "Search an address or region" at bounding box center [247, 24] width 212 height 21
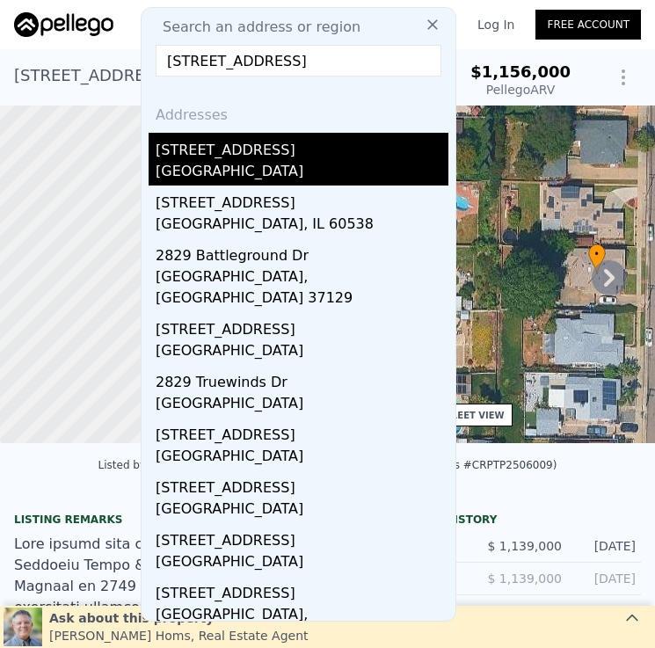
type input "[STREET_ADDRESS]"
click at [305, 164] on div "San Diego County, CA 92028" at bounding box center [302, 173] width 293 height 25
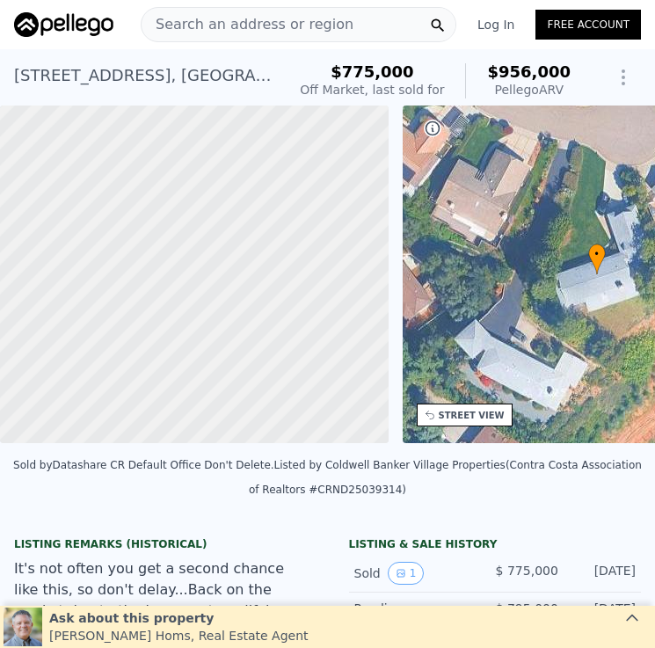
click at [331, 31] on span "Search an address or region" at bounding box center [247, 24] width 212 height 21
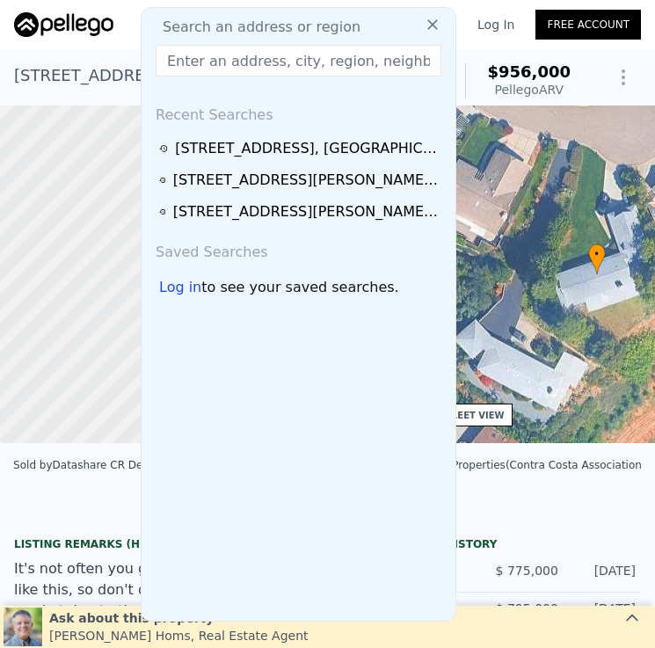
type input "1320 Higgins St"
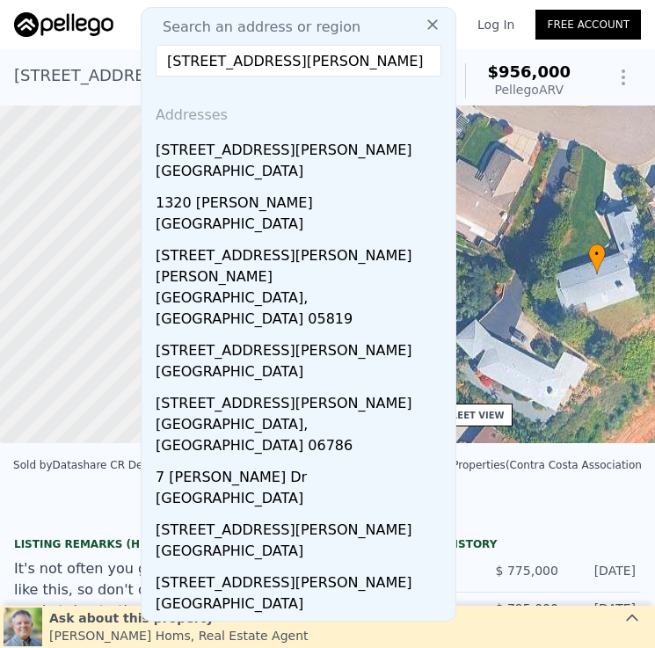
click at [504, 44] on div "Search an address or region Search an address or region 1320 Higgins St Address…" at bounding box center [327, 25] width 627 height 42
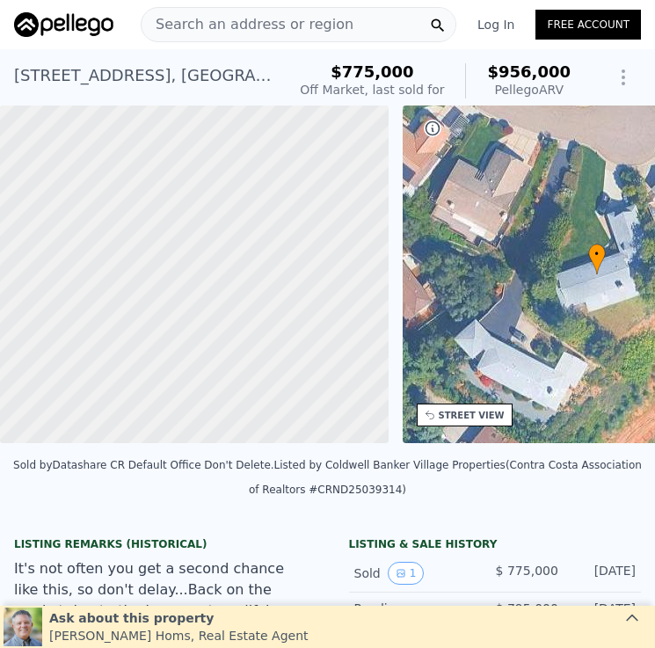
click at [293, 25] on span "Search an address or region" at bounding box center [247, 24] width 212 height 21
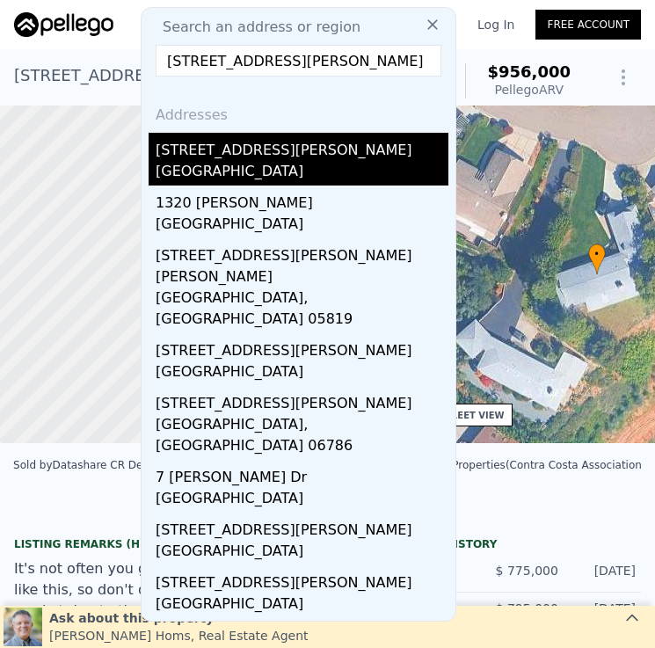
type input "1320 Higgins St"
click at [300, 149] on div "1320 Higgins St" at bounding box center [302, 147] width 293 height 28
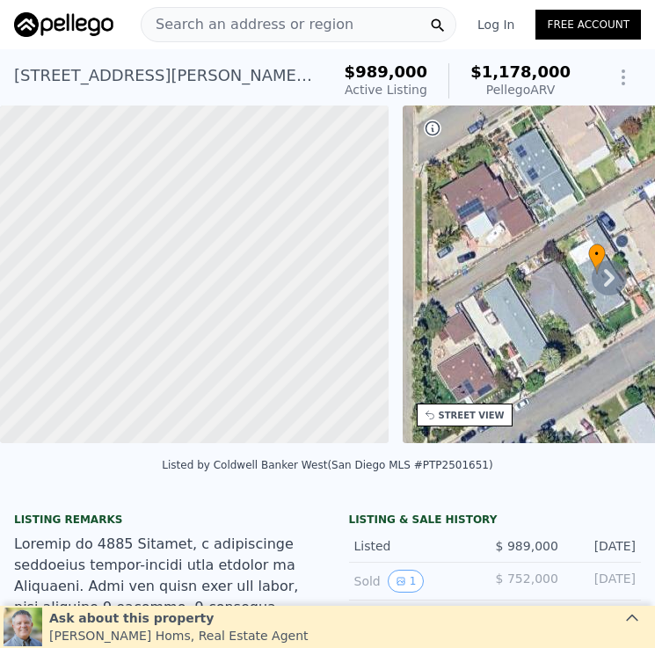
click at [375, 23] on div "Search an address or region" at bounding box center [298, 24] width 315 height 35
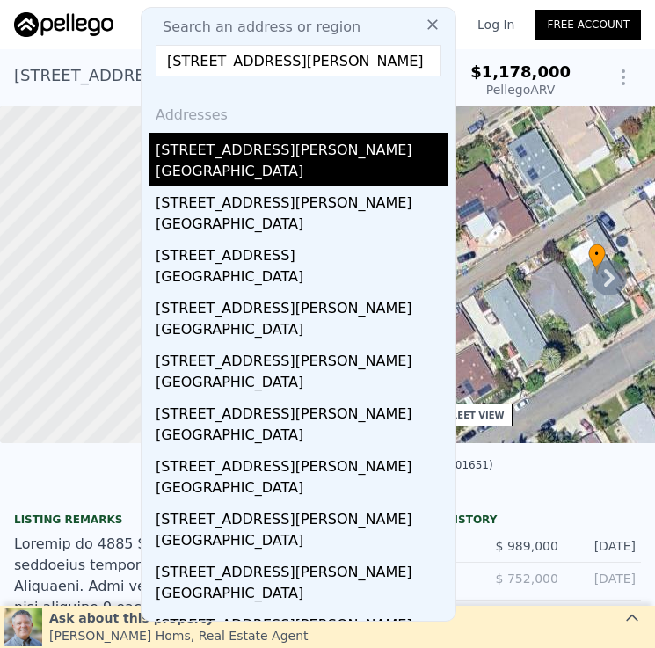
type input "351 Maria Ave"
click at [318, 150] on div "351 Maria Ave" at bounding box center [302, 147] width 293 height 28
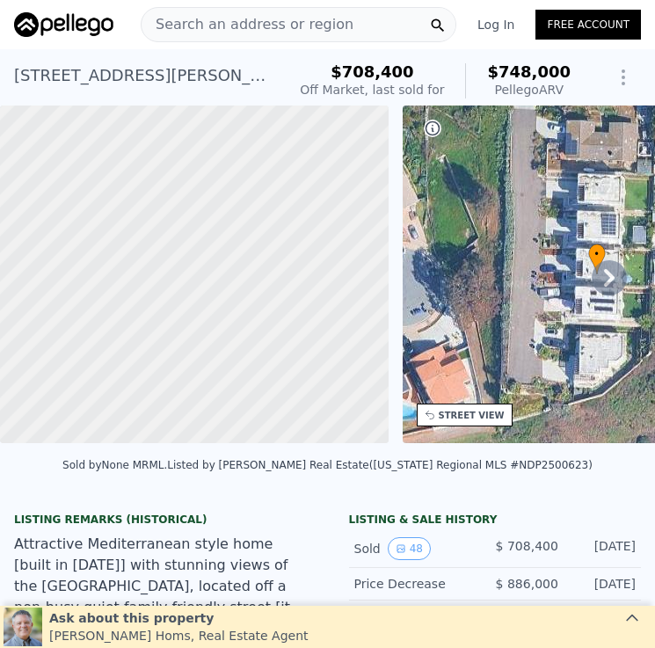
click at [304, 25] on span "Search an address or region" at bounding box center [247, 24] width 212 height 21
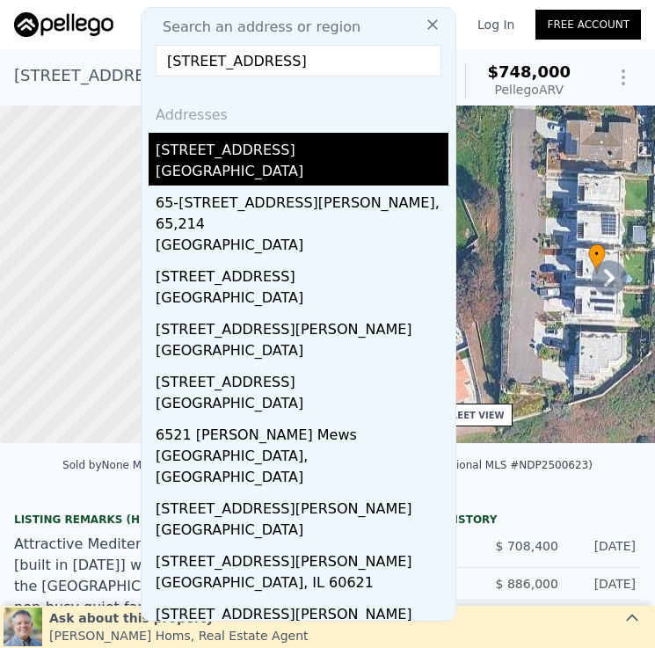
type input "6521 Potomac St"
click at [338, 156] on div "6521 Potomac St" at bounding box center [302, 147] width 293 height 28
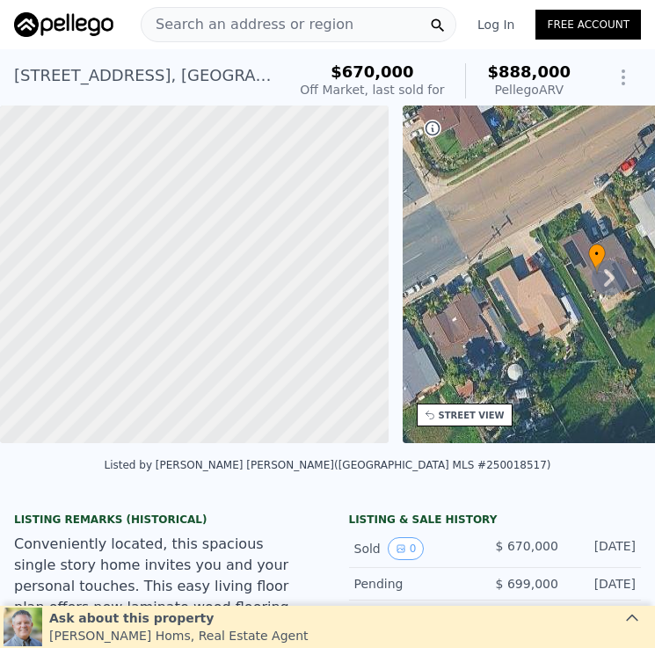
click at [314, 22] on span "Search an address or region" at bounding box center [247, 24] width 212 height 21
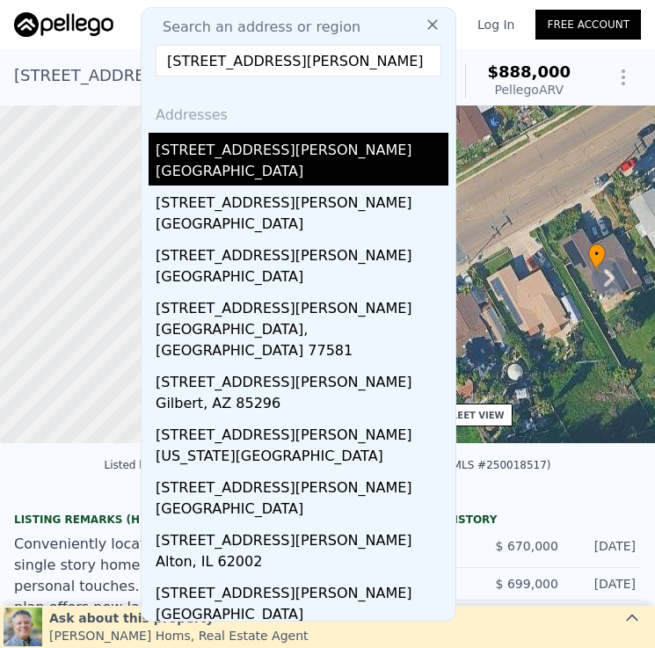
type input "3428 Robin St"
click at [290, 158] on div "3428 Robin St" at bounding box center [302, 147] width 293 height 28
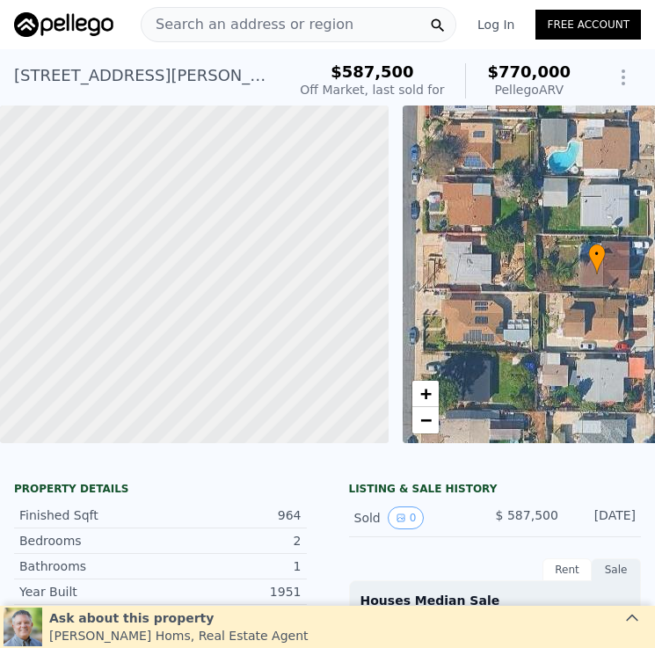
click at [284, 25] on span "Search an address or region" at bounding box center [247, 24] width 212 height 21
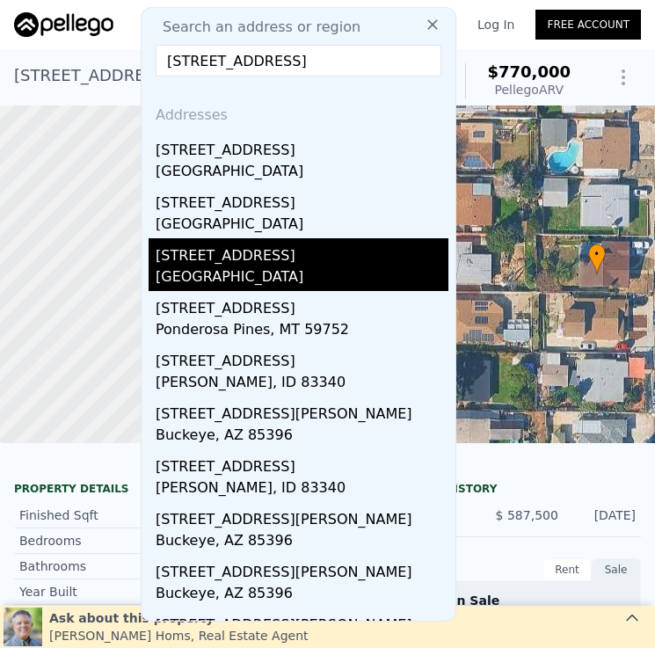
type input "209 Sage Rd"
click at [369, 255] on div "209 Sage Rd" at bounding box center [302, 252] width 293 height 28
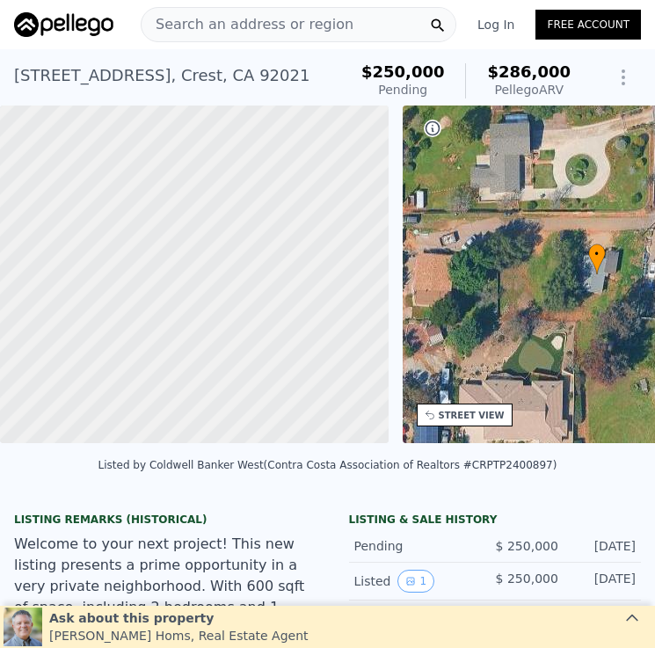
click at [347, 24] on div "Search an address or region" at bounding box center [298, 24] width 315 height 35
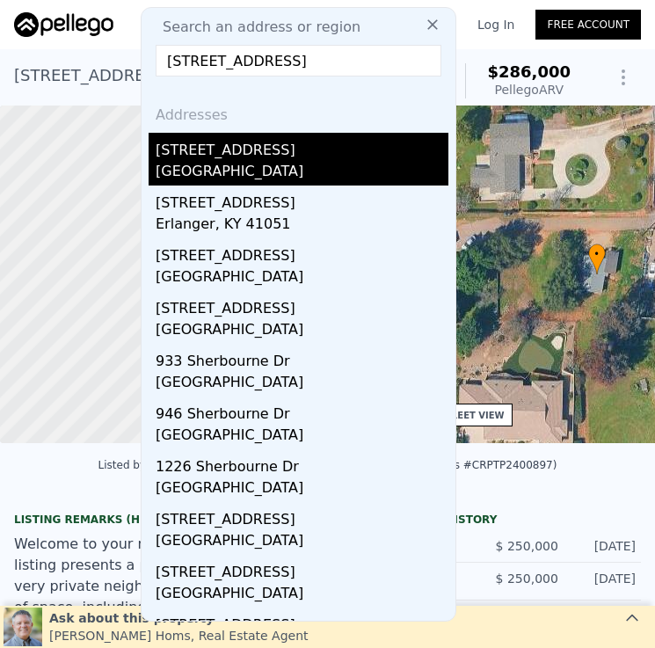
type input "3914 Sherbourne Dr"
click at [339, 170] on div "[GEOGRAPHIC_DATA]" at bounding box center [302, 173] width 293 height 25
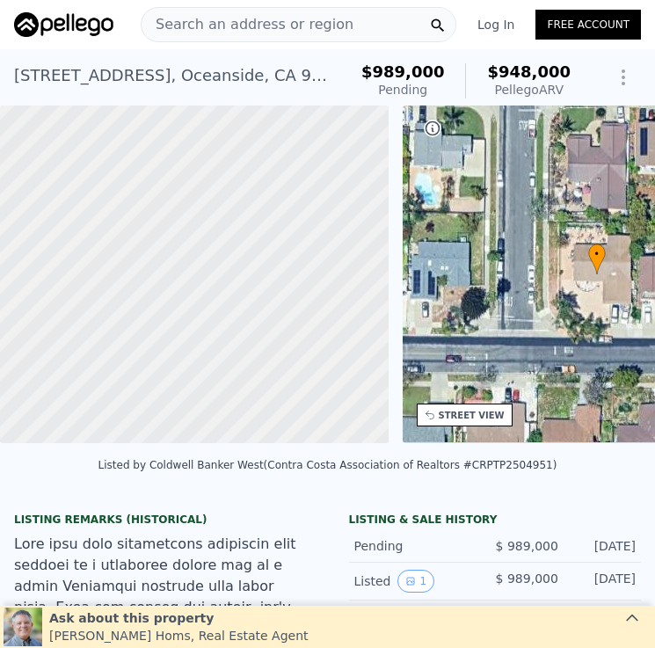
click at [259, 23] on span "Search an address or region" at bounding box center [247, 24] width 212 height 21
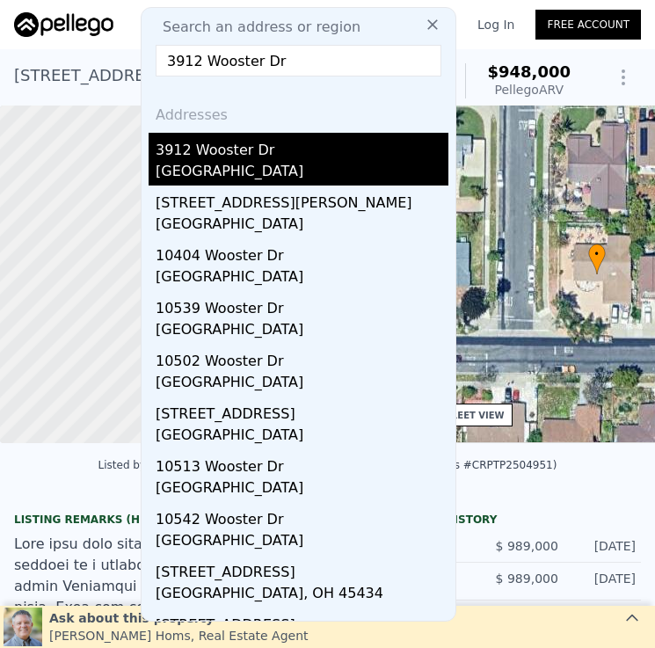
type input "3912 Wooster Dr"
click at [304, 147] on div "3912 Wooster Dr" at bounding box center [302, 147] width 293 height 28
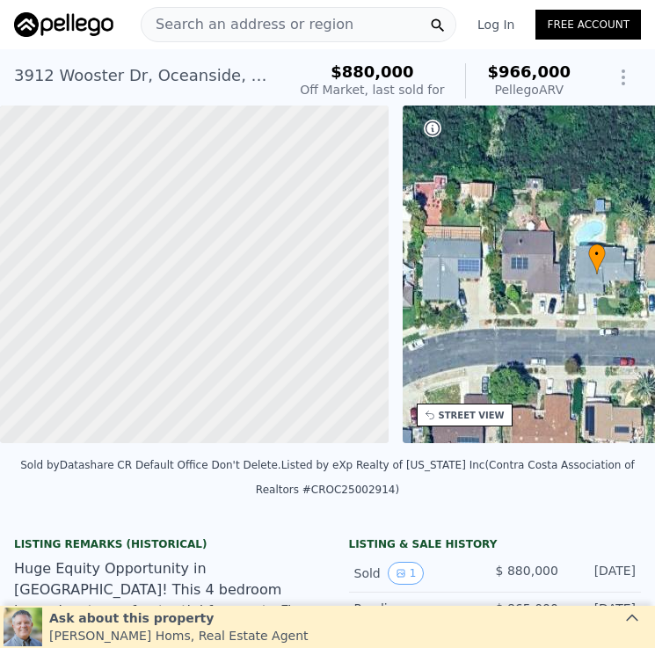
click at [356, 28] on div "Search an address or region" at bounding box center [298, 24] width 315 height 35
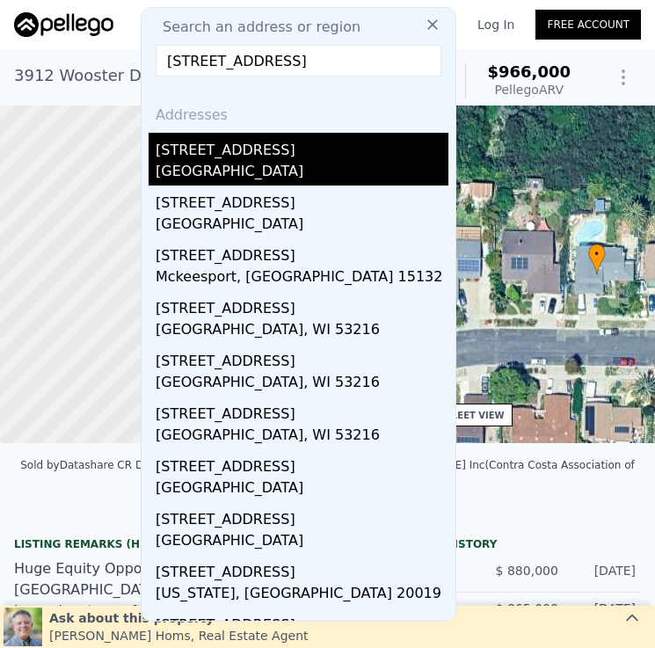
type input "327 S 35th St"
click at [326, 170] on div "[GEOGRAPHIC_DATA]" at bounding box center [302, 173] width 293 height 25
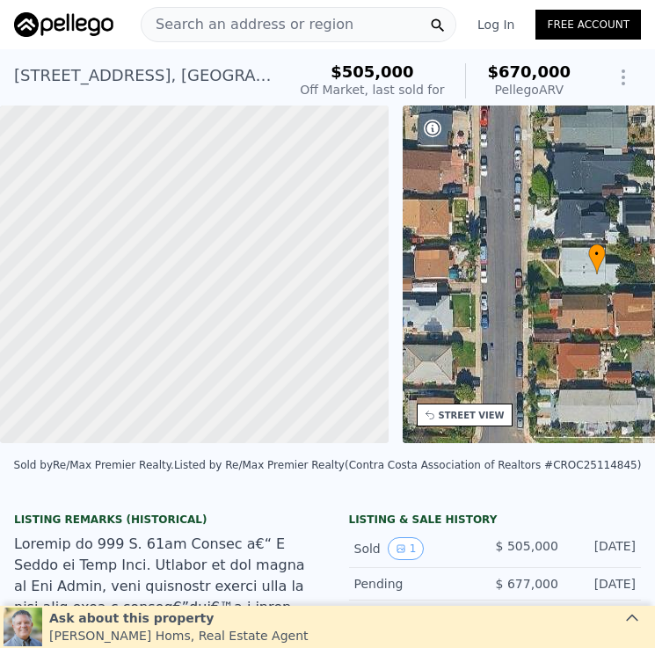
click at [362, 22] on div "Search an address or region" at bounding box center [298, 24] width 315 height 35
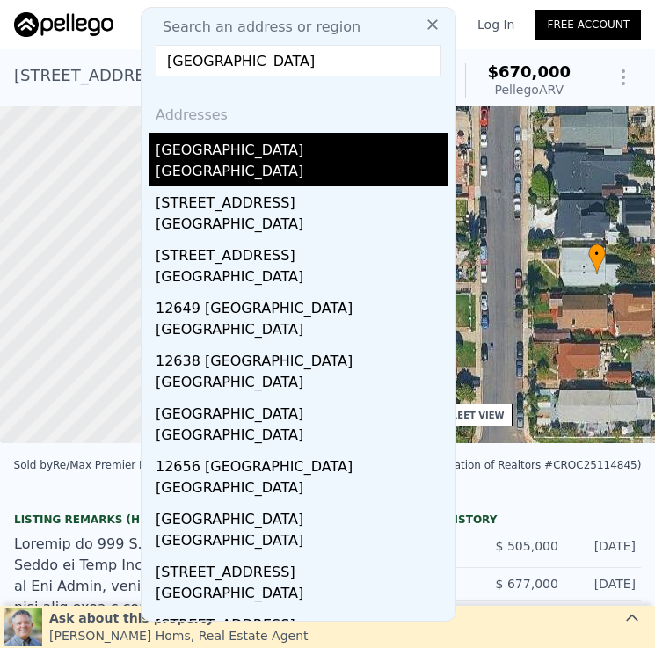
type input "12707 Avenida De Espuela"
click at [322, 160] on div "12707 Avenida De Espuela" at bounding box center [302, 147] width 293 height 28
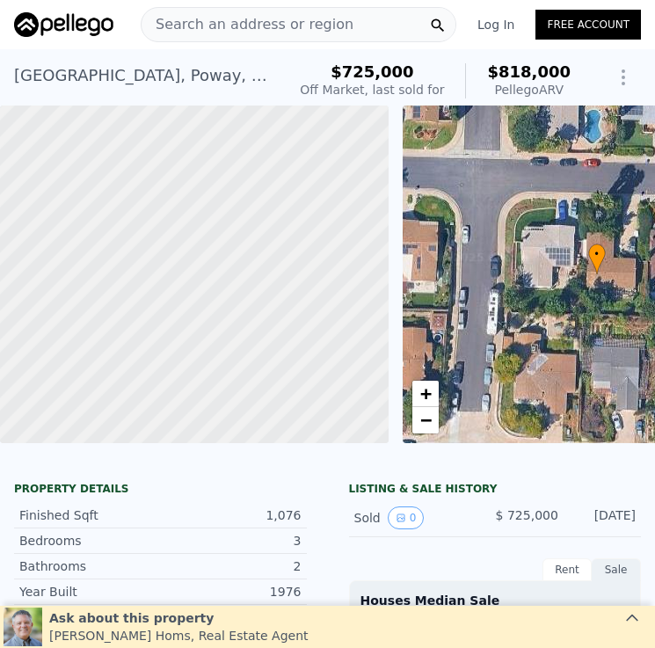
click at [331, 25] on span "Search an address or region" at bounding box center [247, 24] width 212 height 21
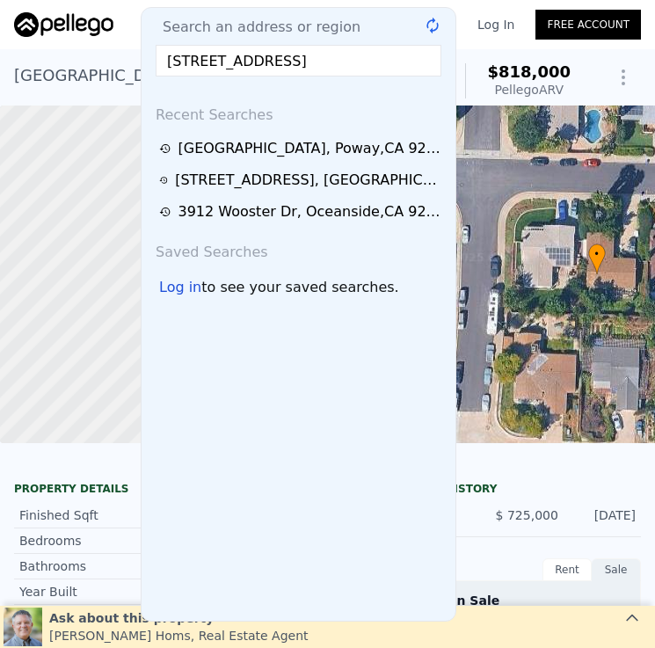
click at [210, 62] on input "3365-69 Grim Ave" at bounding box center [299, 61] width 286 height 32
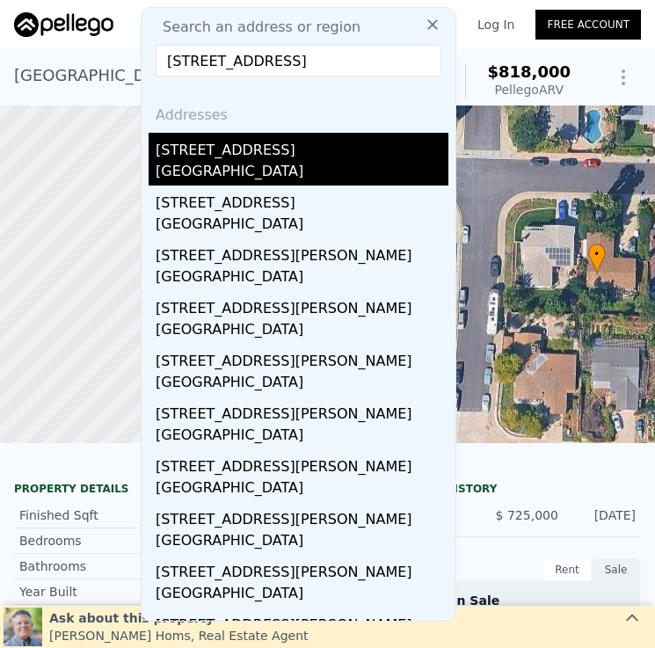
type input "3365 69 Grim Ave"
click at [310, 178] on div "San Diego, CA 92104" at bounding box center [302, 173] width 293 height 25
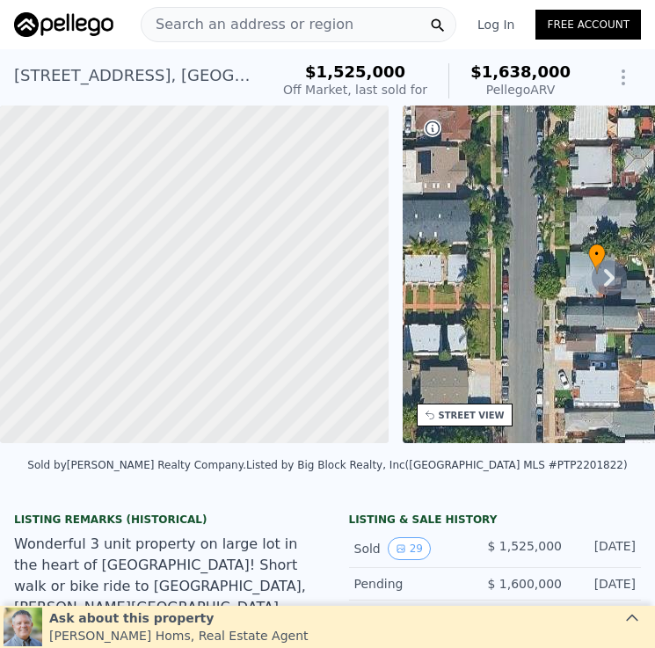
click at [337, 22] on div "Search an address or region" at bounding box center [298, 24] width 315 height 35
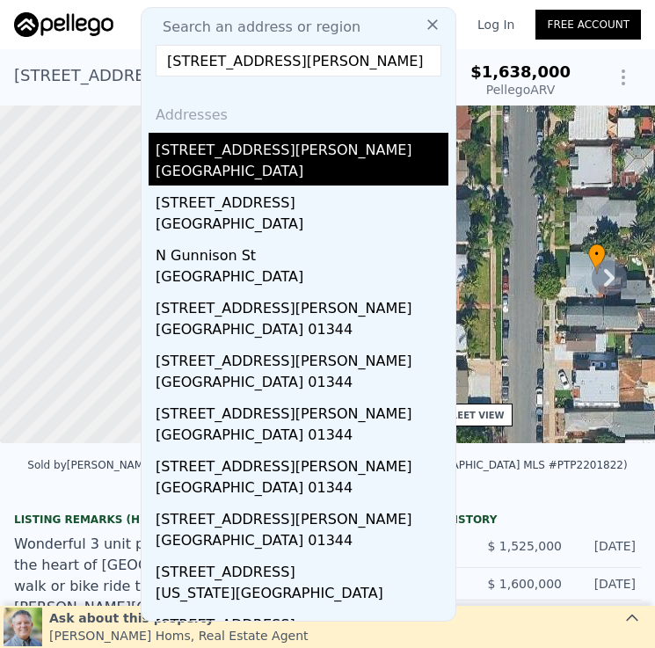
type input "2842 Gunn St"
click at [301, 167] on div "San Diego, CA 92104" at bounding box center [302, 173] width 293 height 25
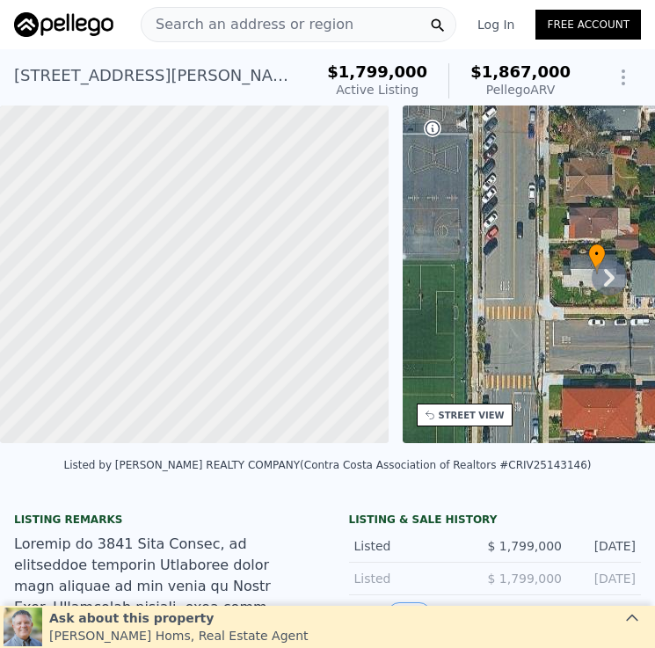
click at [322, 18] on span "Search an address or region" at bounding box center [247, 24] width 212 height 21
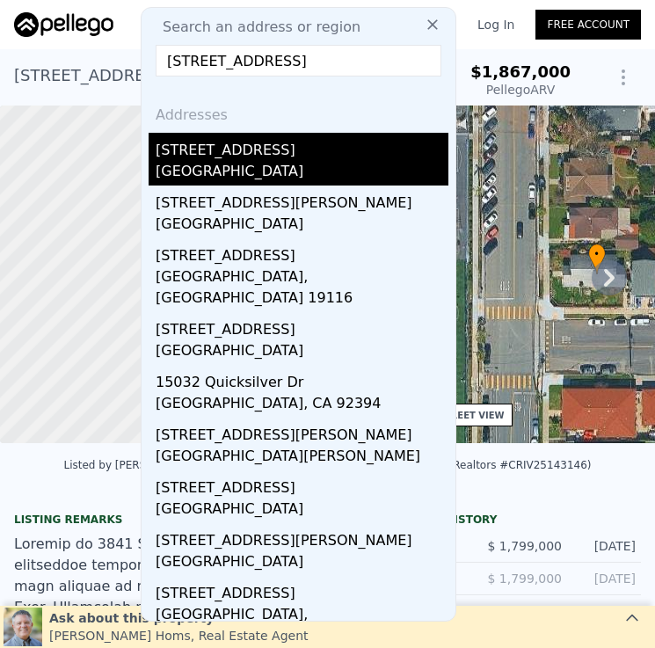
type input "15032 Heath Dr"
click at [297, 150] on div "15032 Heath Dr" at bounding box center [302, 147] width 293 height 28
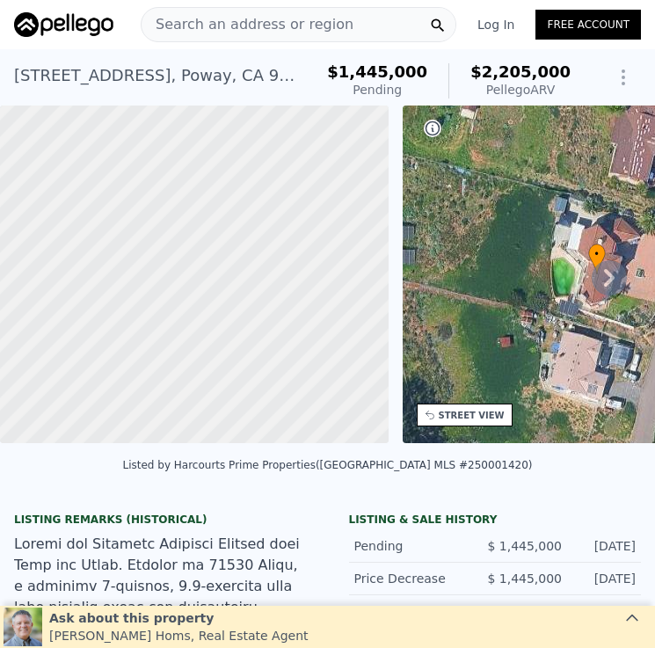
click at [264, 16] on span "Search an address or region" at bounding box center [247, 24] width 212 height 21
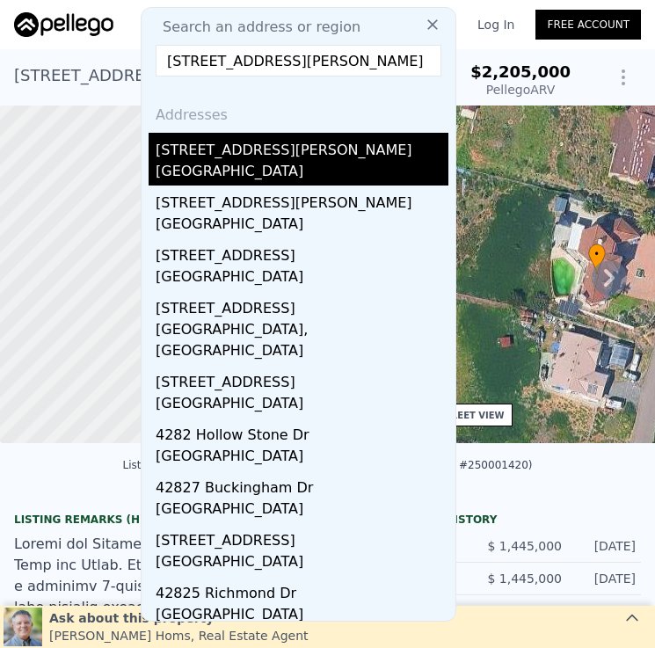
type input "4282 Robbins St"
click at [305, 168] on div "[GEOGRAPHIC_DATA]" at bounding box center [302, 173] width 293 height 25
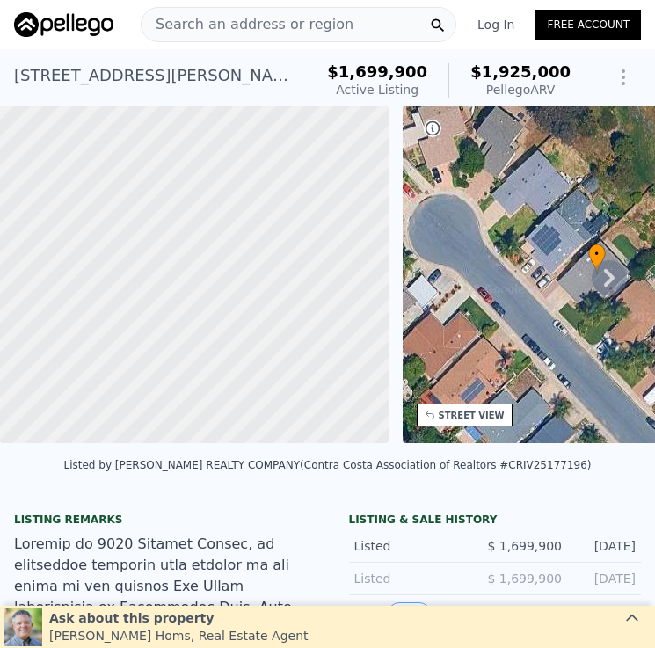
click at [263, 20] on span "Search an address or region" at bounding box center [247, 24] width 212 height 21
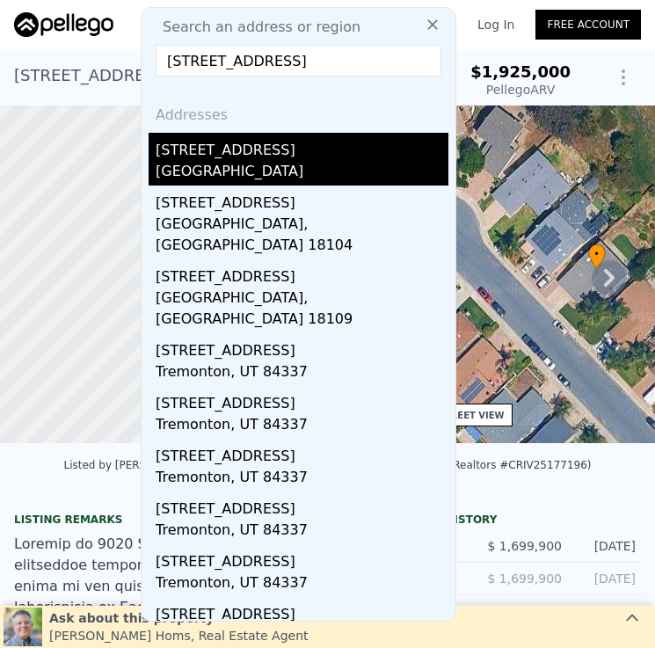
type input "1931 S Tremont St"
click at [336, 167] on div "Oceanside, CA 92054" at bounding box center [302, 173] width 293 height 25
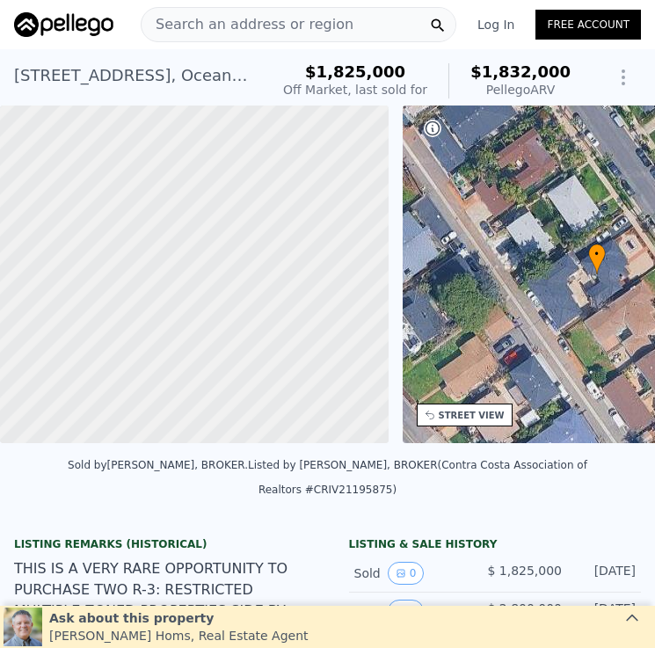
click at [306, 18] on span "Search an address or region" at bounding box center [247, 24] width 212 height 21
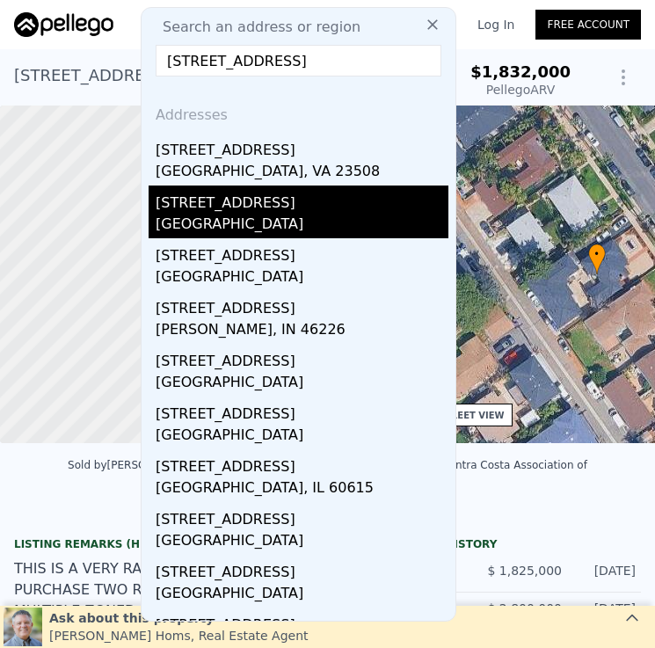
type input "834 48th St"
click at [308, 215] on div "San Diego, CA 92102" at bounding box center [302, 226] width 293 height 25
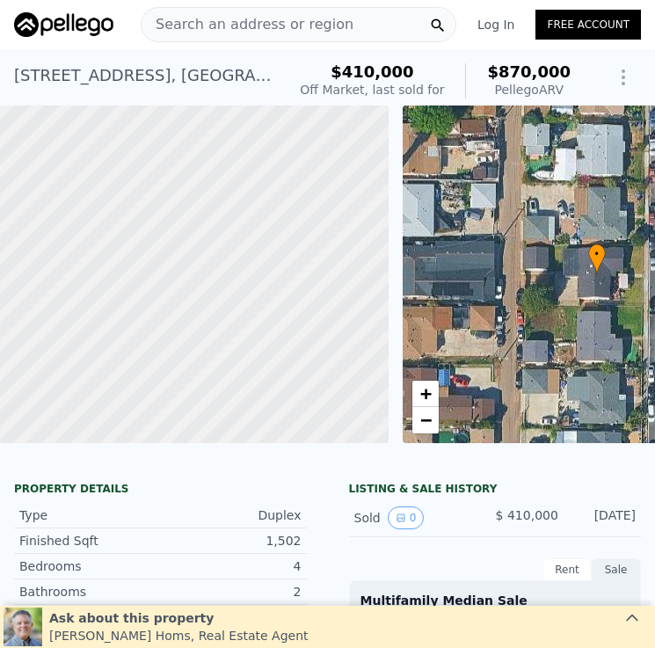
click at [342, 29] on div "Search an address or region" at bounding box center [298, 24] width 315 height 35
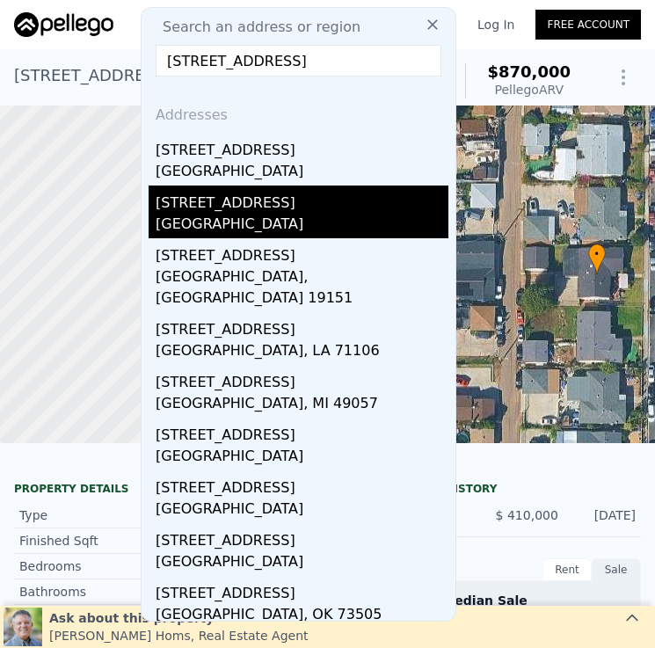
type input "606 63rd St"
click at [303, 230] on div "[GEOGRAPHIC_DATA]" at bounding box center [302, 226] width 293 height 25
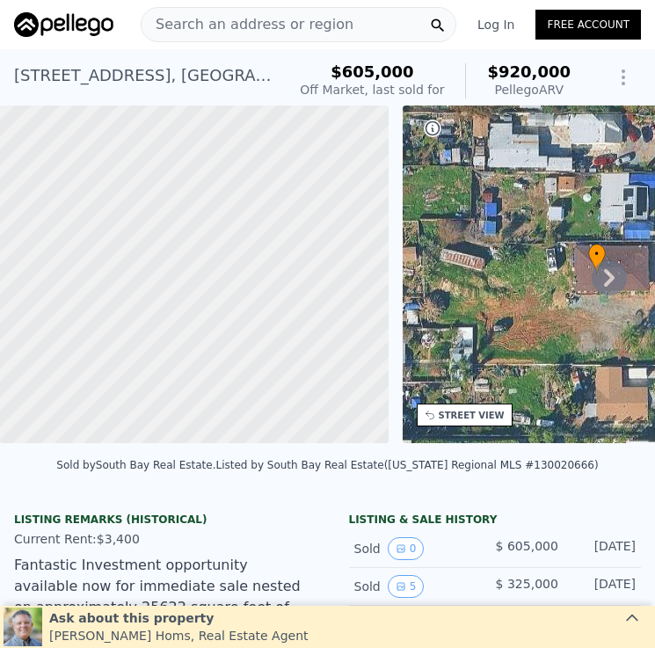
click at [293, 20] on span "Search an address or region" at bounding box center [247, 24] width 212 height 21
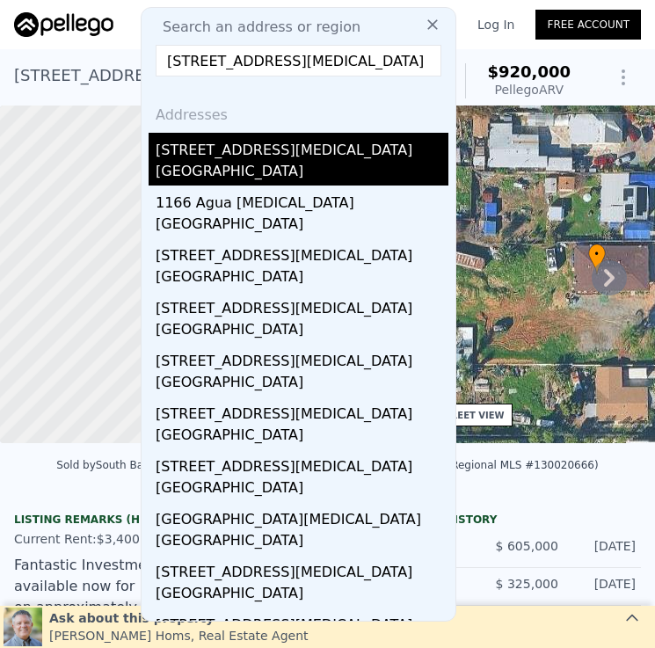
type input "1166 Agua Tibia Ave"
click at [321, 165] on div "Chula Vista, CA 91911" at bounding box center [302, 173] width 293 height 25
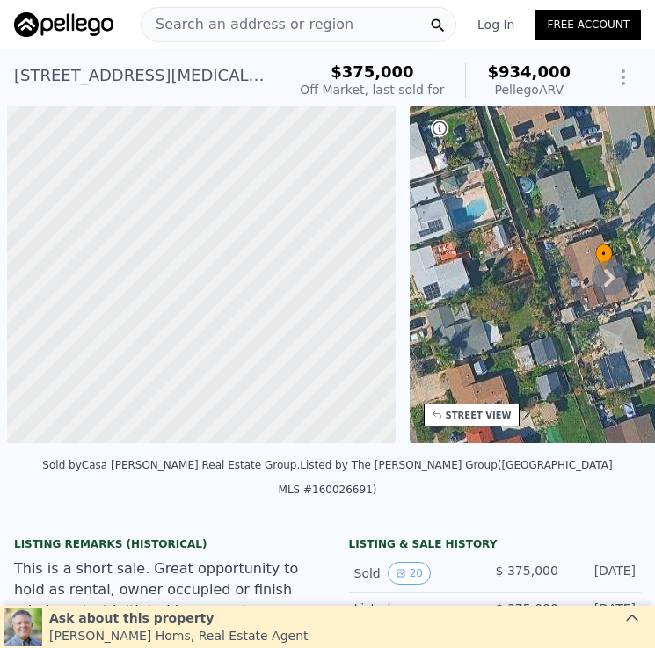
scroll to position [0, 7]
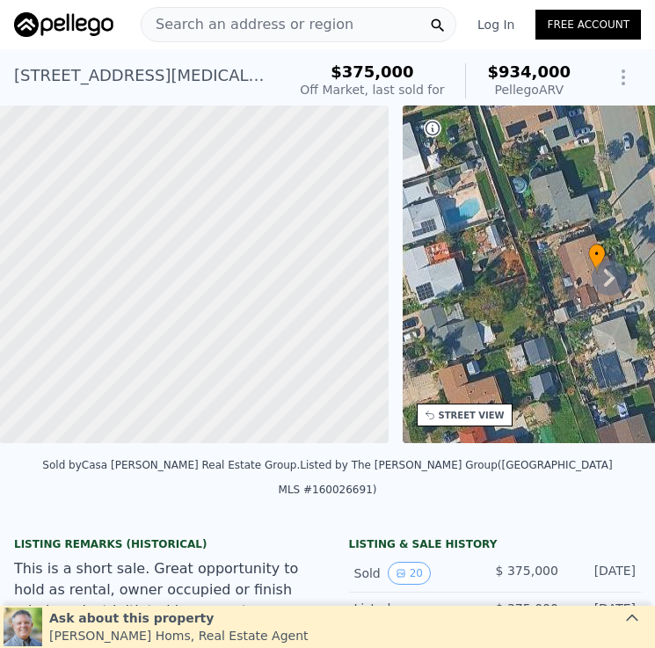
click at [343, 19] on div "Search an address or region" at bounding box center [298, 24] width 315 height 35
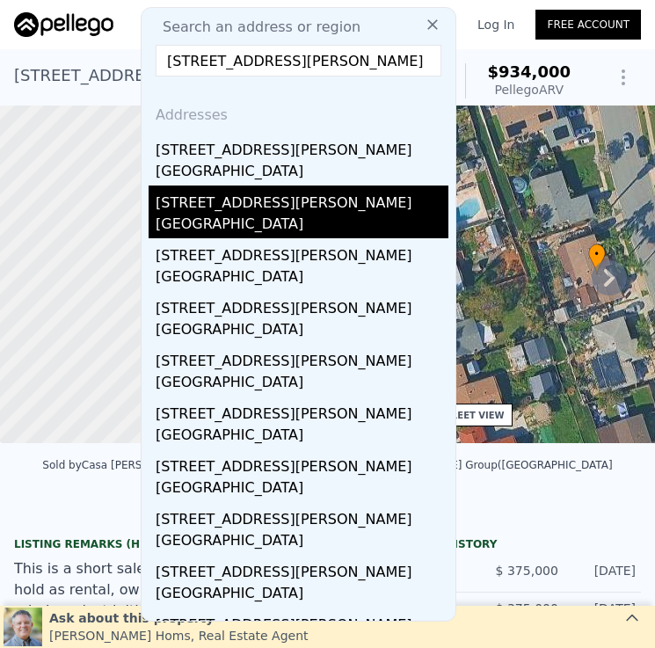
type input "[STREET_ADDRESS][PERSON_NAME]"
click at [321, 207] on div "[STREET_ADDRESS][PERSON_NAME]" at bounding box center [302, 199] width 293 height 28
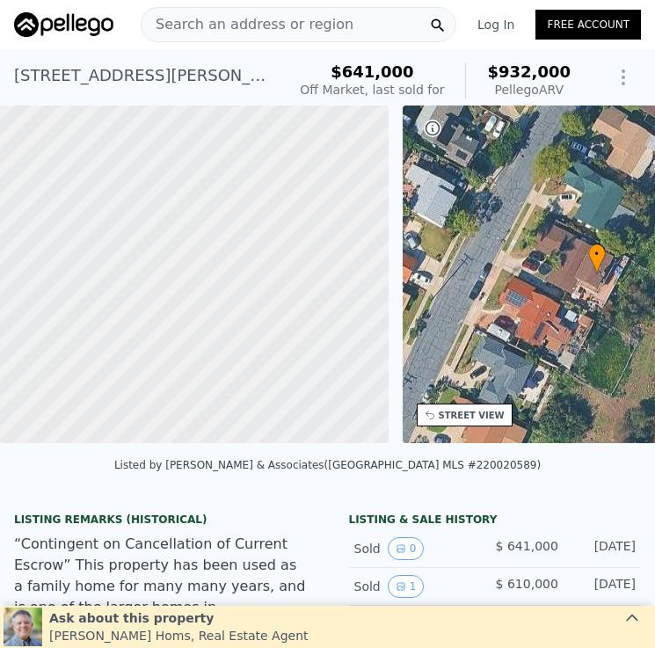
click at [362, 21] on div "Search an address or region" at bounding box center [298, 24] width 315 height 35
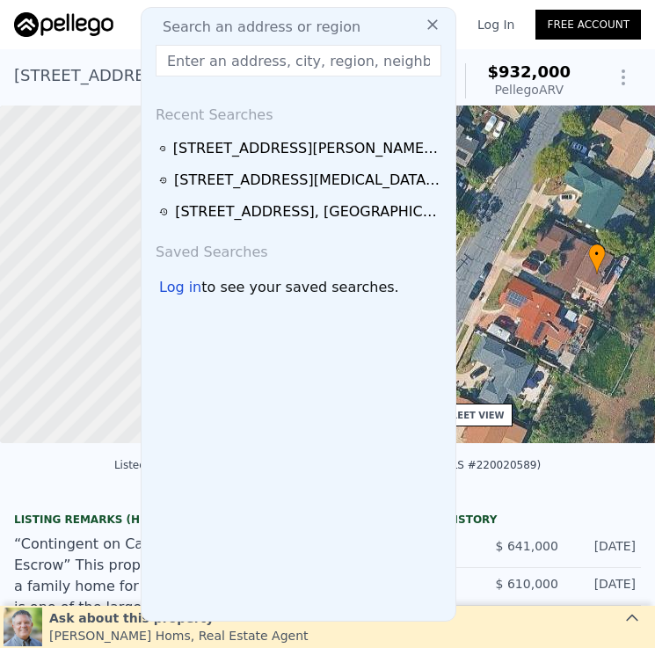
type input "[STREET_ADDRESS]"
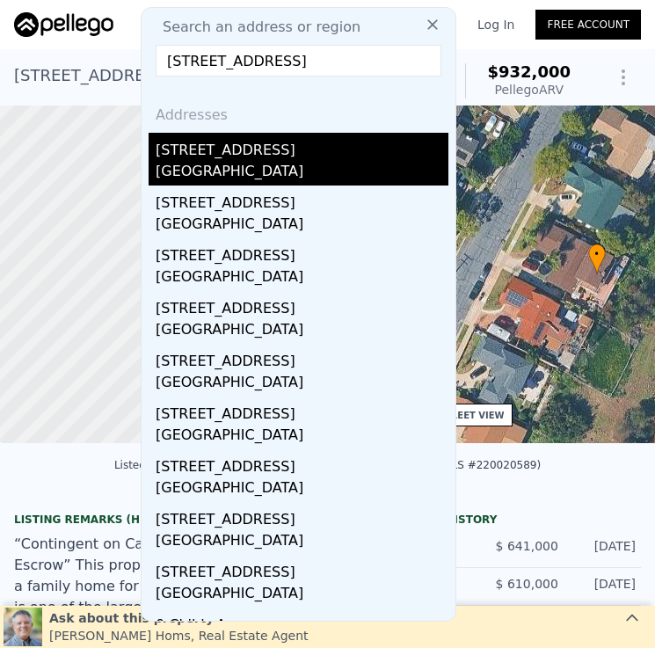
click at [303, 174] on div "[GEOGRAPHIC_DATA]" at bounding box center [302, 173] width 293 height 25
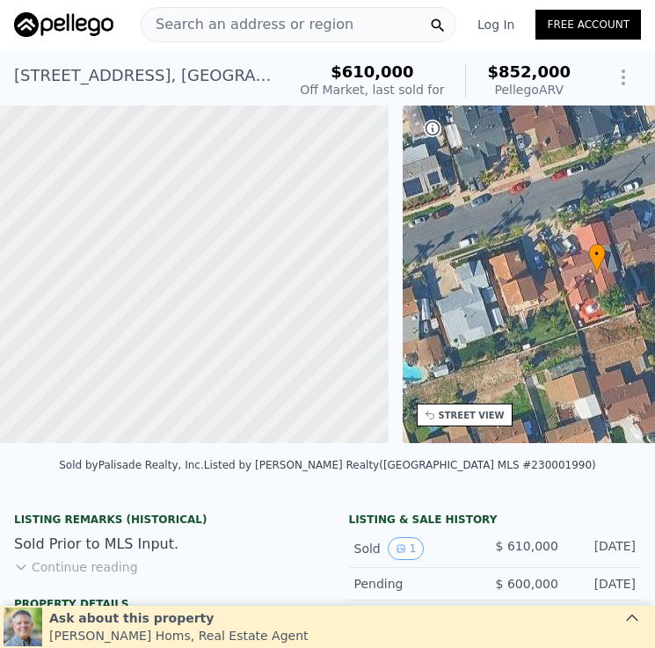
click at [355, 29] on div "Search an address or region" at bounding box center [298, 24] width 315 height 35
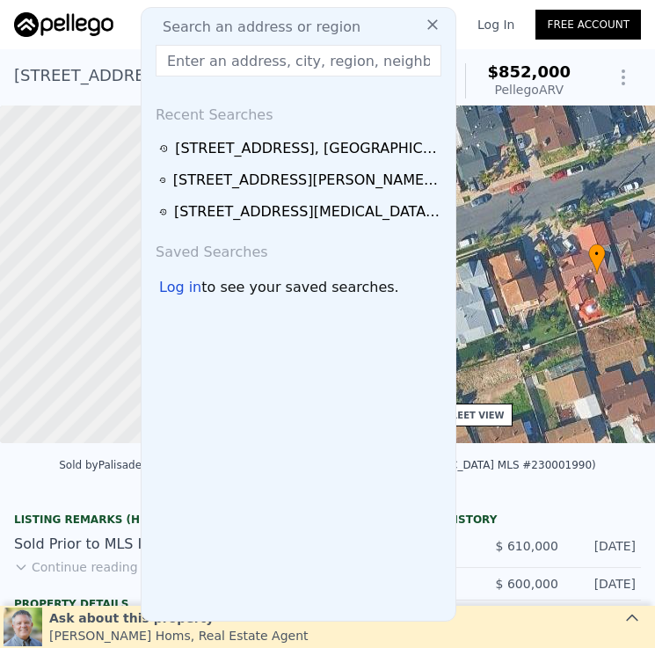
type input "[STREET_ADDRESS]"
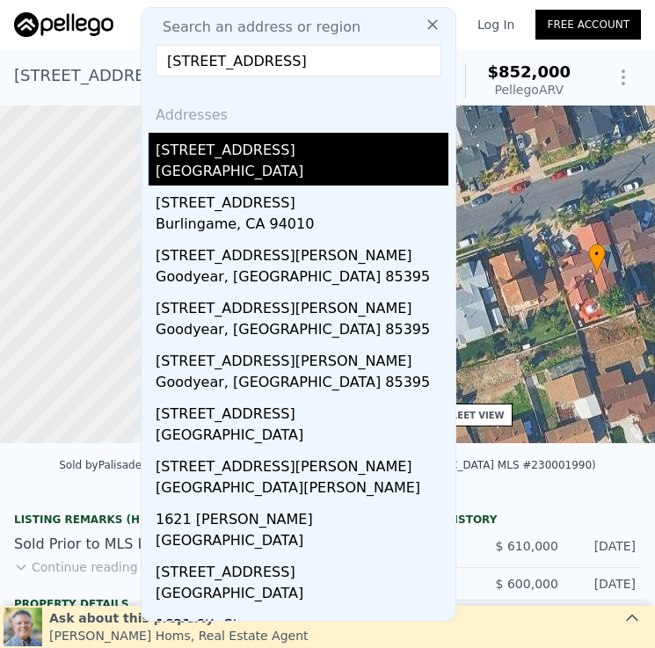
click at [253, 163] on div "[GEOGRAPHIC_DATA]" at bounding box center [302, 173] width 293 height 25
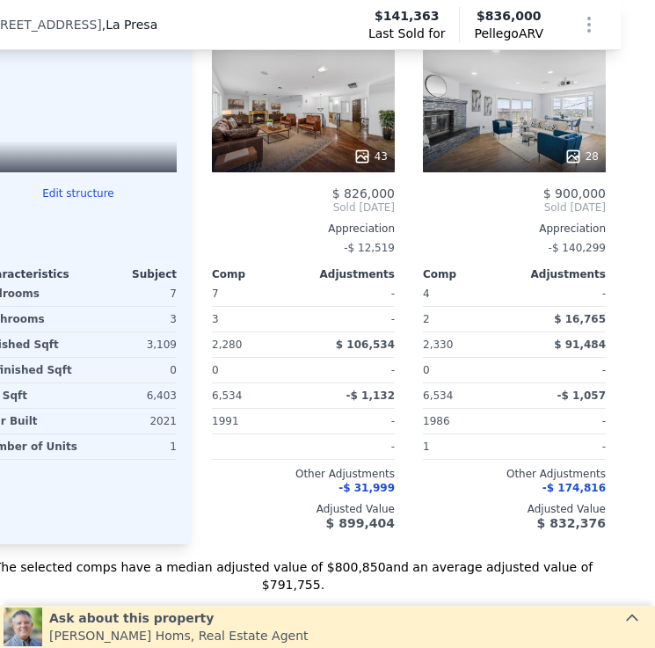
scroll to position [0, 34]
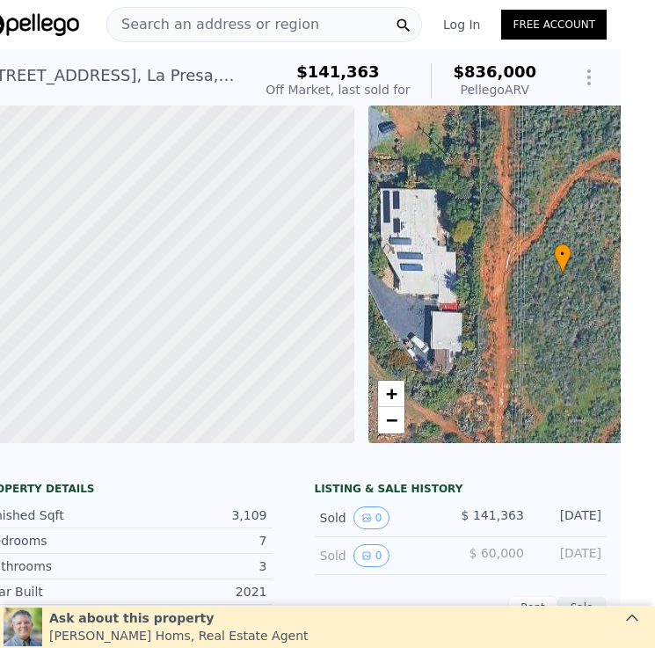
click at [296, 14] on span "Search an address or region" at bounding box center [213, 24] width 212 height 21
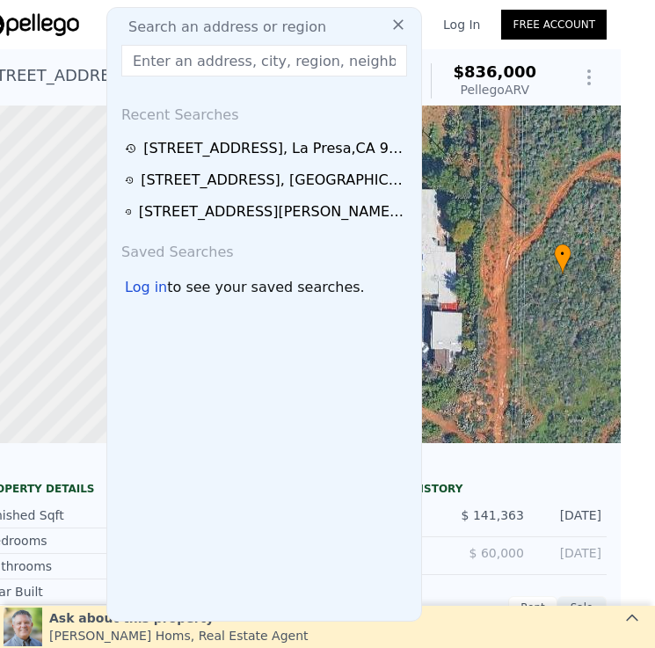
type input "[STREET_ADDRESS]"
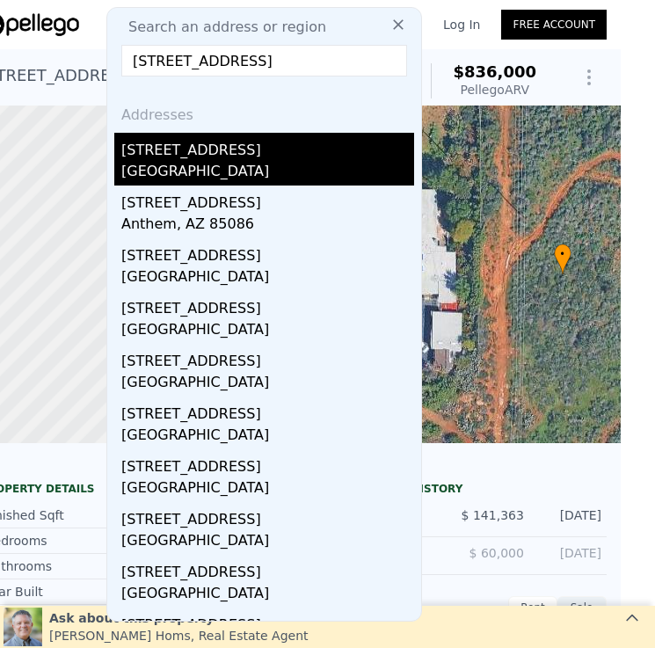
click at [259, 159] on div "[STREET_ADDRESS]" at bounding box center [267, 147] width 293 height 28
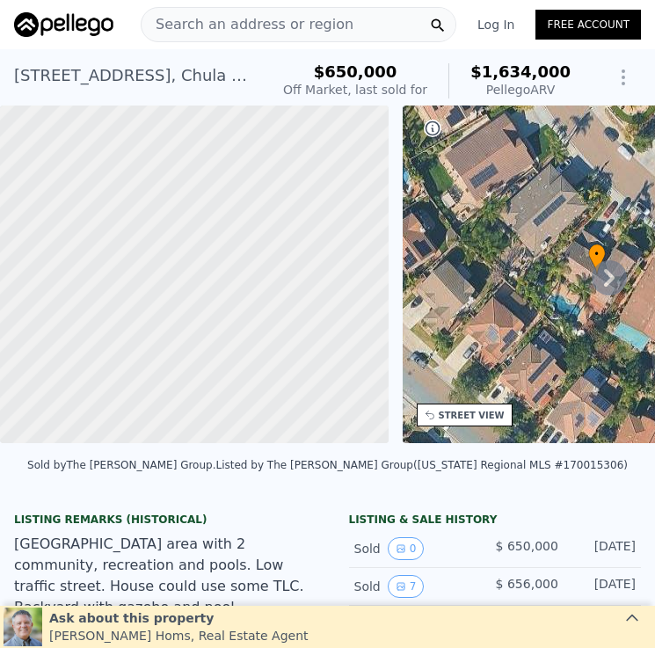
click at [321, 25] on span "Search an address or region" at bounding box center [247, 24] width 212 height 21
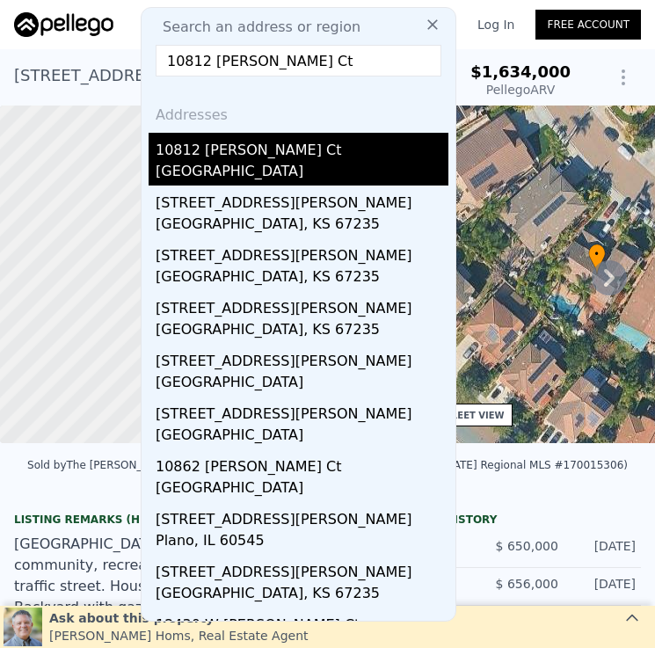
type input "10812 [PERSON_NAME] Ct"
click at [330, 148] on div "10812 [PERSON_NAME] Ct" at bounding box center [302, 147] width 293 height 28
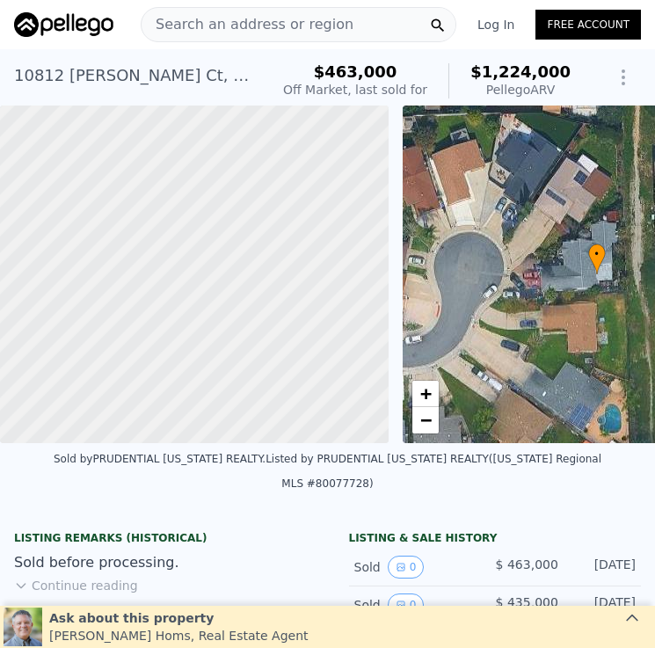
click at [269, 30] on span "Search an address or region" at bounding box center [247, 24] width 212 height 21
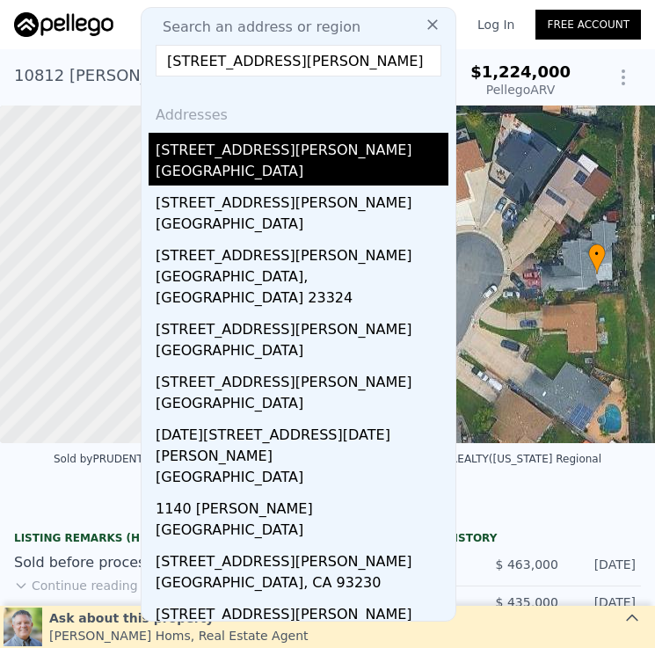
type input "[STREET_ADDRESS][PERSON_NAME]"
click at [291, 156] on div "[STREET_ADDRESS][PERSON_NAME]" at bounding box center [302, 147] width 293 height 28
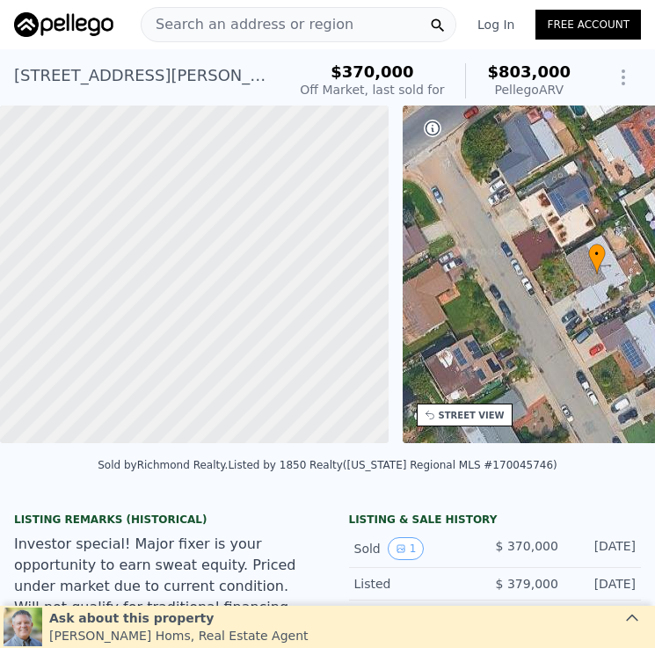
click at [286, 26] on span "Search an address or region" at bounding box center [247, 24] width 212 height 21
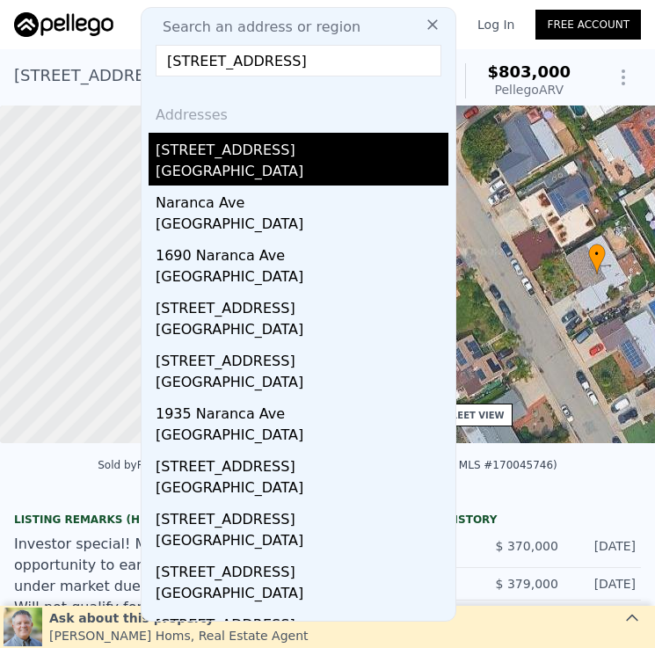
type input "[STREET_ADDRESS]"
click at [298, 163] on div "[GEOGRAPHIC_DATA]" at bounding box center [302, 173] width 293 height 25
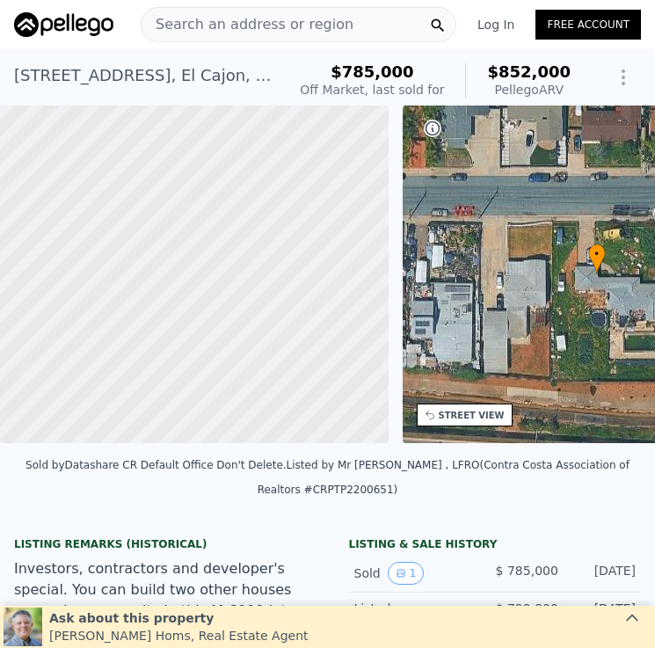
click at [336, 18] on div "Search an address or region" at bounding box center [298, 24] width 315 height 35
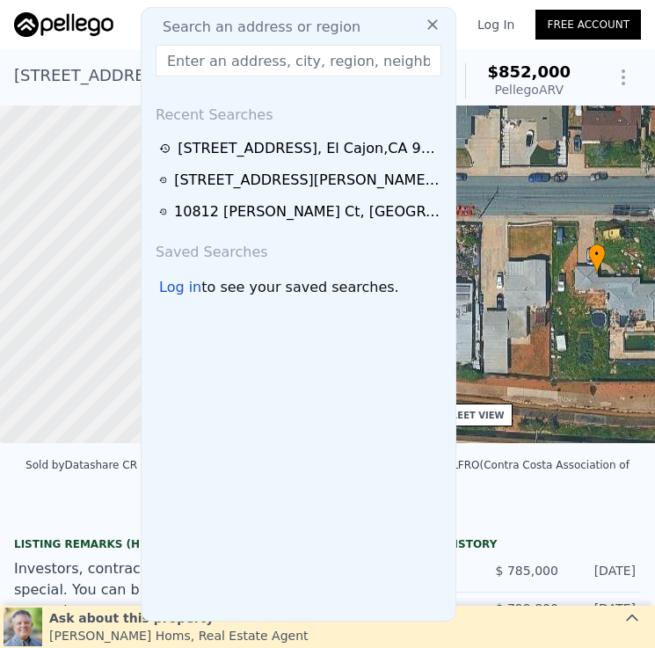
type input "[STREET_ADDRESS]"
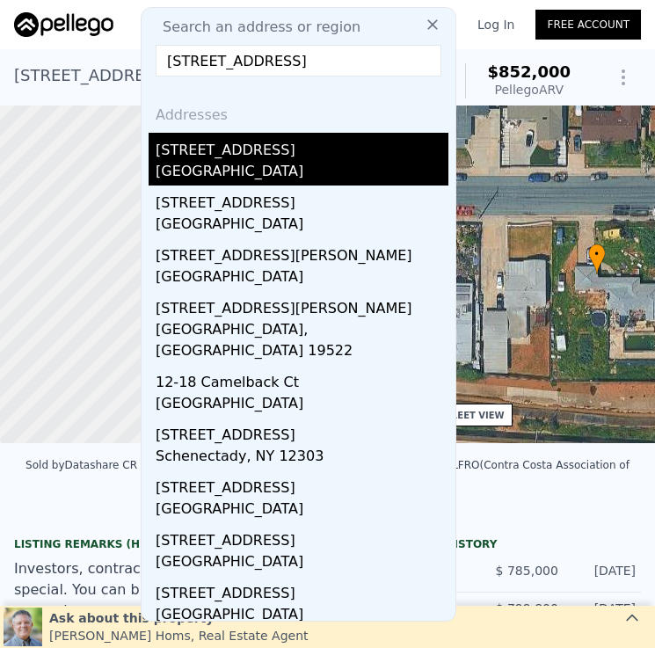
click at [341, 161] on div "[GEOGRAPHIC_DATA]" at bounding box center [302, 173] width 293 height 25
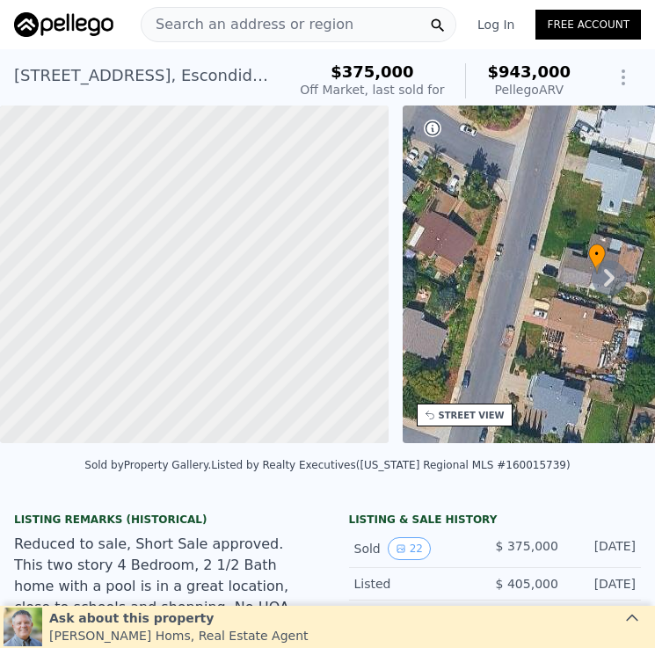
click at [330, 27] on span "Search an address or region" at bounding box center [247, 24] width 212 height 21
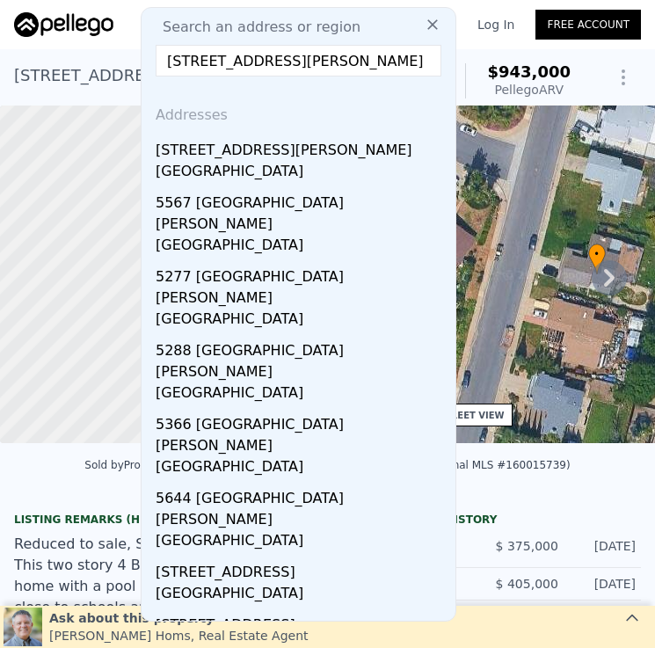
click at [387, 62] on input "[STREET_ADDRESS][PERSON_NAME]" at bounding box center [299, 61] width 286 height 32
type input "[STREET_ADDRESS][PERSON_NAME]"
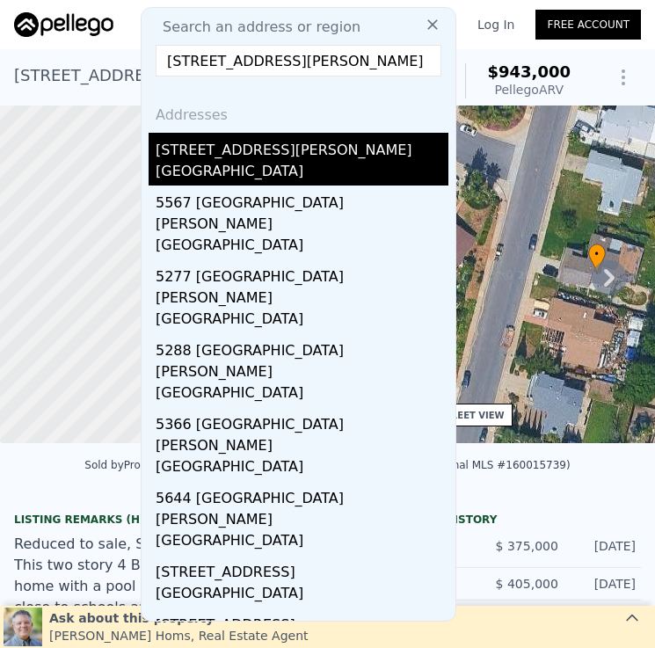
click at [269, 165] on div "[GEOGRAPHIC_DATA]" at bounding box center [302, 173] width 293 height 25
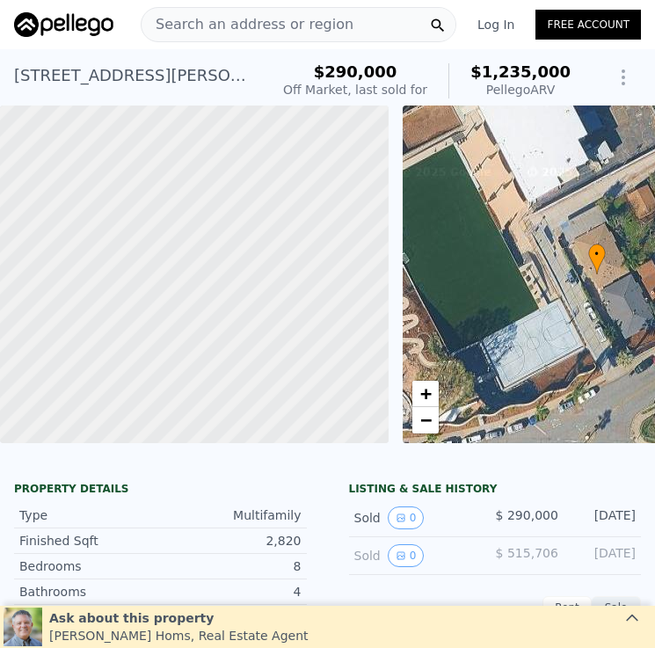
click at [154, 78] on div "[STREET_ADDRESS][PERSON_NAME]" at bounding box center [134, 75] width 241 height 25
click at [136, 74] on div "5214 Santa Margarita St # 20 , San Diego , CA 92114" at bounding box center [134, 75] width 241 height 25
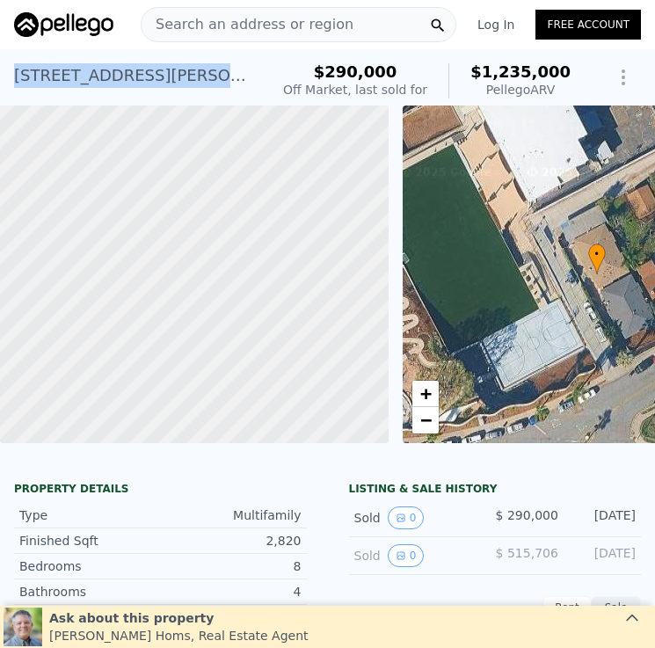
click at [136, 74] on div "5214 Santa Margarita St # 20 , San Diego , CA 92114" at bounding box center [134, 75] width 241 height 25
copy div "5214 Santa Margarita St # 20 , San Diego , CA 92114 Sold Dec 2008 for $290k (~A…"
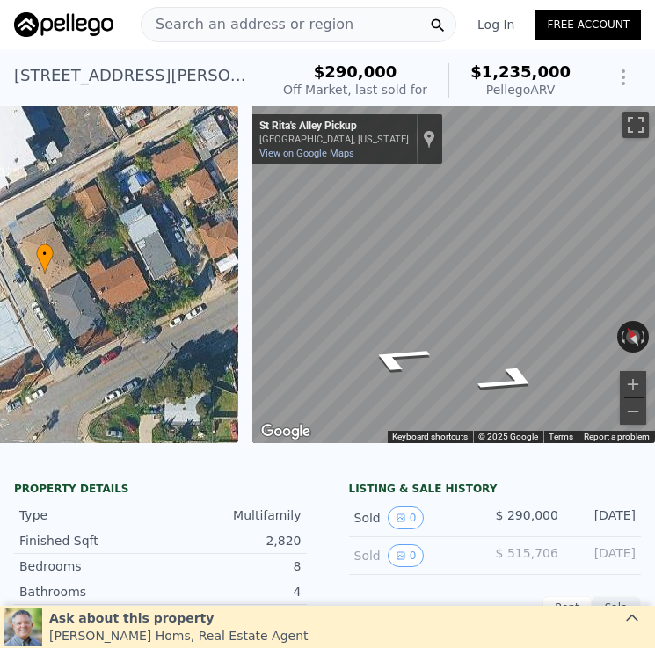
click at [305, 20] on span "Search an address or region" at bounding box center [247, 24] width 212 height 21
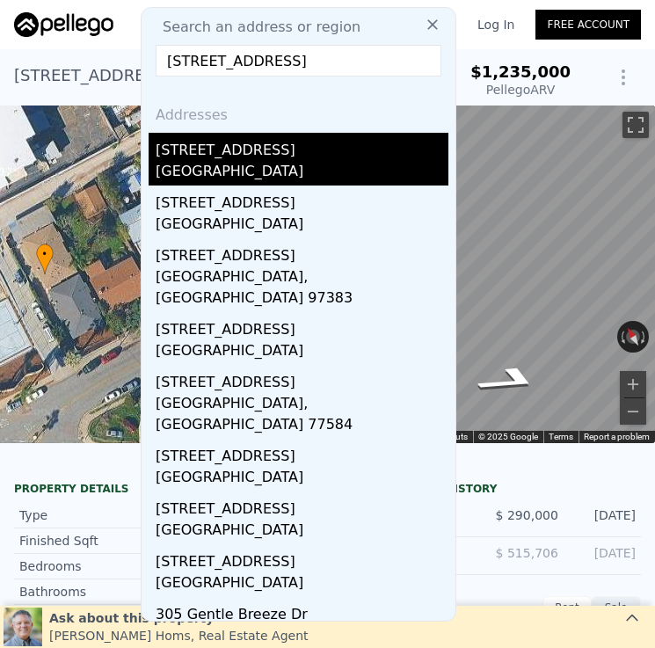
type input "2115 Sea Breeze Dr"
click at [324, 156] on div "2115 Sea Breeze Dr" at bounding box center [302, 147] width 293 height 28
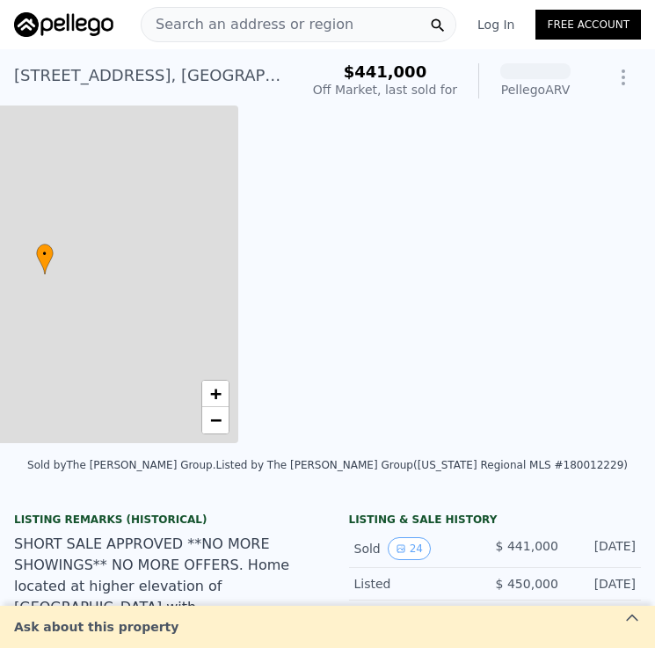
scroll to position [0, 409]
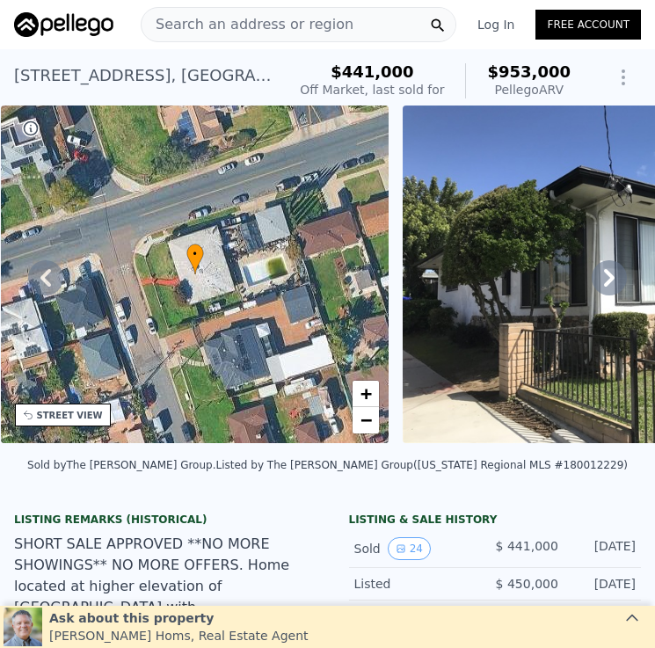
click at [362, 27] on div "Search an address or region" at bounding box center [298, 24] width 315 height 35
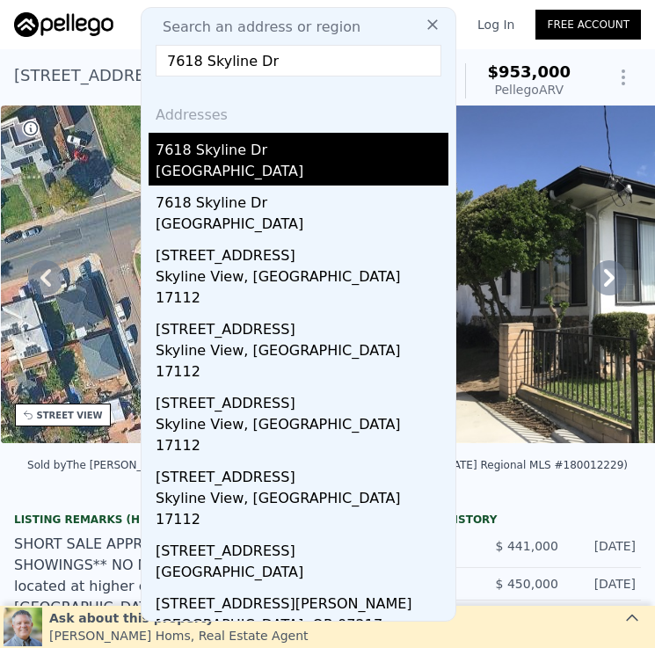
type input "7618 Skyline Dr"
click at [316, 156] on div "7618 Skyline Dr" at bounding box center [302, 147] width 293 height 28
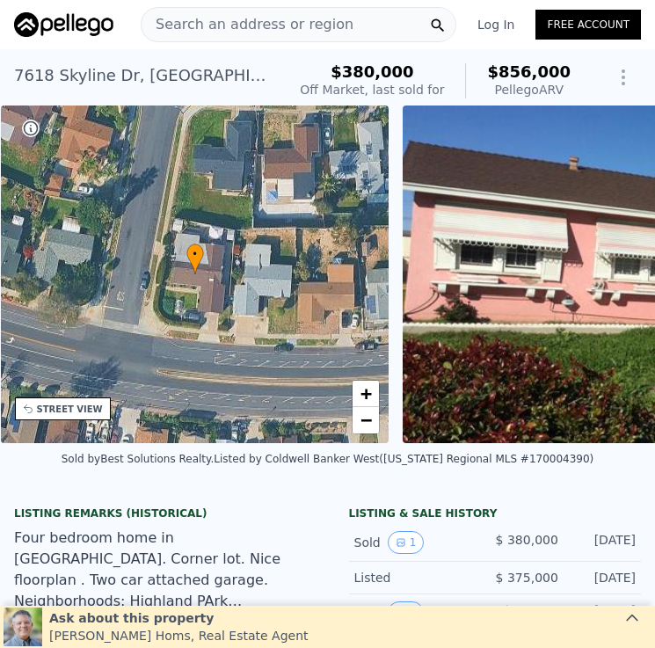
click at [345, 29] on div "Search an address or region" at bounding box center [298, 24] width 315 height 35
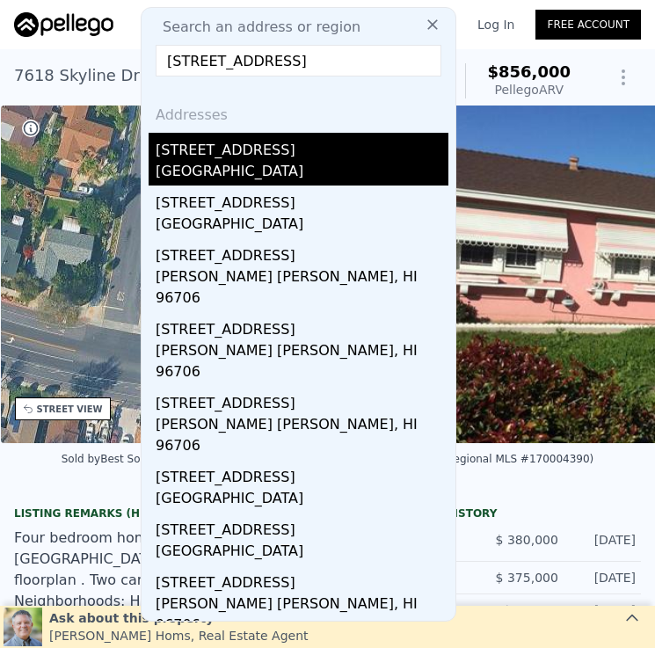
type input "15 Th St 91950"
click at [382, 158] on div "2730 E 15 Th St" at bounding box center [302, 147] width 293 height 28
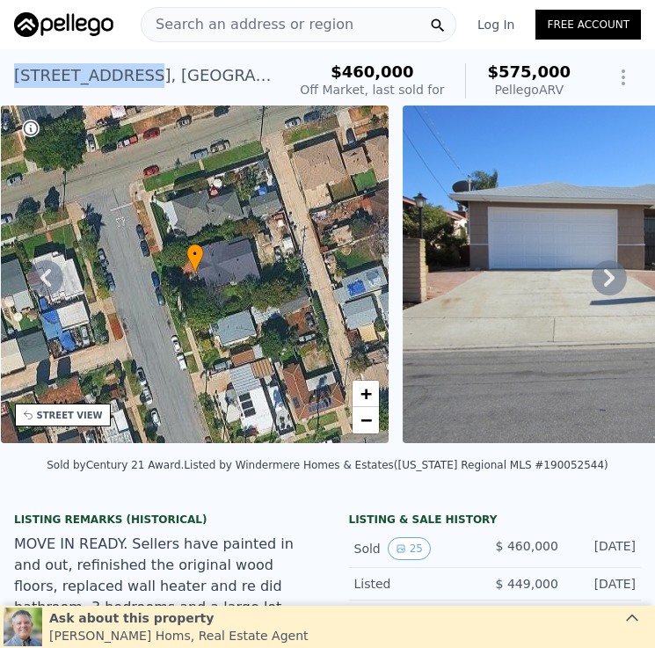
drag, startPoint x: 15, startPoint y: 75, endPoint x: 127, endPoint y: 81, distance: 112.6
click at [127, 81] on div "2730 E 15 Th St , National City , CA 91950" at bounding box center [142, 75] width 257 height 25
copy div "2730 E 15 Th St"
click at [323, 23] on span "Search an address or region" at bounding box center [247, 24] width 212 height 21
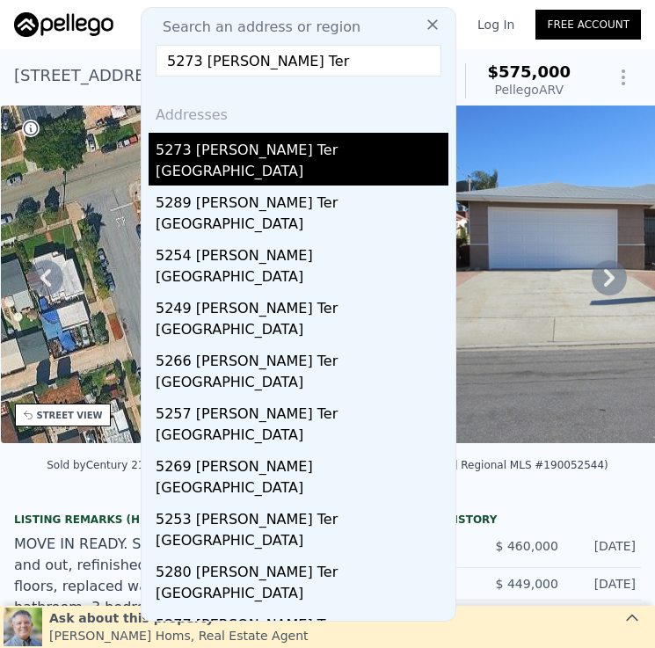
type input "5273 Velma Ter"
click at [303, 162] on div "[GEOGRAPHIC_DATA]" at bounding box center [302, 173] width 293 height 25
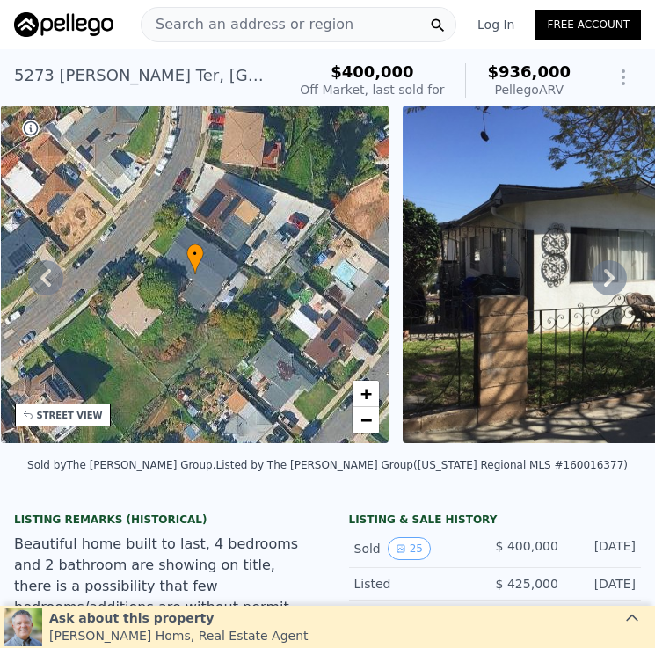
click at [330, 23] on span "Search an address or region" at bounding box center [247, 24] width 212 height 21
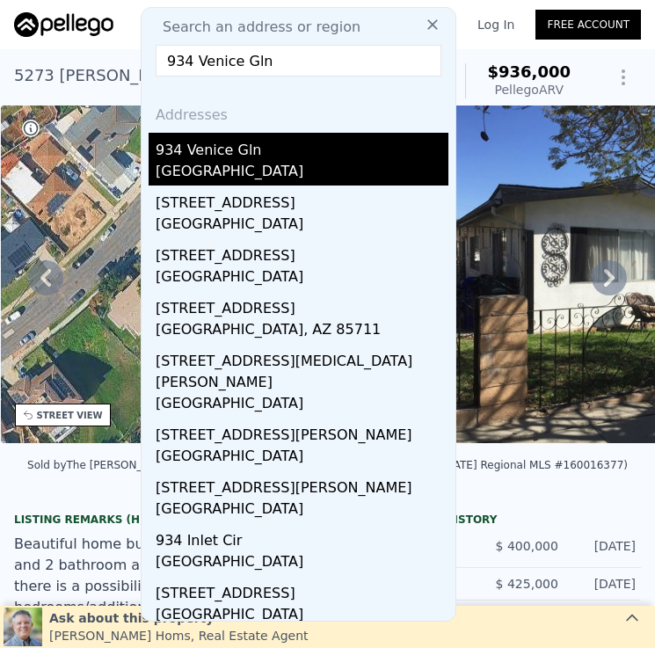
type input "934 Venice Gln"
click at [325, 158] on div "934 Venice Gln" at bounding box center [302, 147] width 293 height 28
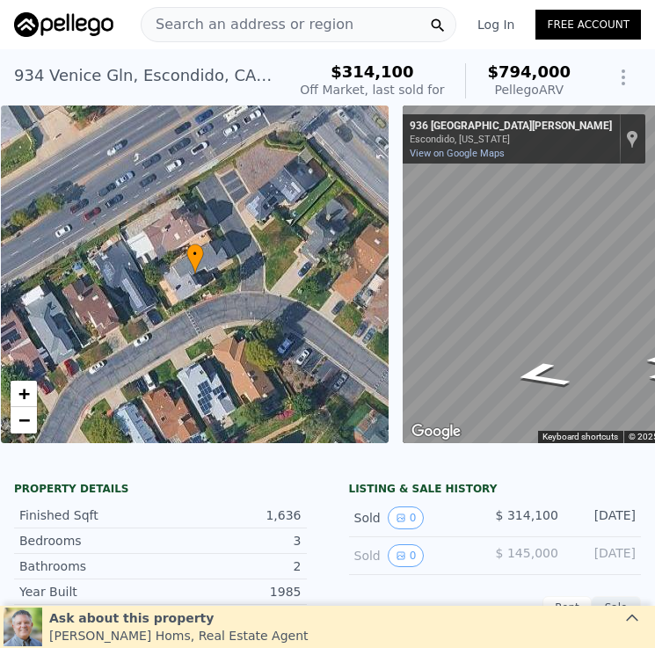
click at [366, 23] on div "Search an address or region" at bounding box center [298, 24] width 315 height 35
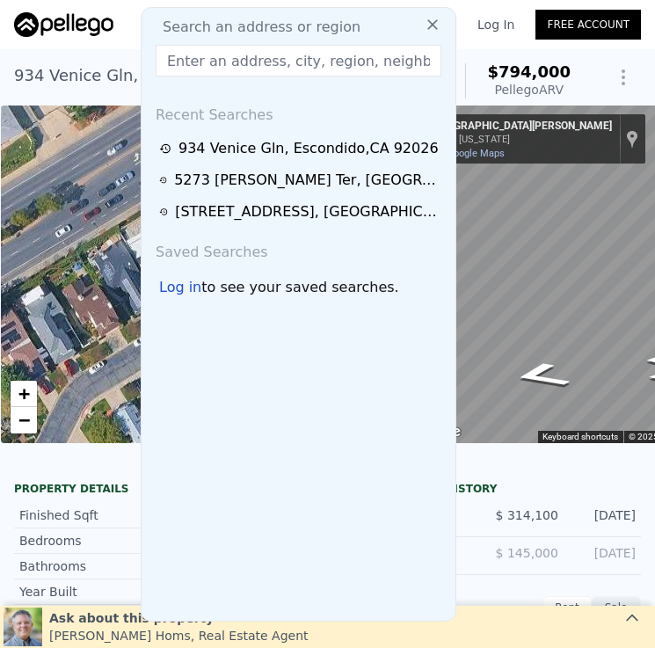
type input "924 Virginia Ln"
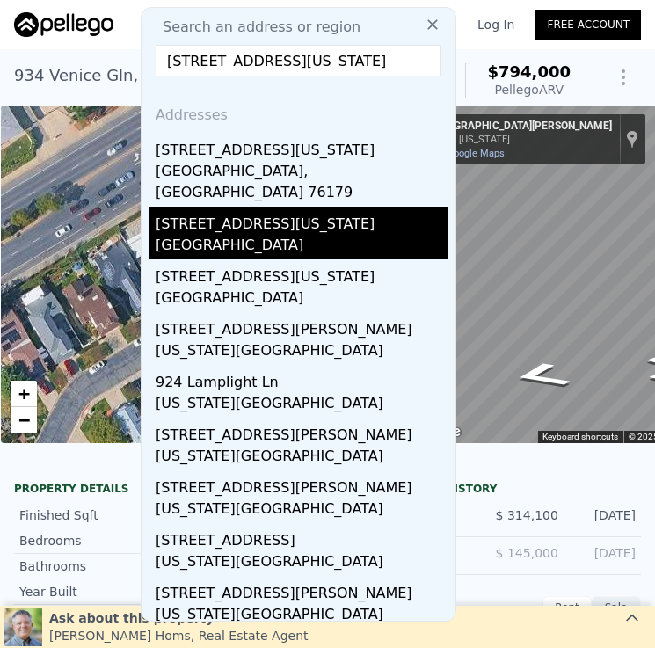
click at [329, 235] on div "Escondido, CA 92027" at bounding box center [302, 247] width 293 height 25
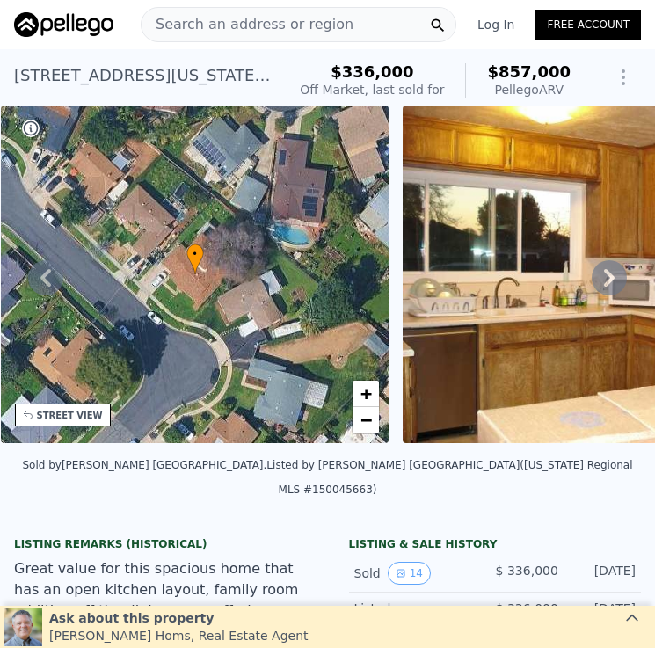
click at [321, 18] on span "Search an address or region" at bounding box center [247, 24] width 212 height 21
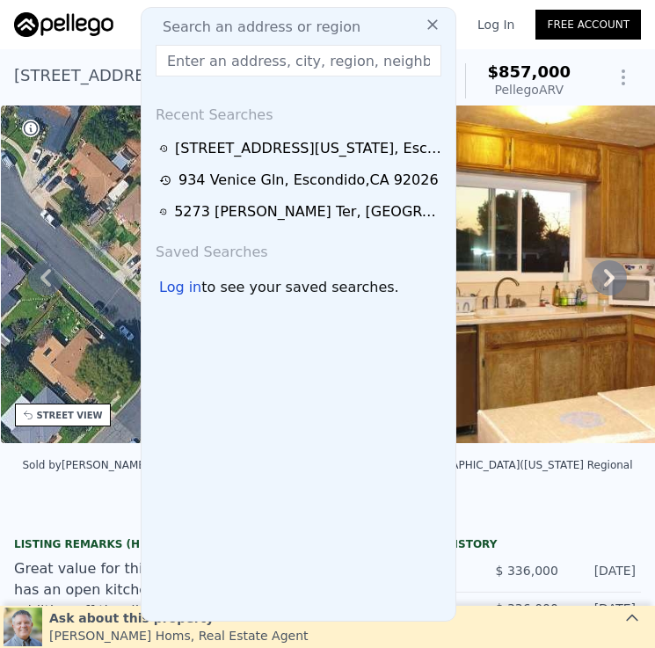
click at [310, 31] on span "Search an address or region" at bounding box center [255, 27] width 212 height 21
click at [311, 60] on input "text" at bounding box center [299, 61] width 286 height 32
paste input "2929 E 16th St"
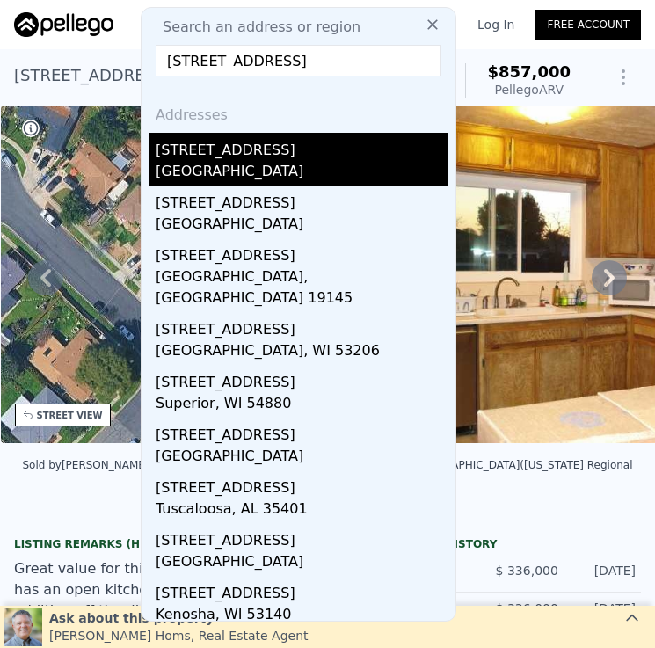
type input "2929 E 16th St"
click at [322, 163] on div "National City, CA 91950" at bounding box center [302, 173] width 293 height 25
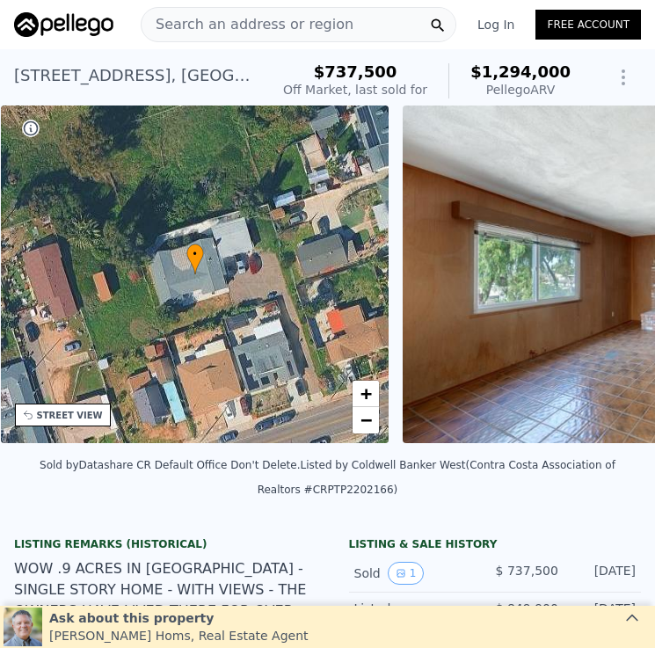
click at [356, 27] on div "Search an address or region" at bounding box center [298, 24] width 315 height 35
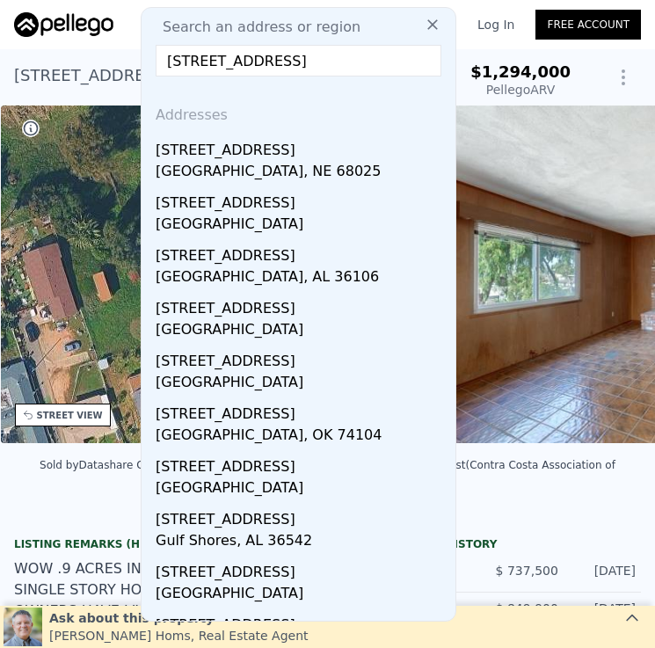
type input "2308 E 4th St 9"
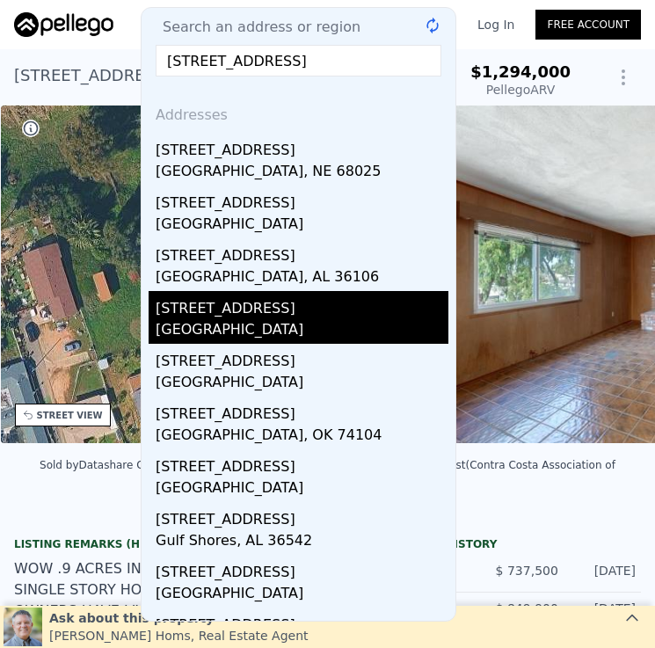
click at [270, 322] on div "National City, CA 91950" at bounding box center [302, 331] width 293 height 25
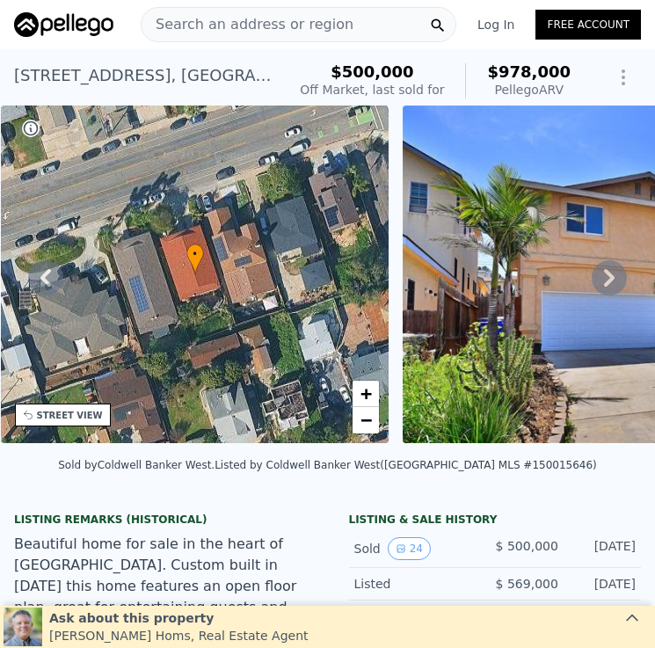
click at [283, 18] on span "Search an address or region" at bounding box center [247, 24] width 212 height 21
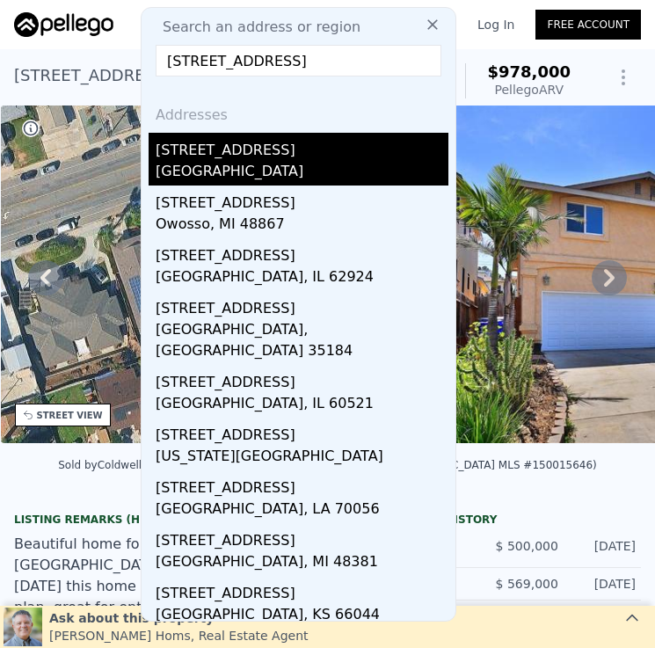
type input "737 N Hickory St"
click at [330, 158] on div "737 N Hickory St" at bounding box center [302, 147] width 293 height 28
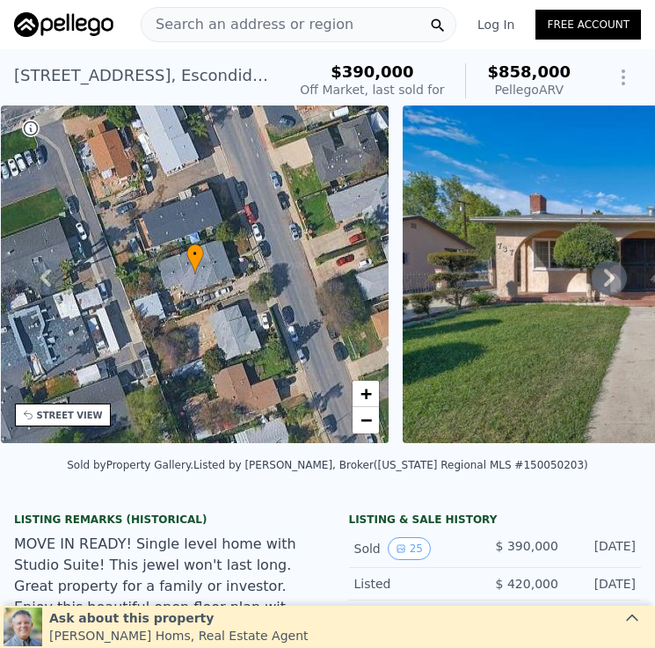
click at [332, 20] on span "Search an address or region" at bounding box center [247, 24] width 212 height 21
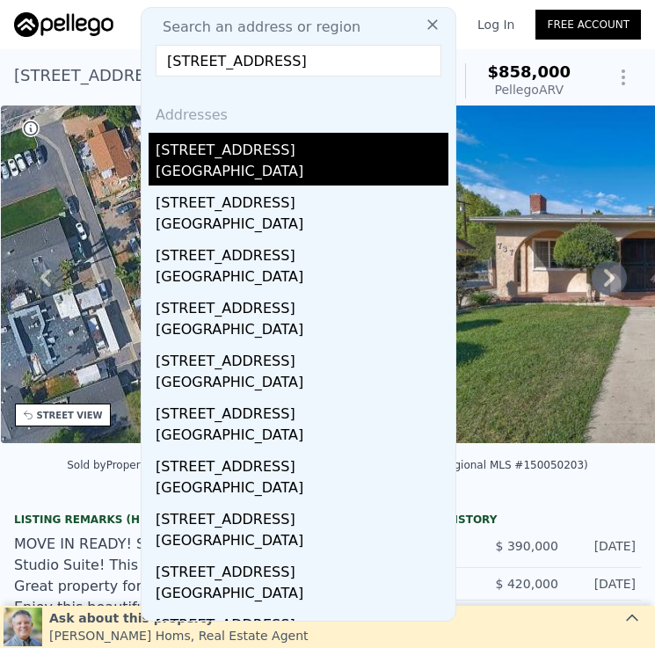
click at [328, 169] on div "National City, CA 91950" at bounding box center [302, 173] width 293 height 25
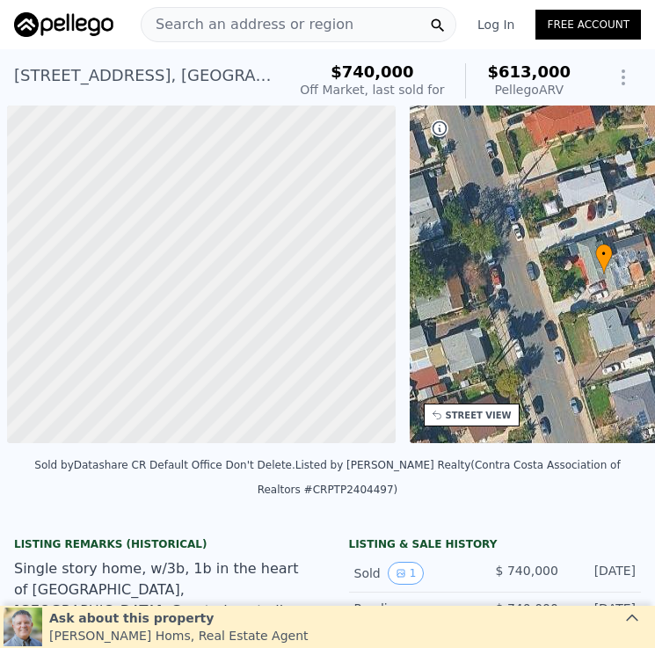
scroll to position [0, 409]
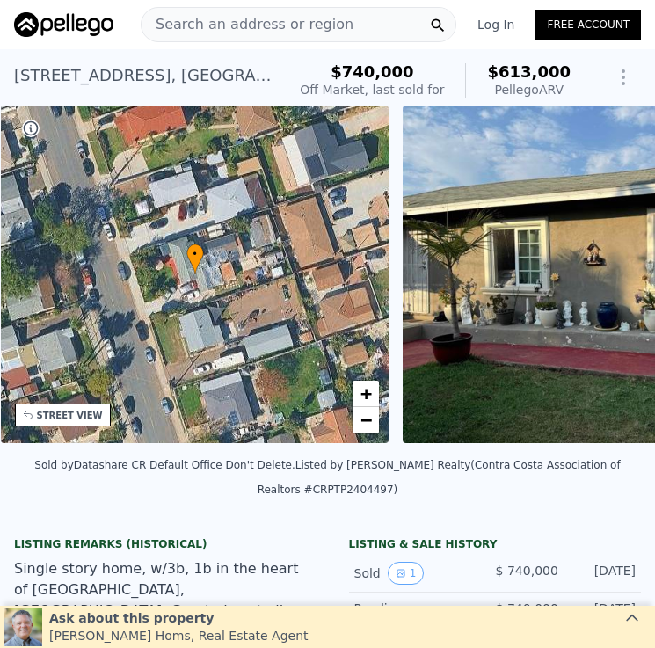
click at [337, 30] on div "Search an address or region" at bounding box center [298, 24] width 315 height 35
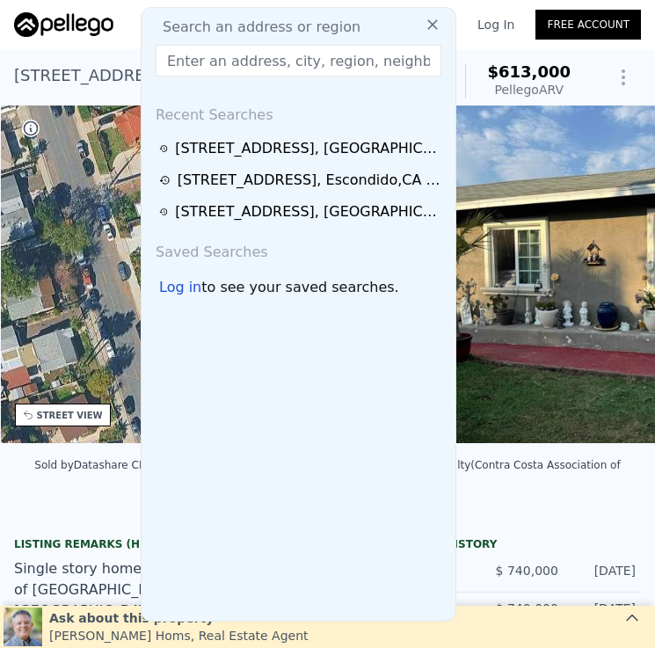
click at [294, 61] on input "text" at bounding box center [299, 61] width 286 height 32
paste input "10353 Carefree Dr"
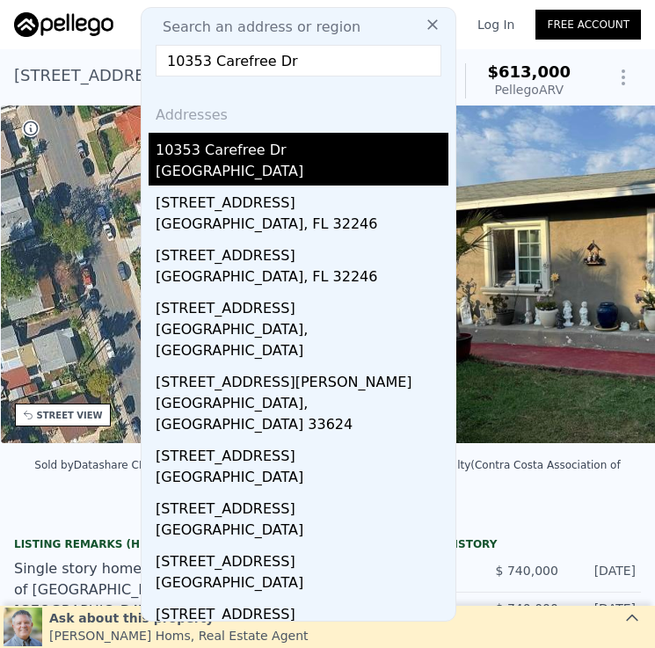
type input "10353 Carefree Dr"
click at [280, 156] on div "10353 Carefree Dr" at bounding box center [302, 147] width 293 height 28
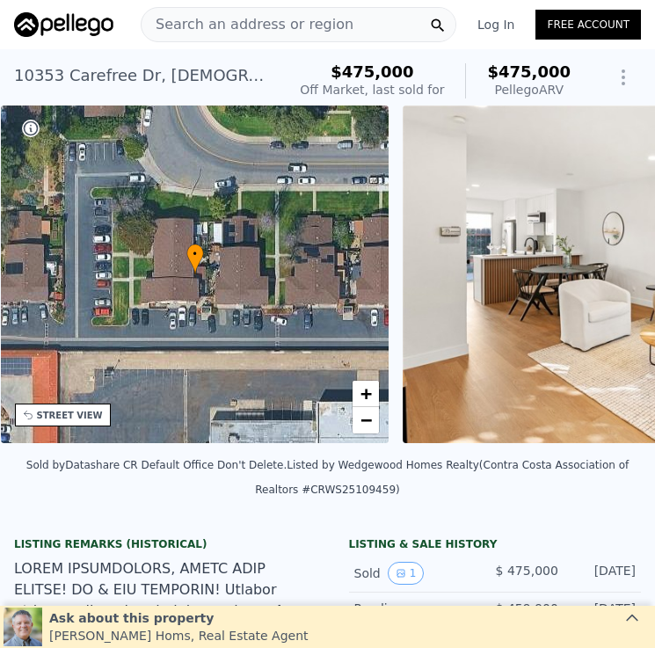
click at [346, 25] on div "Search an address or region" at bounding box center [298, 24] width 315 height 35
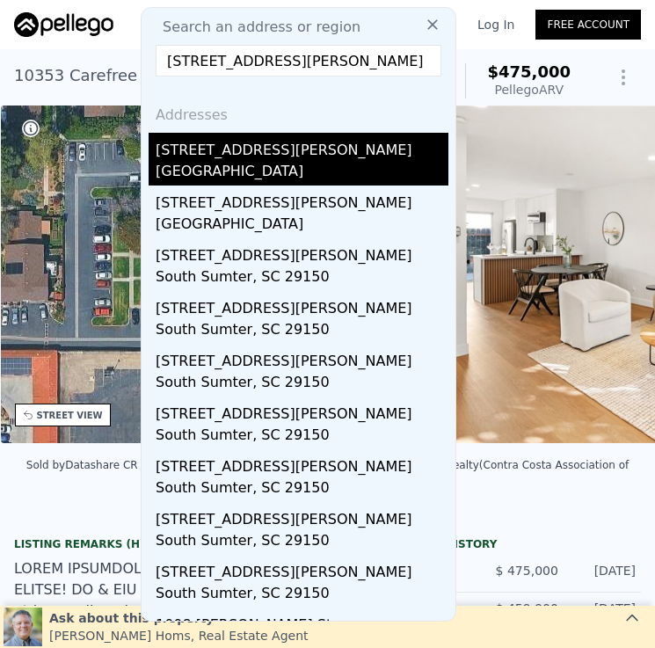
type input "2915 Morton Way"
click at [298, 162] on div "San Diego, CA 92139" at bounding box center [302, 173] width 293 height 25
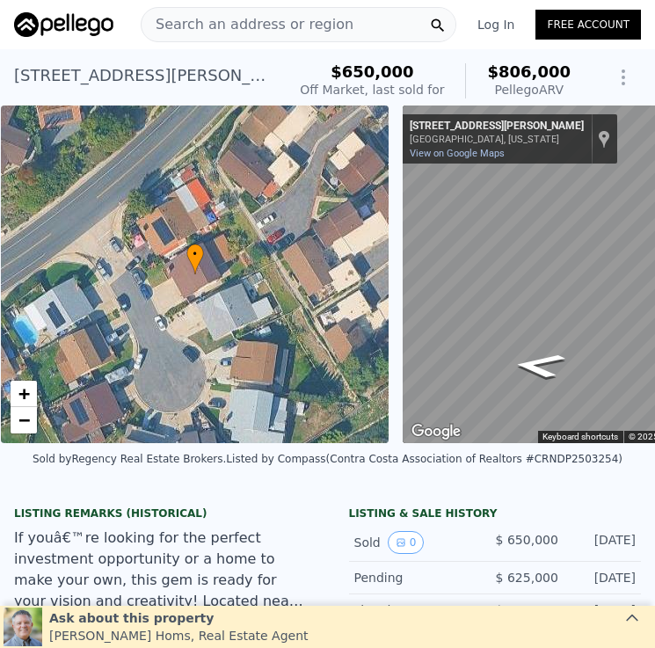
click at [322, 30] on span "Search an address or region" at bounding box center [247, 24] width 212 height 21
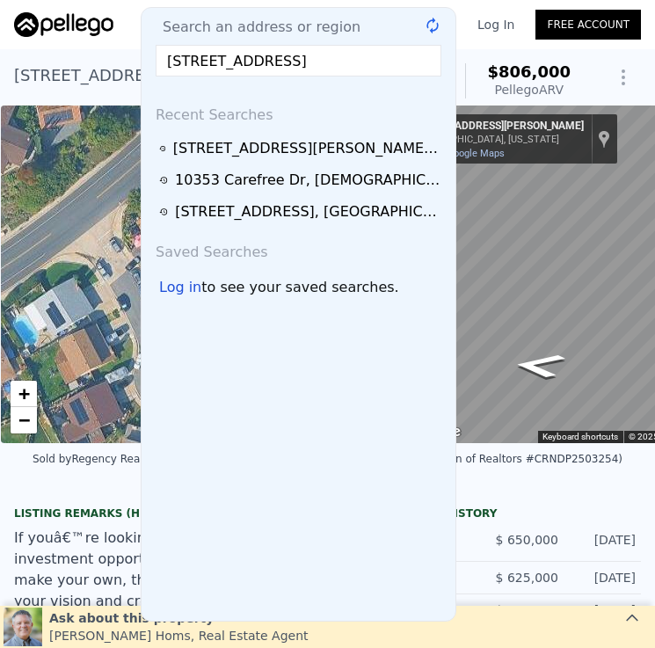
type input "4352 Loma Riviera Ct"
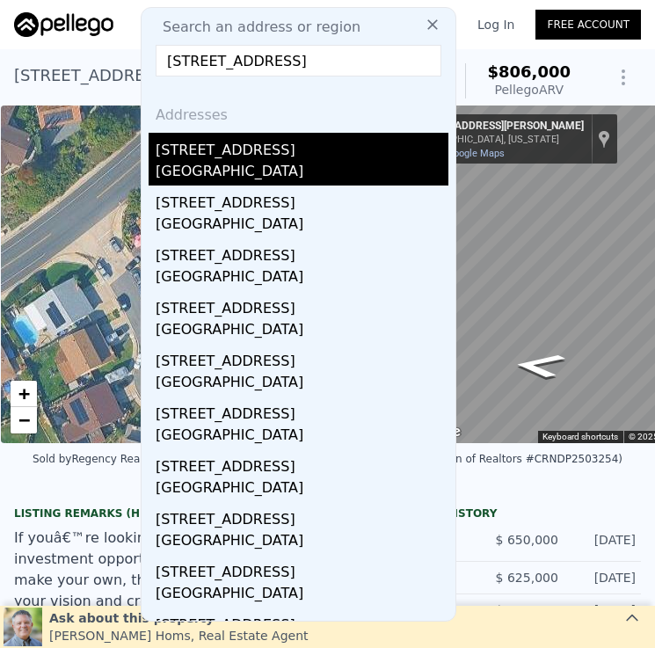
click at [346, 170] on div "San Diego, CA 92110" at bounding box center [302, 173] width 293 height 25
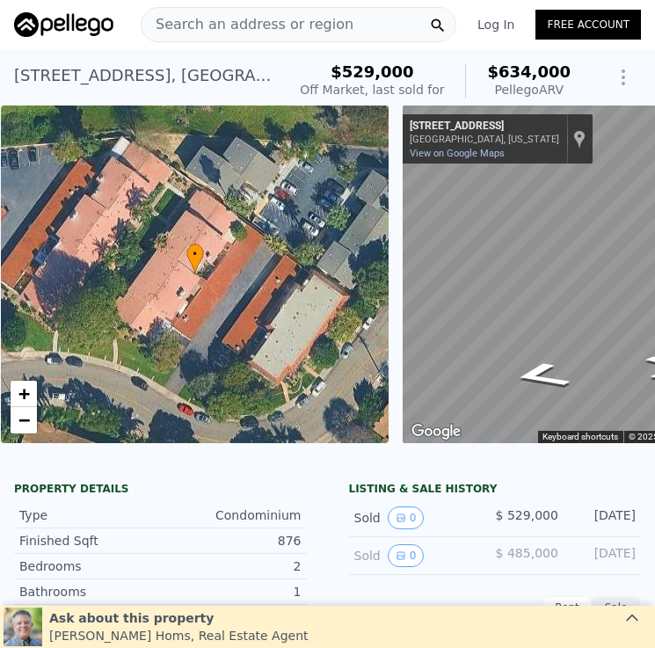
click at [272, 24] on span "Search an address or region" at bounding box center [247, 24] width 212 height 21
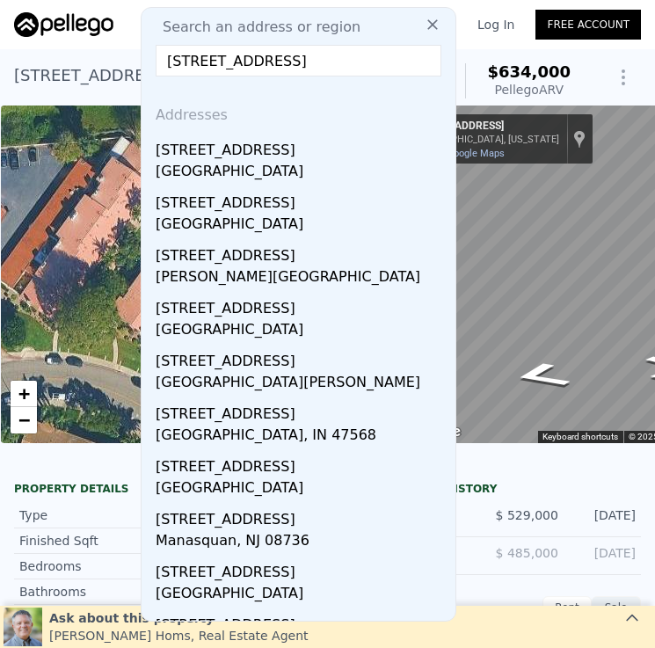
click at [282, 63] on input "440 Main St" at bounding box center [299, 61] width 286 height 32
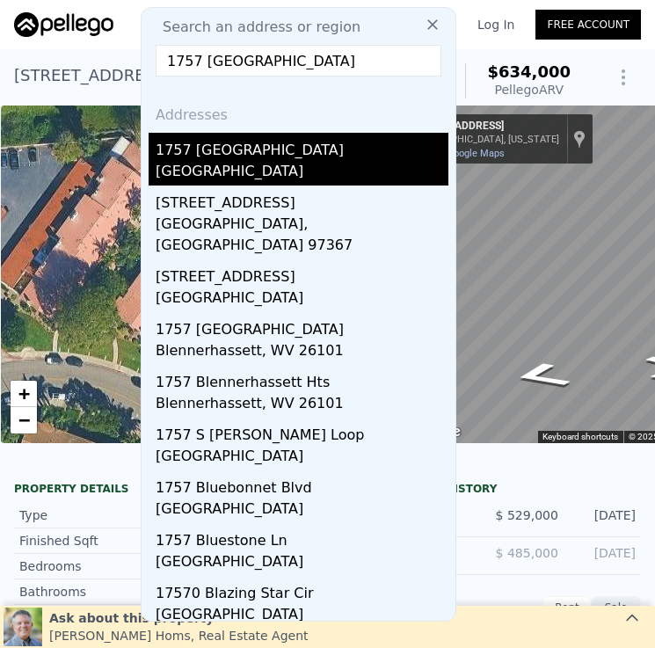
type input "1757 Coast Blvd"
click at [327, 158] on div "1757 Coast Boulevard" at bounding box center [302, 147] width 293 height 28
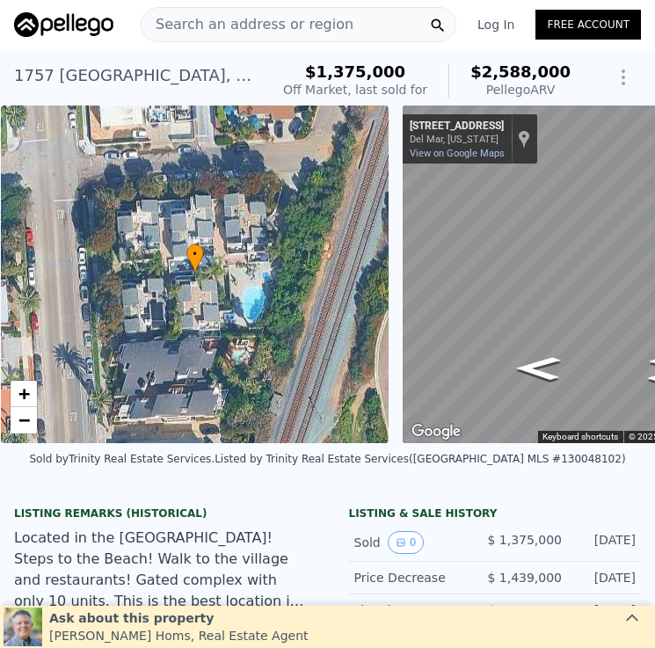
click at [315, 26] on span "Search an address or region" at bounding box center [247, 24] width 212 height 21
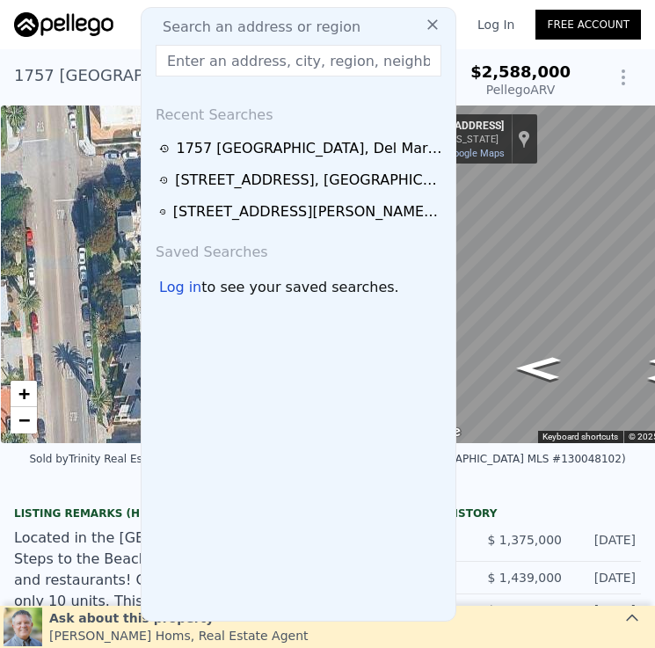
click at [322, 67] on input "text" at bounding box center [299, 61] width 286 height 32
click at [279, 69] on input "text" at bounding box center [299, 61] width 286 height 32
paste input "759 Delaware St"
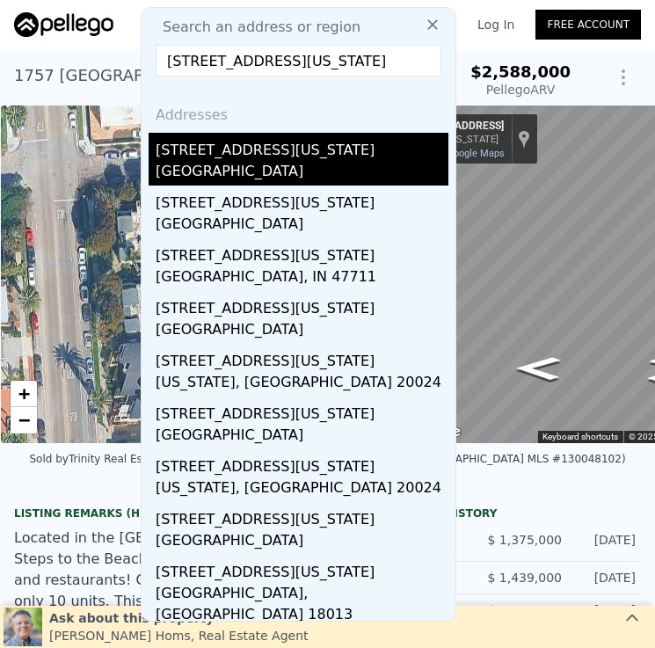
type input "759 Delaware St"
click at [313, 154] on div "759 Delaware St" at bounding box center [302, 147] width 293 height 28
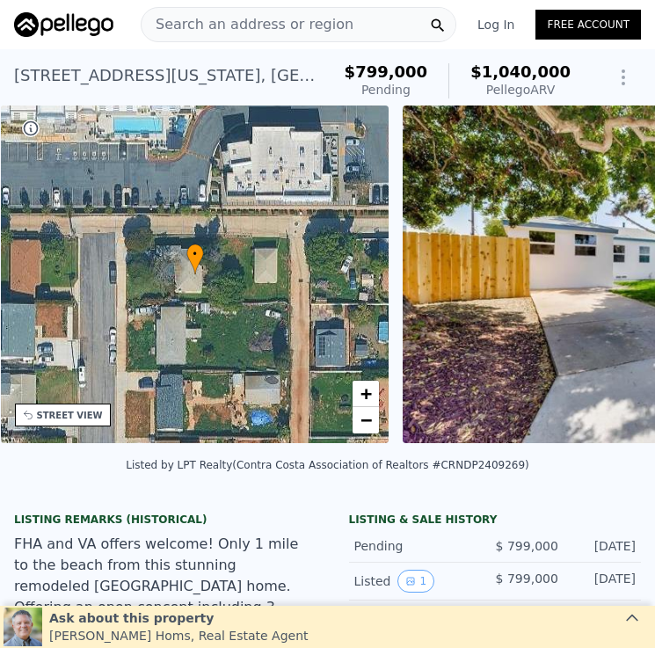
click at [302, 11] on div "Search an address or region" at bounding box center [247, 24] width 212 height 33
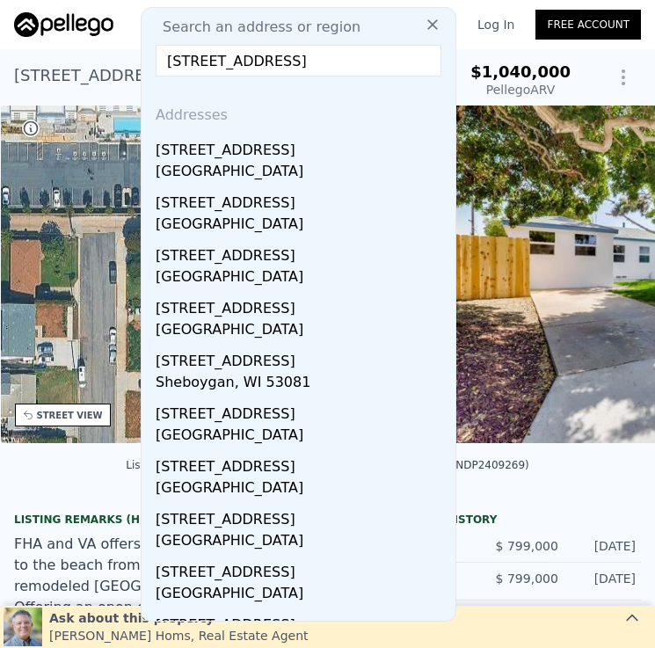
click at [210, 59] on input "3862-64 Swift Ave" at bounding box center [299, 61] width 286 height 32
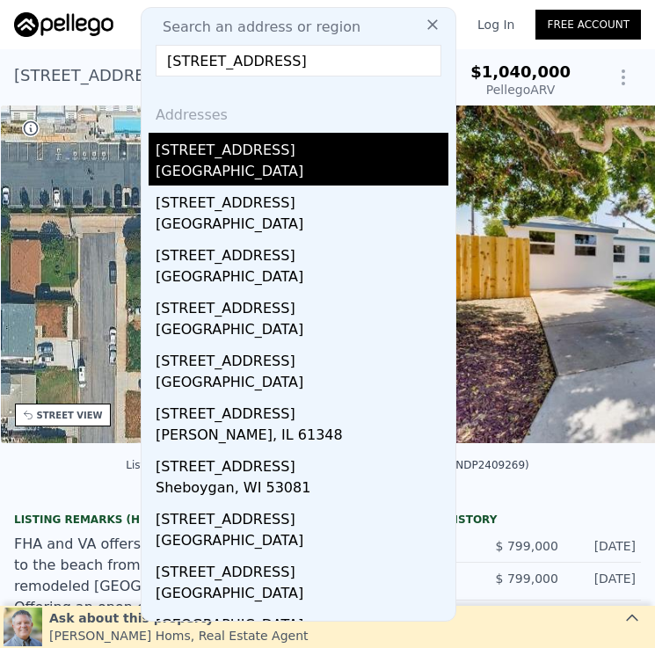
type input "3862 64 Swift Ave"
click at [349, 150] on div "3862 Swift Ave # 64" at bounding box center [302, 147] width 293 height 28
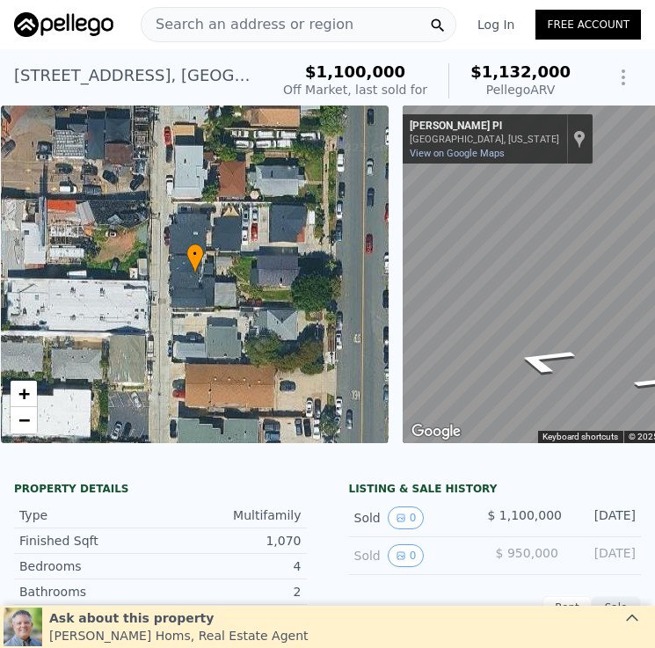
click at [319, 26] on span "Search an address or region" at bounding box center [247, 24] width 212 height 21
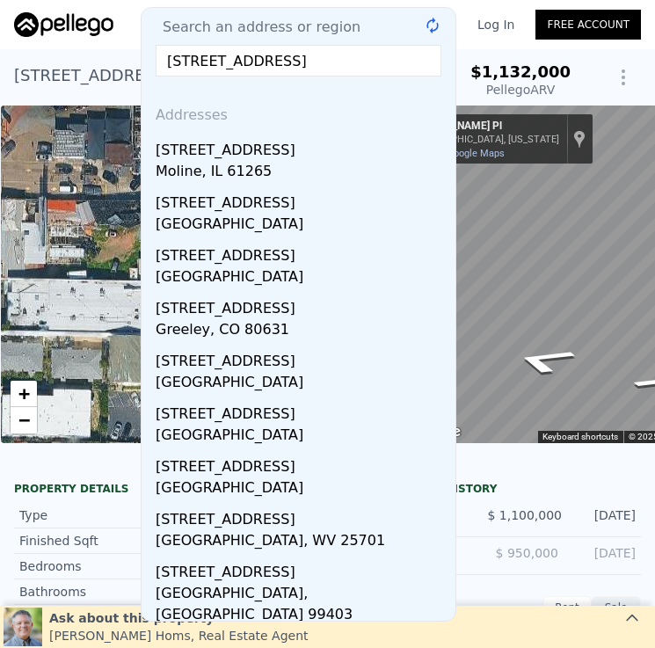
type input "1124 8th St 92118"
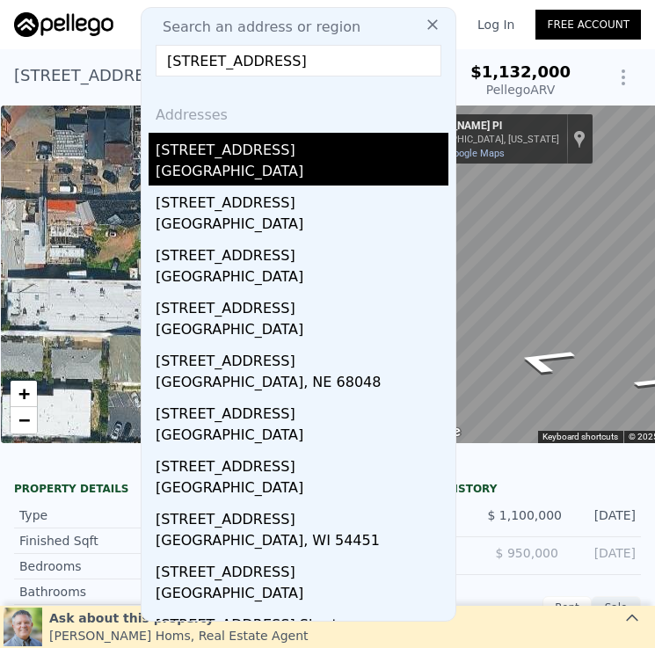
click at [289, 151] on div "1124 8th St" at bounding box center [302, 147] width 293 height 28
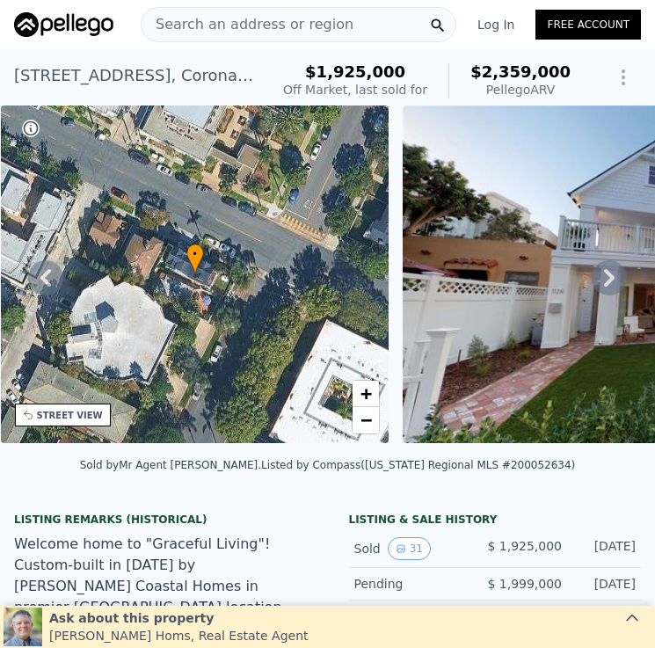
click at [288, 31] on span "Search an address or region" at bounding box center [247, 24] width 212 height 21
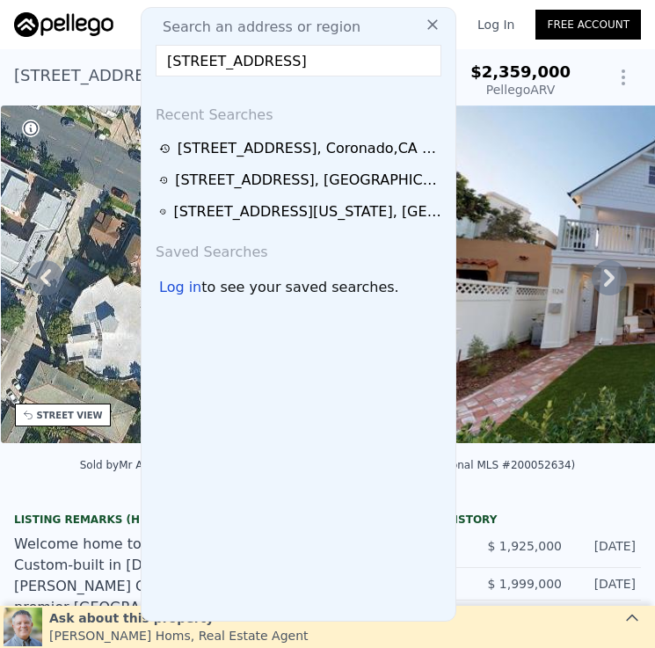
click at [206, 57] on input "4021-23 Albatross St" at bounding box center [299, 61] width 286 height 32
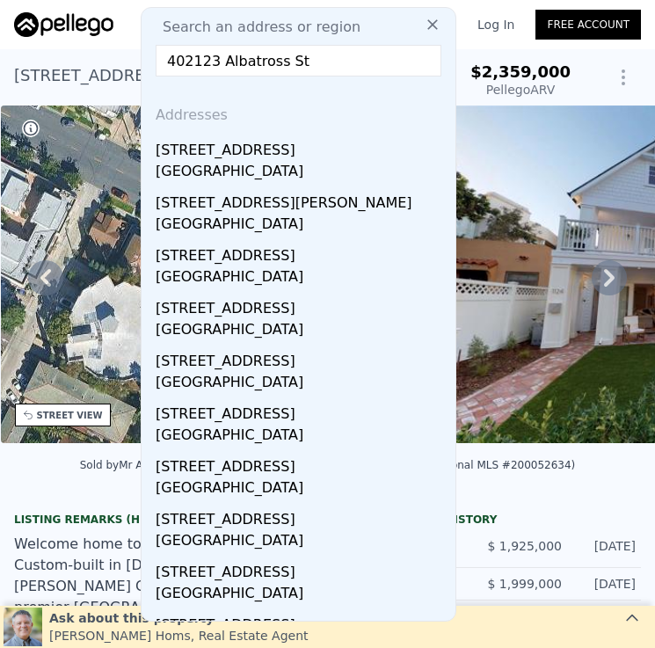
type input "4021 23 Albatross St"
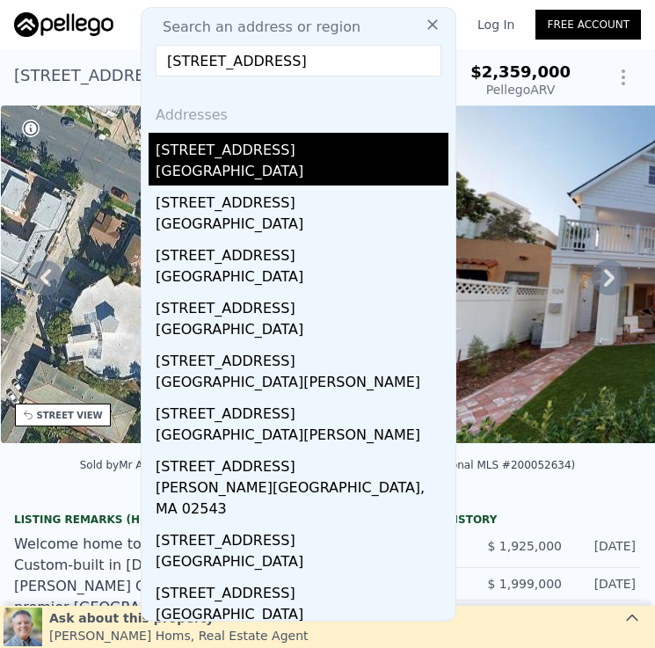
click at [296, 168] on div "San Diego, CA 92103" at bounding box center [302, 173] width 293 height 25
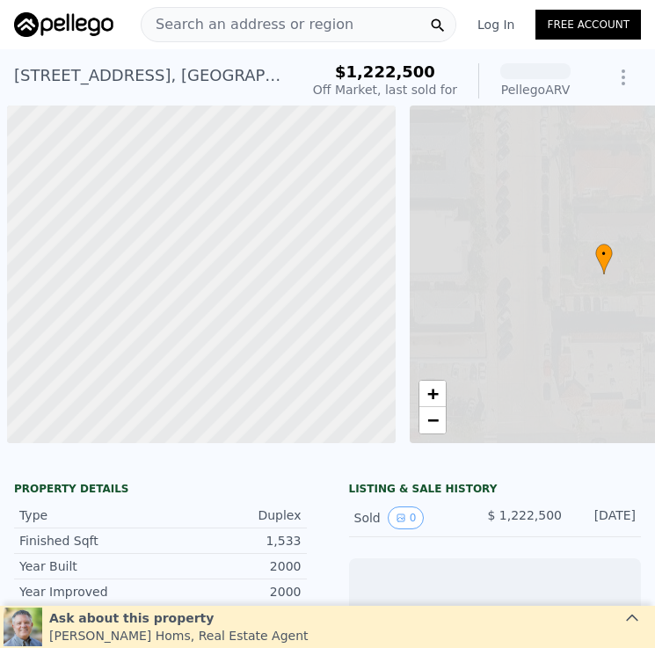
scroll to position [0, 7]
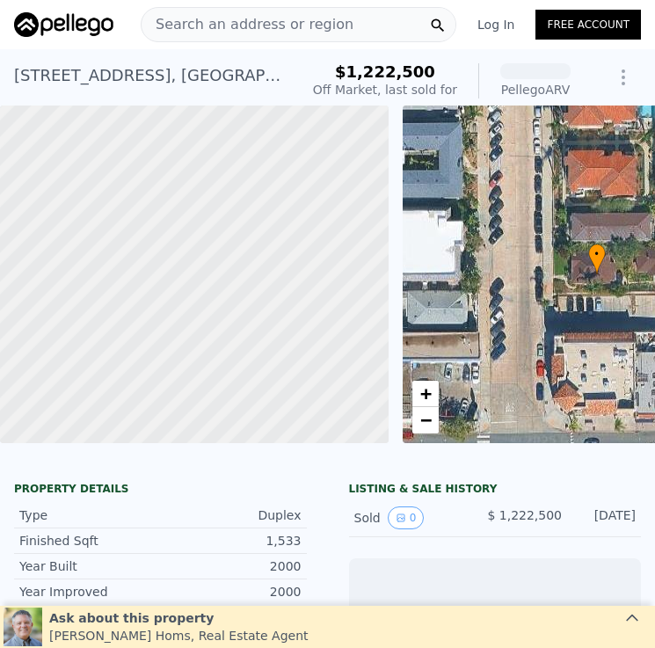
click at [345, 26] on div "Search an address or region" at bounding box center [298, 24] width 315 height 35
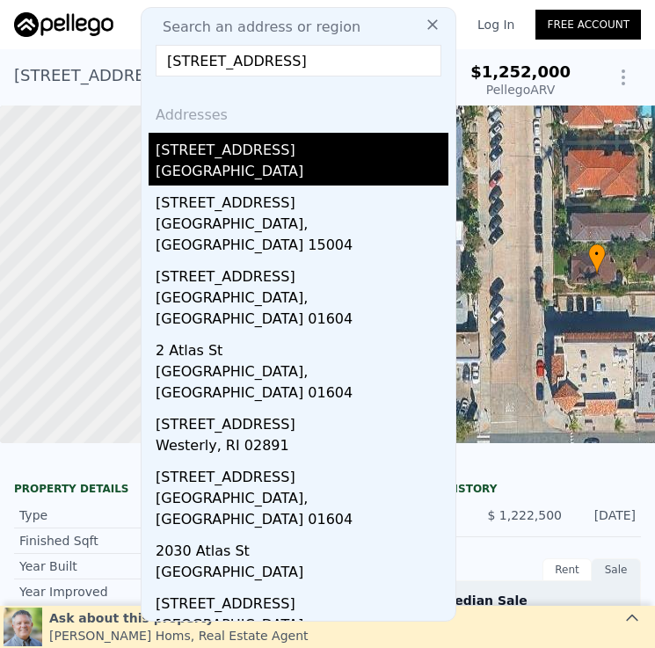
type input "[STREET_ADDRESS]"
click at [280, 163] on div "[GEOGRAPHIC_DATA]" at bounding box center [302, 173] width 293 height 25
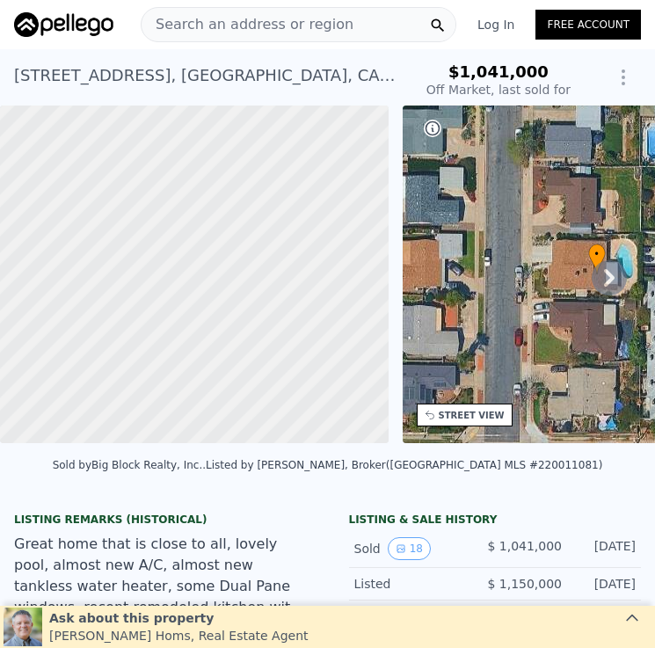
type input "-$ 1,128,789"
click at [318, 22] on span "Search an address or region" at bounding box center [247, 24] width 212 height 21
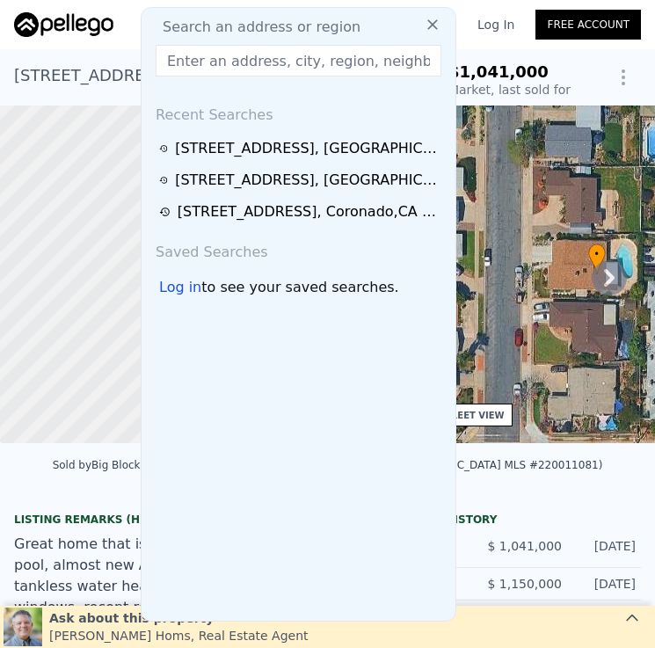
type input "[STREET_ADDRESS][PERSON_NAME]"
type input "$ 1,238,000"
type input "$ 40,299"
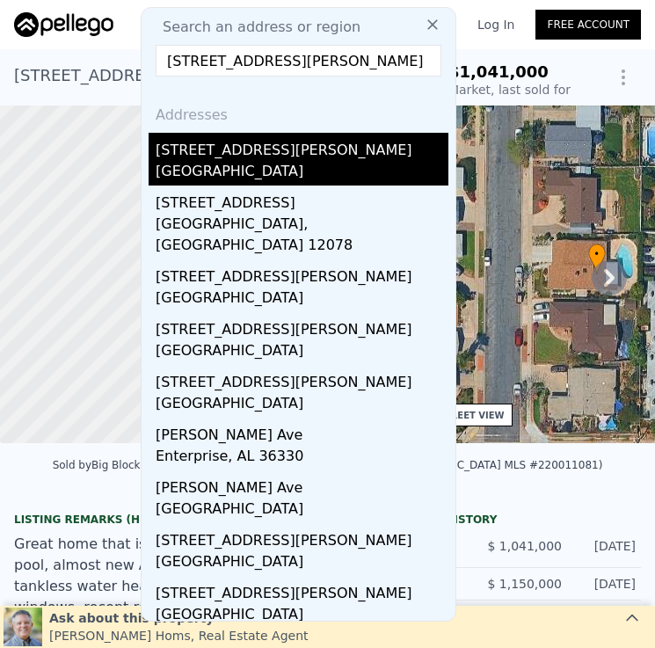
type input "[STREET_ADDRESS][PERSON_NAME]"
click at [327, 165] on div "[GEOGRAPHIC_DATA]" at bounding box center [302, 173] width 293 height 25
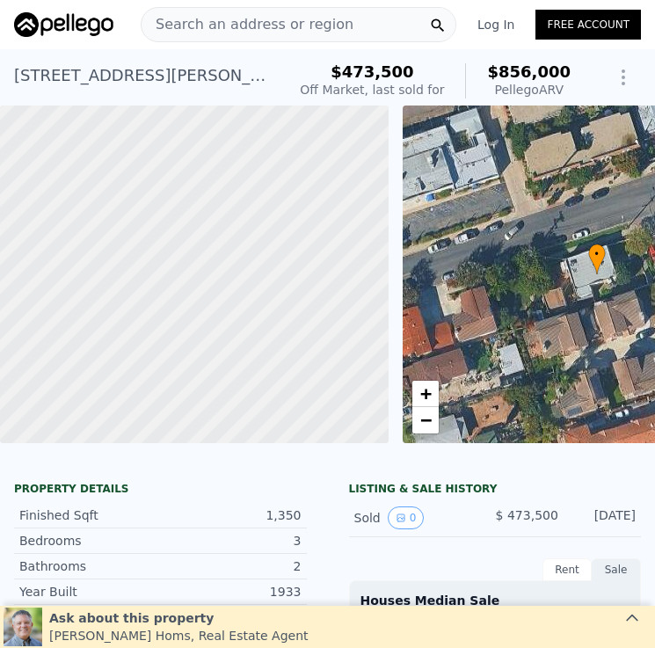
click at [285, 24] on span "Search an address or region" at bounding box center [247, 24] width 212 height 21
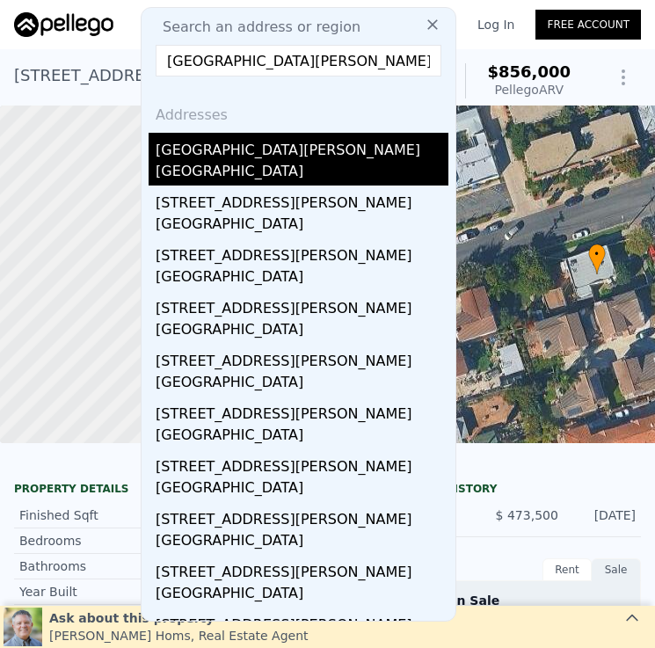
type input "[GEOGRAPHIC_DATA][PERSON_NAME]"
click at [318, 161] on div "[GEOGRAPHIC_DATA]" at bounding box center [302, 173] width 293 height 25
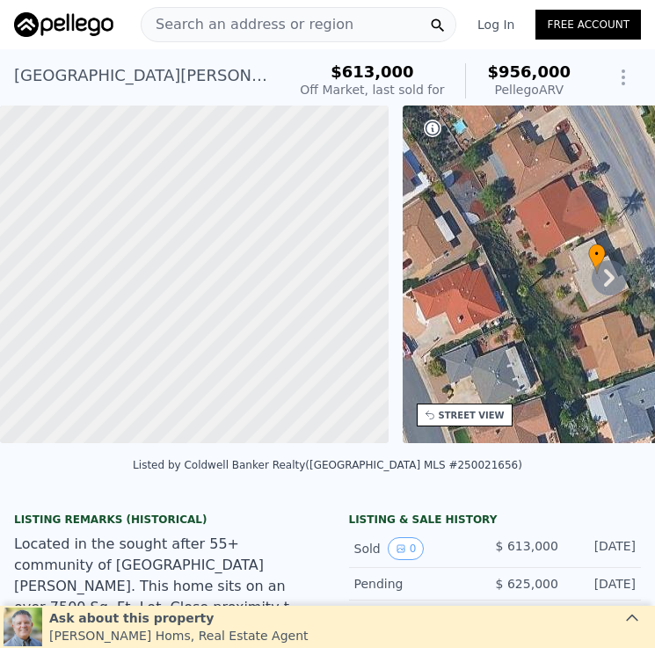
click at [320, 21] on span "Search an address or region" at bounding box center [247, 24] width 212 height 21
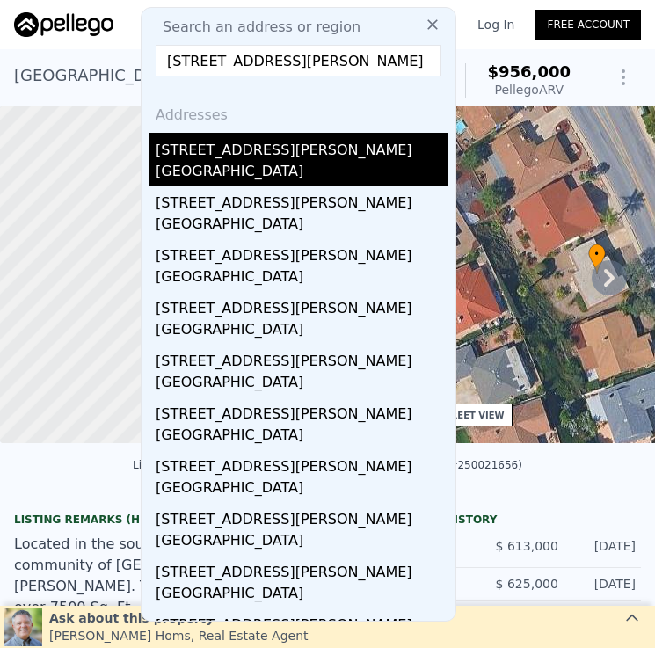
type input "[STREET_ADDRESS][PERSON_NAME]"
click at [318, 143] on div "[STREET_ADDRESS][PERSON_NAME]" at bounding box center [302, 147] width 293 height 28
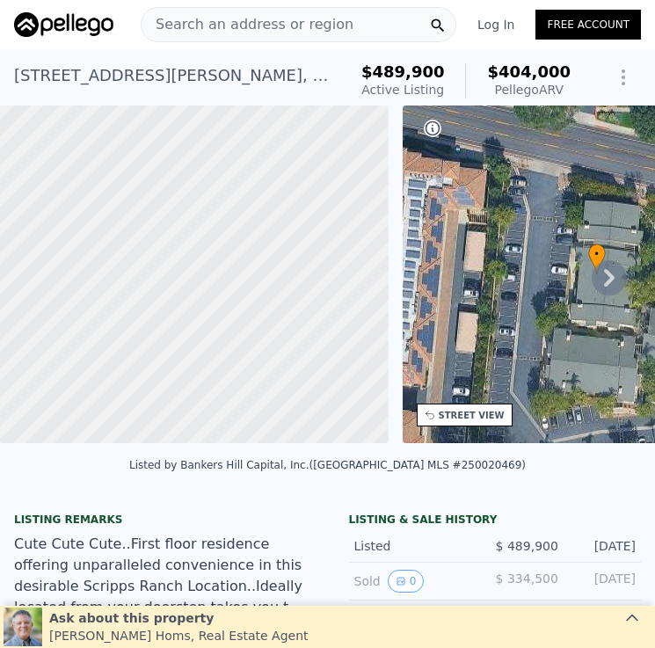
click at [369, 18] on div "Search an address or region" at bounding box center [298, 24] width 315 height 35
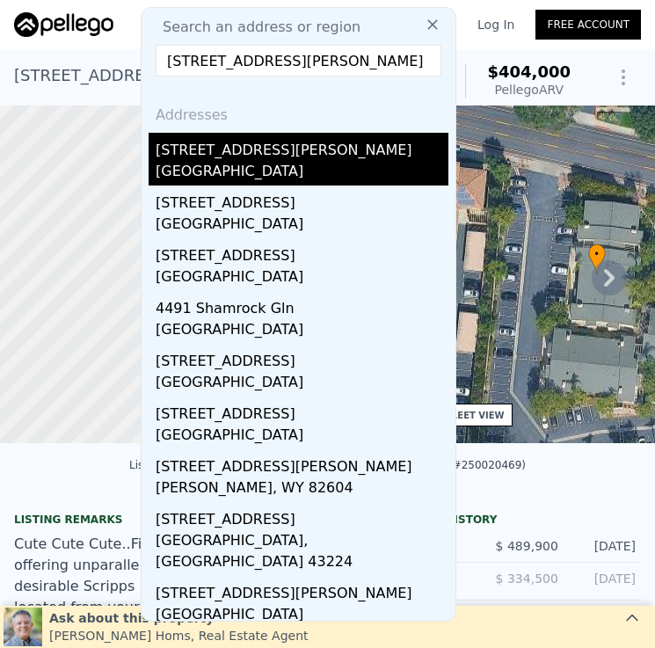
type input "[STREET_ADDRESS][PERSON_NAME]"
click at [270, 170] on div "[GEOGRAPHIC_DATA]" at bounding box center [302, 173] width 293 height 25
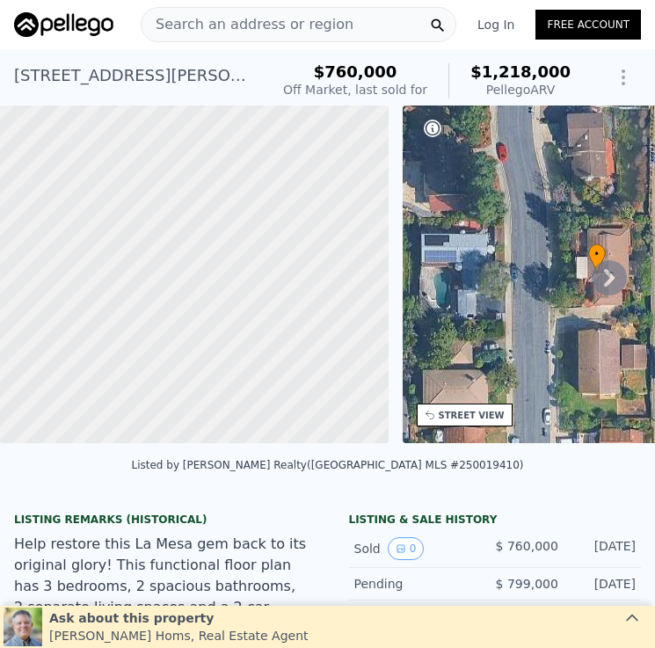
click at [308, 21] on span "Search an address or region" at bounding box center [247, 24] width 212 height 21
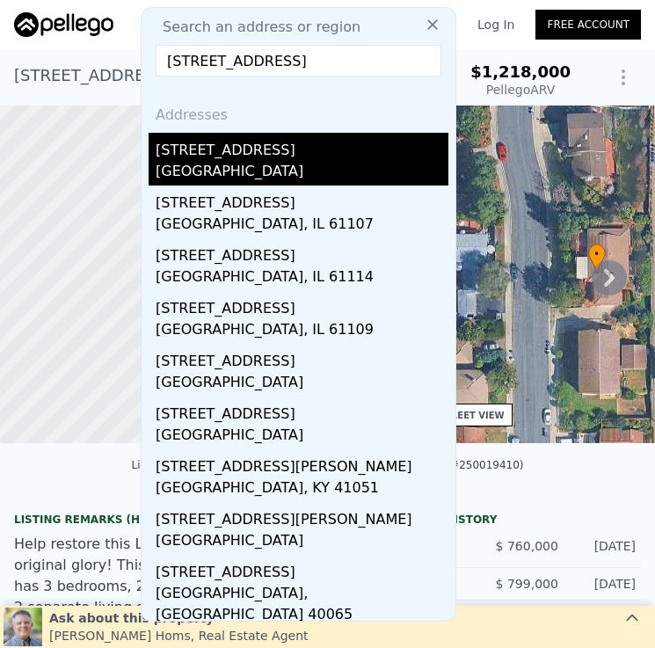
type input "[STREET_ADDRESS]"
click at [313, 163] on div "[GEOGRAPHIC_DATA]" at bounding box center [302, 173] width 293 height 25
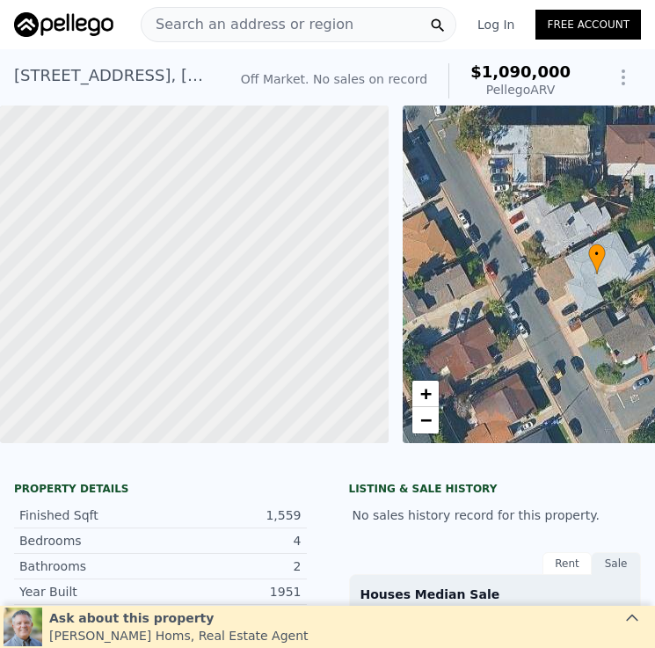
click at [327, 21] on span "Search an address or region" at bounding box center [247, 24] width 212 height 21
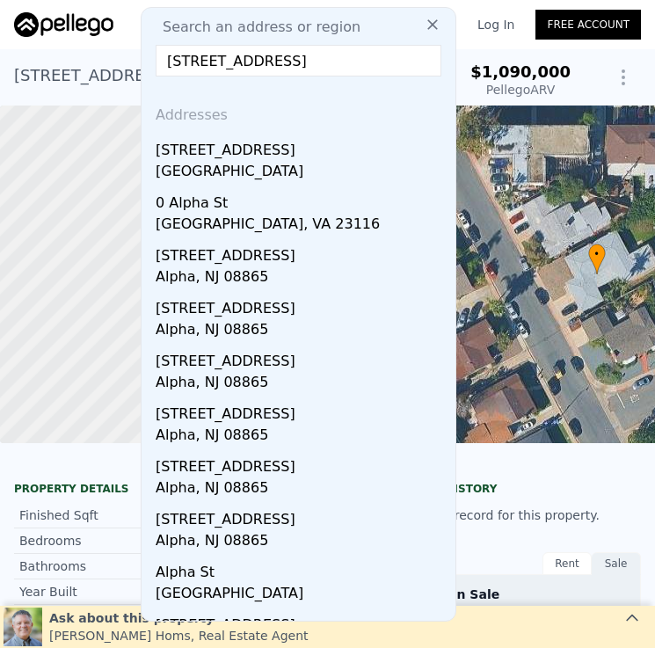
click at [207, 62] on input "[STREET_ADDRESS]" at bounding box center [299, 61] width 286 height 32
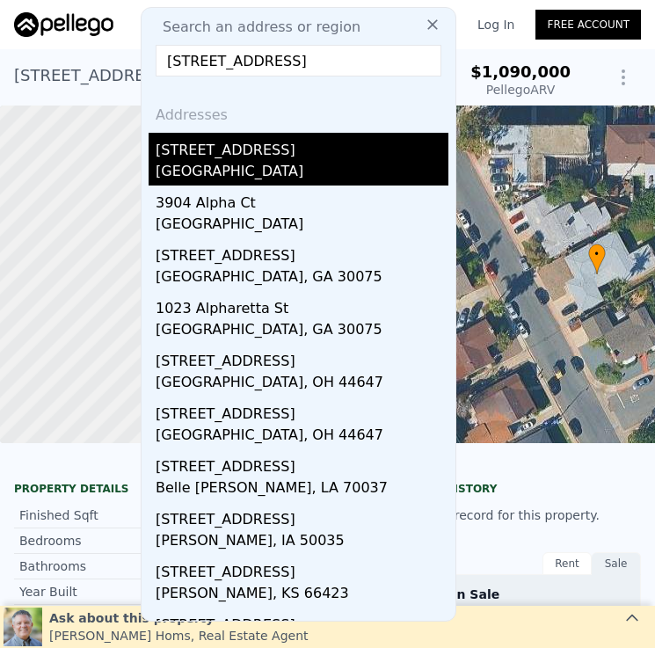
type input "[STREET_ADDRESS]"
click at [266, 167] on div "[GEOGRAPHIC_DATA]" at bounding box center [302, 173] width 293 height 25
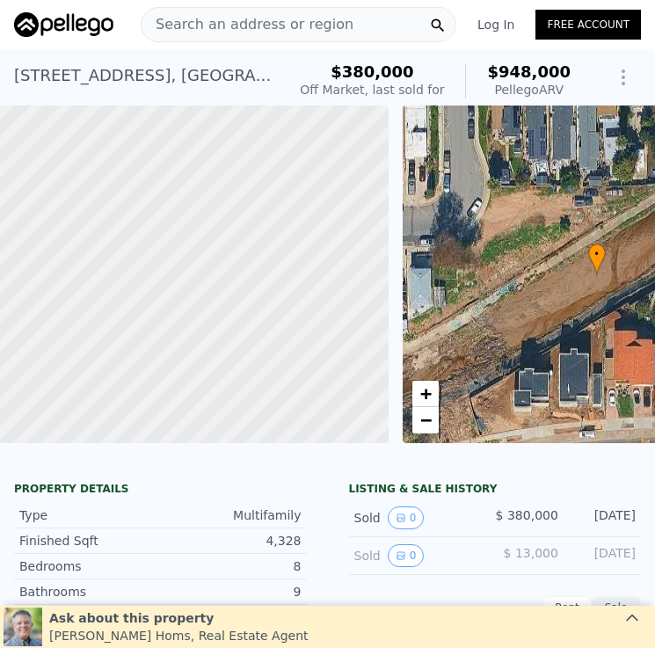
click at [315, 27] on span "Search an address or region" at bounding box center [247, 24] width 212 height 21
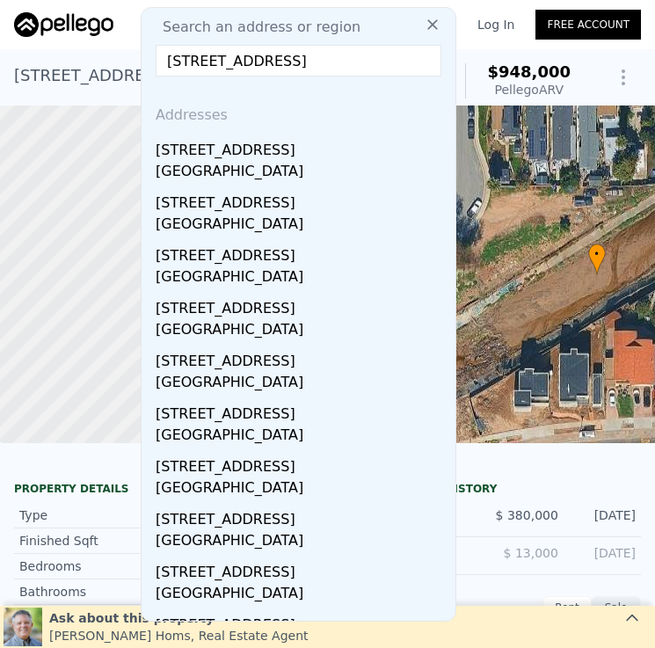
click at [207, 59] on input "[STREET_ADDRESS]" at bounding box center [299, 61] width 286 height 32
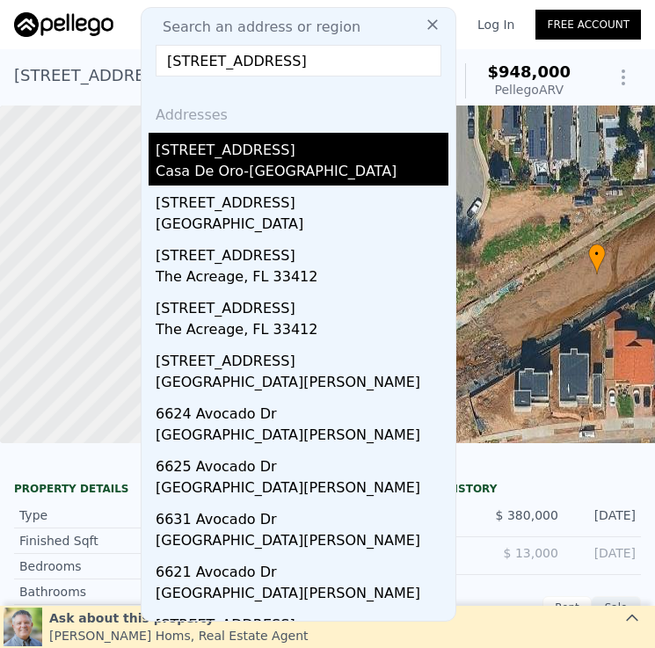
type input "[STREET_ADDRESS]"
click at [365, 177] on div "Casa De Oro-[GEOGRAPHIC_DATA]" at bounding box center [302, 173] width 293 height 25
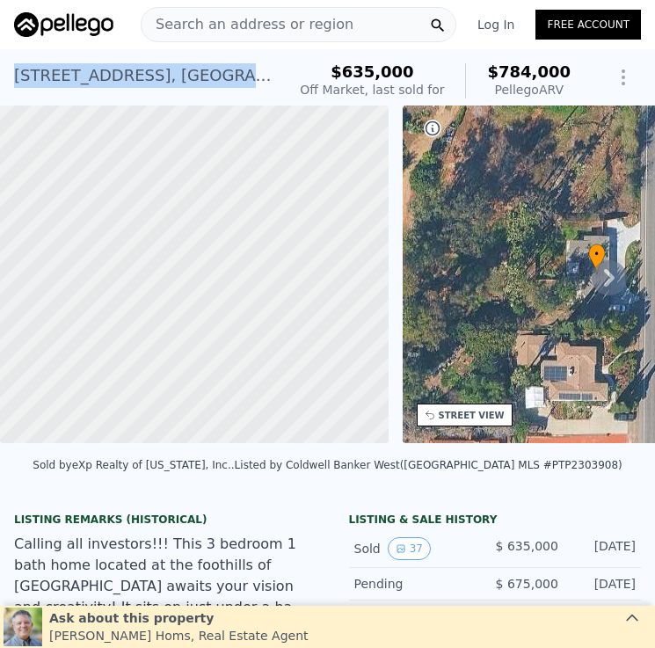
drag, startPoint x: 10, startPoint y: 72, endPoint x: 260, endPoint y: 89, distance: 251.0
click at [260, 89] on div "[STREET_ADDRESS] Sold [DATE] for $635k (~ARV $784k ) $635,000 Off Market, last …" at bounding box center [327, 77] width 655 height 56
copy div "[STREET_ADDRESS] Helix"
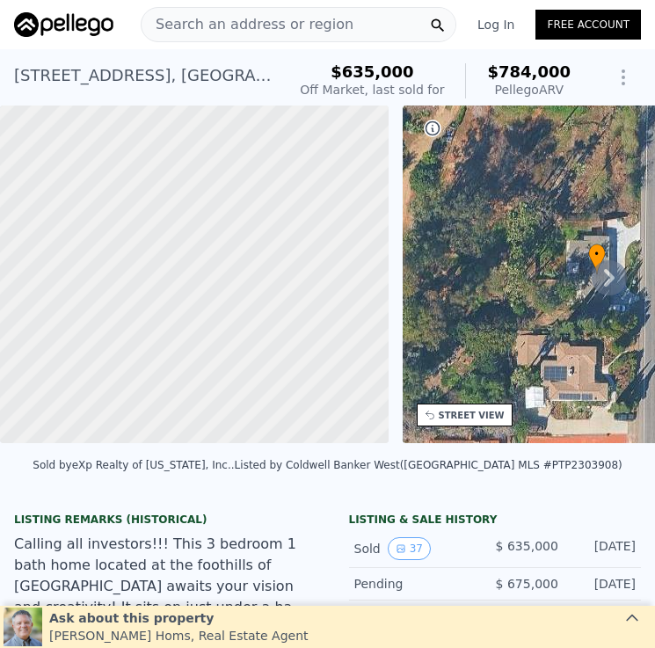
click at [354, 29] on div "Search an address or region" at bounding box center [298, 24] width 315 height 35
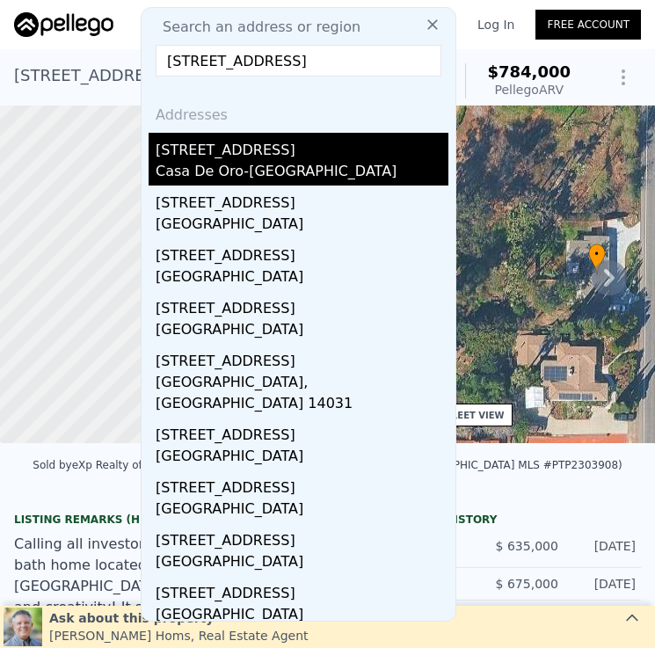
type input "[STREET_ADDRESS]"
click at [365, 164] on div "Casa De Oro-[GEOGRAPHIC_DATA]" at bounding box center [302, 173] width 293 height 25
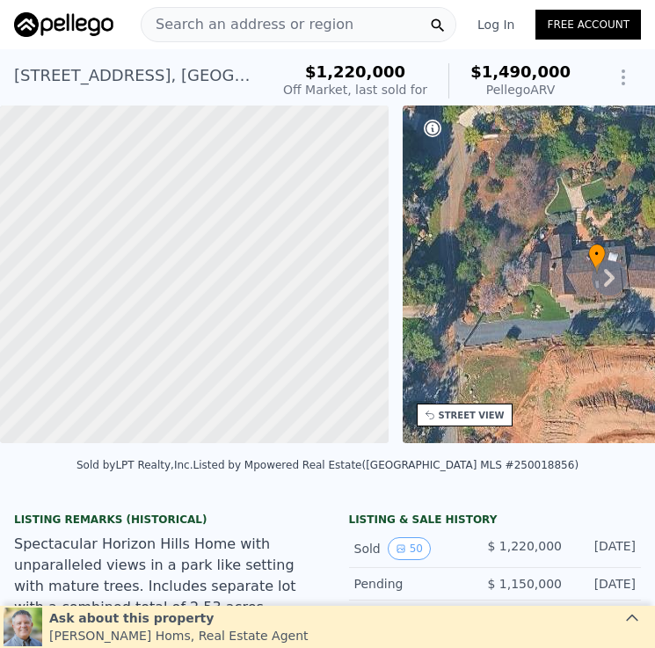
click at [324, 25] on span "Search an address or region" at bounding box center [247, 24] width 212 height 21
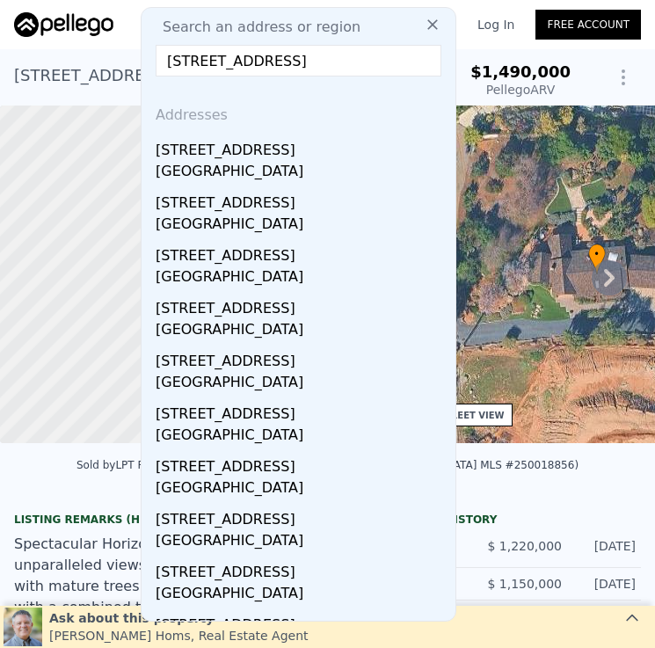
click at [203, 57] on input "[STREET_ADDRESS]" at bounding box center [299, 61] width 286 height 32
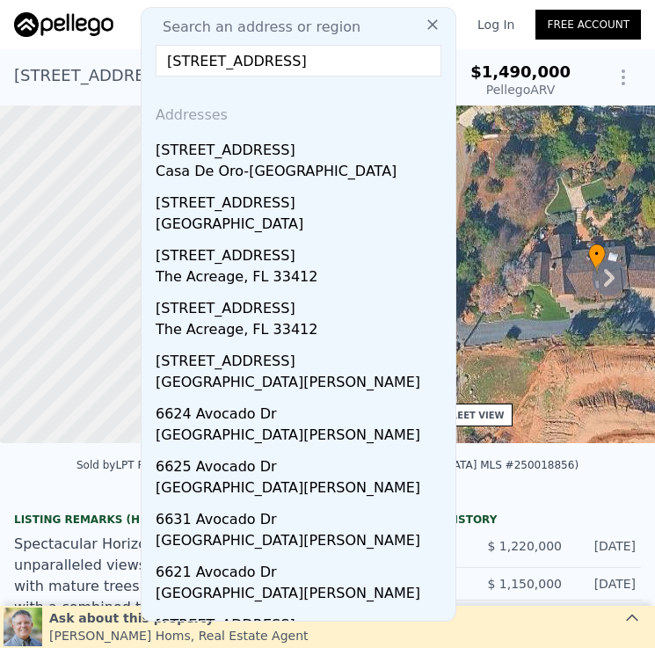
click at [346, 57] on input "[STREET_ADDRESS]" at bounding box center [299, 61] width 286 height 32
paste input "[STREET_ADDRESS]"
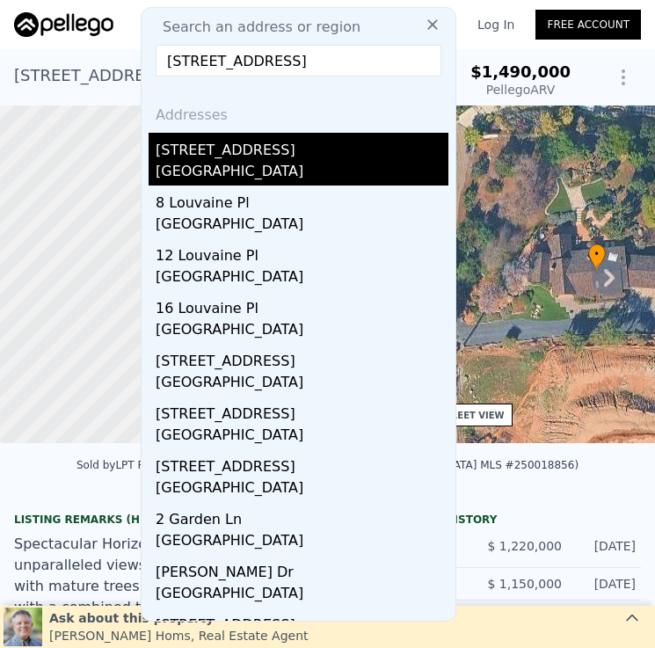
type input "[STREET_ADDRESS]"
click at [358, 154] on div "[STREET_ADDRESS]" at bounding box center [302, 147] width 293 height 28
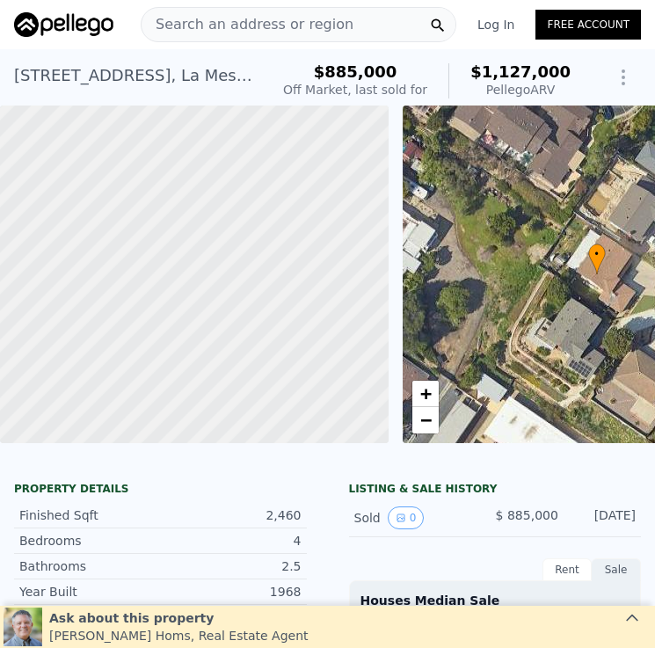
click at [295, 30] on span "Search an address or region" at bounding box center [247, 24] width 212 height 21
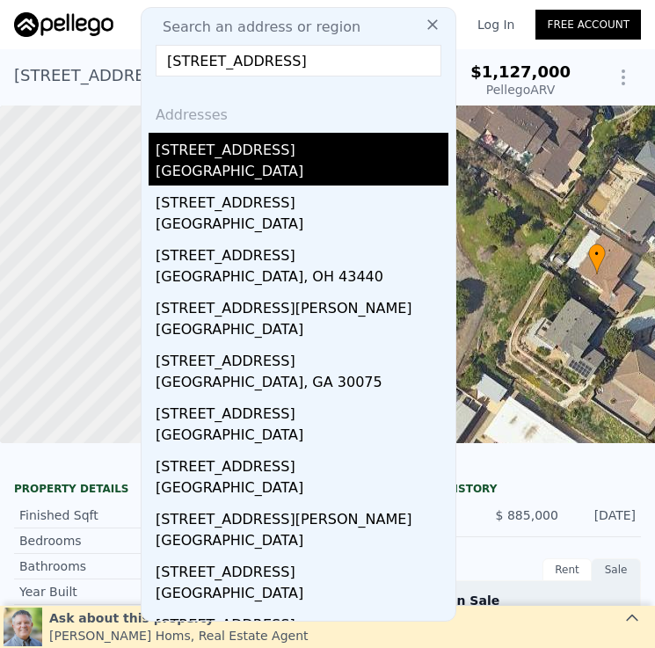
type input "[STREET_ADDRESS]"
click at [292, 178] on div "[GEOGRAPHIC_DATA]" at bounding box center [302, 173] width 293 height 25
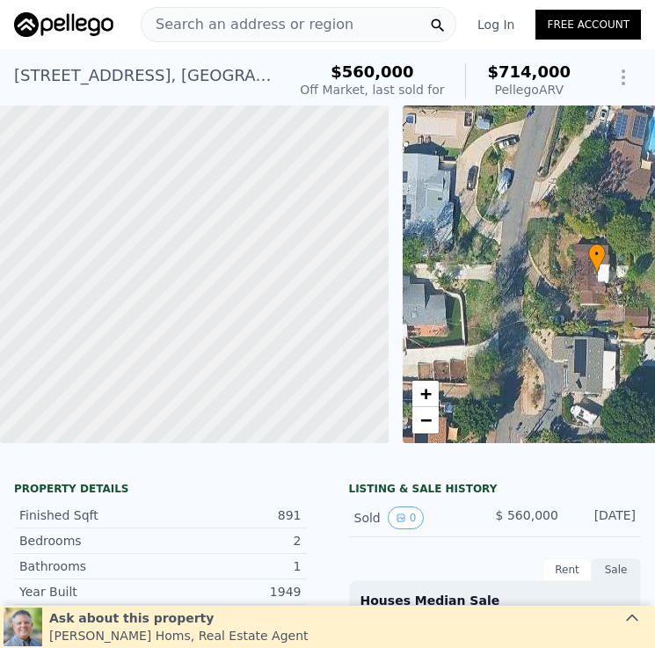
click at [239, 20] on span "Search an address or region" at bounding box center [247, 24] width 212 height 21
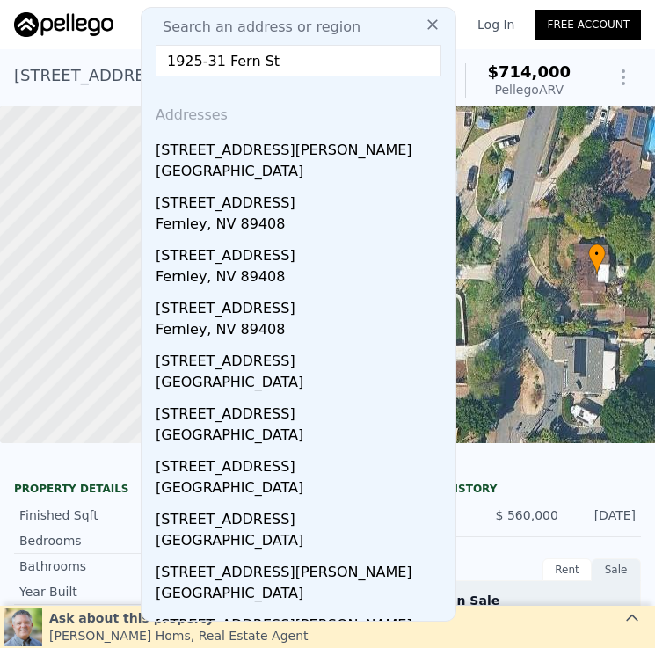
click at [207, 64] on input "1925-31 Fern St" at bounding box center [299, 61] width 286 height 32
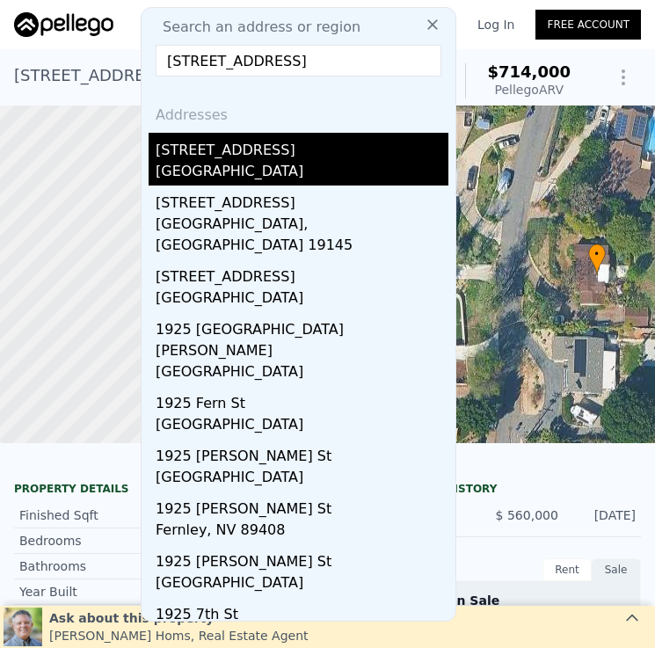
type input "[STREET_ADDRESS]"
click at [366, 153] on div "[STREET_ADDRESS]" at bounding box center [302, 147] width 293 height 28
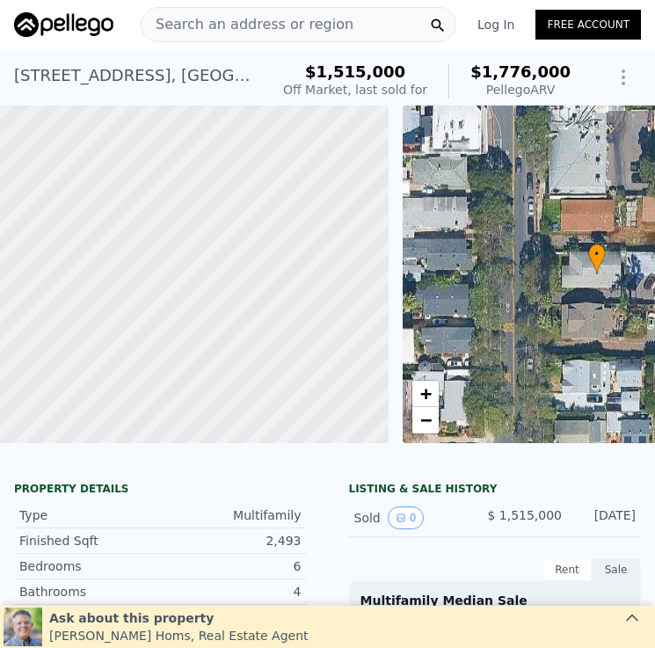
click at [293, 31] on span "Search an address or region" at bounding box center [247, 24] width 212 height 21
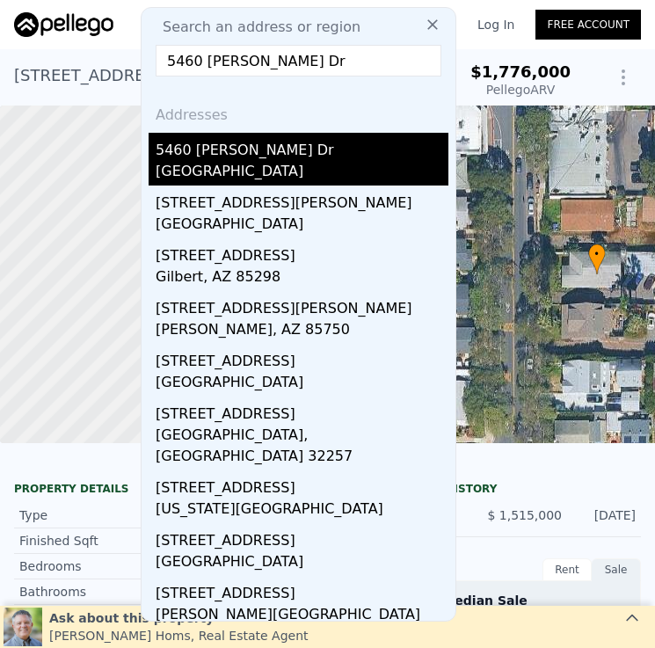
type input "5460 [PERSON_NAME] Dr"
click at [281, 163] on div "[GEOGRAPHIC_DATA]" at bounding box center [302, 173] width 293 height 25
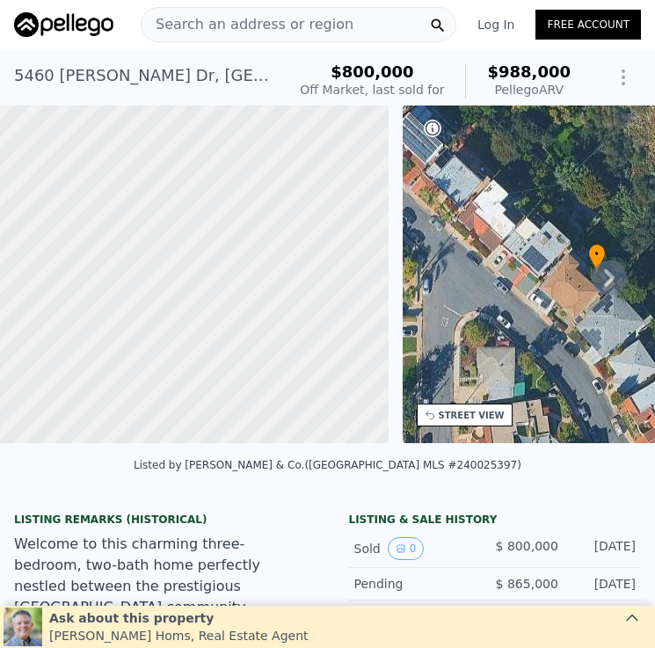
click at [298, 25] on span "Search an address or region" at bounding box center [247, 24] width 212 height 21
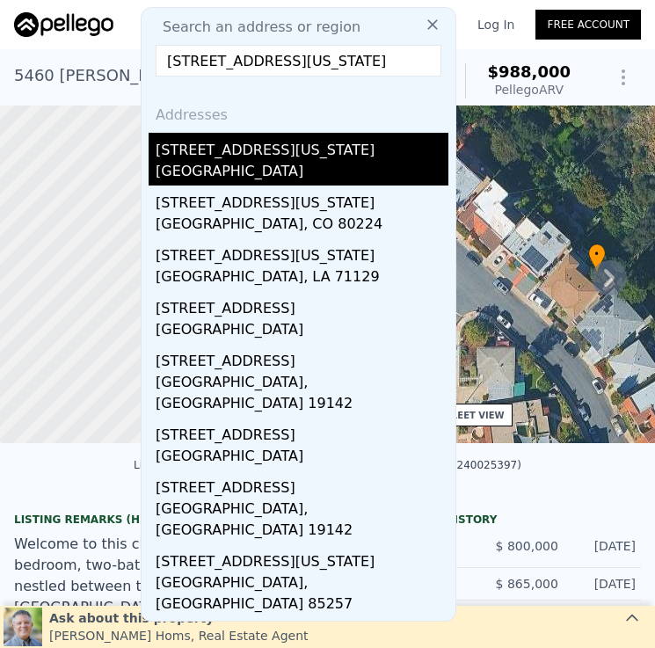
type input "[STREET_ADDRESS][US_STATE]"
click at [273, 157] on div "[STREET_ADDRESS][US_STATE]" at bounding box center [302, 147] width 293 height 28
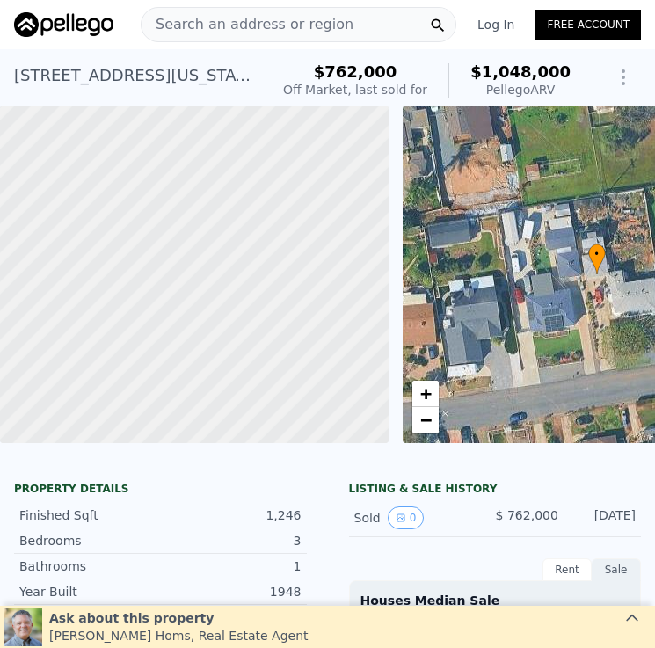
click at [298, 31] on span "Search an address or region" at bounding box center [247, 24] width 212 height 21
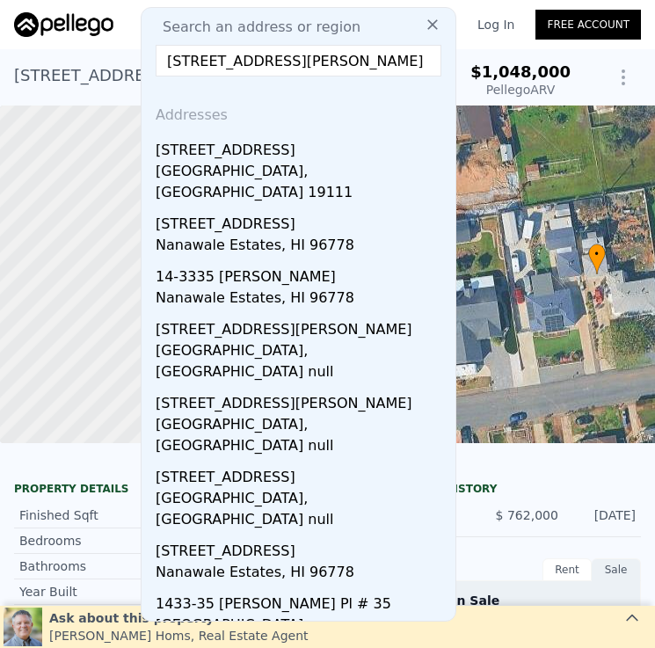
click at [209, 63] on input "[STREET_ADDRESS][PERSON_NAME]" at bounding box center [299, 61] width 286 height 32
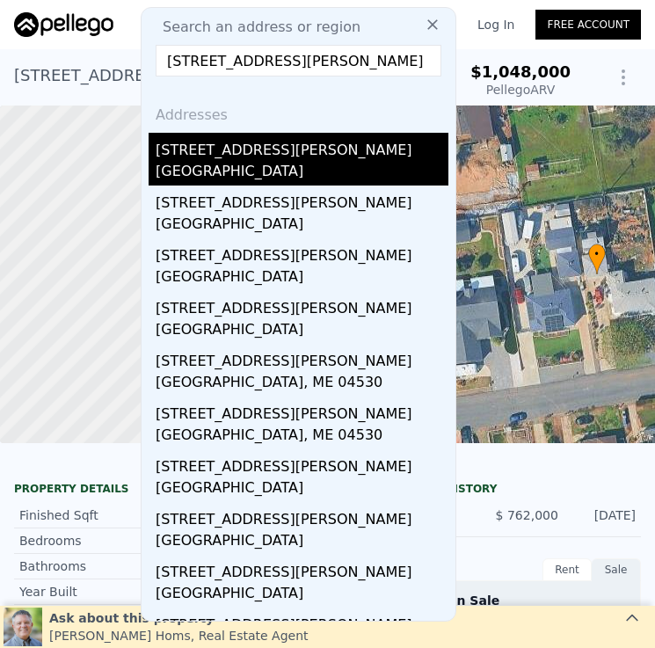
type input "[STREET_ADDRESS][PERSON_NAME]"
click at [314, 163] on div "[GEOGRAPHIC_DATA]" at bounding box center [302, 173] width 293 height 25
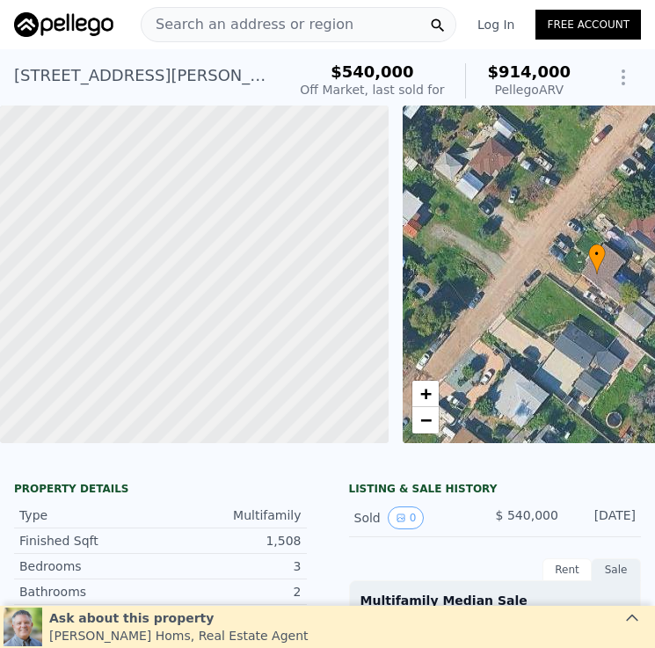
click at [310, 26] on span "Search an address or region" at bounding box center [247, 24] width 212 height 21
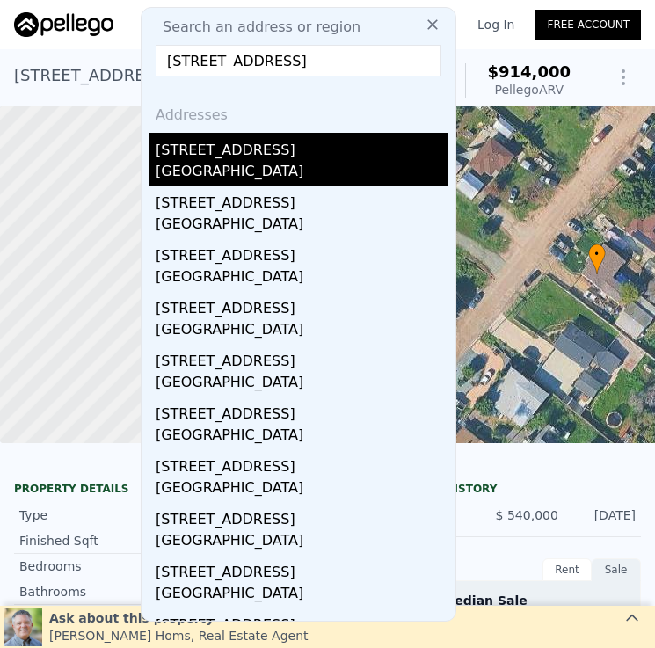
type input "[STREET_ADDRESS]"
click at [319, 173] on div "[GEOGRAPHIC_DATA]" at bounding box center [302, 173] width 293 height 25
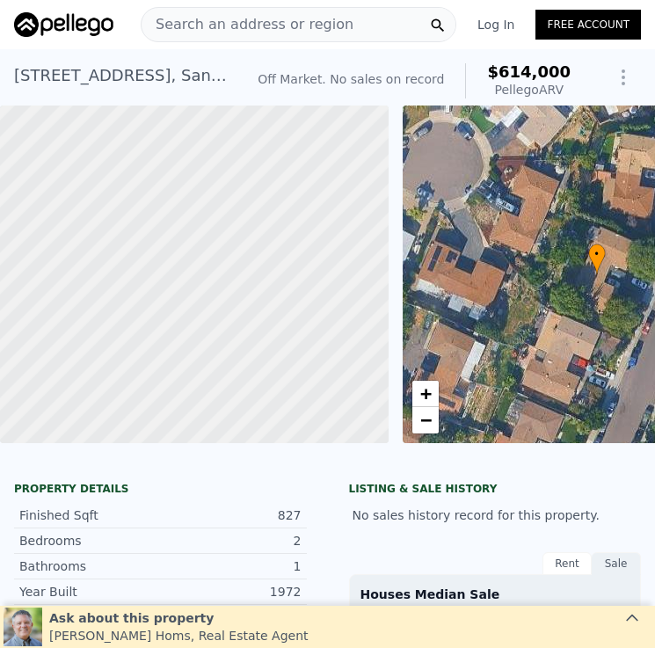
click at [371, 32] on div "Search an address or region" at bounding box center [298, 24] width 315 height 35
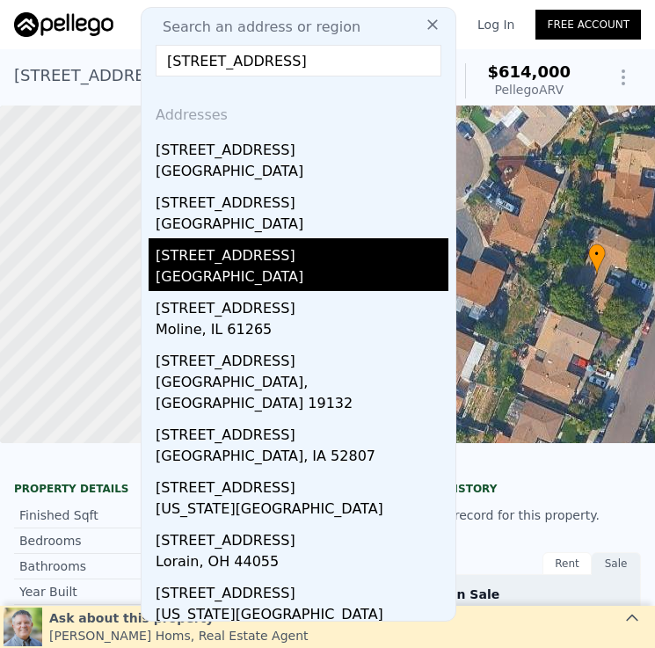
type input "[STREET_ADDRESS]"
click at [313, 246] on div "[STREET_ADDRESS]" at bounding box center [302, 252] width 293 height 28
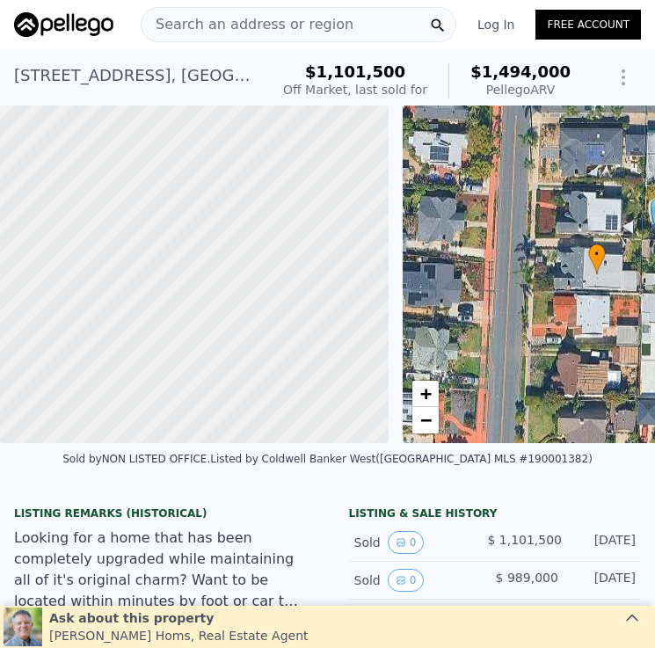
click at [262, 22] on span "Search an address or region" at bounding box center [247, 24] width 212 height 21
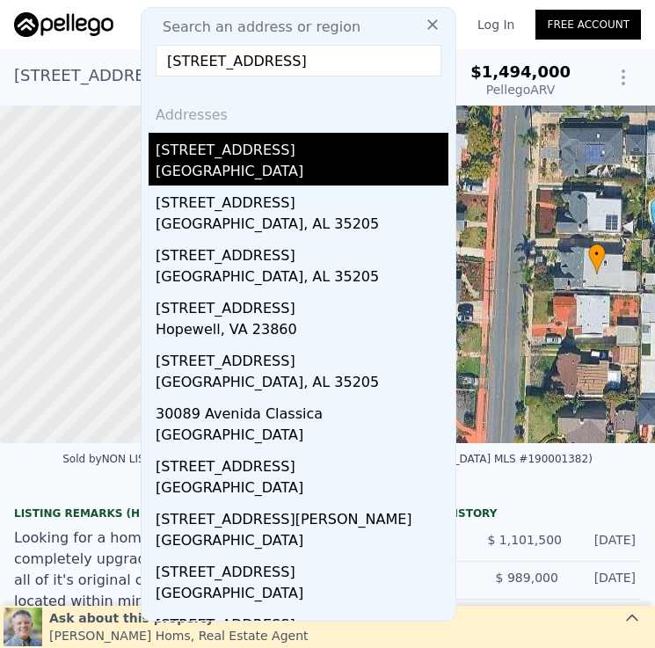
type input "[STREET_ADDRESS]"
click at [314, 167] on div "[GEOGRAPHIC_DATA]" at bounding box center [302, 173] width 293 height 25
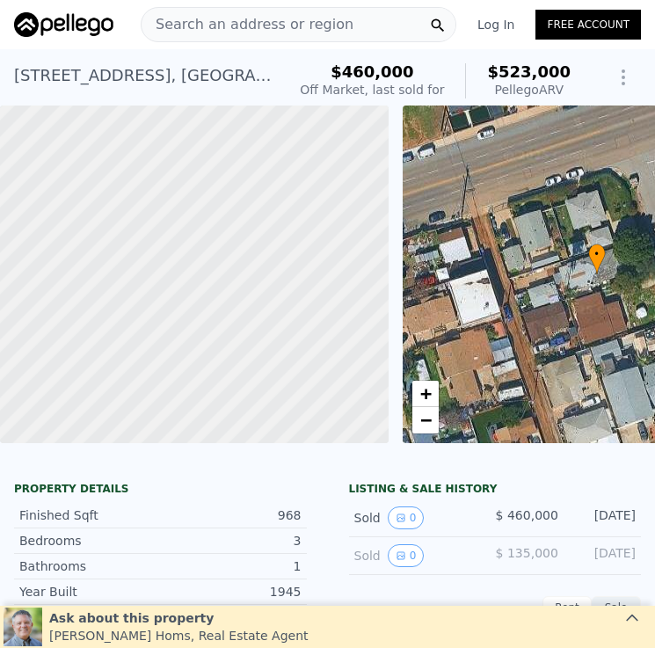
click at [365, 25] on div "Search an address or region" at bounding box center [298, 24] width 315 height 35
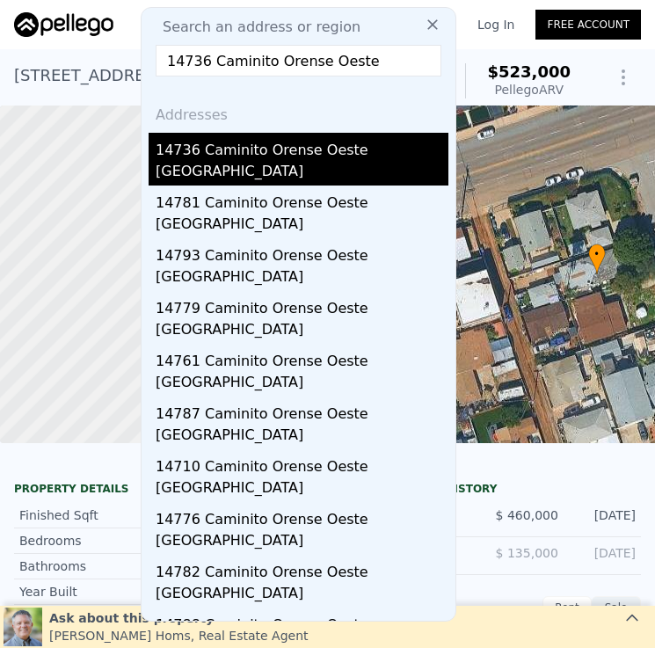
type input "14736 Caminito Orense Oeste"
click at [319, 146] on div "14736 Caminito Orense Oeste" at bounding box center [302, 147] width 293 height 28
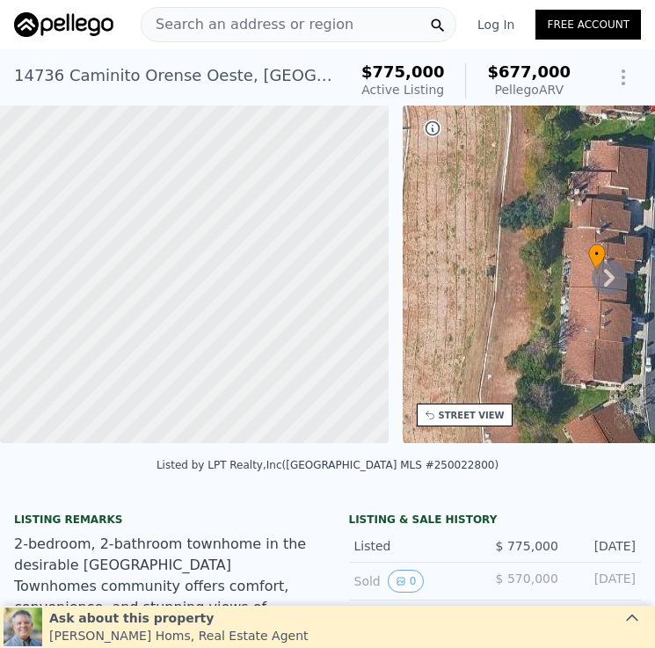
click at [337, 18] on div "Search an address or region" at bounding box center [298, 24] width 315 height 35
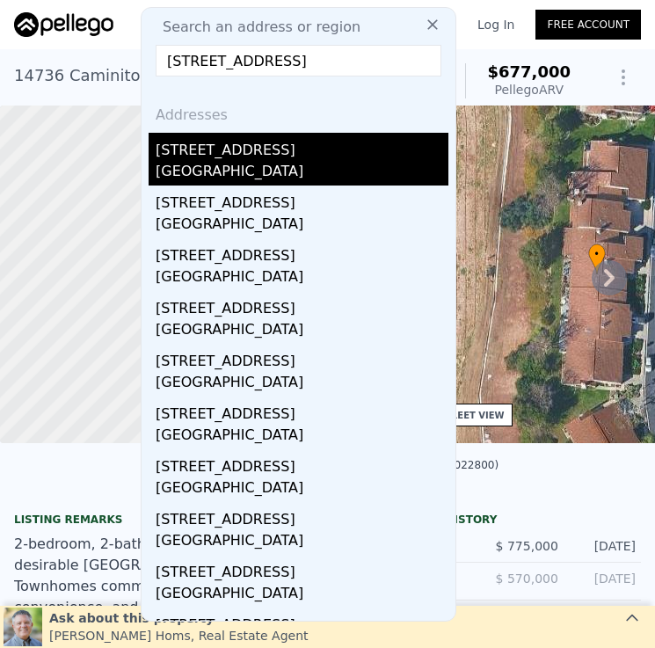
type input "[STREET_ADDRESS]"
click at [336, 155] on div "[STREET_ADDRESS]" at bounding box center [302, 147] width 293 height 28
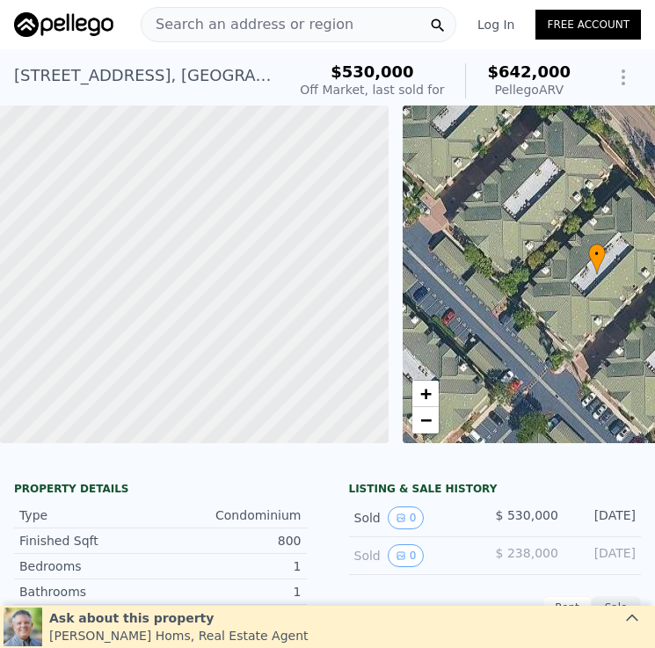
click at [353, 35] on div "Search an address or region" at bounding box center [298, 24] width 315 height 35
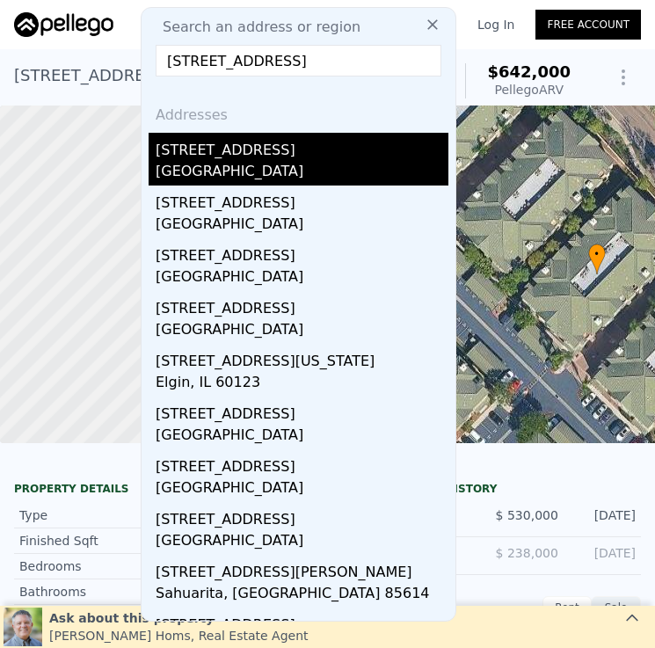
type input "[STREET_ADDRESS]"
click at [300, 164] on div "[GEOGRAPHIC_DATA]" at bounding box center [302, 173] width 293 height 25
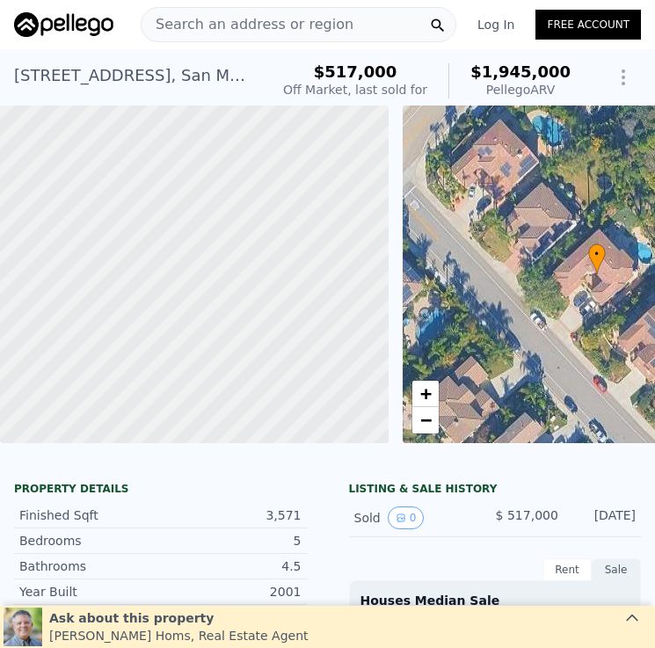
click at [358, 22] on div "Search an address or region" at bounding box center [298, 24] width 315 height 35
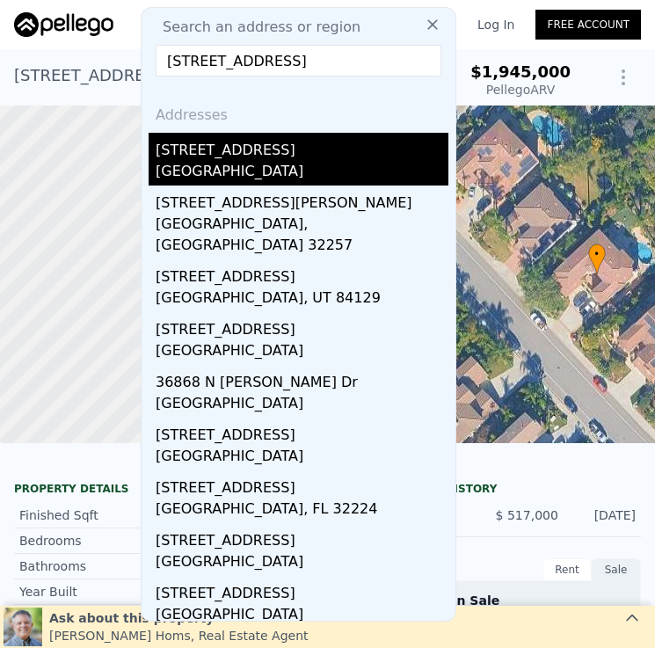
type input "[STREET_ADDRESS]"
click at [323, 163] on div "[GEOGRAPHIC_DATA]" at bounding box center [302, 173] width 293 height 25
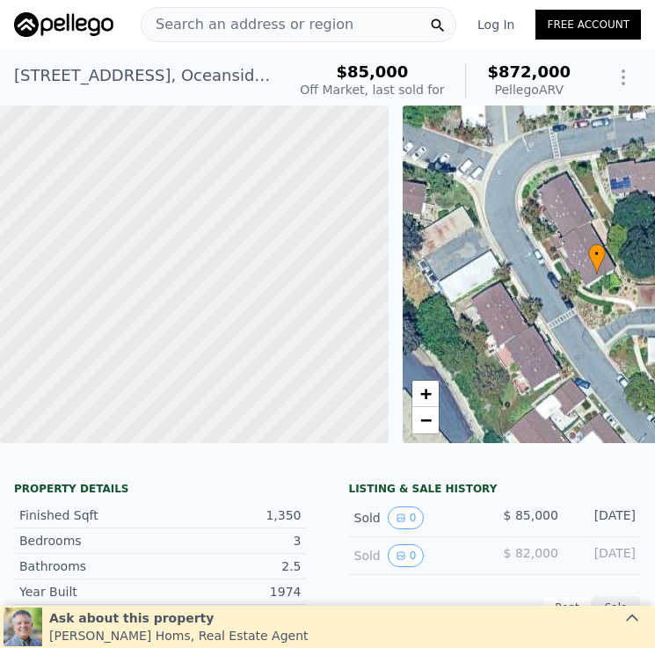
click at [315, 25] on span "Search an address or region" at bounding box center [247, 24] width 212 height 21
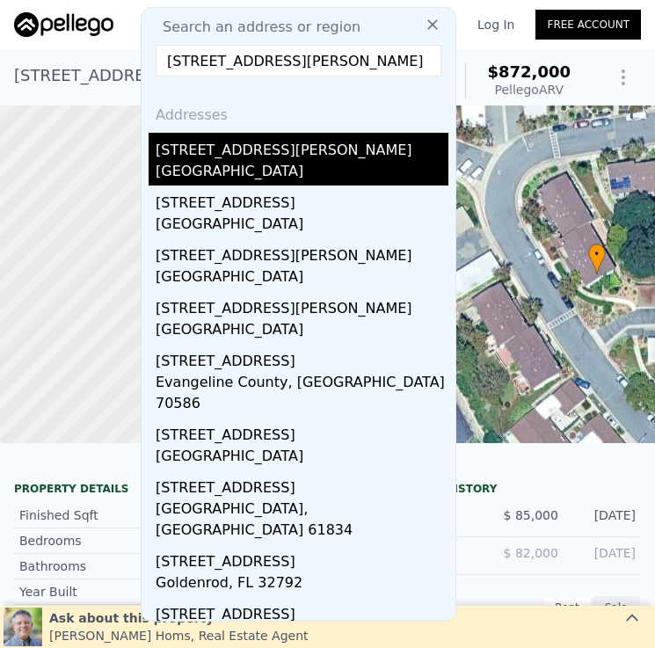
type input "[STREET_ADDRESS][PERSON_NAME]"
click at [324, 148] on div "[STREET_ADDRESS][PERSON_NAME]" at bounding box center [302, 147] width 293 height 28
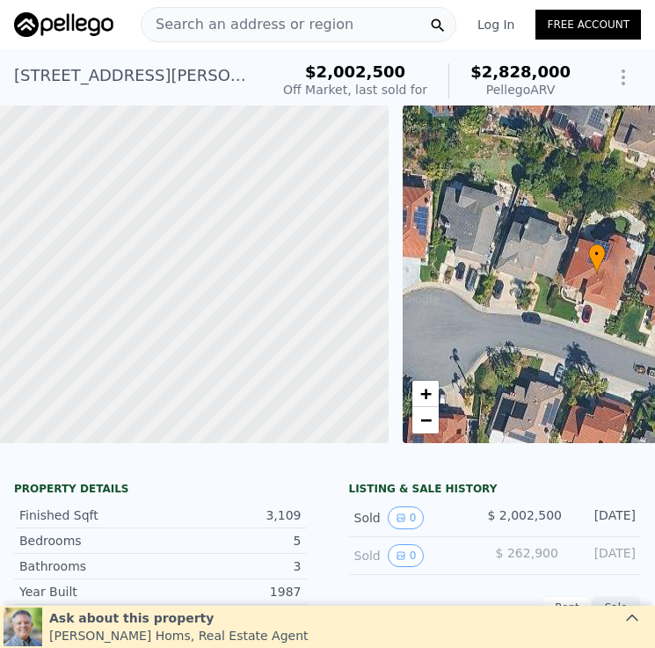
click at [345, 33] on div "Search an address or region" at bounding box center [298, 24] width 315 height 35
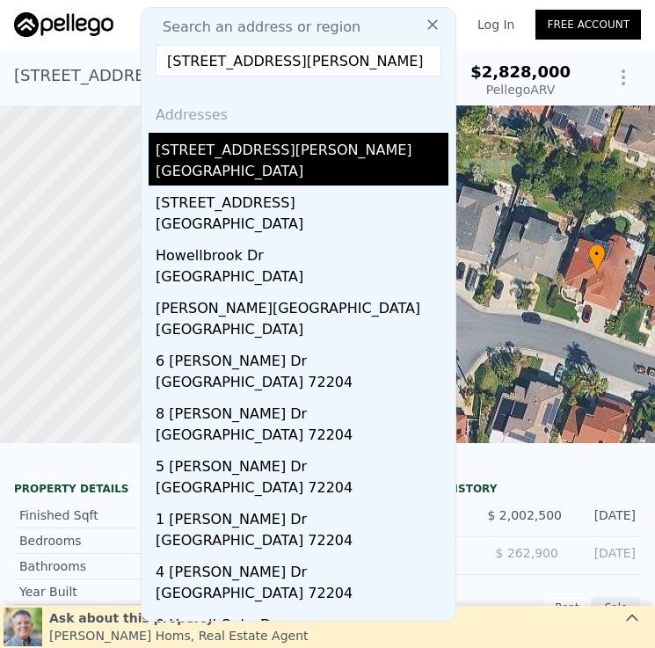
type input "[STREET_ADDRESS][PERSON_NAME]"
click at [300, 159] on div "[STREET_ADDRESS][PERSON_NAME]" at bounding box center [302, 147] width 293 height 28
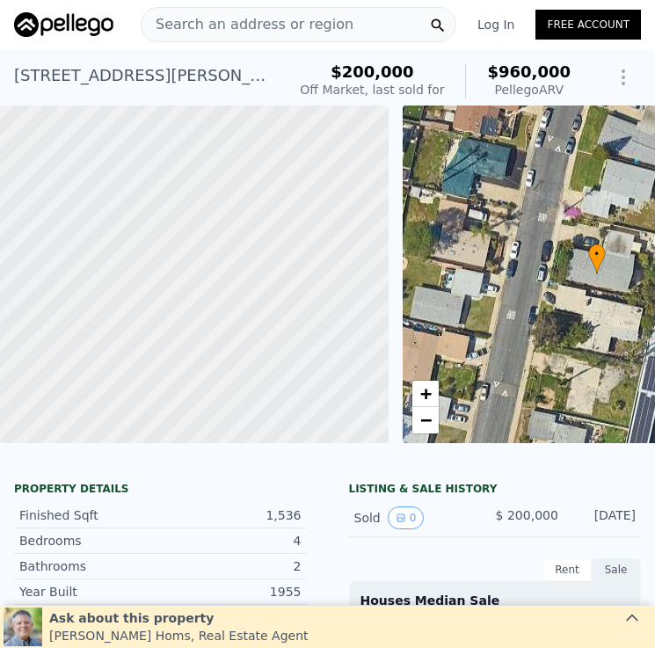
click at [322, 25] on span "Search an address or region" at bounding box center [247, 24] width 212 height 21
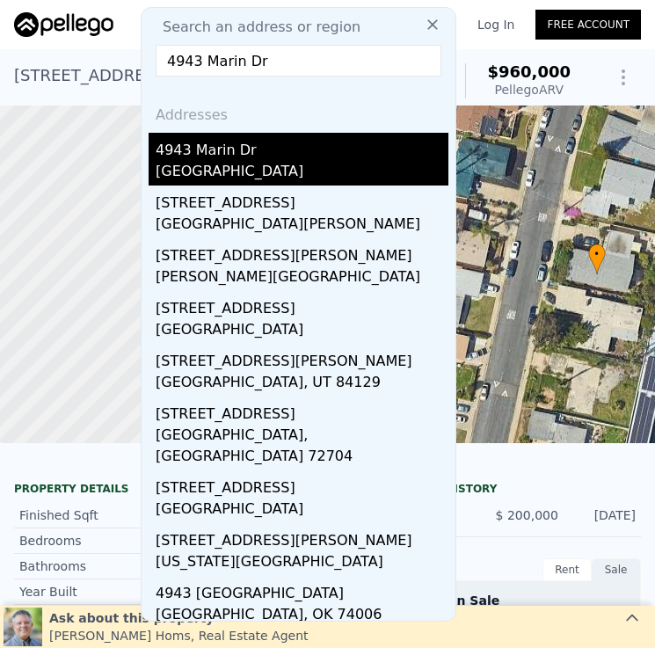
type input "4943 Marin Dr"
click at [318, 178] on div "[GEOGRAPHIC_DATA]" at bounding box center [302, 173] width 293 height 25
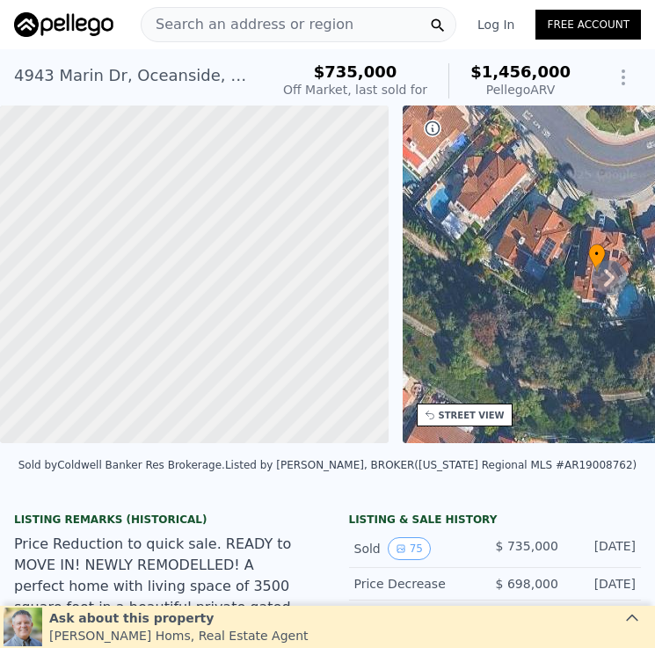
click at [393, 32] on div "Search an address or region" at bounding box center [298, 24] width 315 height 35
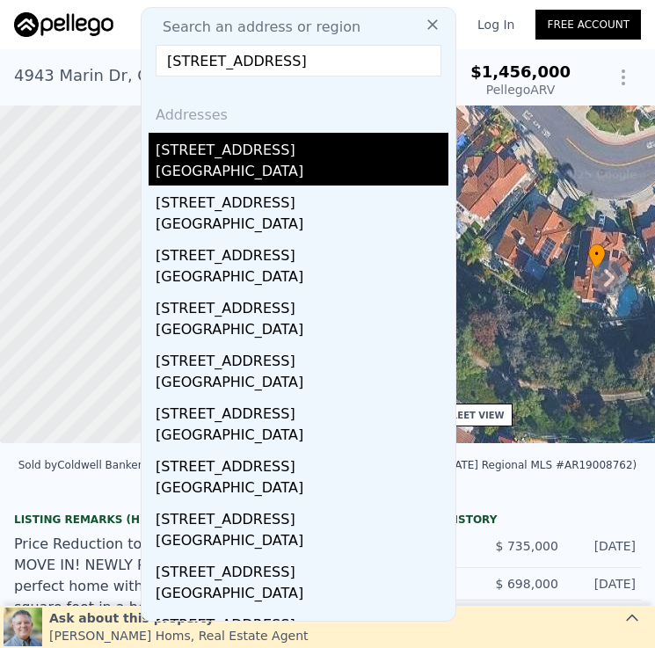
type input "[STREET_ADDRESS]"
click at [318, 163] on div "[GEOGRAPHIC_DATA]" at bounding box center [302, 173] width 293 height 25
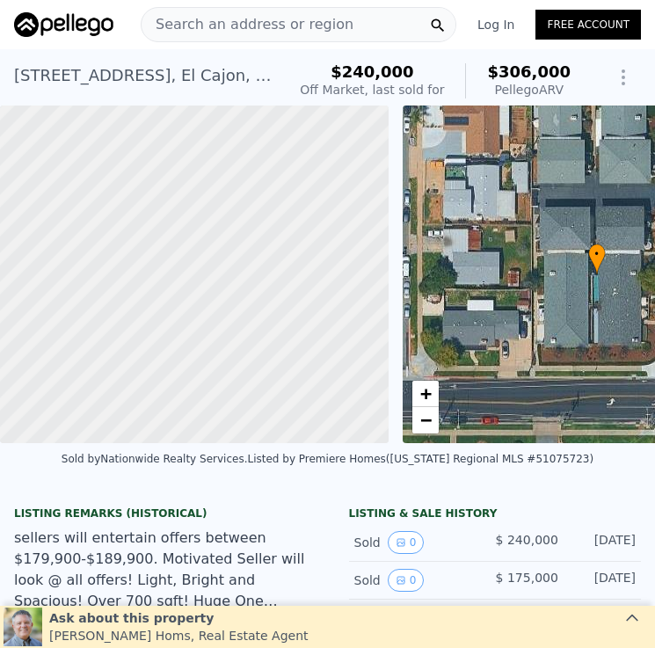
click at [359, 22] on div "Search an address or region" at bounding box center [298, 24] width 315 height 35
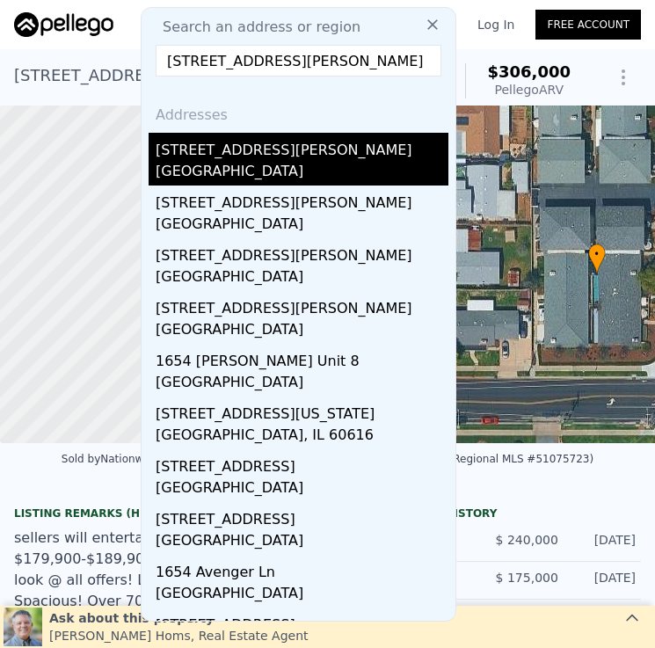
type input "[STREET_ADDRESS][PERSON_NAME]"
click at [313, 145] on div "[STREET_ADDRESS][PERSON_NAME]" at bounding box center [302, 147] width 293 height 28
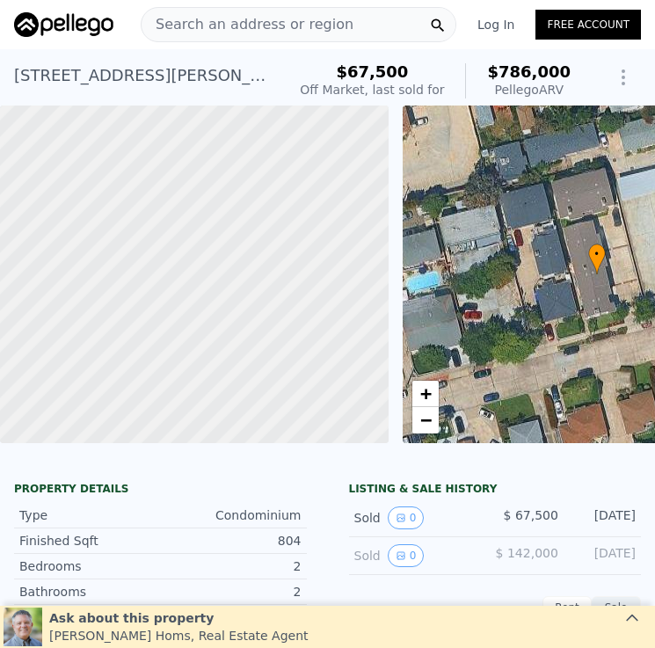
click at [348, 23] on div "Search an address or region" at bounding box center [298, 24] width 315 height 35
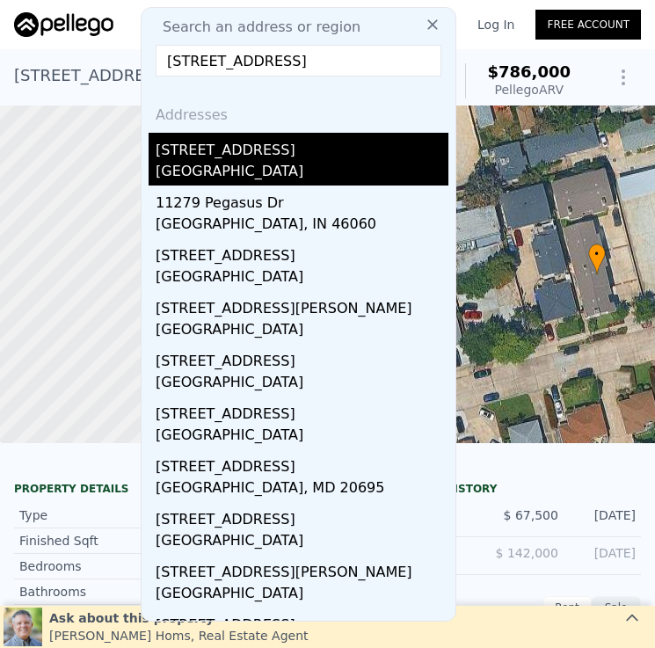
type input "[STREET_ADDRESS]"
click at [308, 152] on div "[STREET_ADDRESS]" at bounding box center [302, 147] width 293 height 28
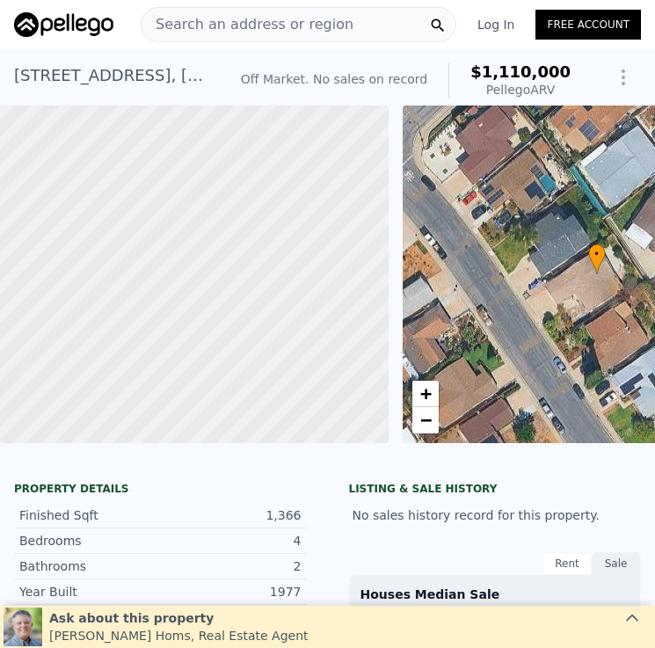
click at [352, 35] on div "Search an address or region" at bounding box center [298, 24] width 315 height 35
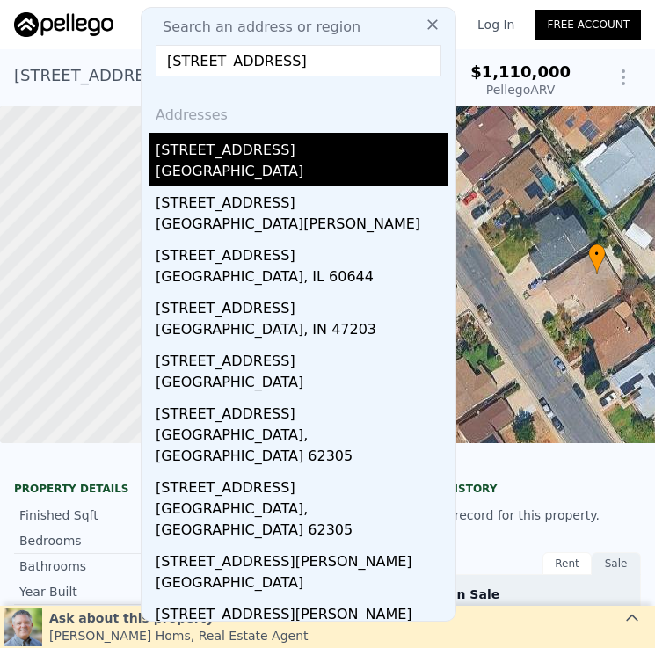
type input "[STREET_ADDRESS]"
click at [327, 154] on div "[STREET_ADDRESS]" at bounding box center [302, 147] width 293 height 28
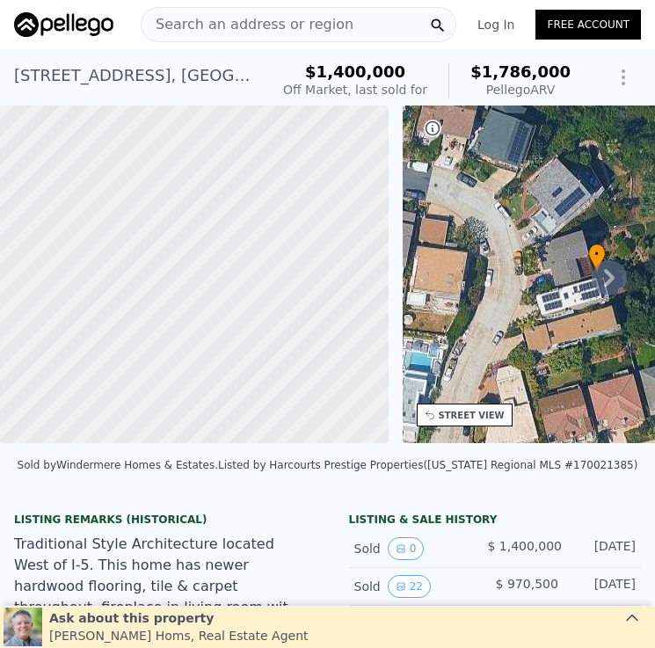
click at [262, 31] on span "Search an address or region" at bounding box center [247, 24] width 212 height 21
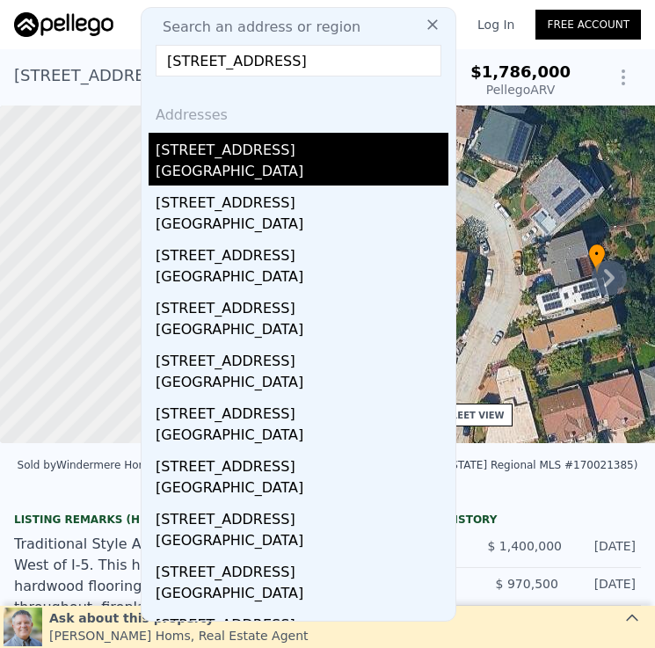
type input "[STREET_ADDRESS]"
click at [319, 155] on div "[STREET_ADDRESS]" at bounding box center [302, 147] width 293 height 28
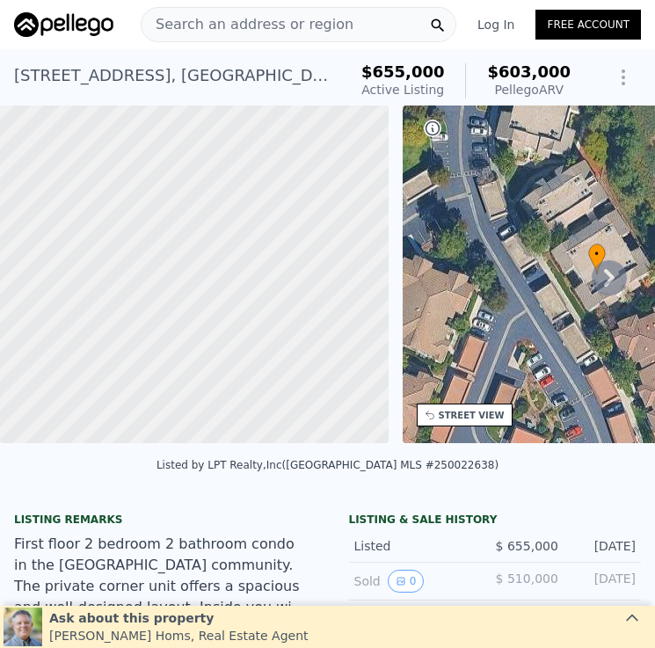
click at [305, 26] on span "Search an address or region" at bounding box center [247, 24] width 212 height 21
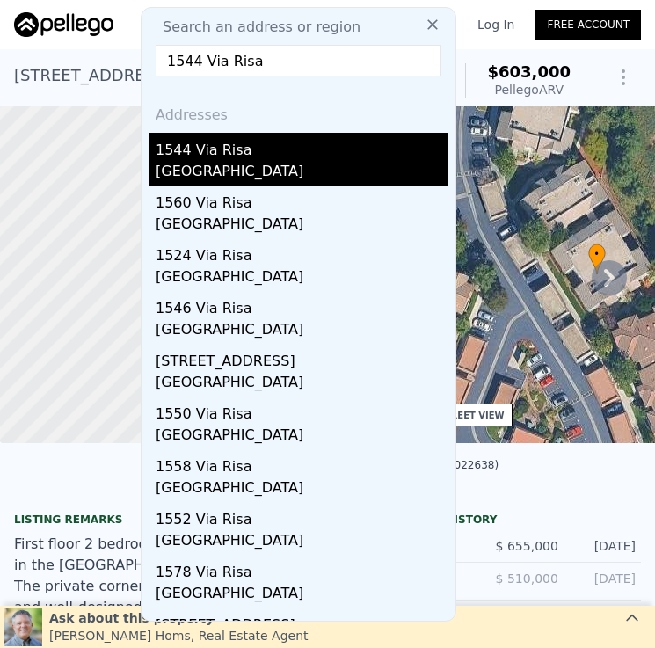
type input "1544 Via Risa"
click at [364, 168] on div "[GEOGRAPHIC_DATA]" at bounding box center [302, 173] width 293 height 25
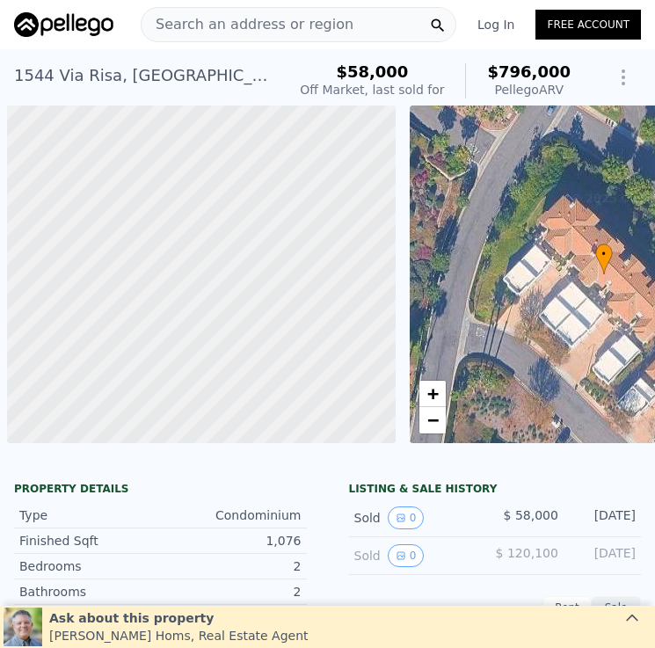
scroll to position [0, 7]
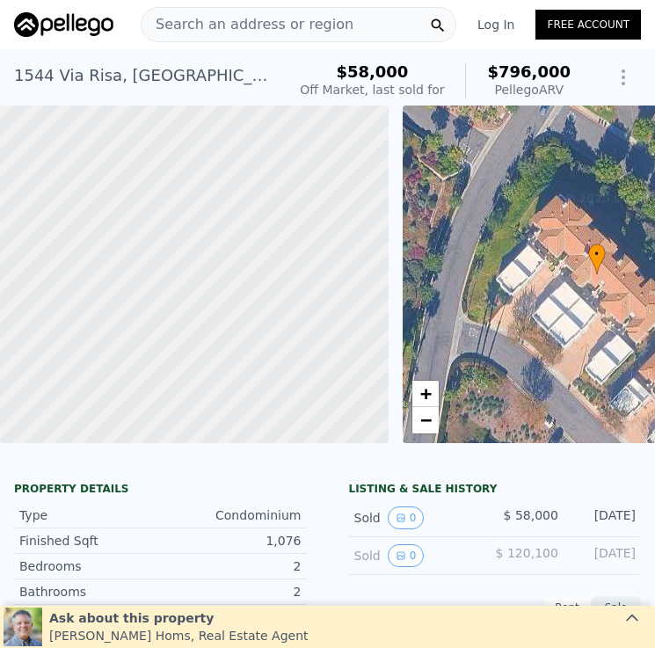
click at [315, 27] on span "Search an address or region" at bounding box center [247, 24] width 212 height 21
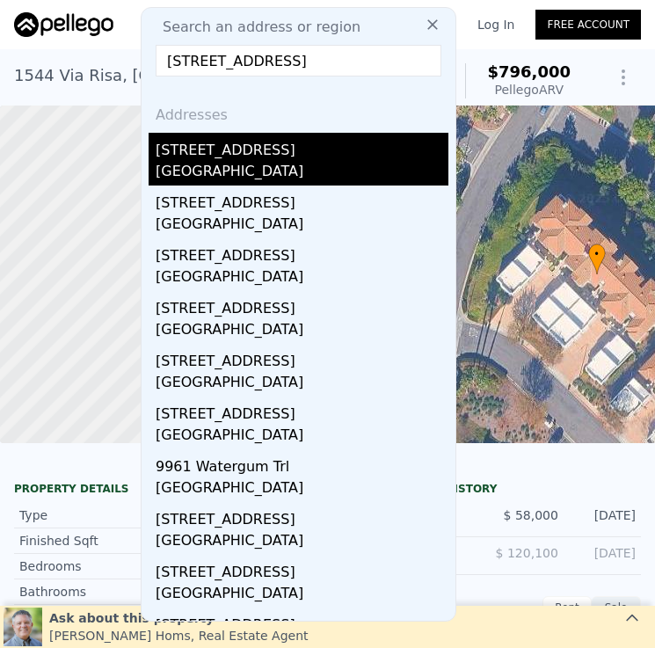
type input "[STREET_ADDRESS]"
click at [318, 167] on div "[GEOGRAPHIC_DATA]" at bounding box center [302, 173] width 293 height 25
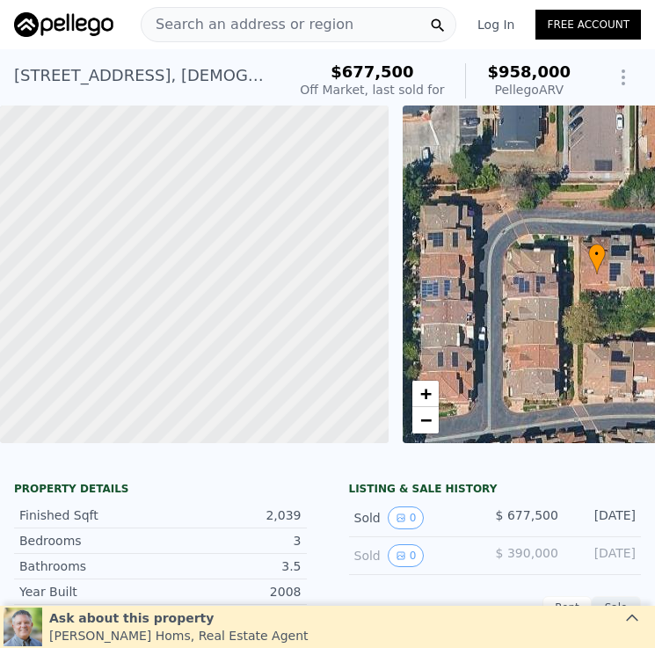
click at [346, 26] on div "Search an address or region" at bounding box center [298, 24] width 315 height 35
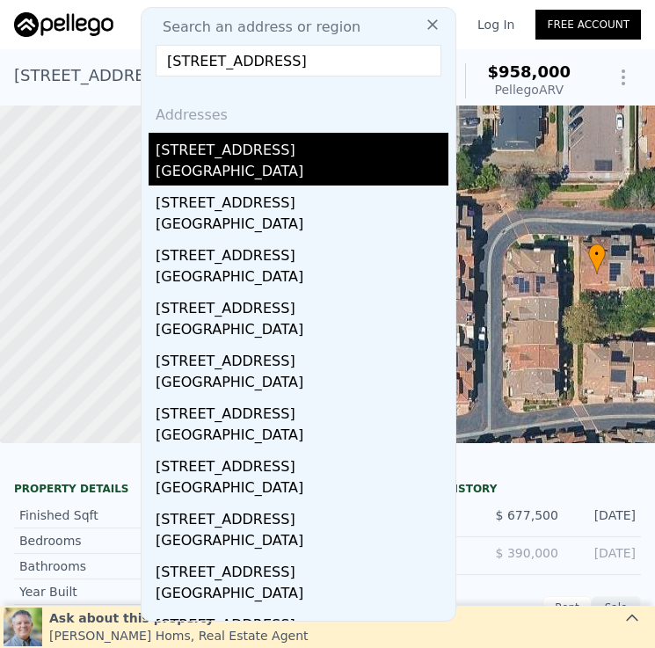
type input "[STREET_ADDRESS]"
click at [337, 152] on div "[STREET_ADDRESS]" at bounding box center [302, 147] width 293 height 28
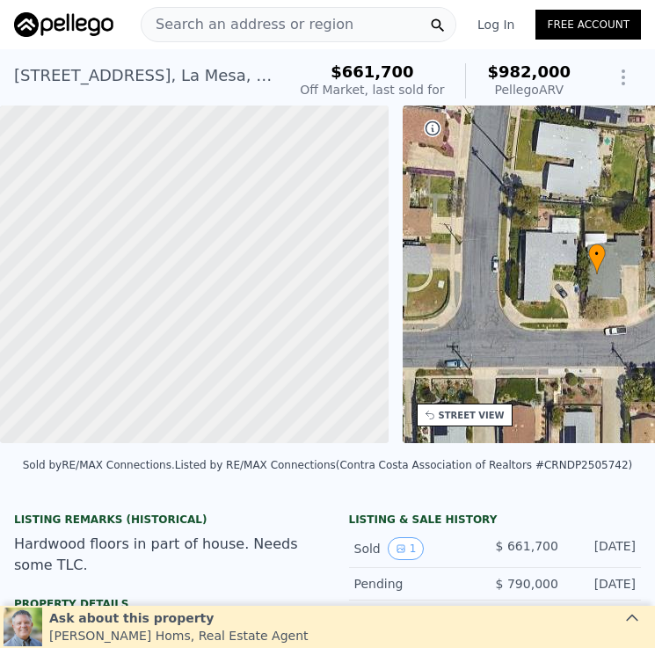
click at [351, 25] on div "Search an address or region" at bounding box center [298, 24] width 315 height 35
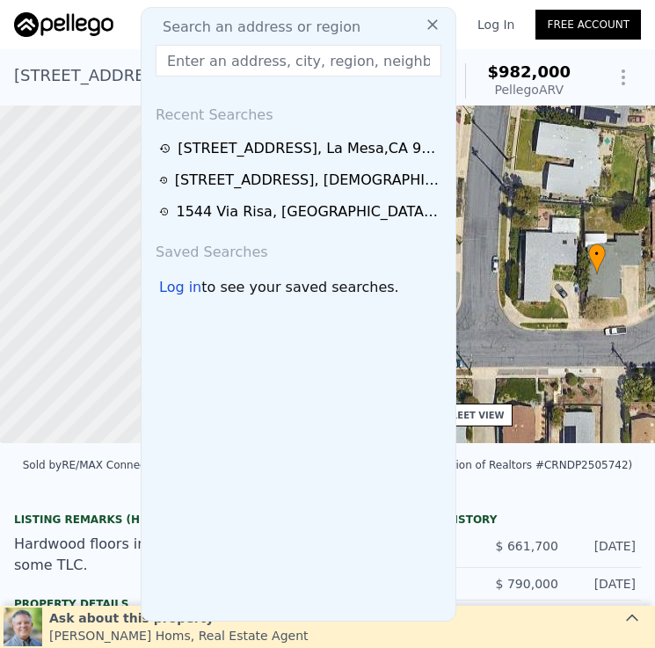
type input "[STREET_ADDRESS]"
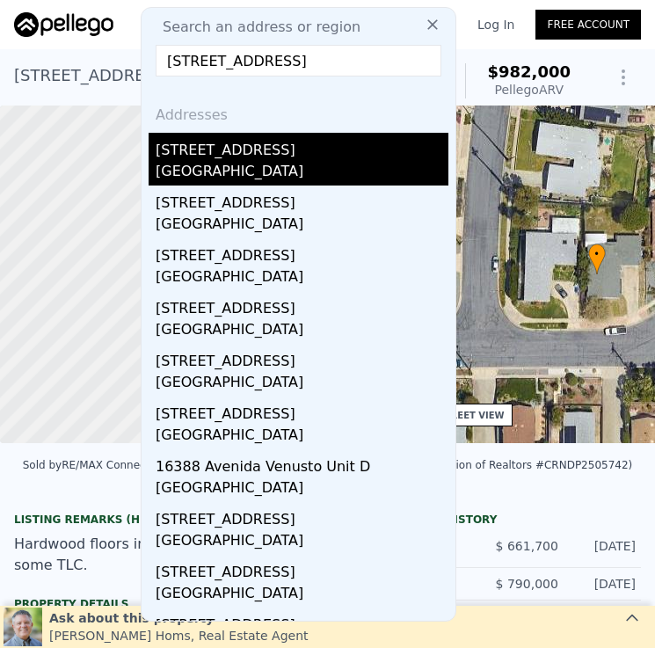
click at [338, 157] on div "[STREET_ADDRESS]" at bounding box center [302, 147] width 293 height 28
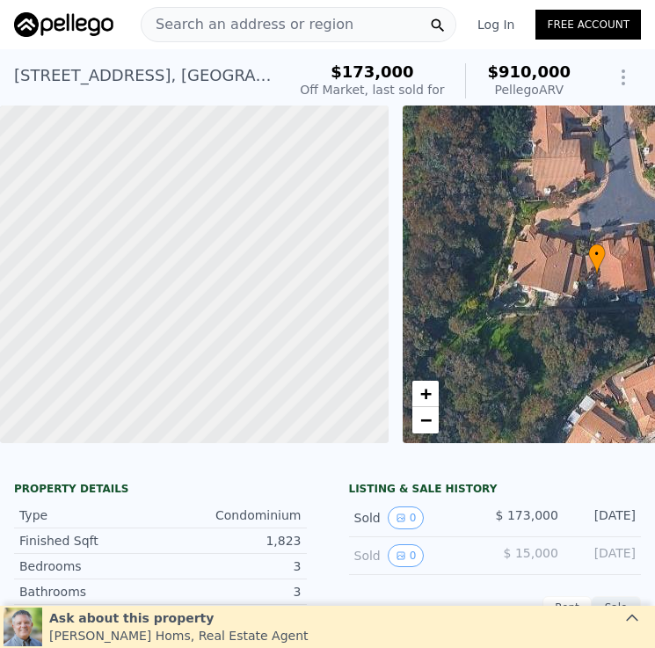
click at [345, 31] on div "Search an address or region" at bounding box center [298, 24] width 315 height 35
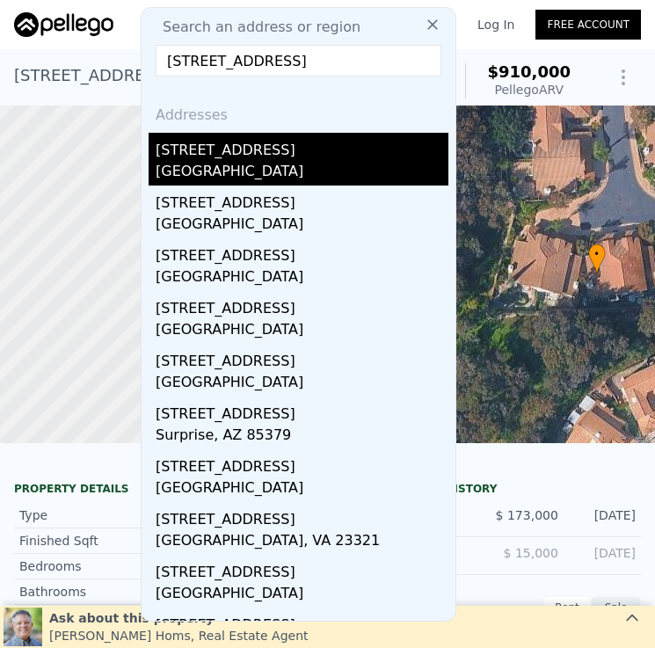
type input "[STREET_ADDRESS]"
click at [337, 162] on div "[GEOGRAPHIC_DATA]" at bounding box center [302, 173] width 293 height 25
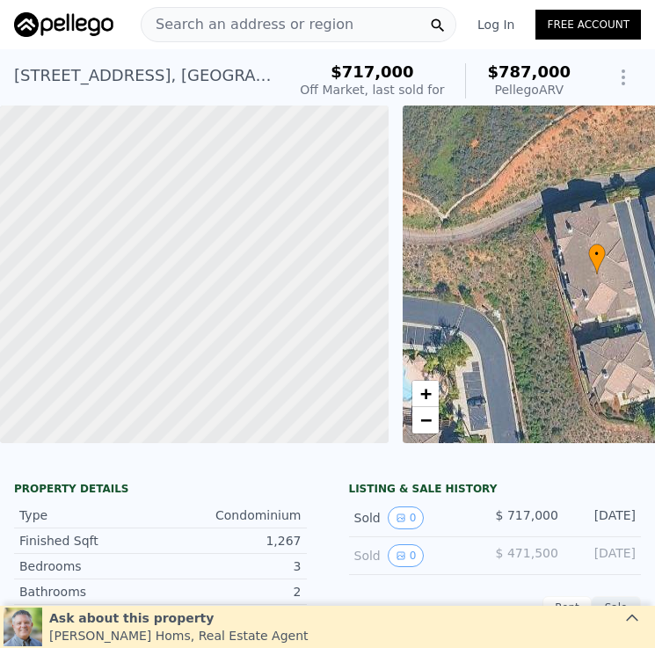
click at [313, 21] on span "Search an address or region" at bounding box center [247, 24] width 212 height 21
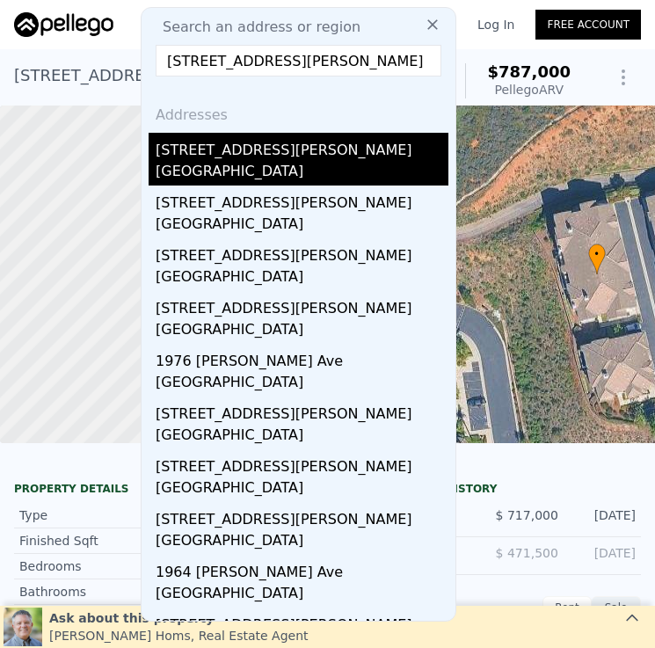
type input "[STREET_ADDRESS][PERSON_NAME]"
click at [300, 170] on div "[GEOGRAPHIC_DATA]" at bounding box center [302, 173] width 293 height 25
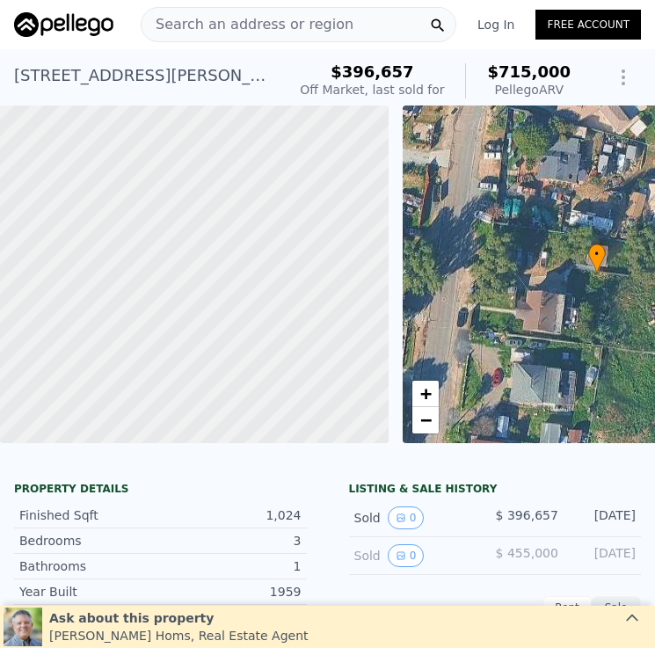
click at [328, 22] on span "Search an address or region" at bounding box center [247, 24] width 212 height 21
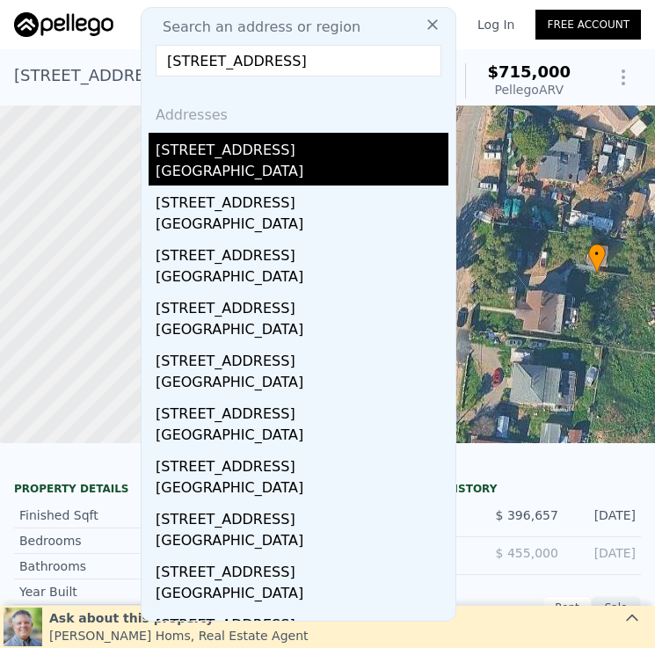
type input "[STREET_ADDRESS]"
click at [313, 168] on div "[GEOGRAPHIC_DATA]" at bounding box center [302, 173] width 293 height 25
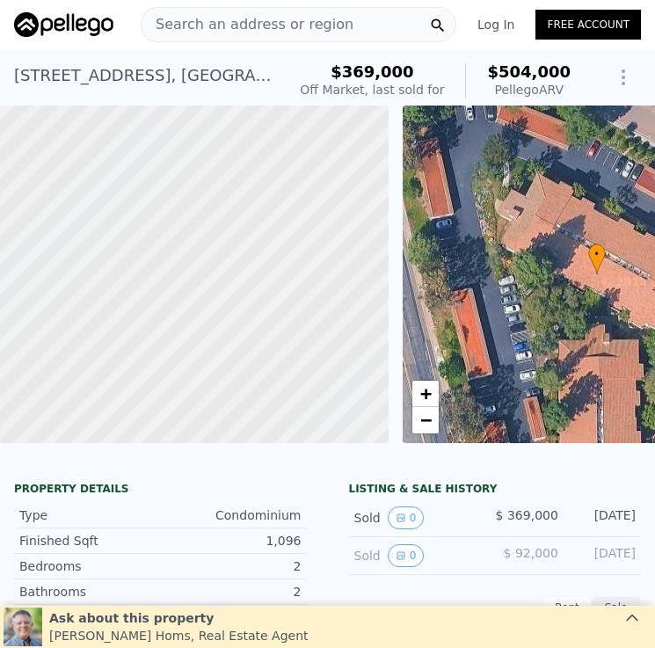
click at [301, 20] on span "Search an address or region" at bounding box center [247, 24] width 212 height 21
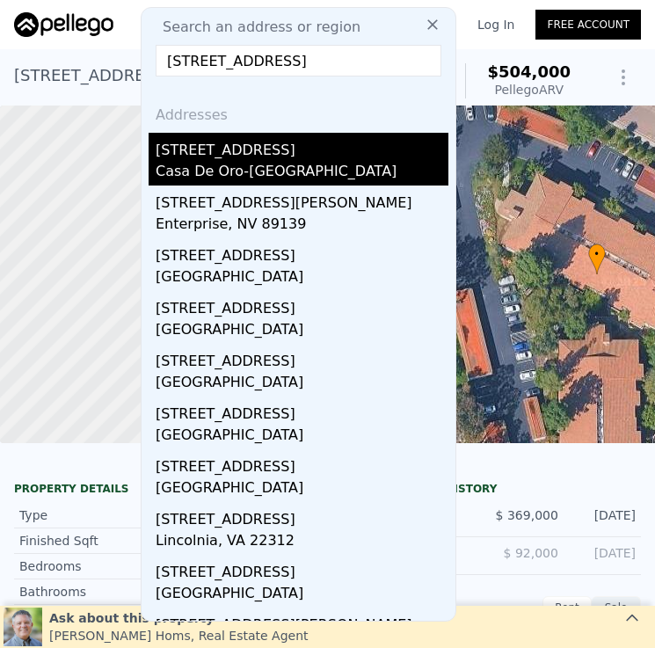
type input "[STREET_ADDRESS]"
click at [383, 153] on div "[STREET_ADDRESS]" at bounding box center [302, 147] width 293 height 28
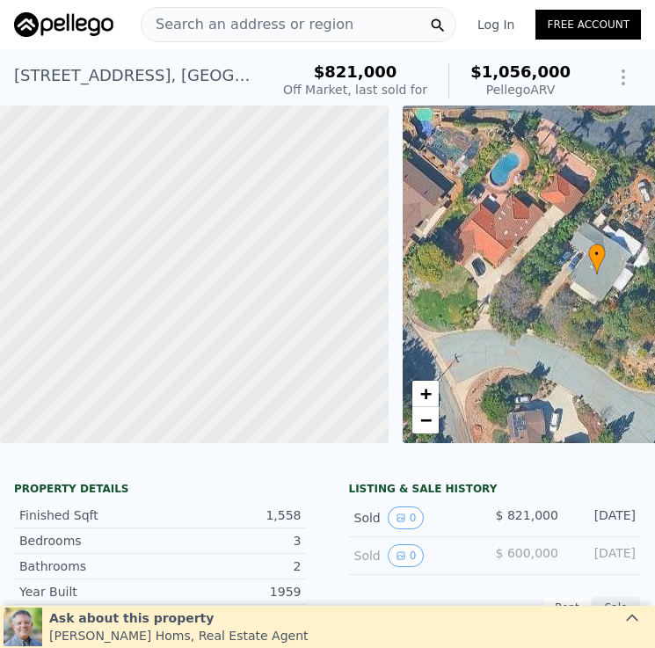
click at [365, 25] on div "Search an address or region" at bounding box center [298, 24] width 315 height 35
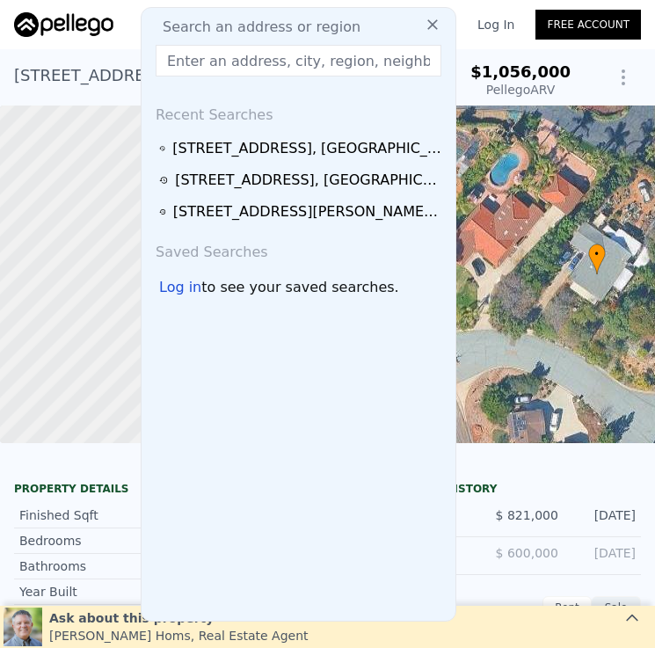
click at [365, 25] on div "Search an address or region" at bounding box center [299, 27] width 300 height 21
click at [372, 66] on input "text" at bounding box center [299, 61] width 286 height 32
paste input "[STREET_ADDRESS]"
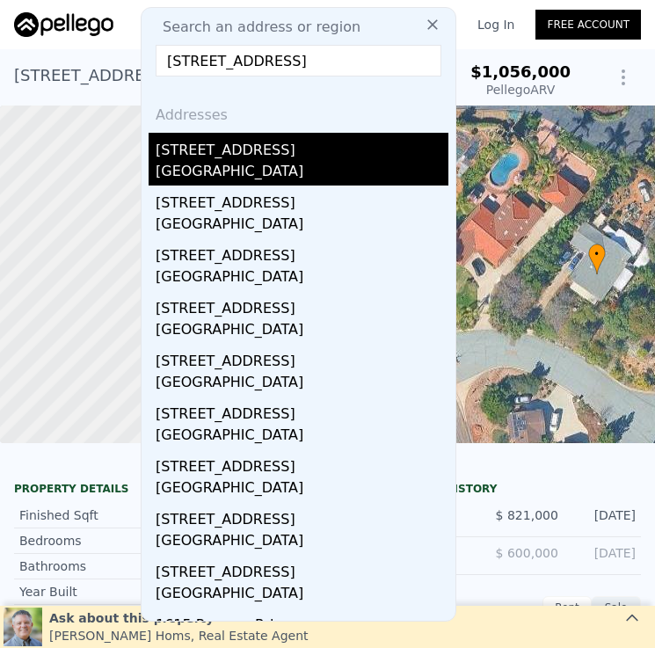
type input "[STREET_ADDRESS]"
click at [337, 152] on div "[STREET_ADDRESS]" at bounding box center [302, 147] width 293 height 28
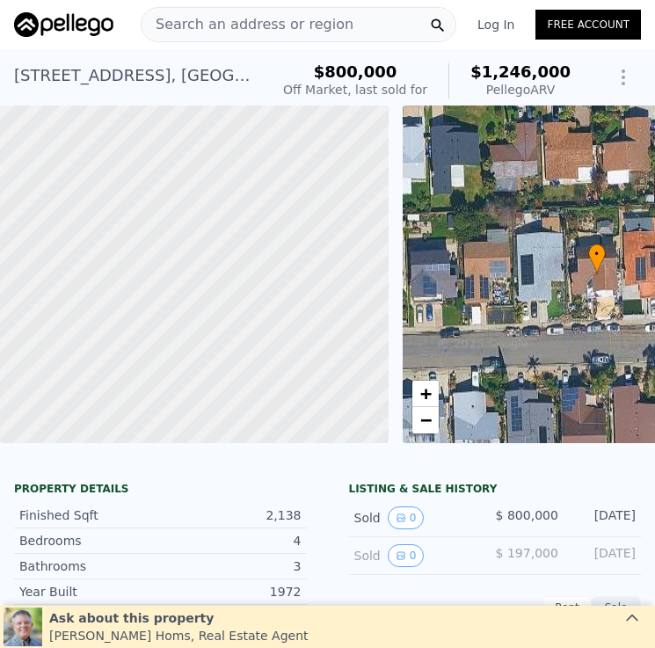
click at [329, 21] on span "Search an address or region" at bounding box center [247, 24] width 212 height 21
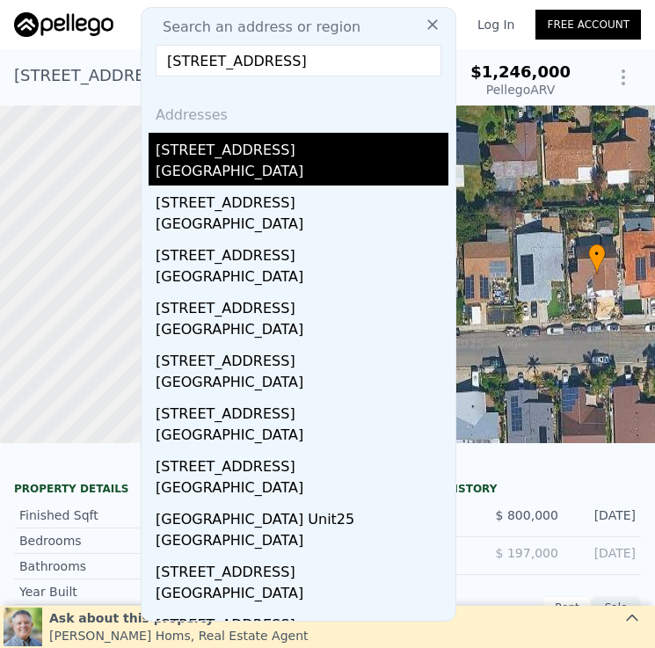
type input "[STREET_ADDRESS]"
click at [290, 160] on div "[STREET_ADDRESS]" at bounding box center [302, 147] width 293 height 28
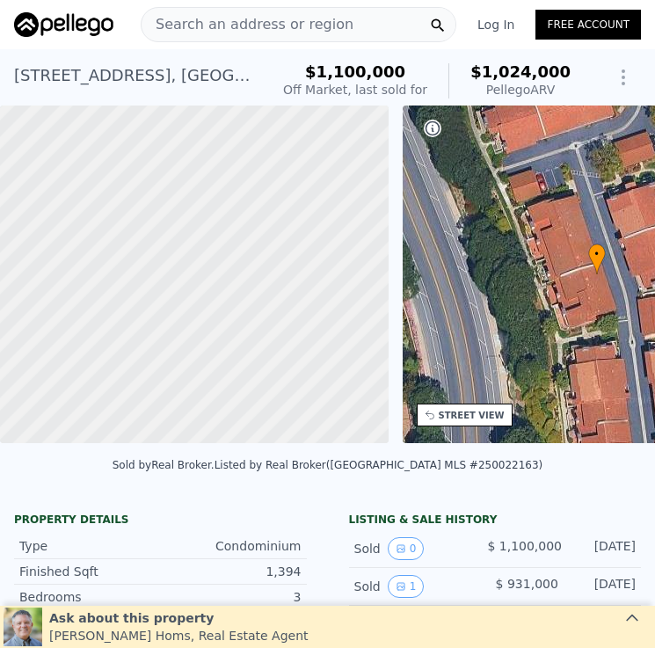
click at [291, 93] on div "[STREET_ADDRESS] Sold [DATE] for $1.100m (~ARV $1.024m ) $1,100,000 Off Market,…" at bounding box center [327, 80] width 627 height 49
click at [307, 21] on span "Search an address or region" at bounding box center [247, 24] width 212 height 21
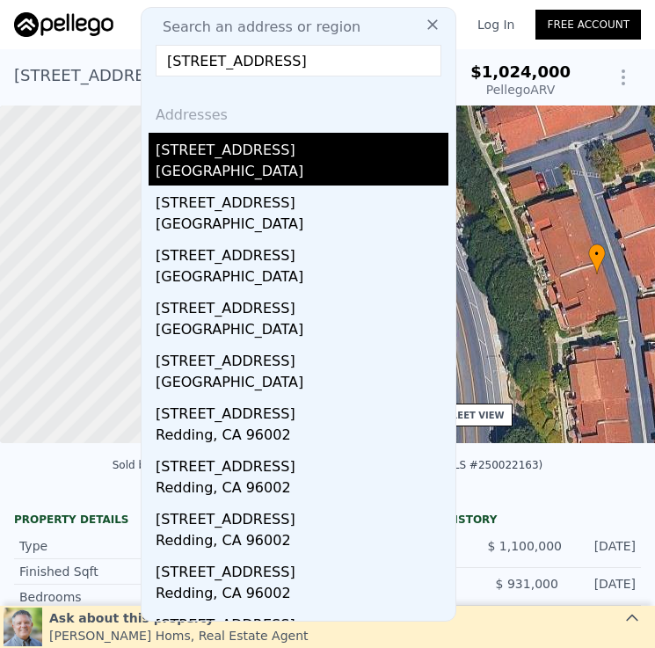
type input "[STREET_ADDRESS]"
click at [306, 165] on div "[GEOGRAPHIC_DATA]" at bounding box center [302, 173] width 293 height 25
